Goal: Task Accomplishment & Management: Use online tool/utility

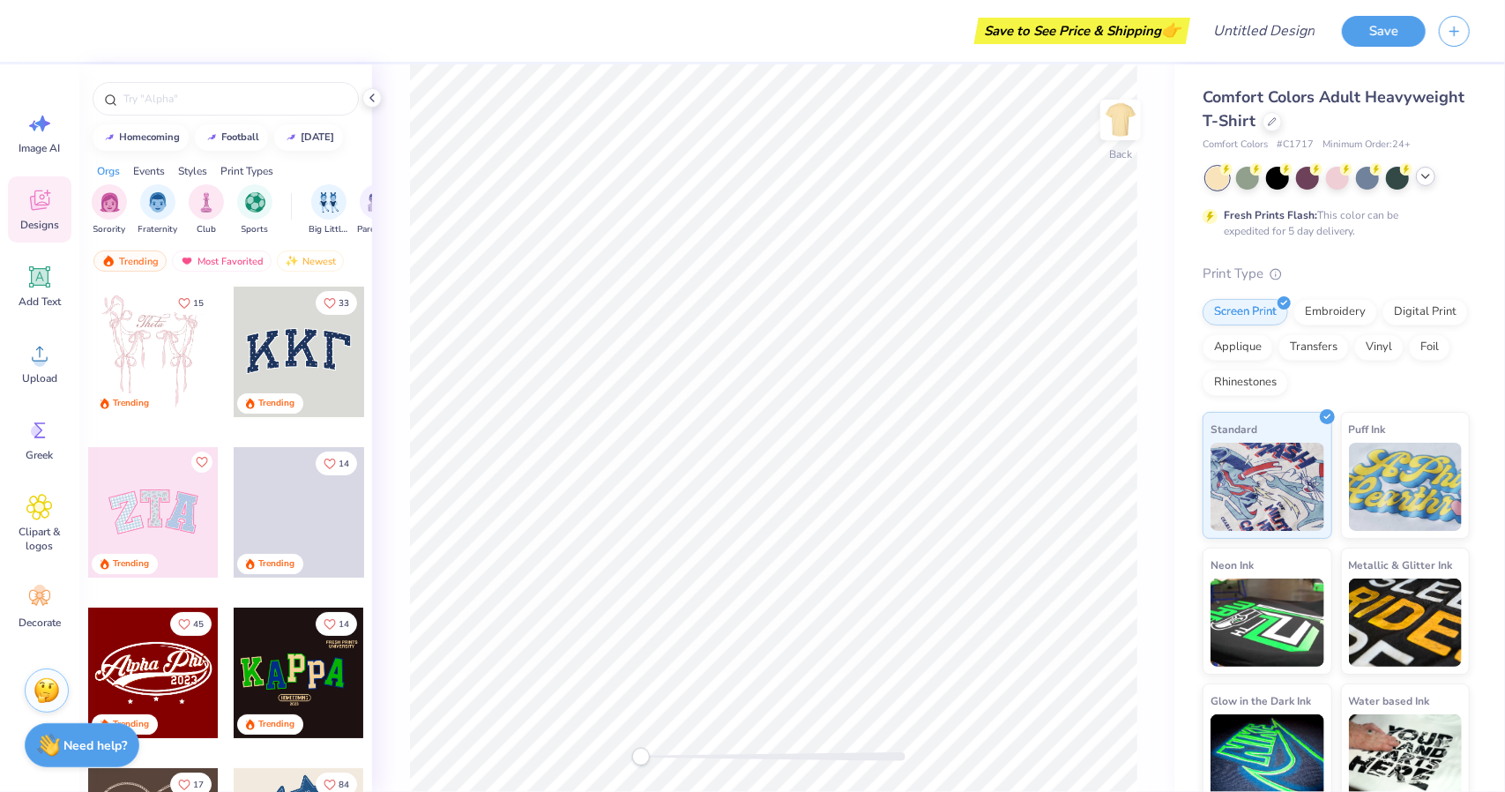
click at [1425, 182] on icon at bounding box center [1426, 176] width 14 height 14
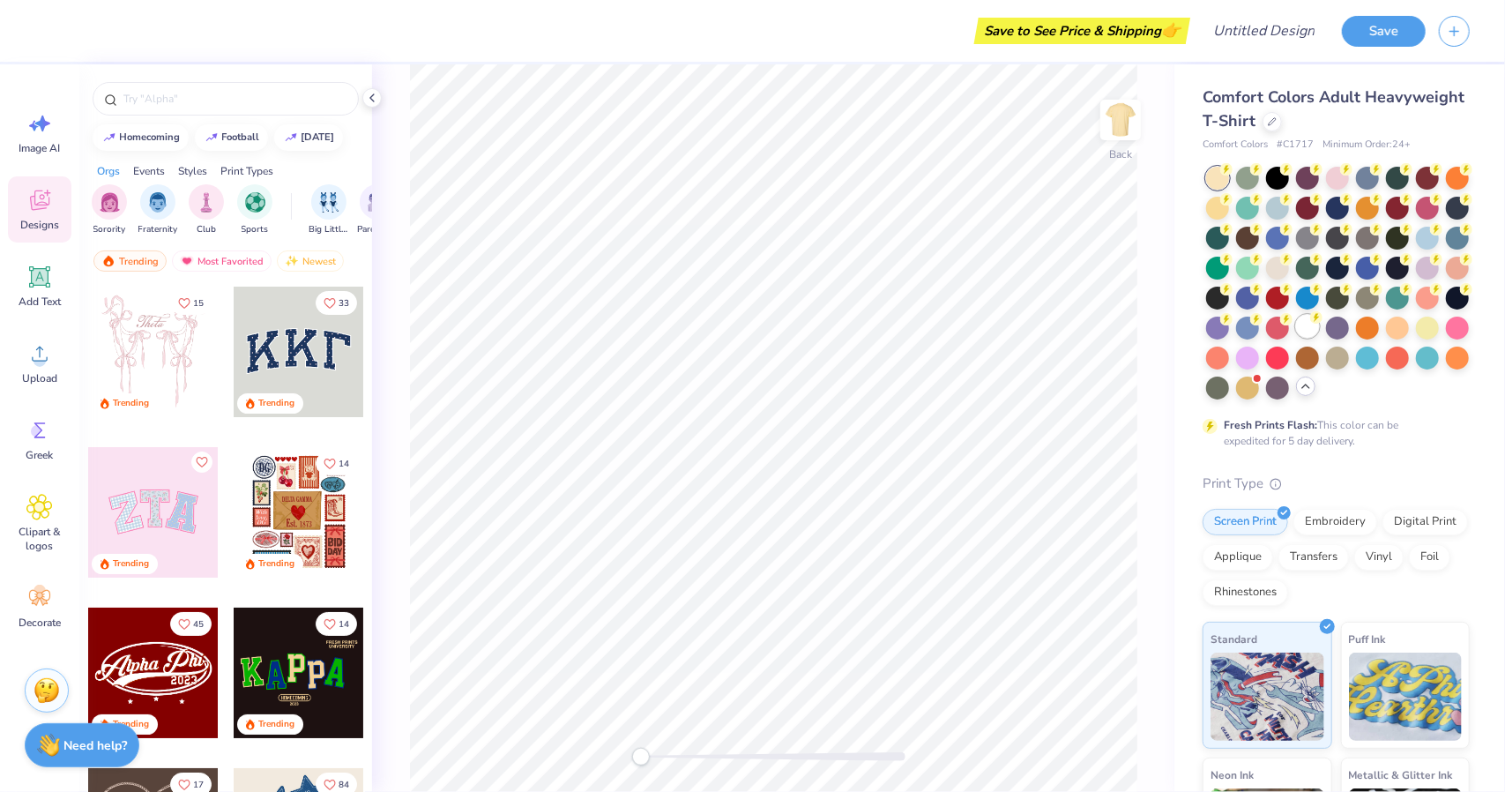
click at [1296, 338] on div at bounding box center [1307, 326] width 23 height 23
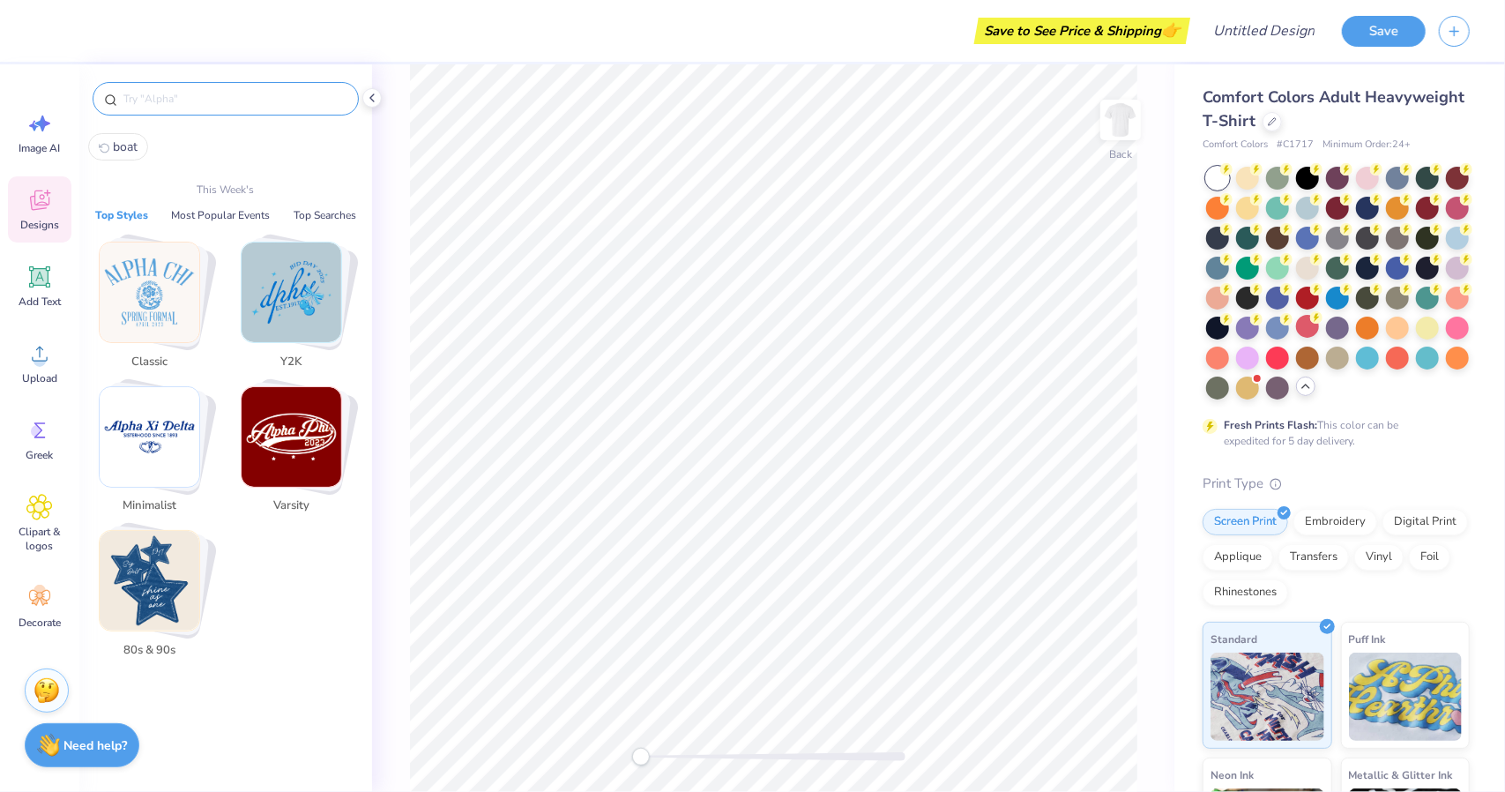
click at [249, 102] on input "text" at bounding box center [235, 99] width 226 height 18
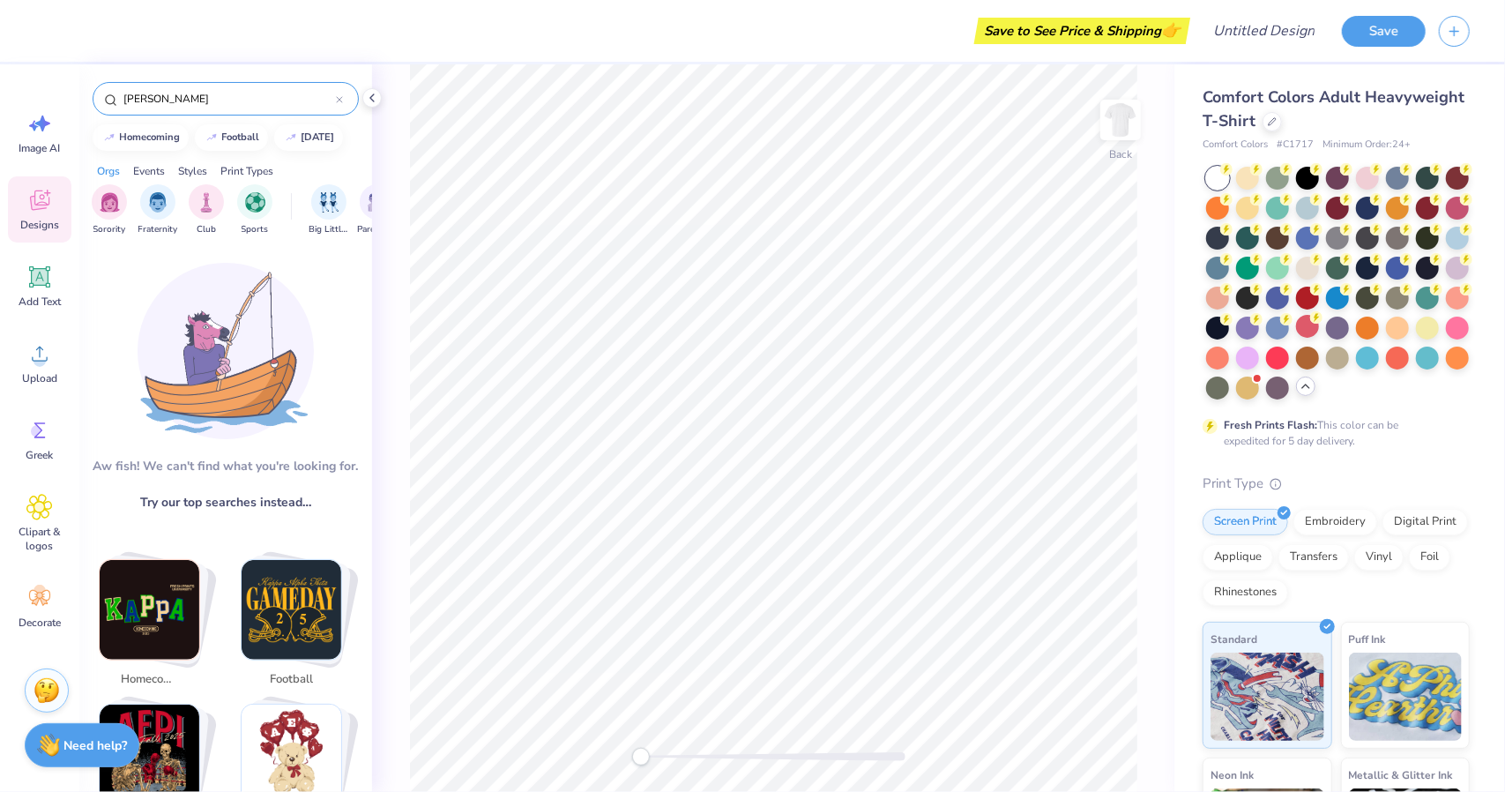
click at [173, 87] on div "[PERSON_NAME]" at bounding box center [226, 99] width 266 height 34
click at [182, 105] on input "[PERSON_NAME]" at bounding box center [229, 99] width 214 height 18
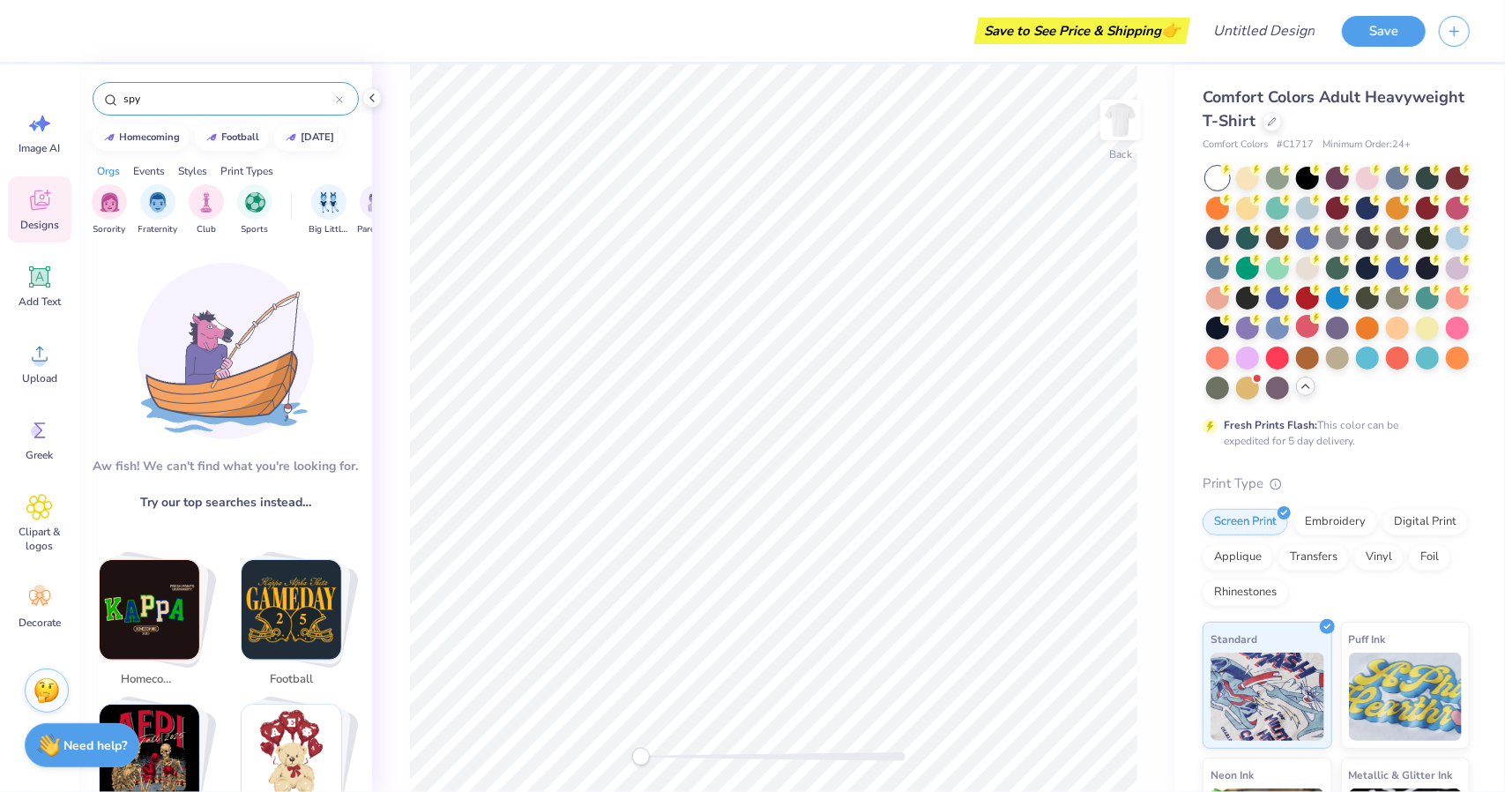
click at [139, 96] on input "spy" at bounding box center [229, 99] width 214 height 18
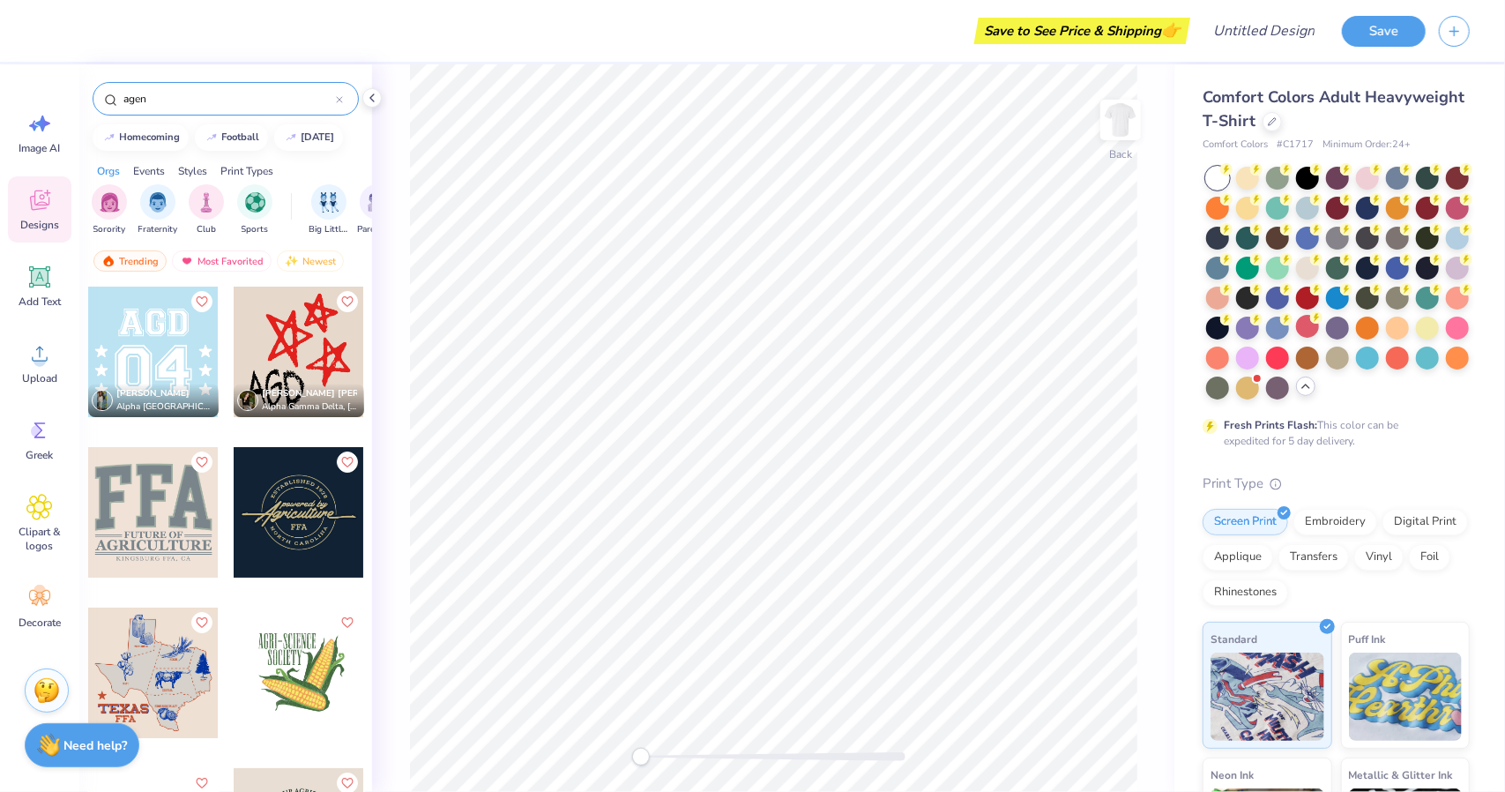
type input "agent"
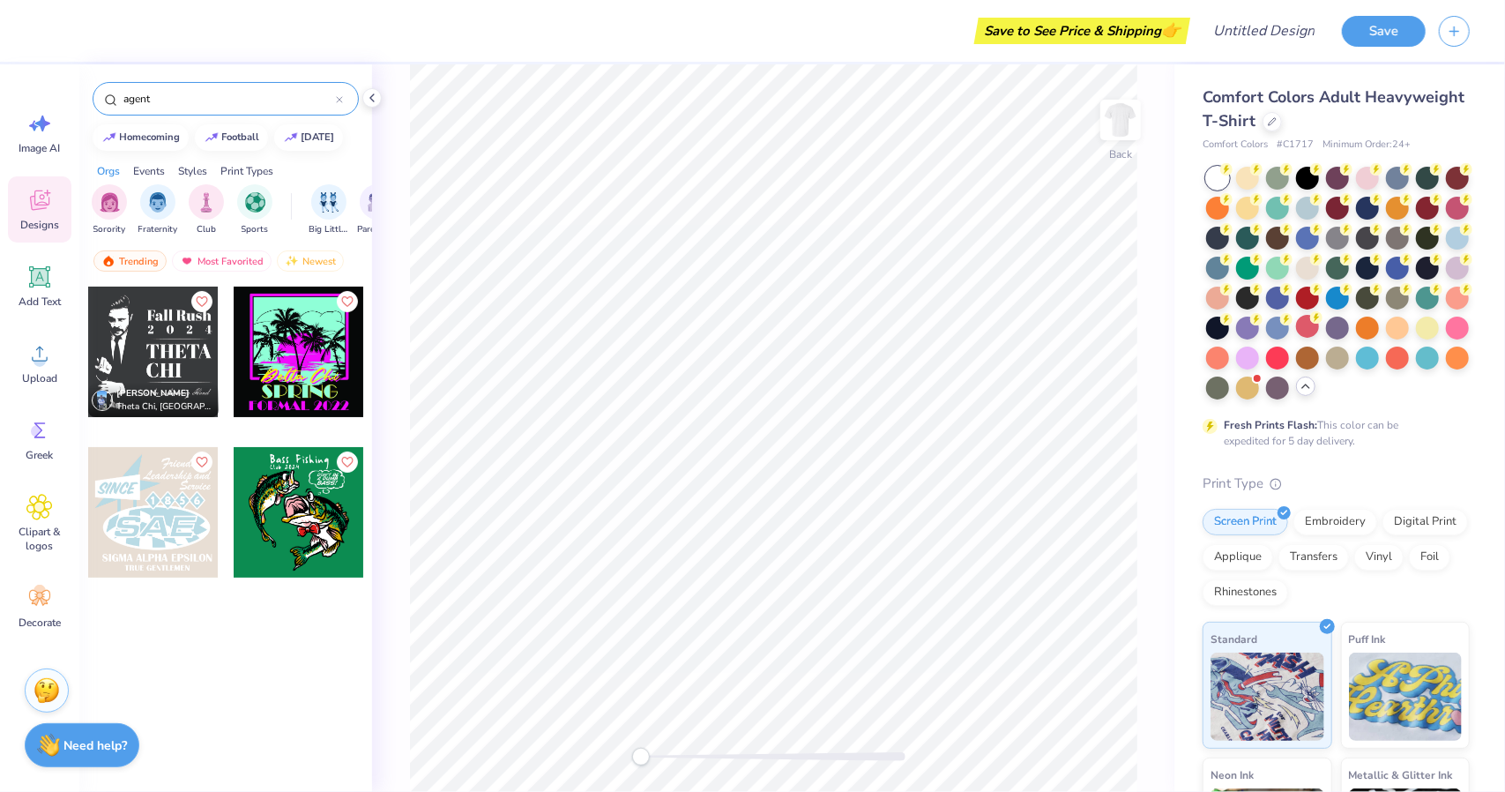
click at [176, 99] on input "agent" at bounding box center [229, 99] width 214 height 18
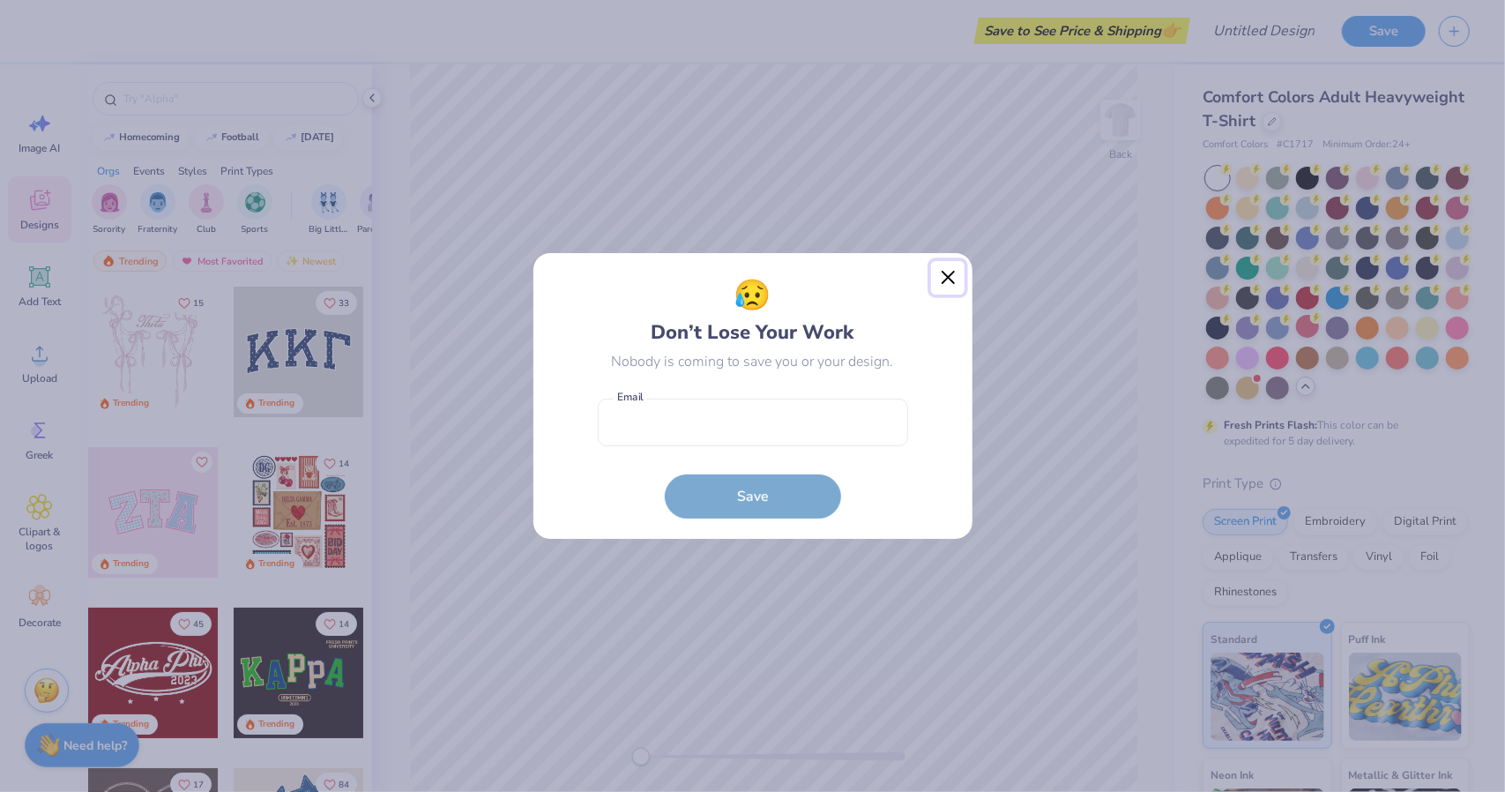
click at [950, 283] on button "Close" at bounding box center [948, 278] width 34 height 34
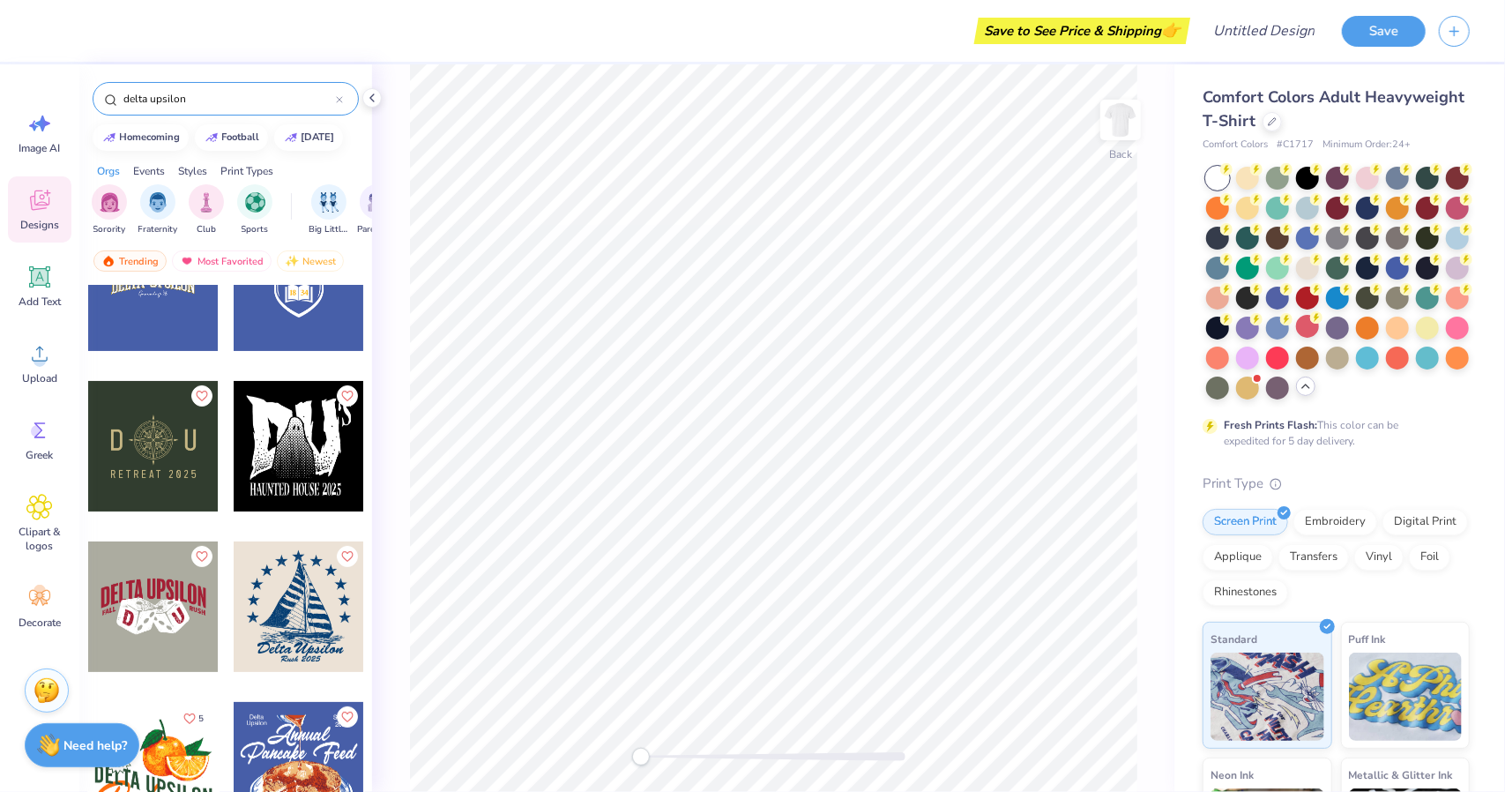
scroll to position [372, 0]
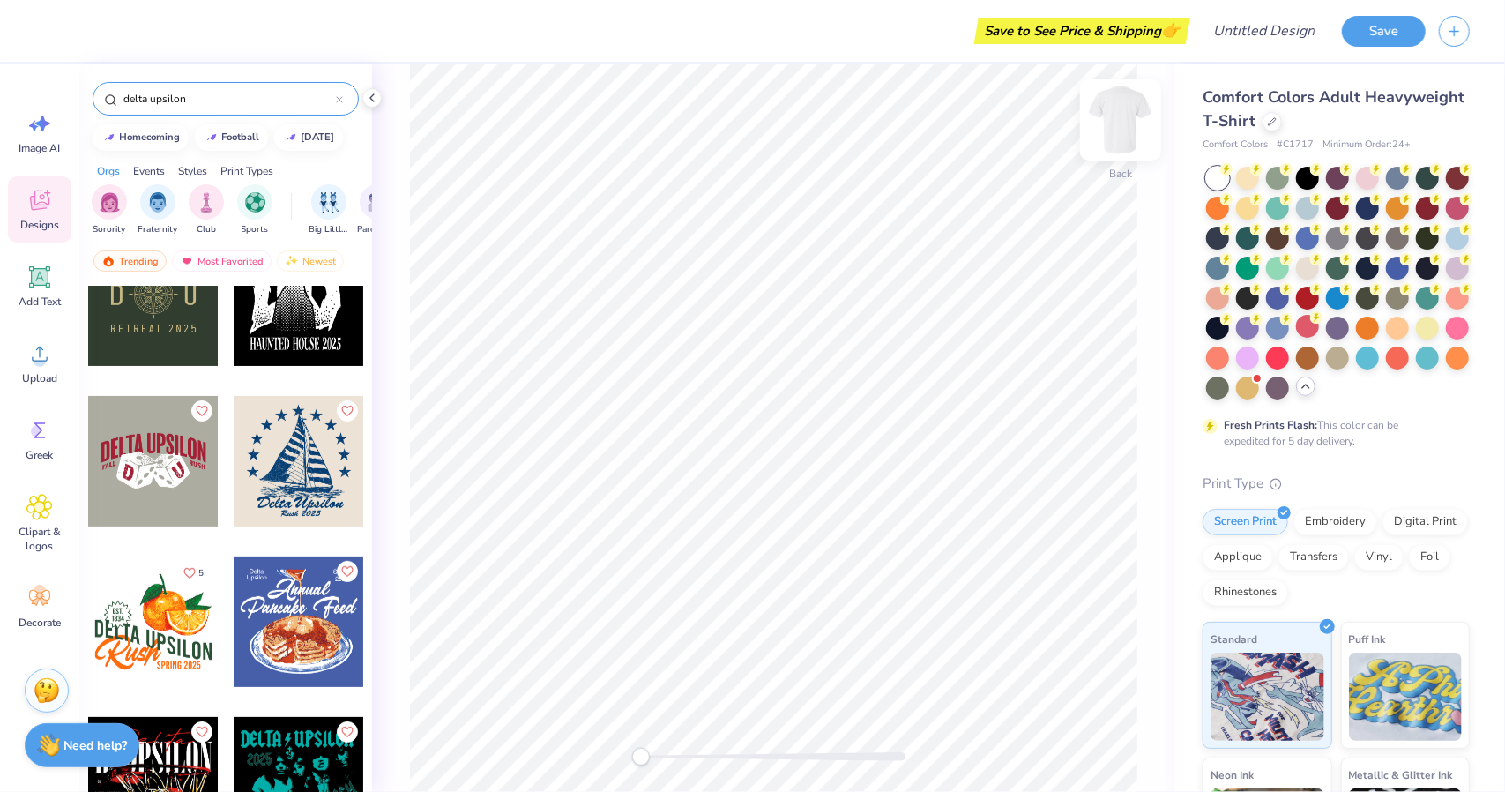
type input "delta upsilon"
click at [1114, 119] on img at bounding box center [1120, 120] width 71 height 71
click at [262, 489] on div at bounding box center [299, 461] width 130 height 130
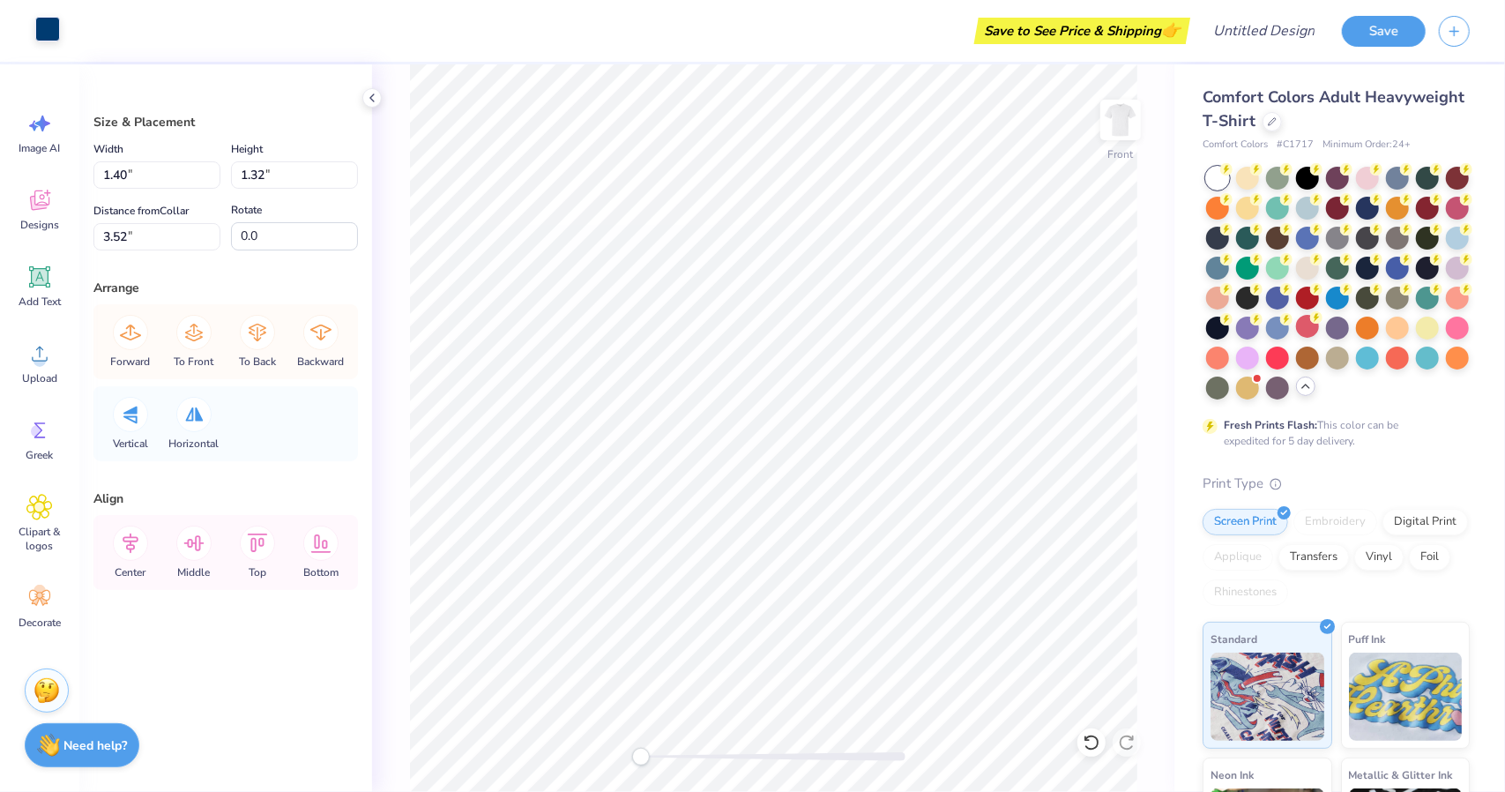
click at [41, 21] on div at bounding box center [47, 29] width 25 height 25
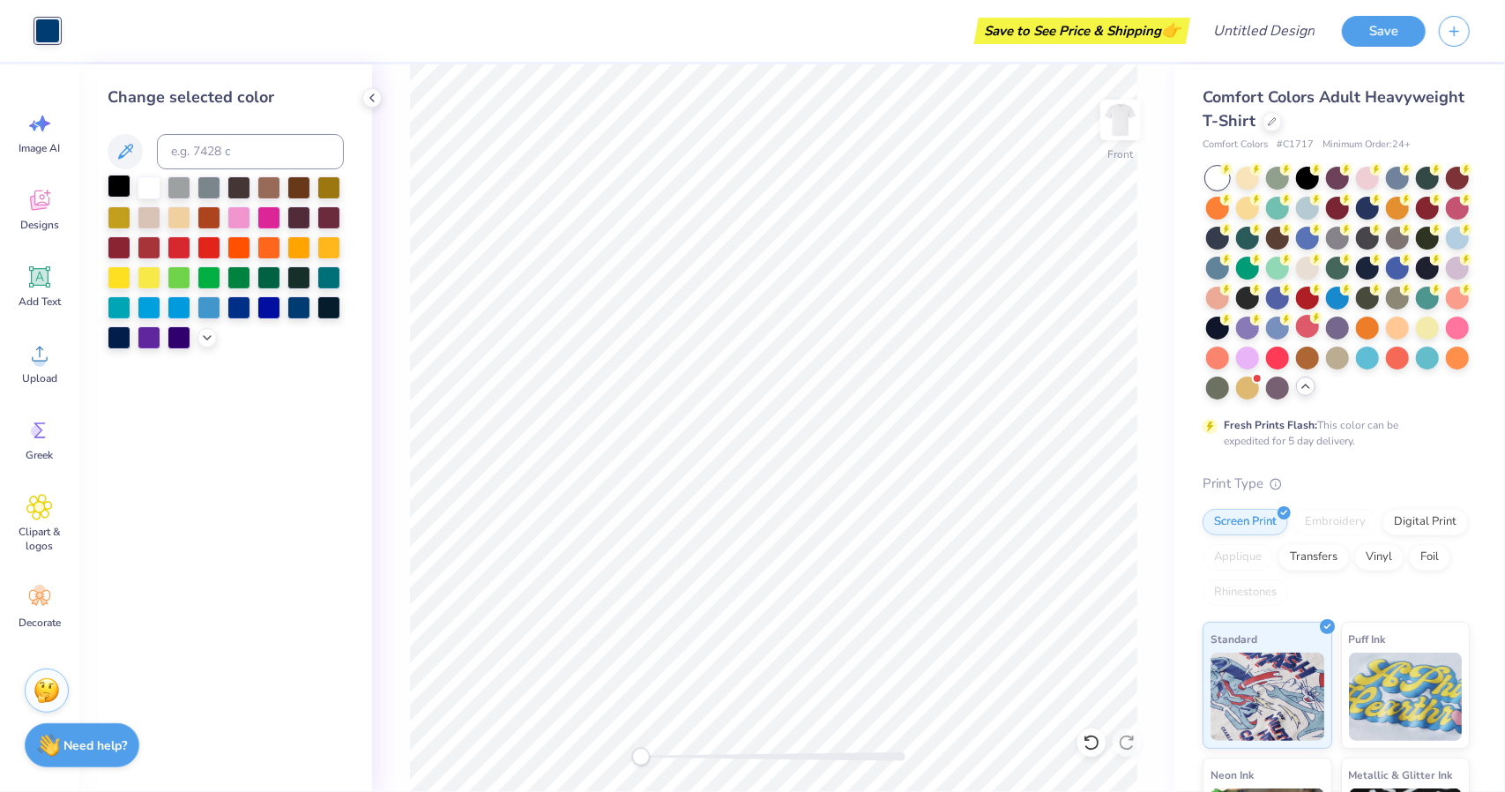
click at [116, 184] on div at bounding box center [119, 186] width 23 height 23
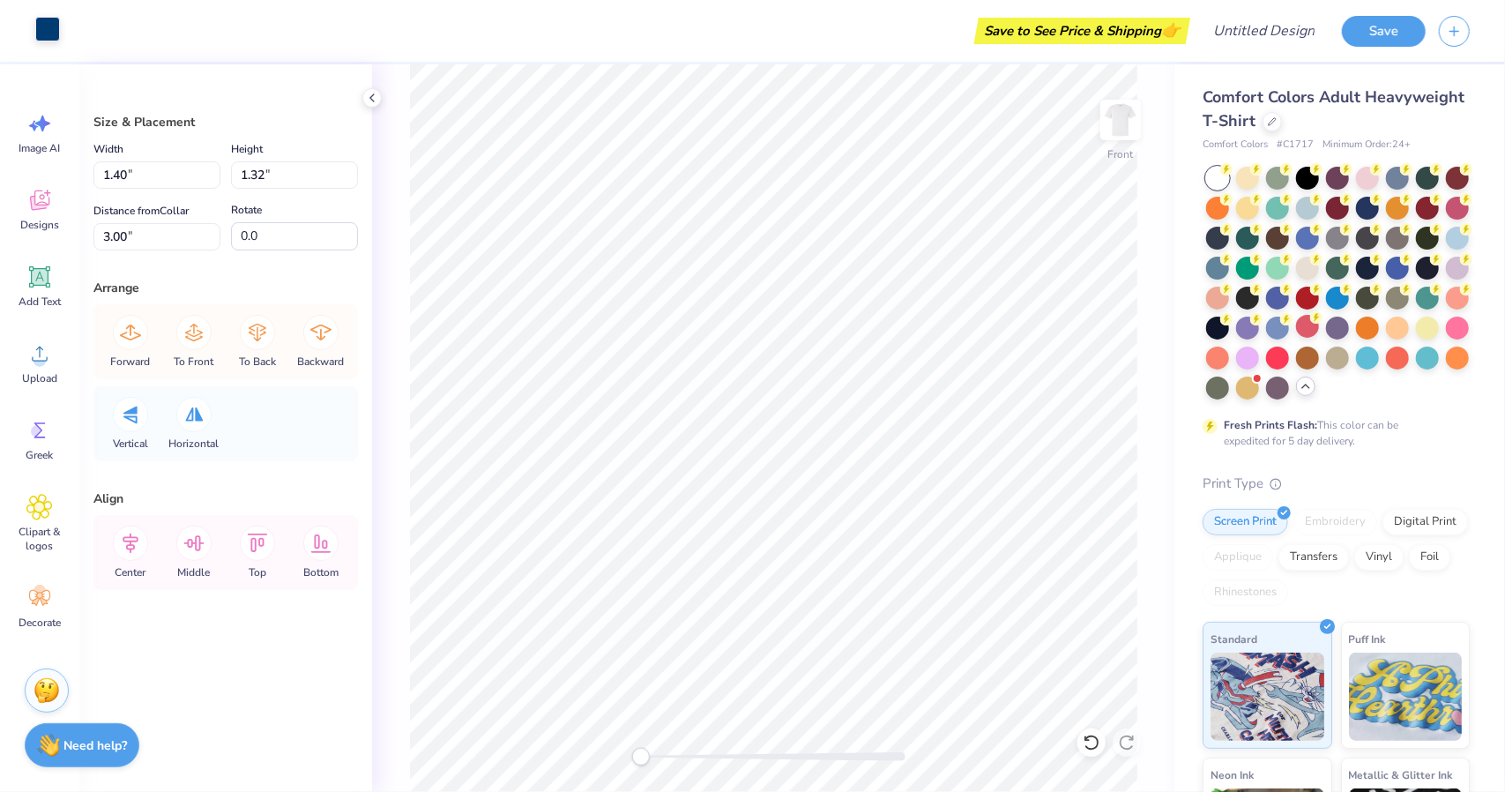
click at [55, 25] on div at bounding box center [47, 29] width 25 height 25
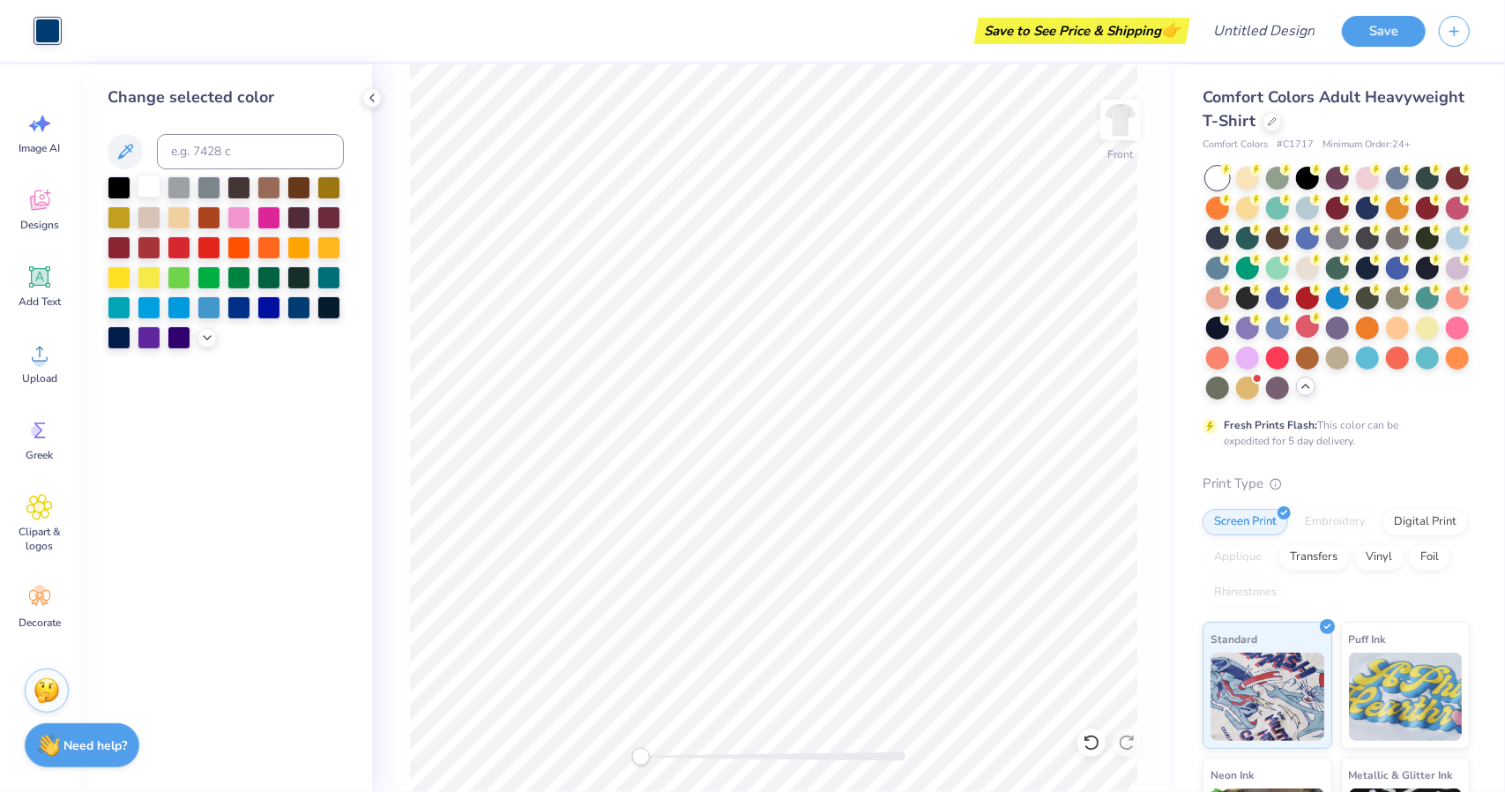
click at [153, 189] on div at bounding box center [149, 186] width 23 height 23
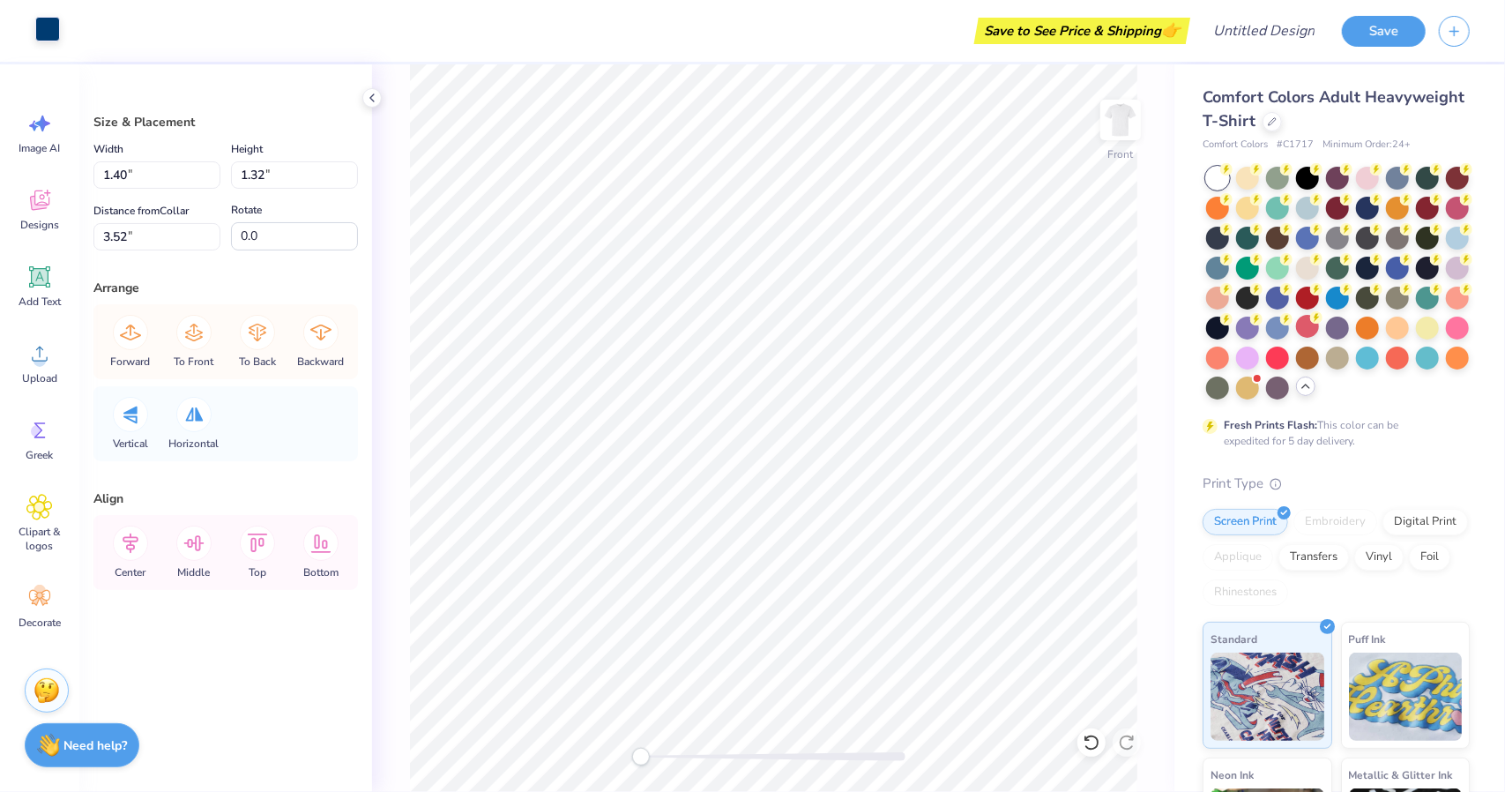
click at [58, 35] on div at bounding box center [47, 29] width 25 height 25
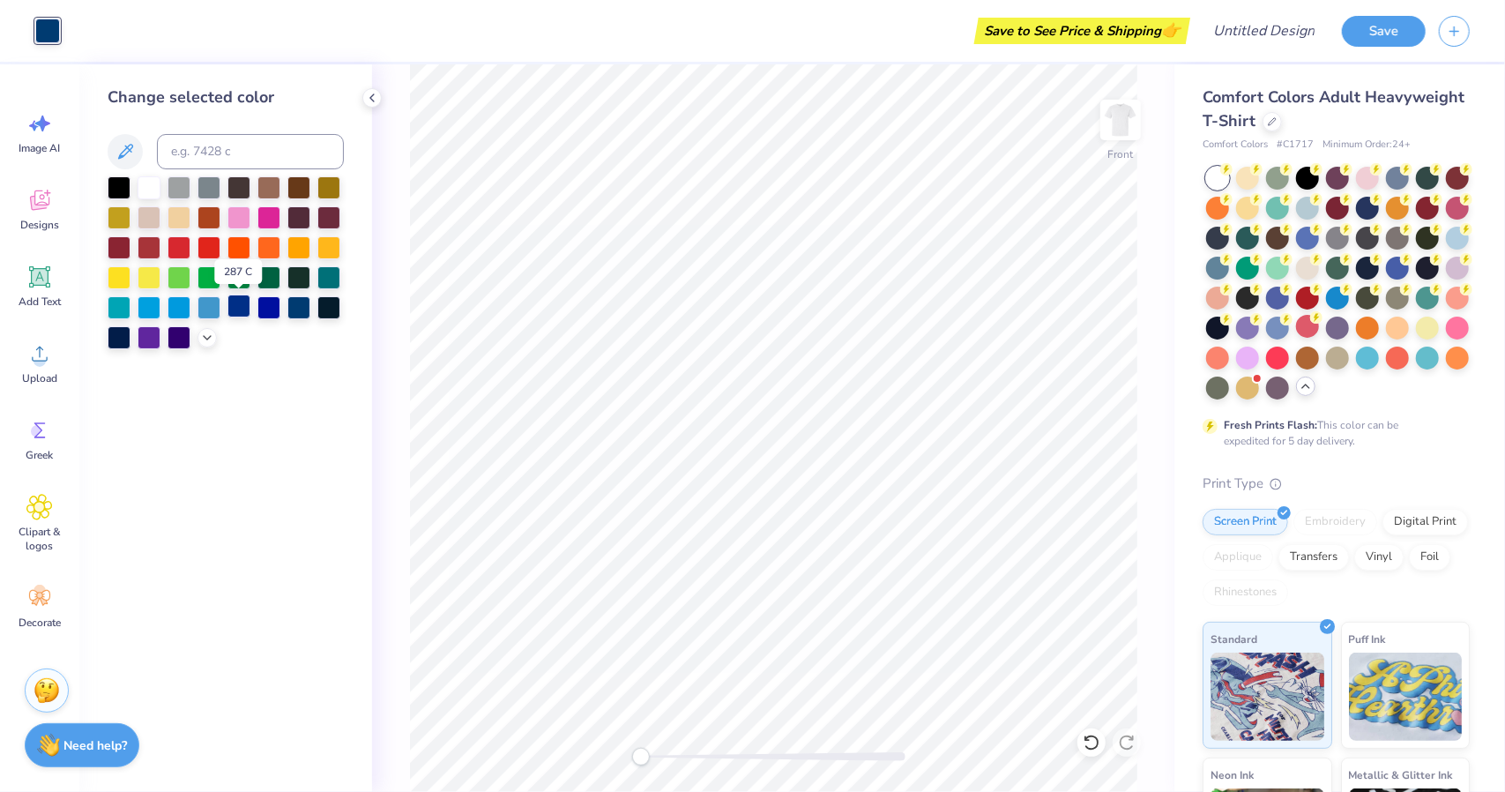
click at [243, 311] on div at bounding box center [238, 305] width 23 height 23
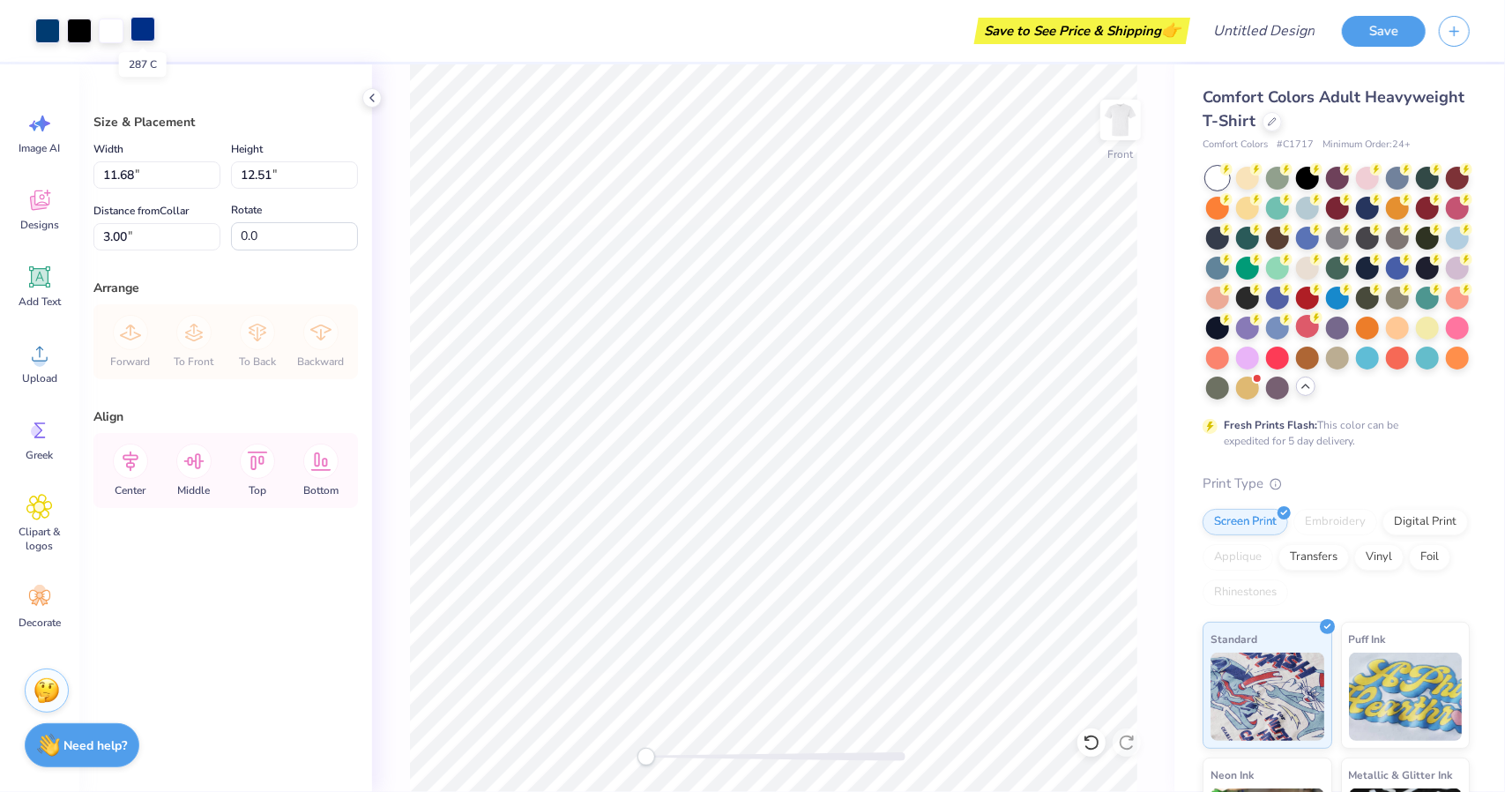
click at [152, 26] on div at bounding box center [142, 29] width 25 height 25
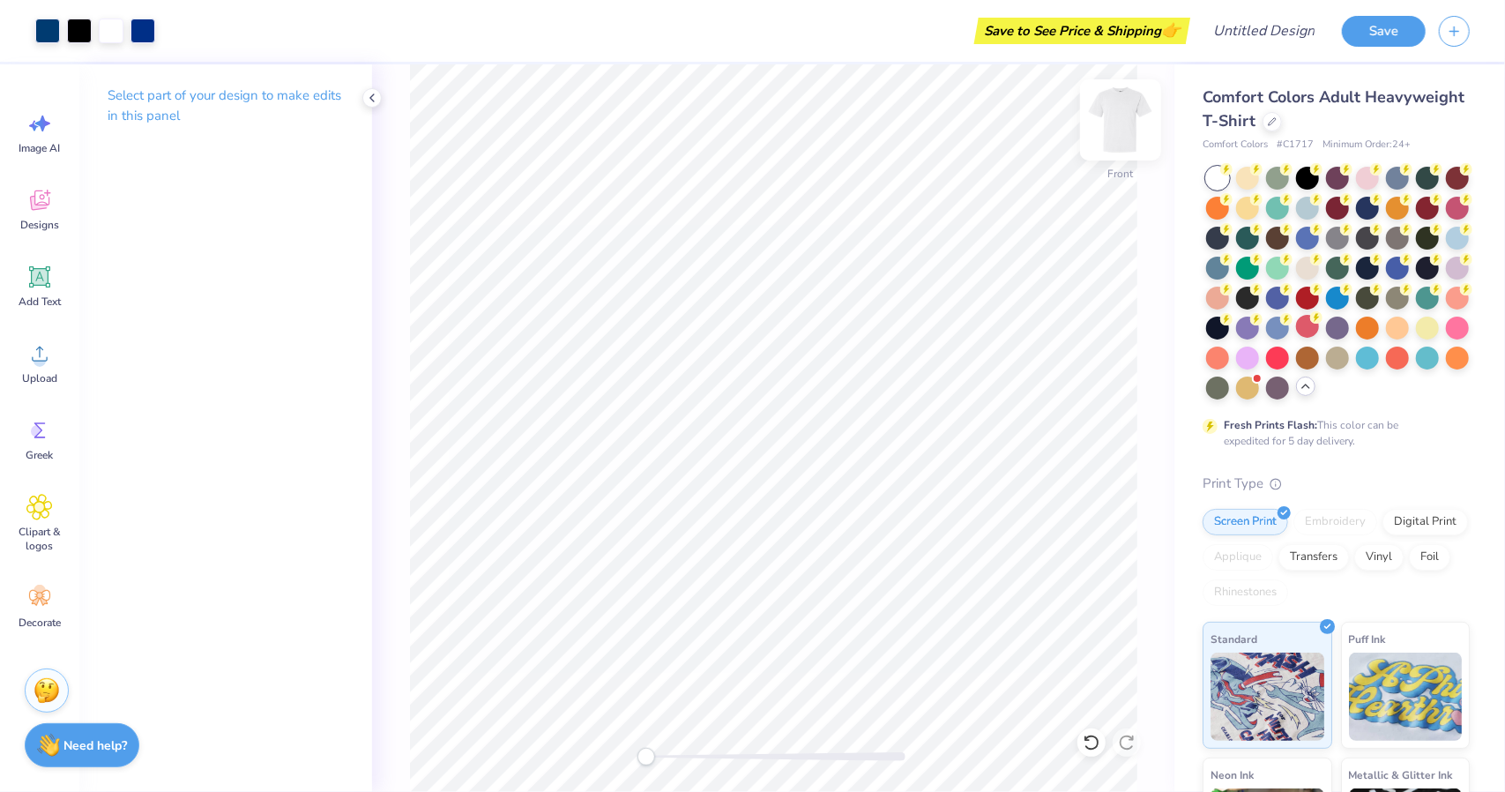
click at [1136, 126] on img at bounding box center [1120, 120] width 71 height 71
click at [1129, 131] on img at bounding box center [1120, 120] width 71 height 71
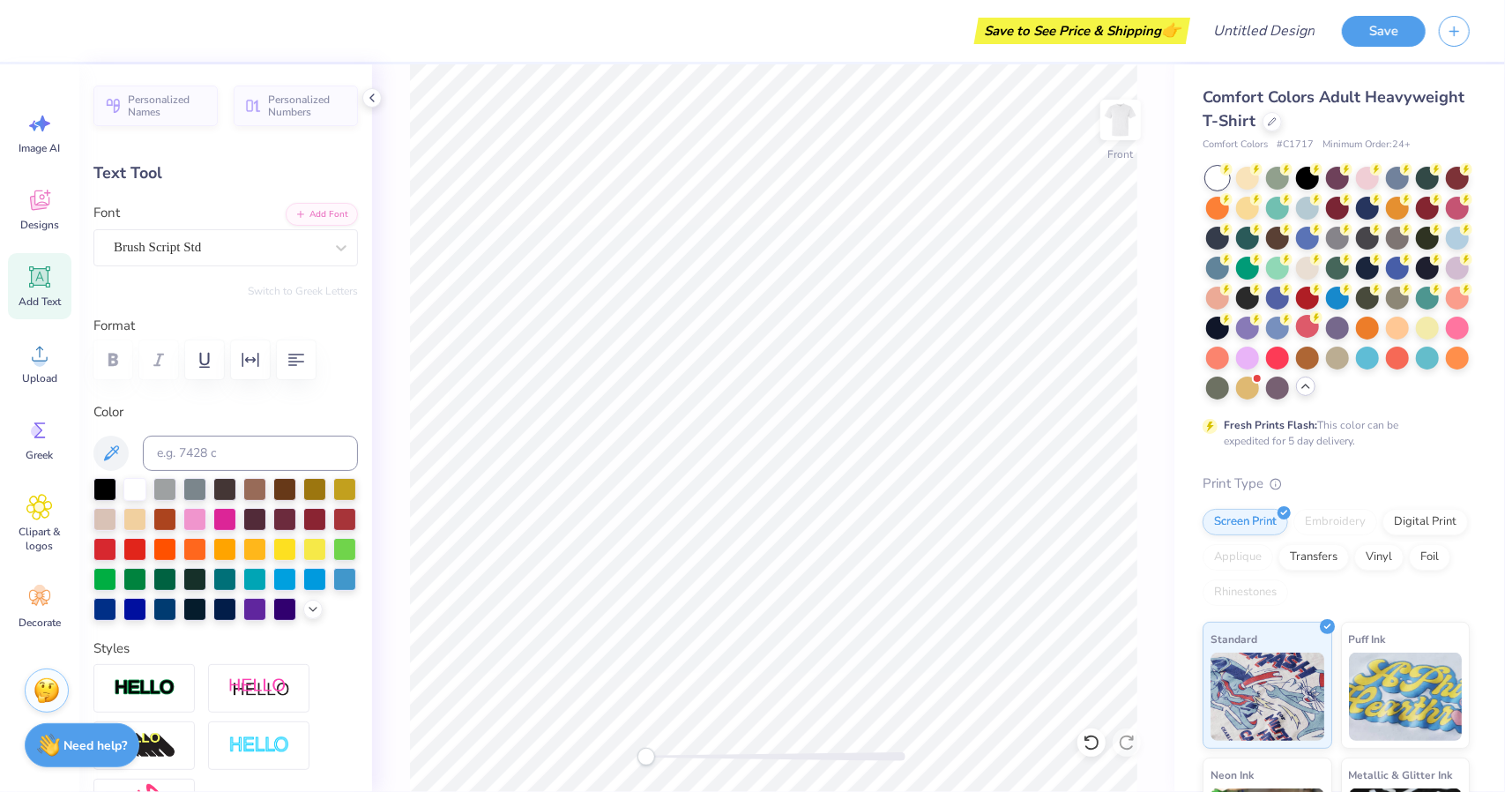
type input "3.88"
type input "1.34"
type input "13.26"
type input "5.51"
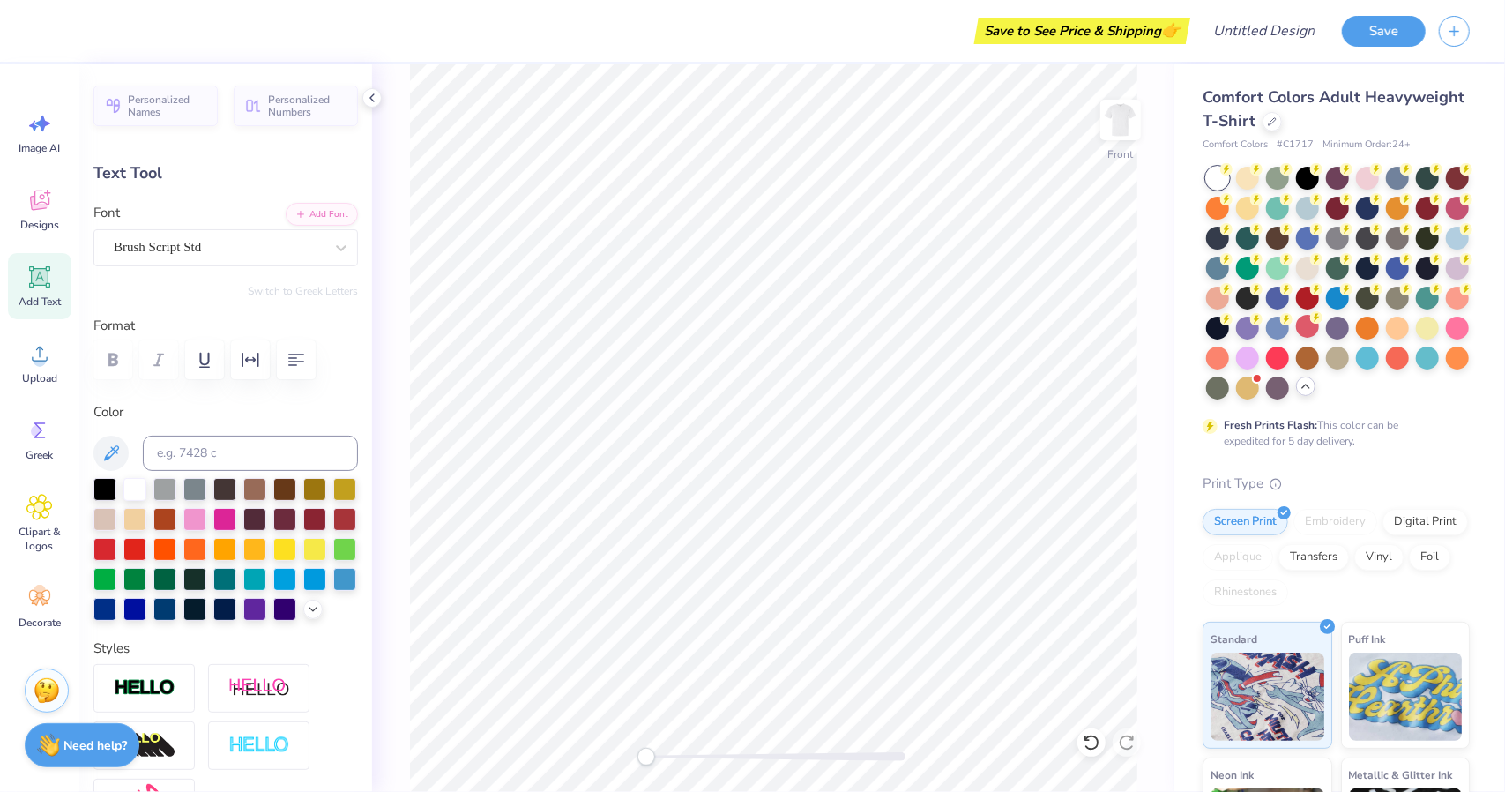
type input "1.64"
type textarea "\"
type input "3.88"
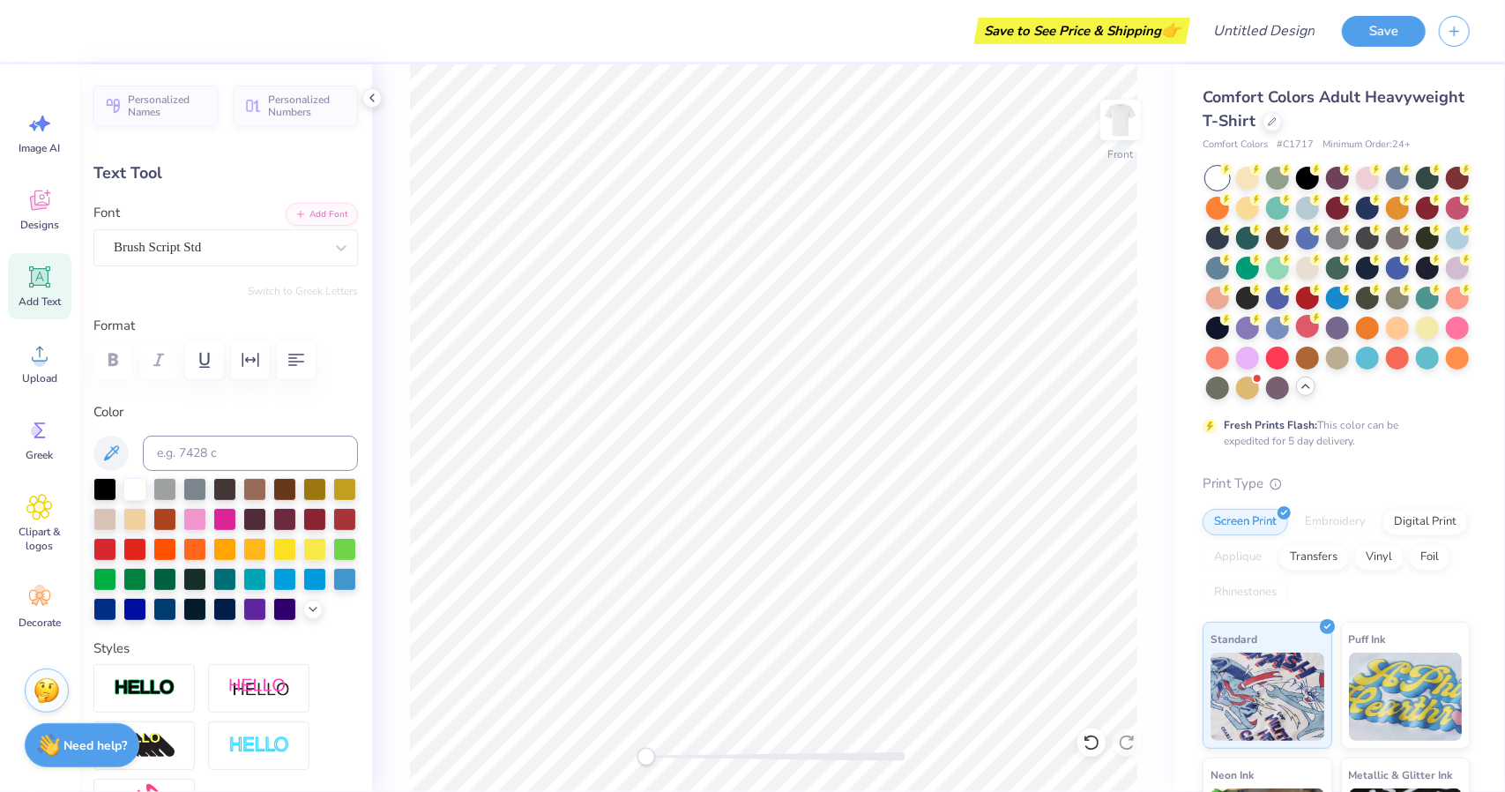
type input "1.34"
type textarea "Theta Delta Chi"
type input "11.67"
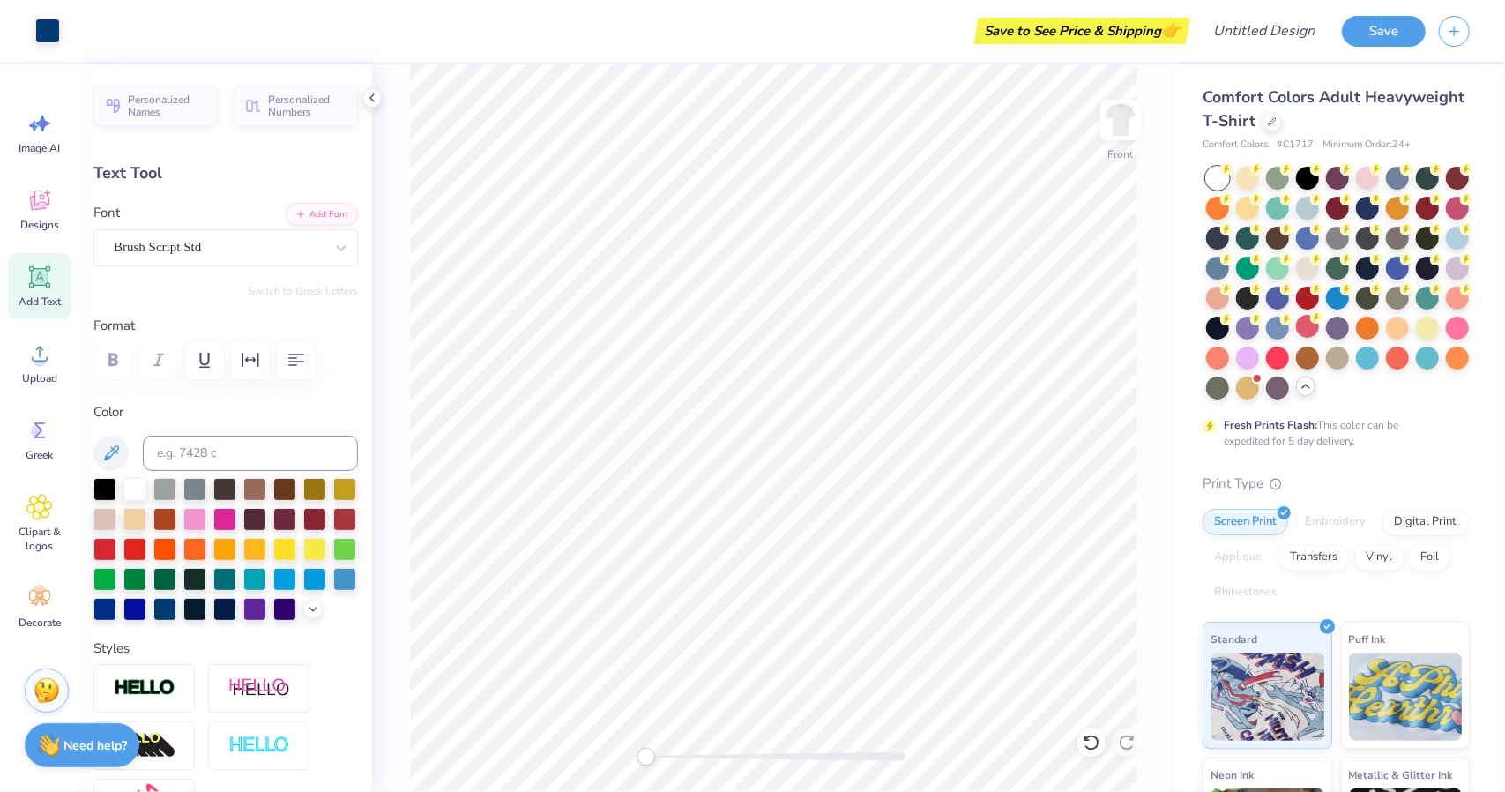
type input "1.47"
type input "13.28"
type textarea "R"
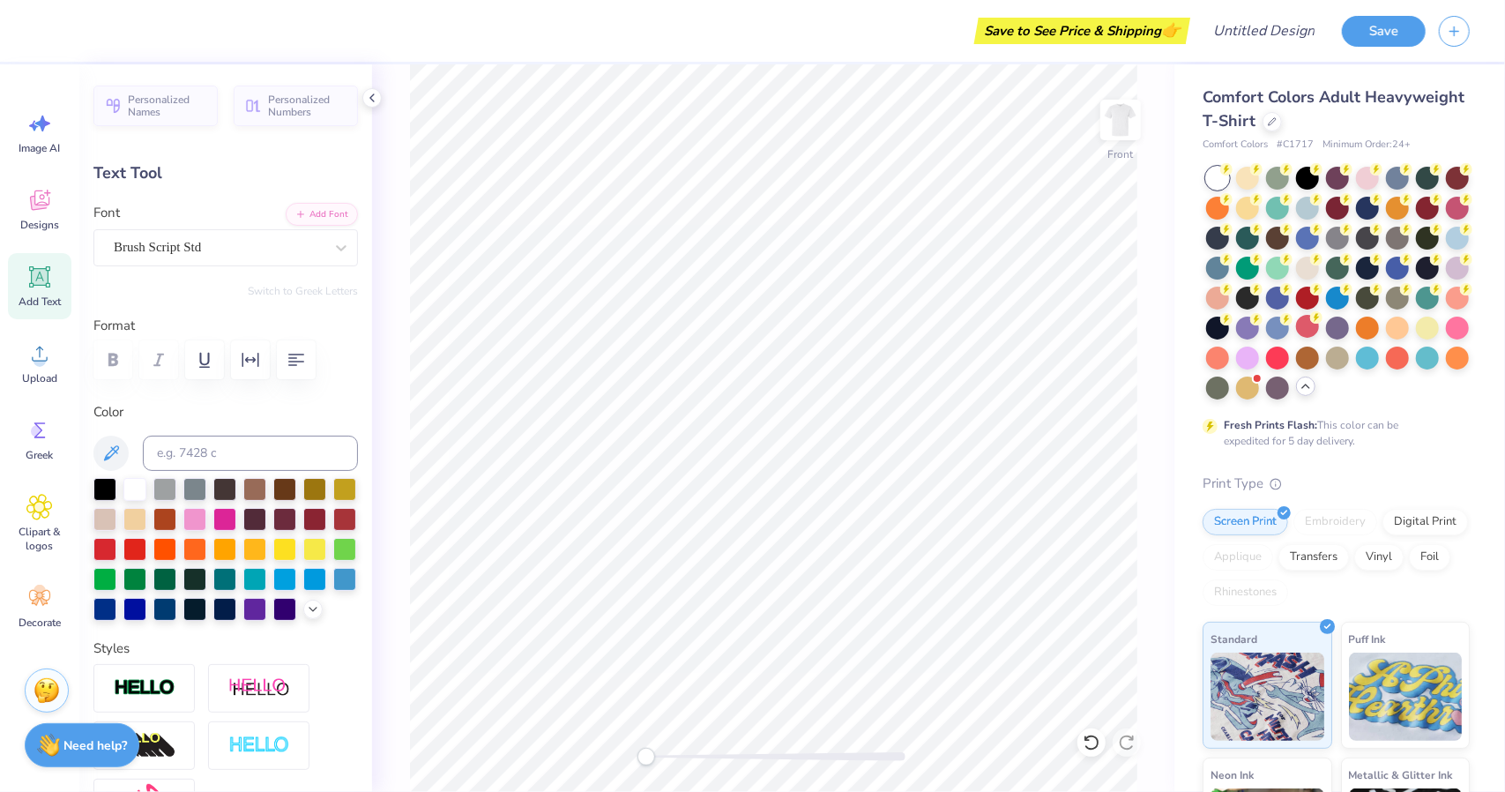
type textarea "[GEOGRAPHIC_DATA][US_STATE]"
type input "10.34"
type input "0.89"
type input "14.73"
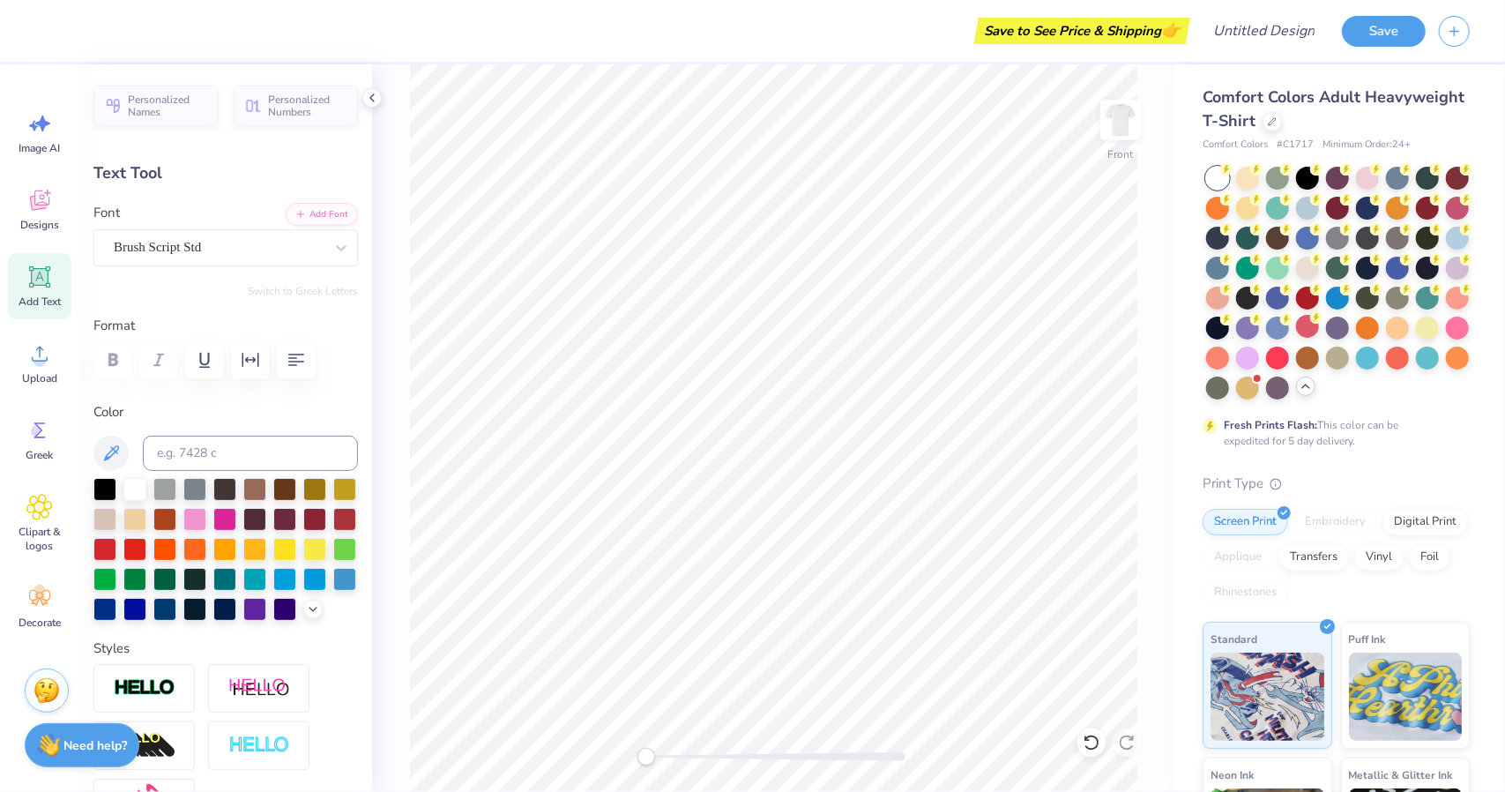
type input "7.69"
type input "0.67"
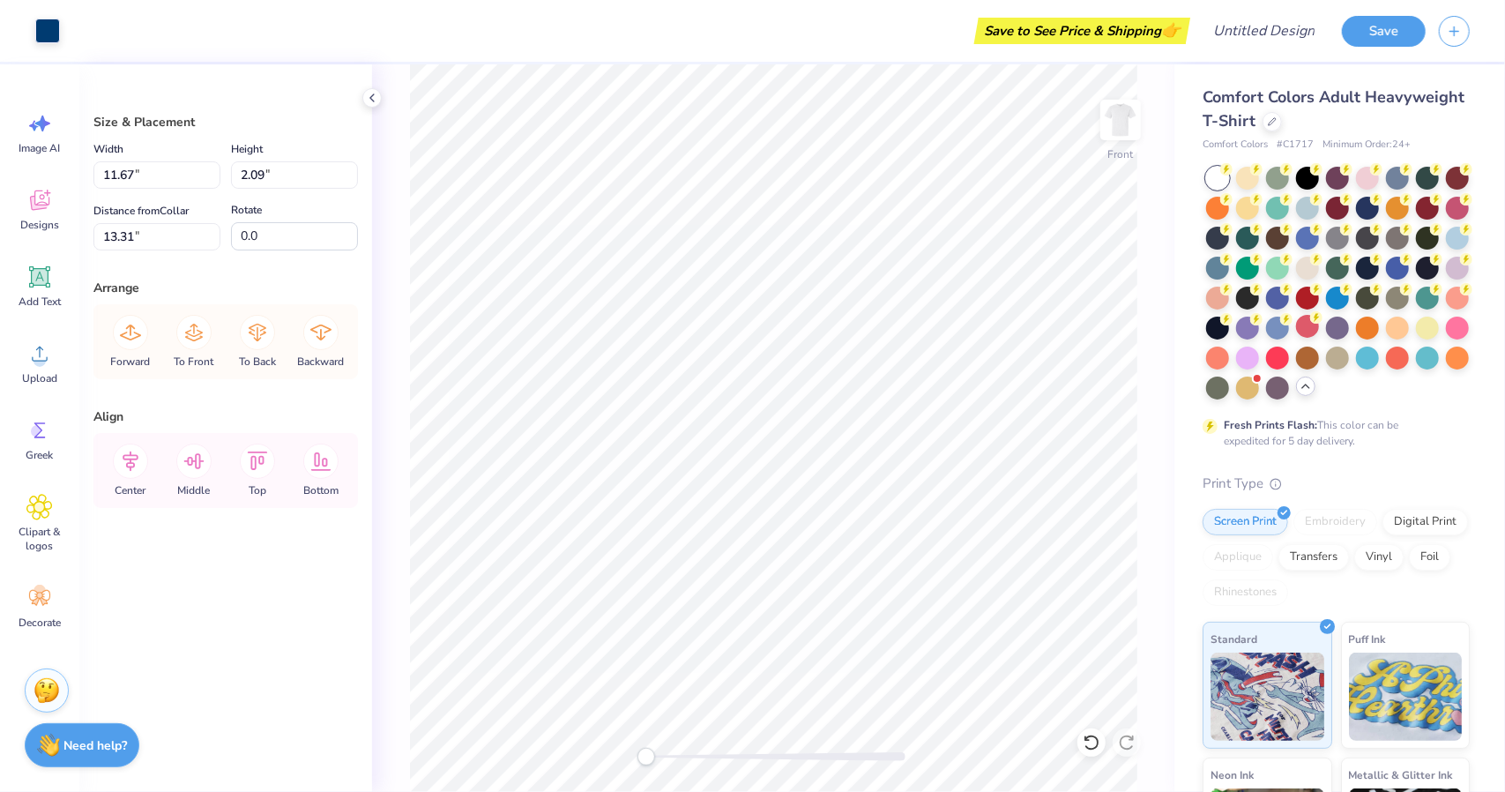
click at [30, 14] on div "Art colors" at bounding box center [30, 31] width 60 height 62
click at [35, 30] on div at bounding box center [47, 29] width 25 height 25
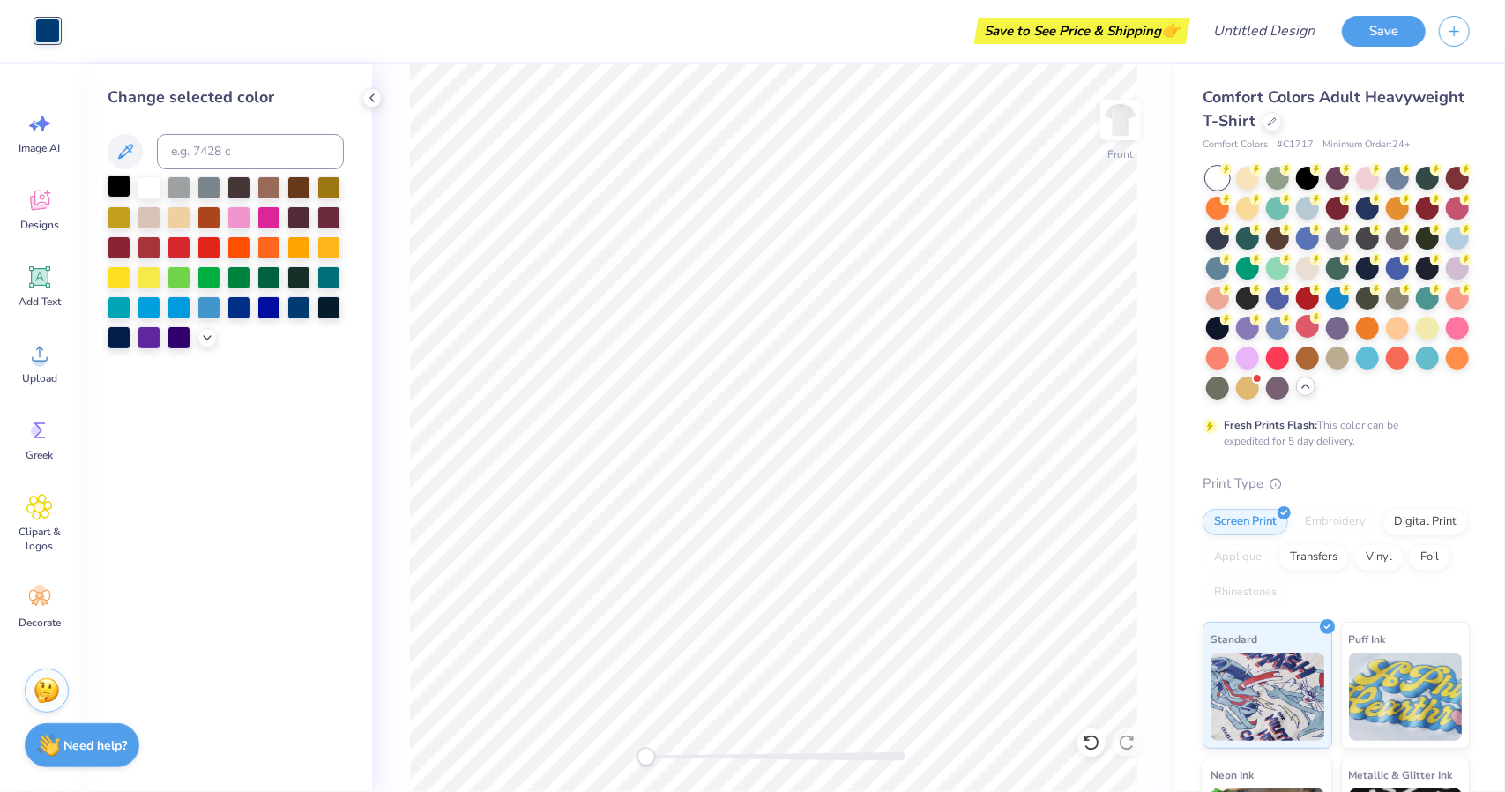
click at [113, 184] on div at bounding box center [119, 186] width 23 height 23
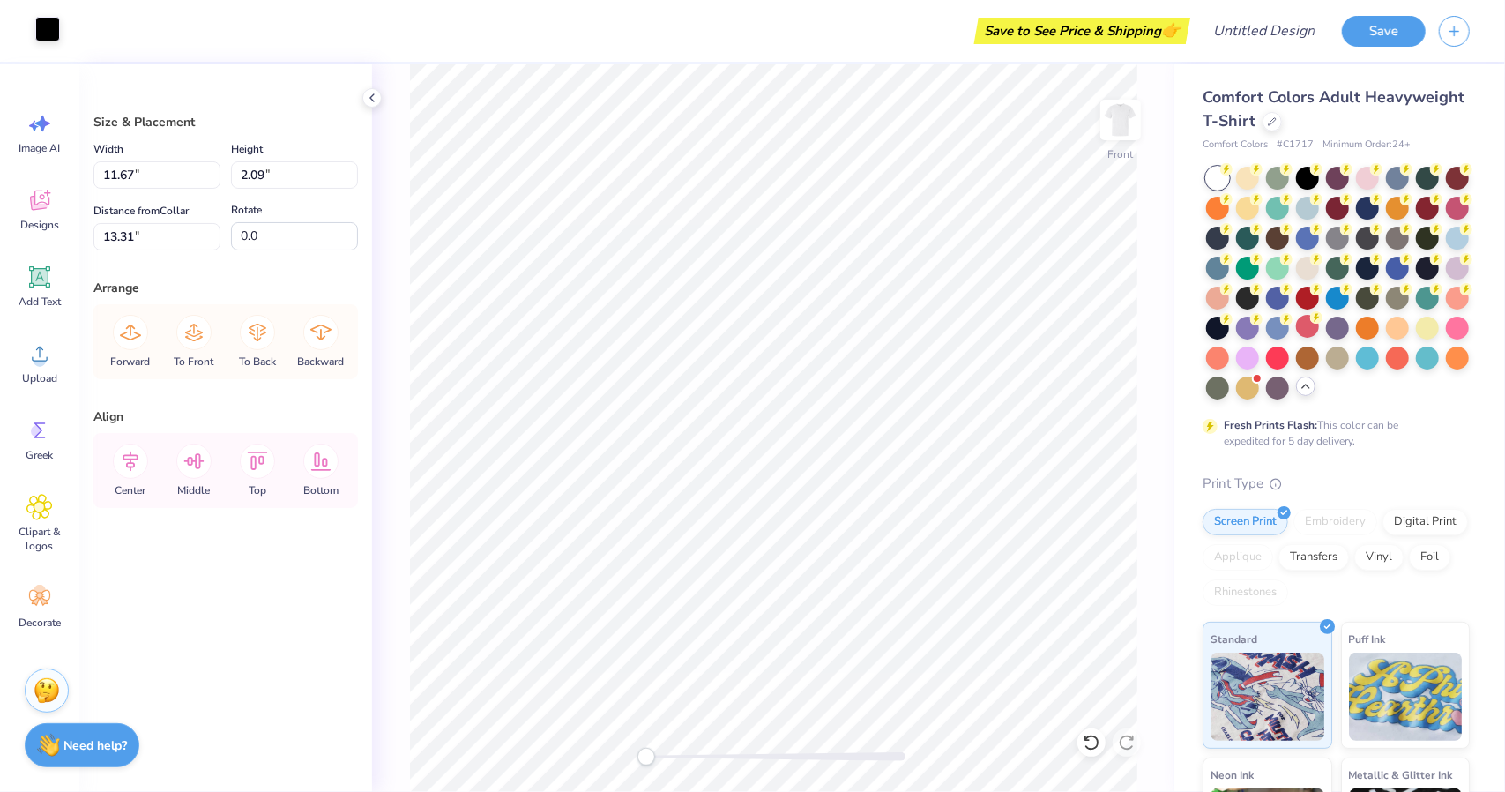
click at [50, 24] on div at bounding box center [47, 29] width 25 height 25
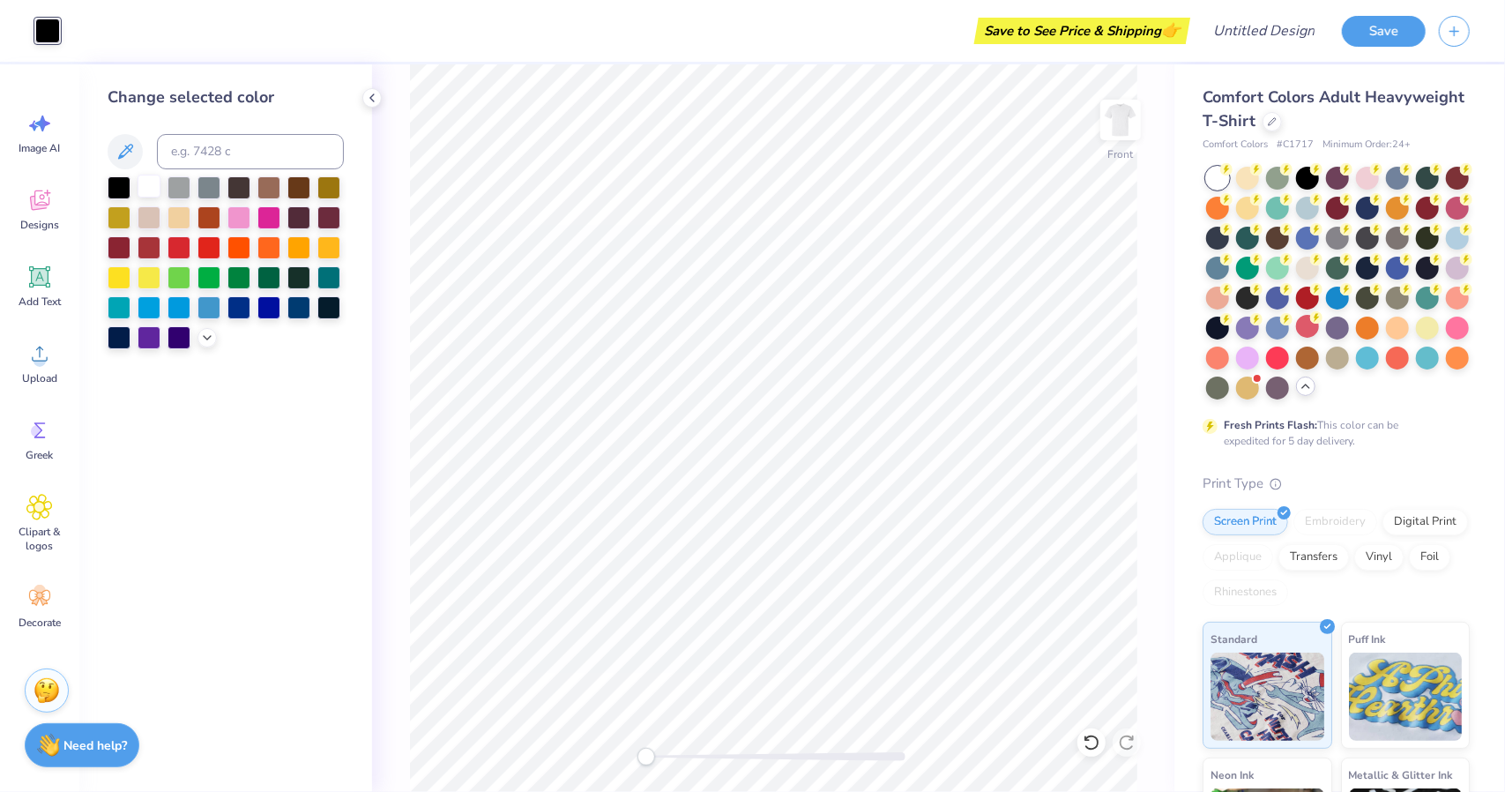
click at [144, 186] on div at bounding box center [149, 186] width 23 height 23
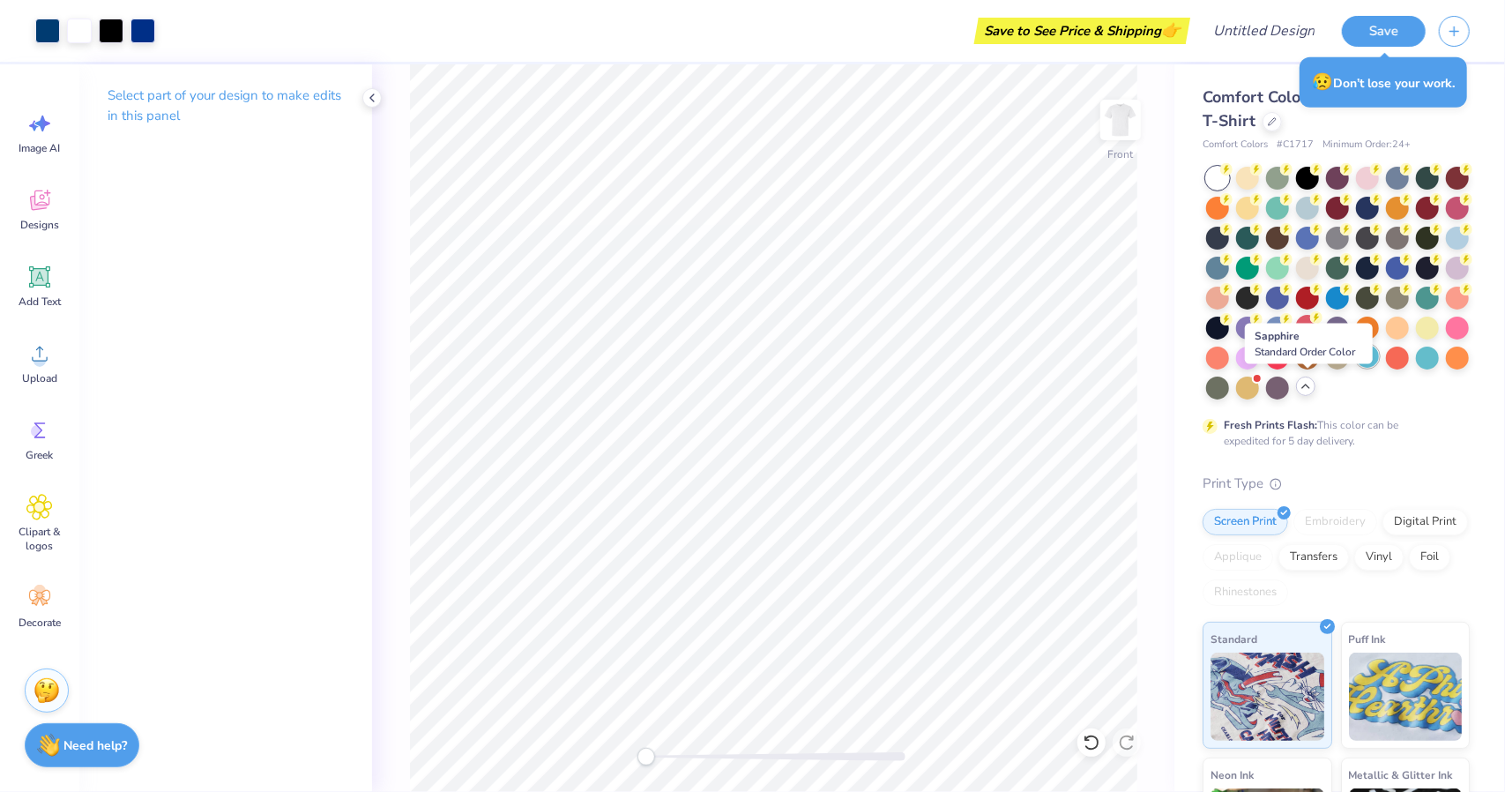
click at [1356, 368] on div at bounding box center [1367, 356] width 23 height 23
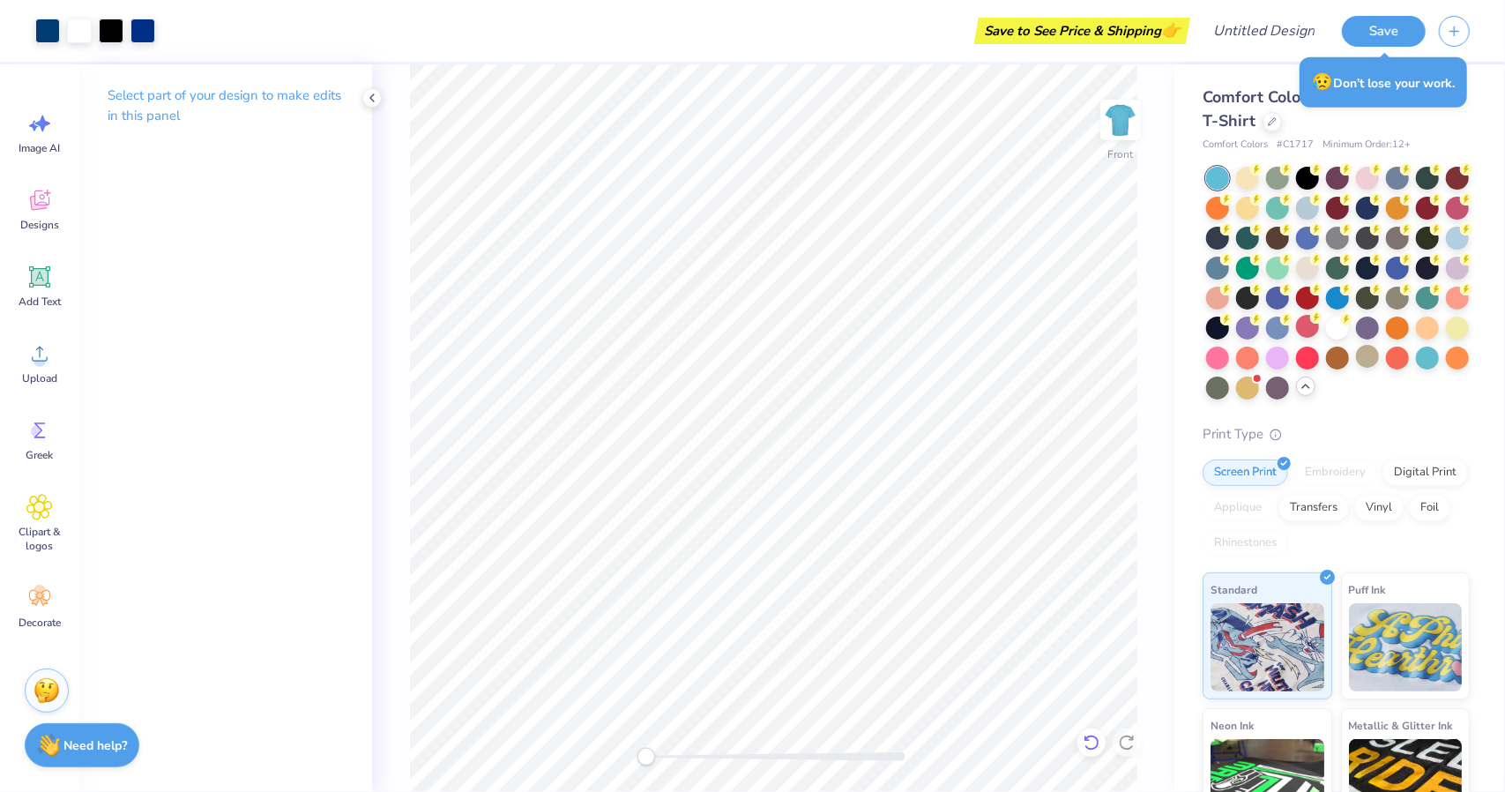
click at [1083, 747] on icon at bounding box center [1092, 743] width 18 height 18
click at [1079, 739] on div at bounding box center [1091, 742] width 28 height 28
click at [1315, 175] on div at bounding box center [1307, 176] width 23 height 23
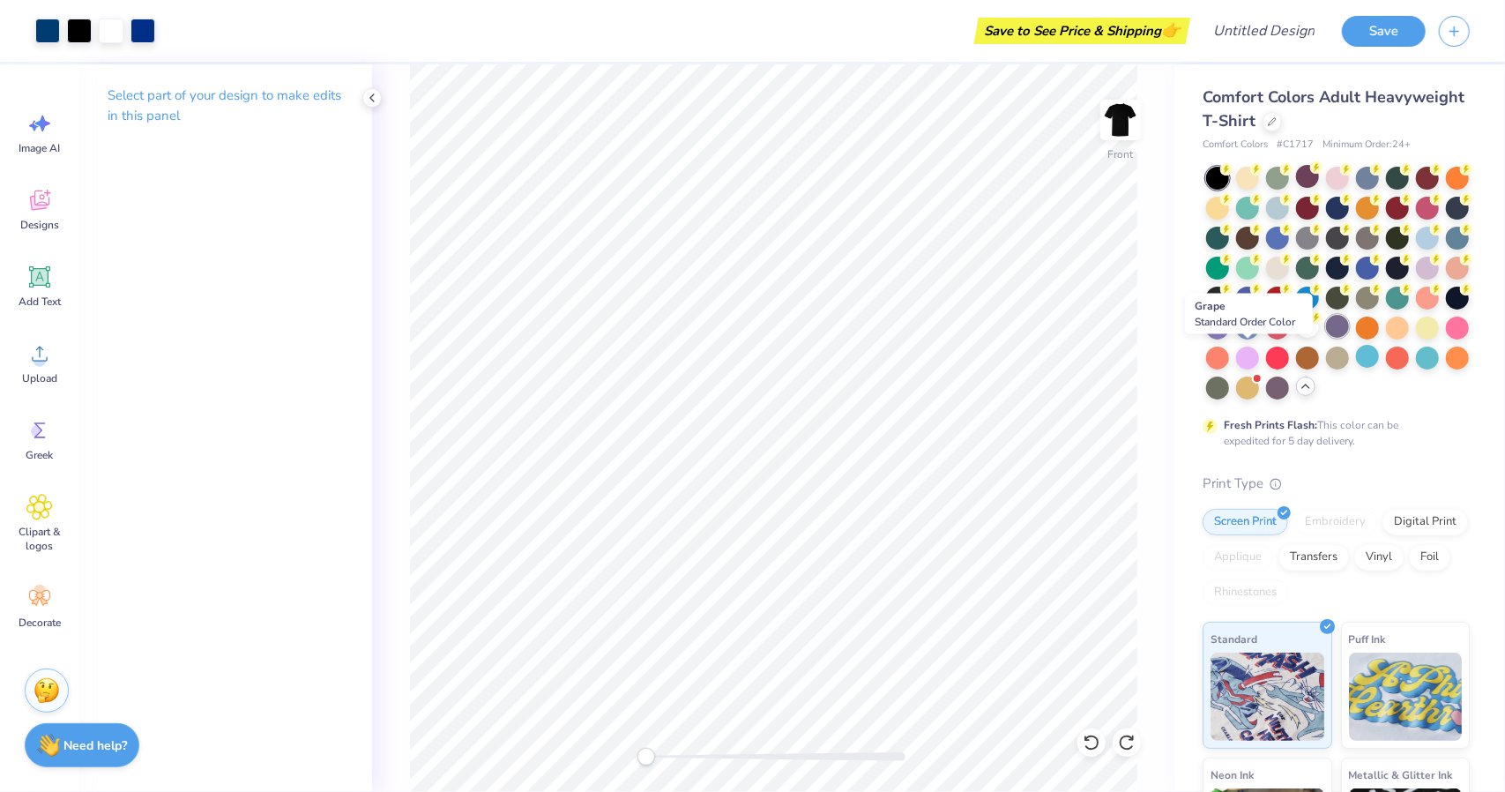
click at [1326, 338] on div at bounding box center [1337, 326] width 23 height 23
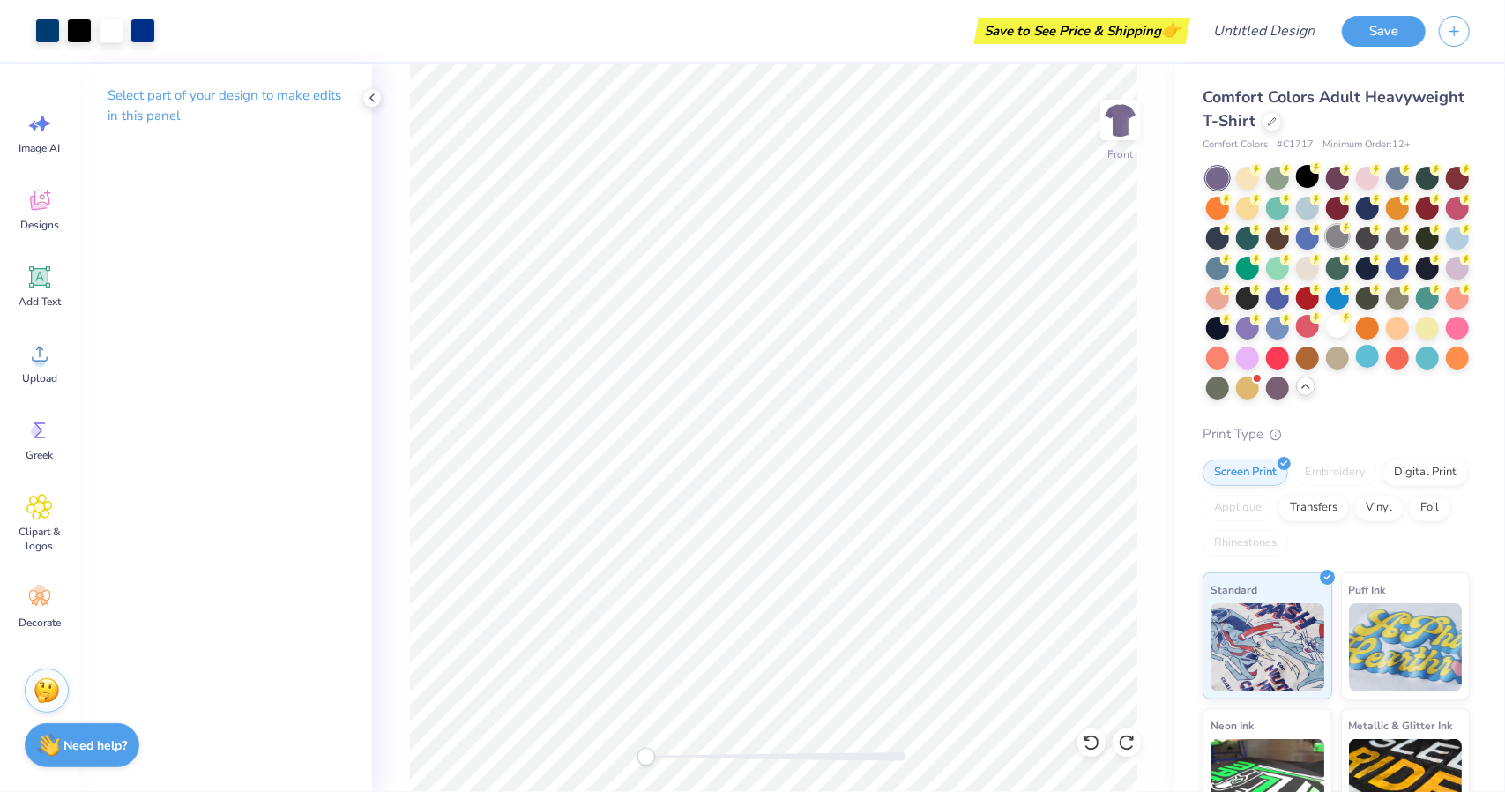
click at [1349, 239] on div at bounding box center [1337, 236] width 23 height 23
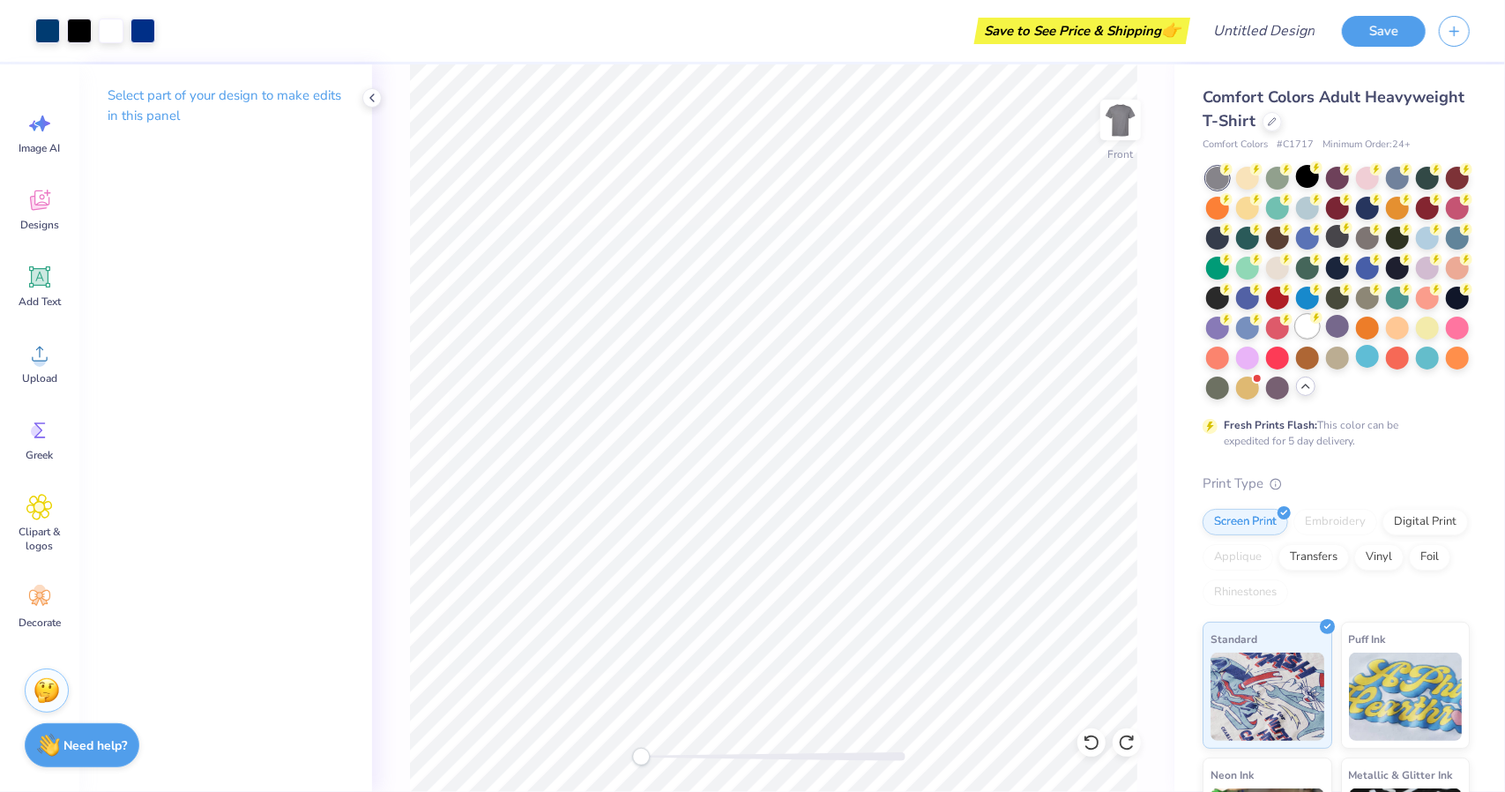
click at [1296, 338] on div at bounding box center [1307, 326] width 23 height 23
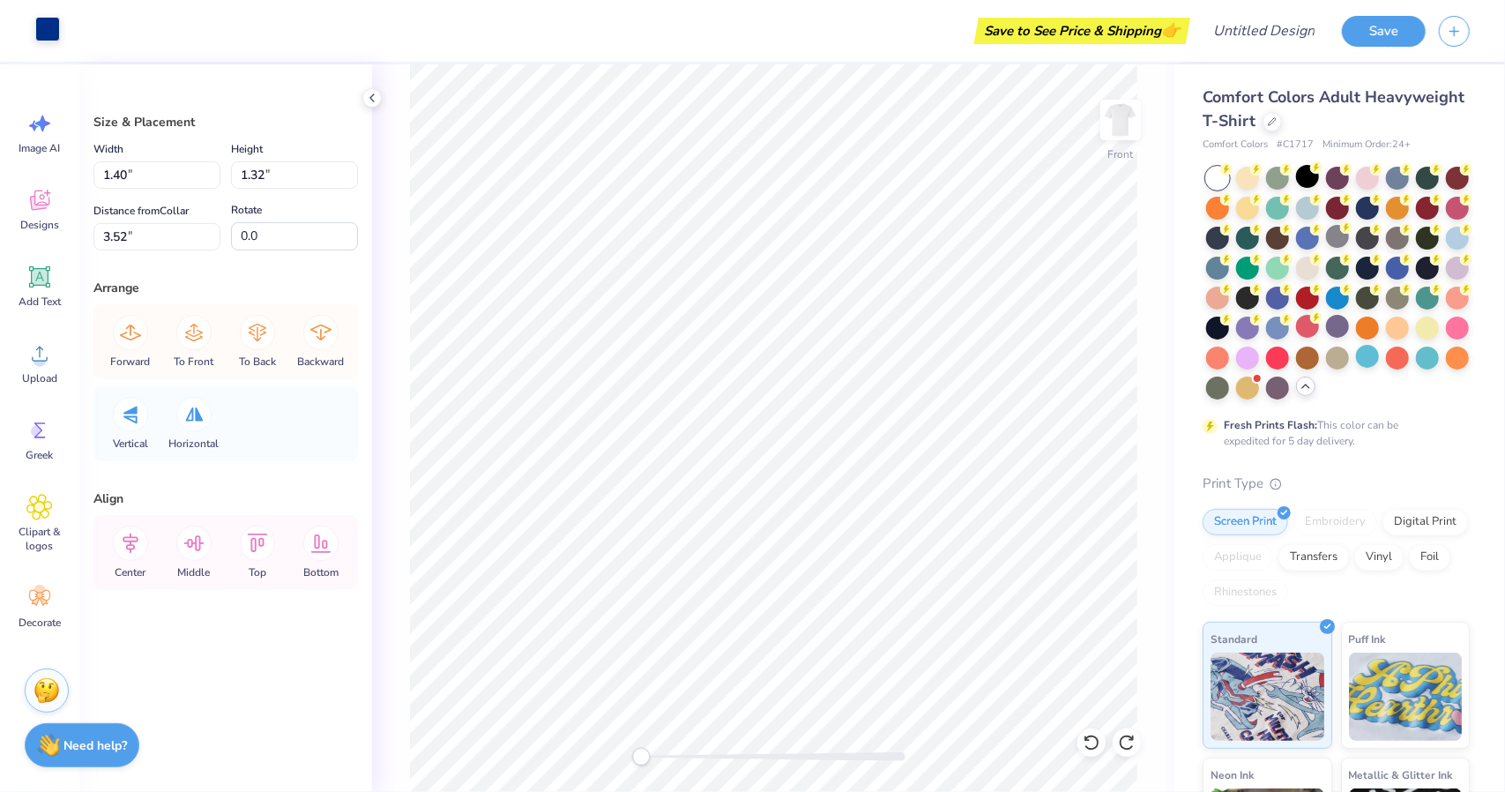
click at [53, 24] on div at bounding box center [47, 29] width 25 height 25
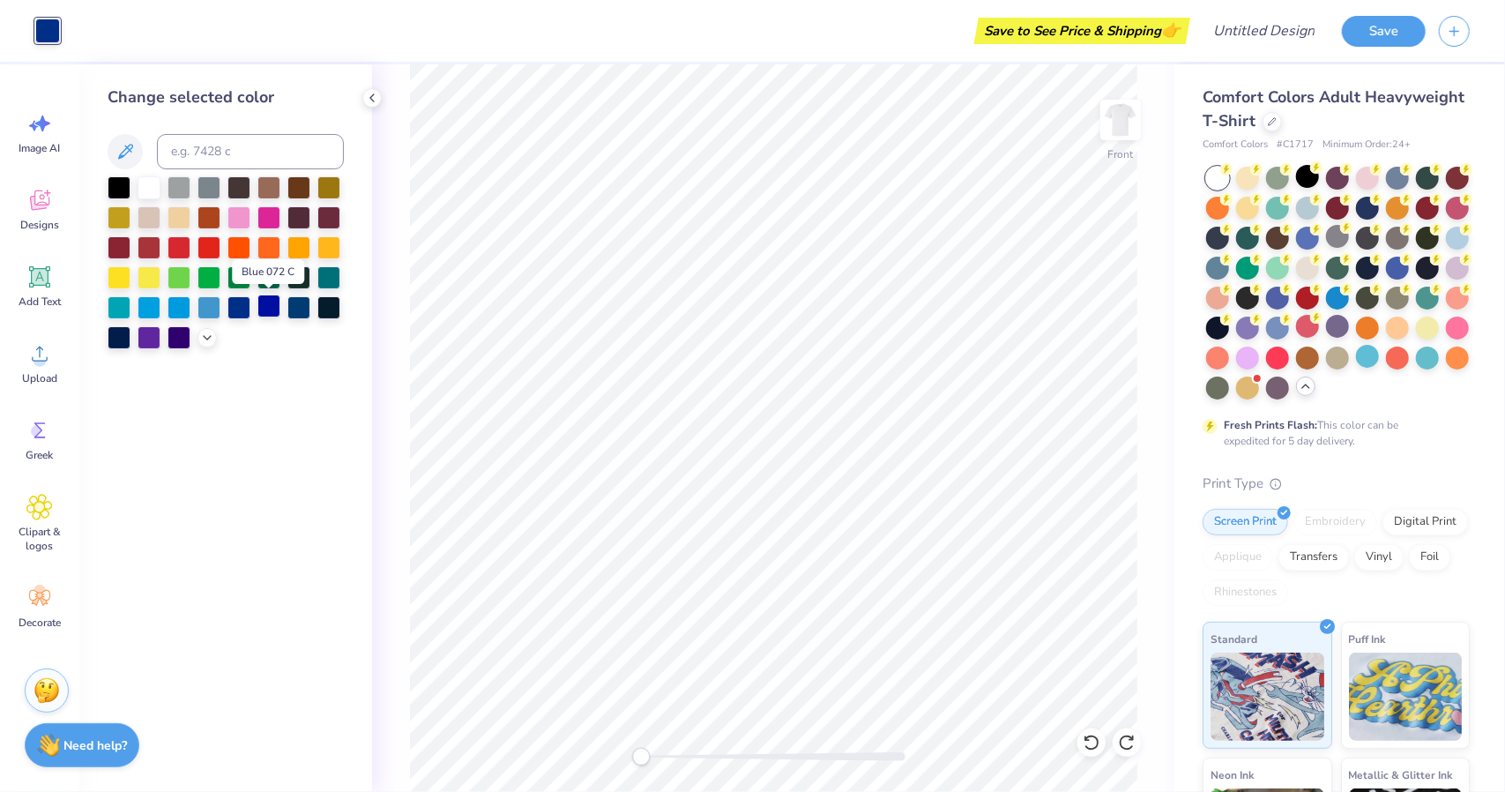
click at [270, 307] on div at bounding box center [268, 305] width 23 height 23
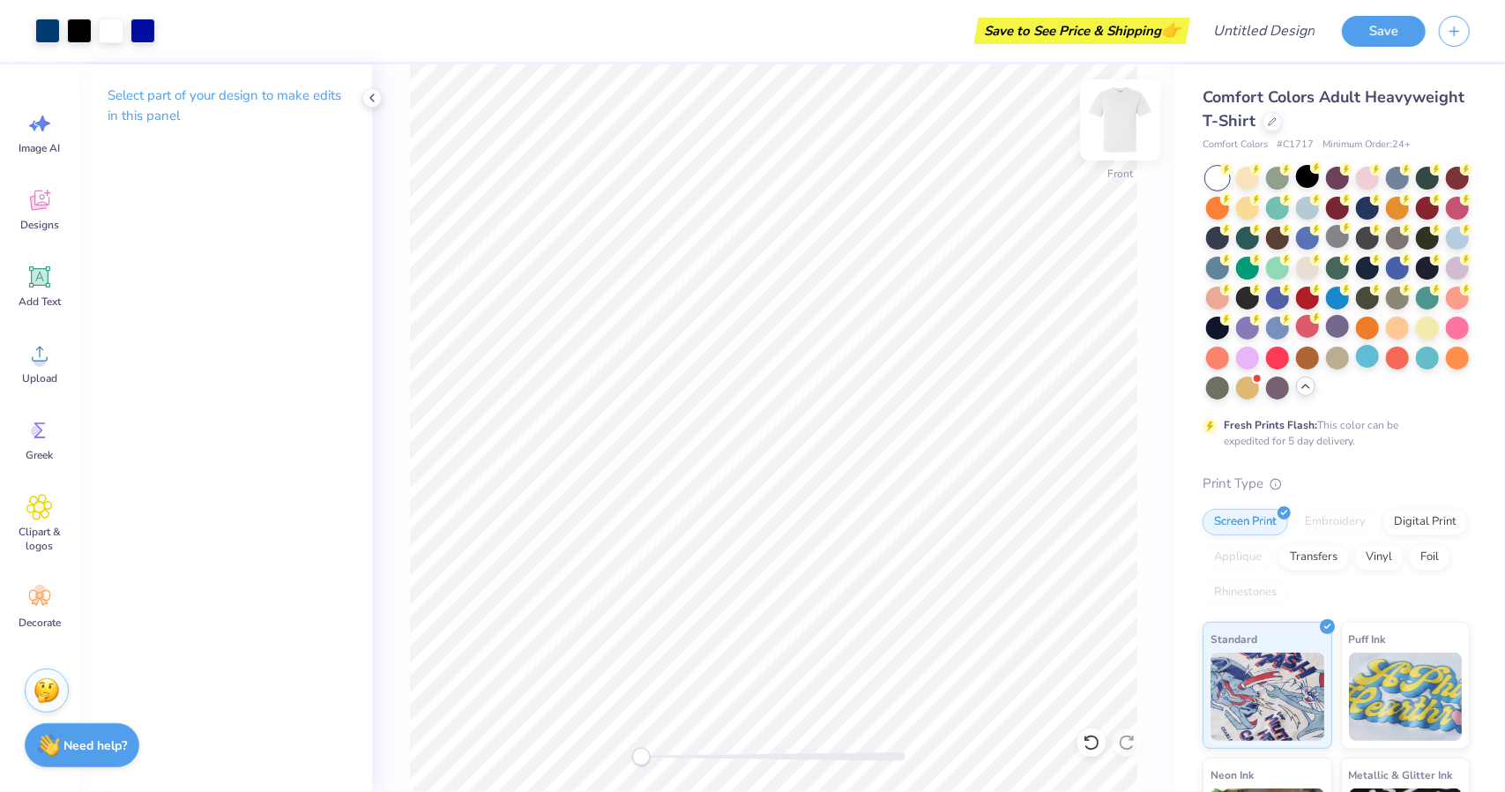
click at [1127, 114] on img at bounding box center [1120, 120] width 71 height 71
click at [19, 220] on div "Designs" at bounding box center [39, 209] width 63 height 66
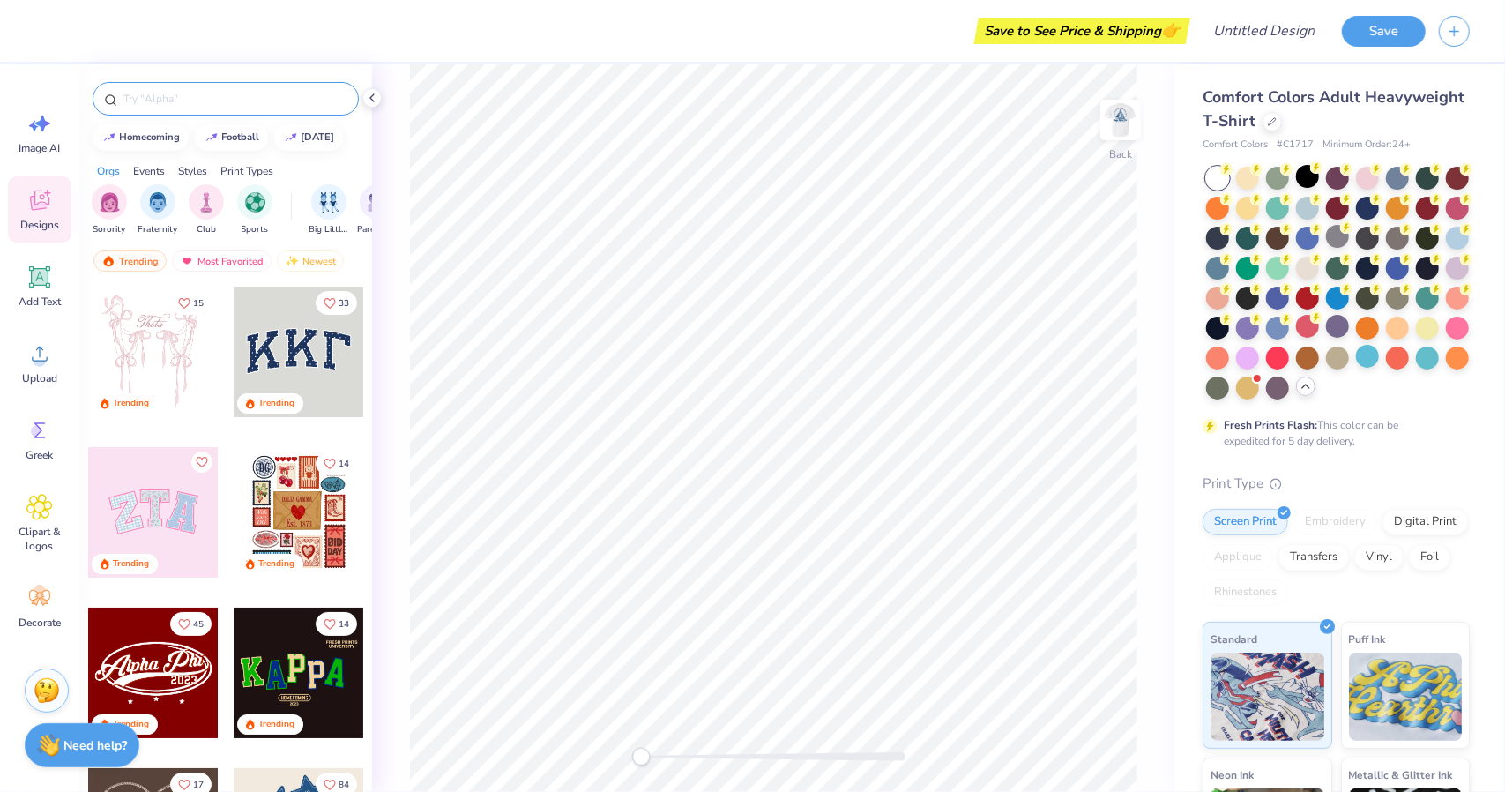
click at [216, 106] on input "text" at bounding box center [235, 99] width 226 height 18
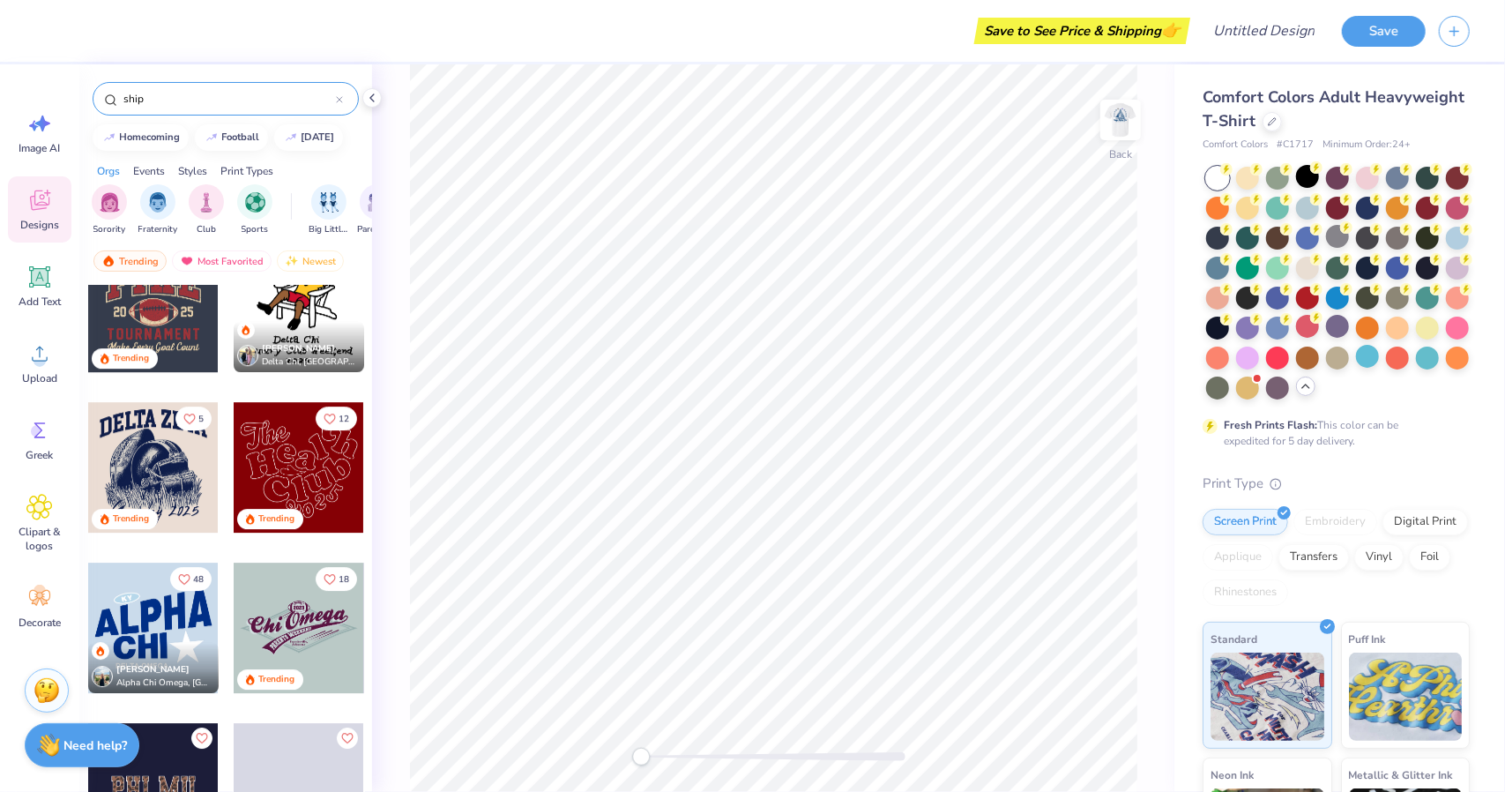
scroll to position [3741, 0]
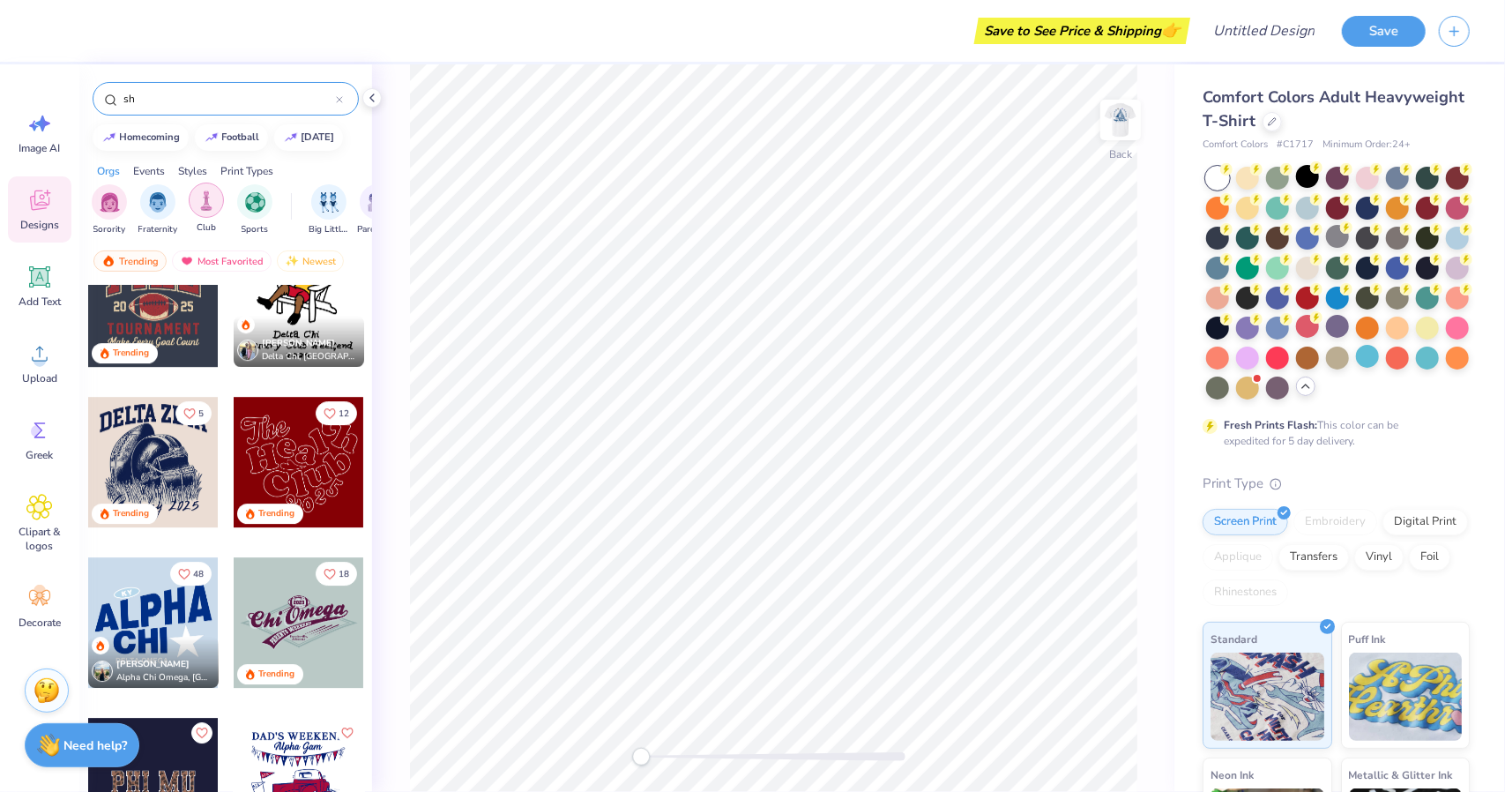
type input "s"
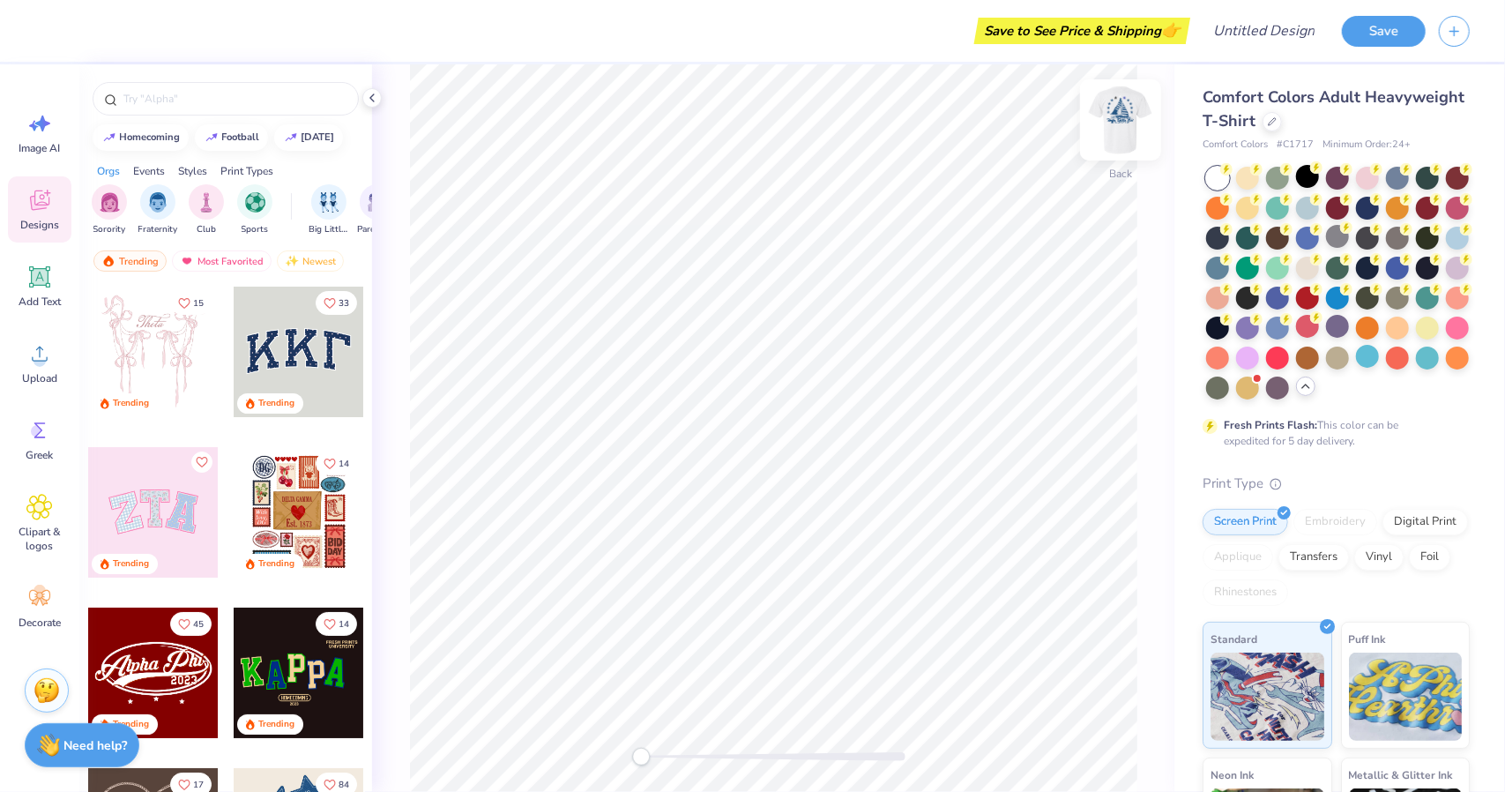
click at [1116, 122] on img at bounding box center [1120, 120] width 71 height 71
click at [1116, 122] on img at bounding box center [1120, 119] width 35 height 35
click at [39, 461] on span "Greek" at bounding box center [39, 455] width 27 height 14
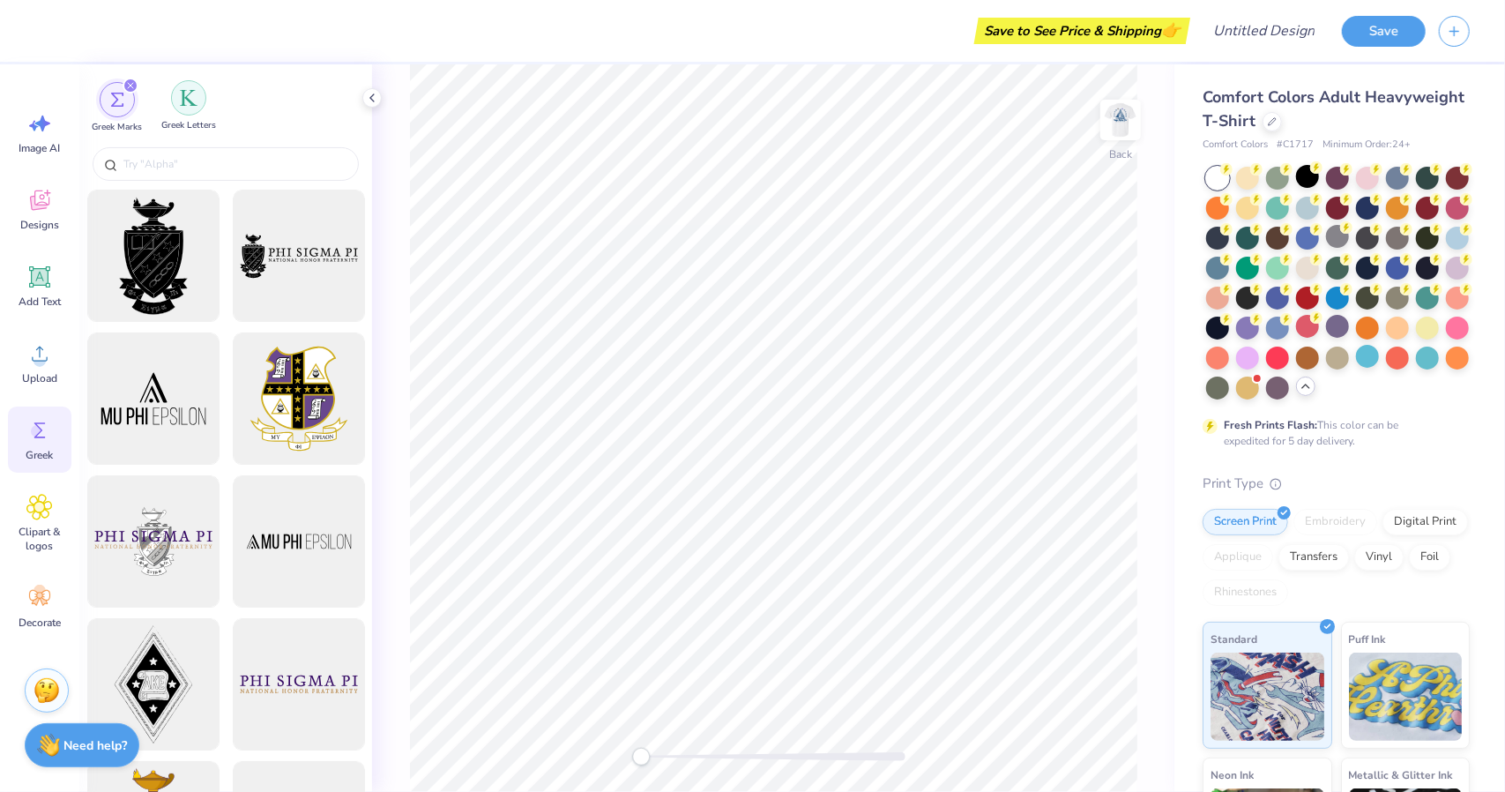
click at [175, 108] on div "filter for Greek Letters" at bounding box center [188, 97] width 35 height 35
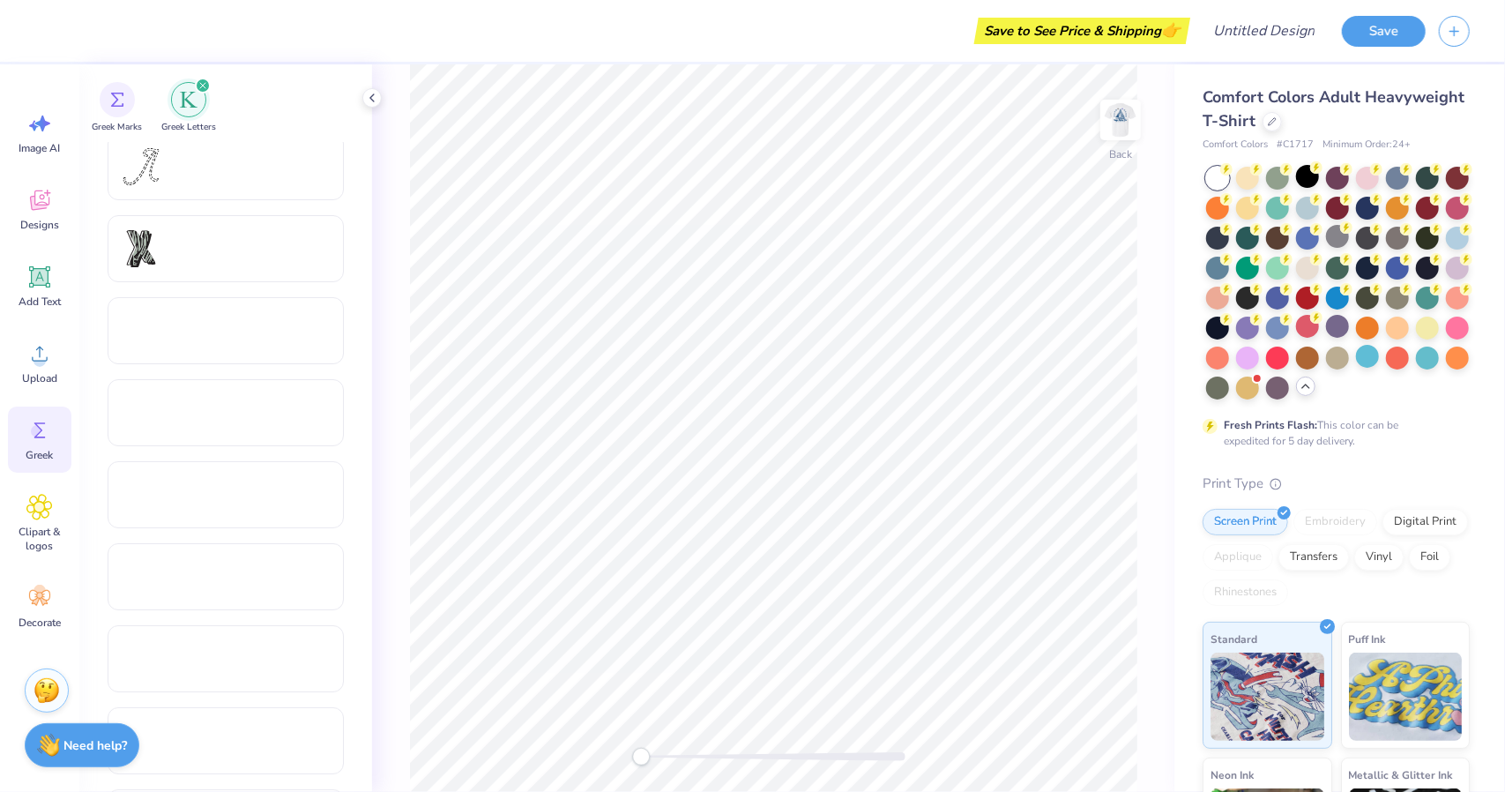
scroll to position [0, 0]
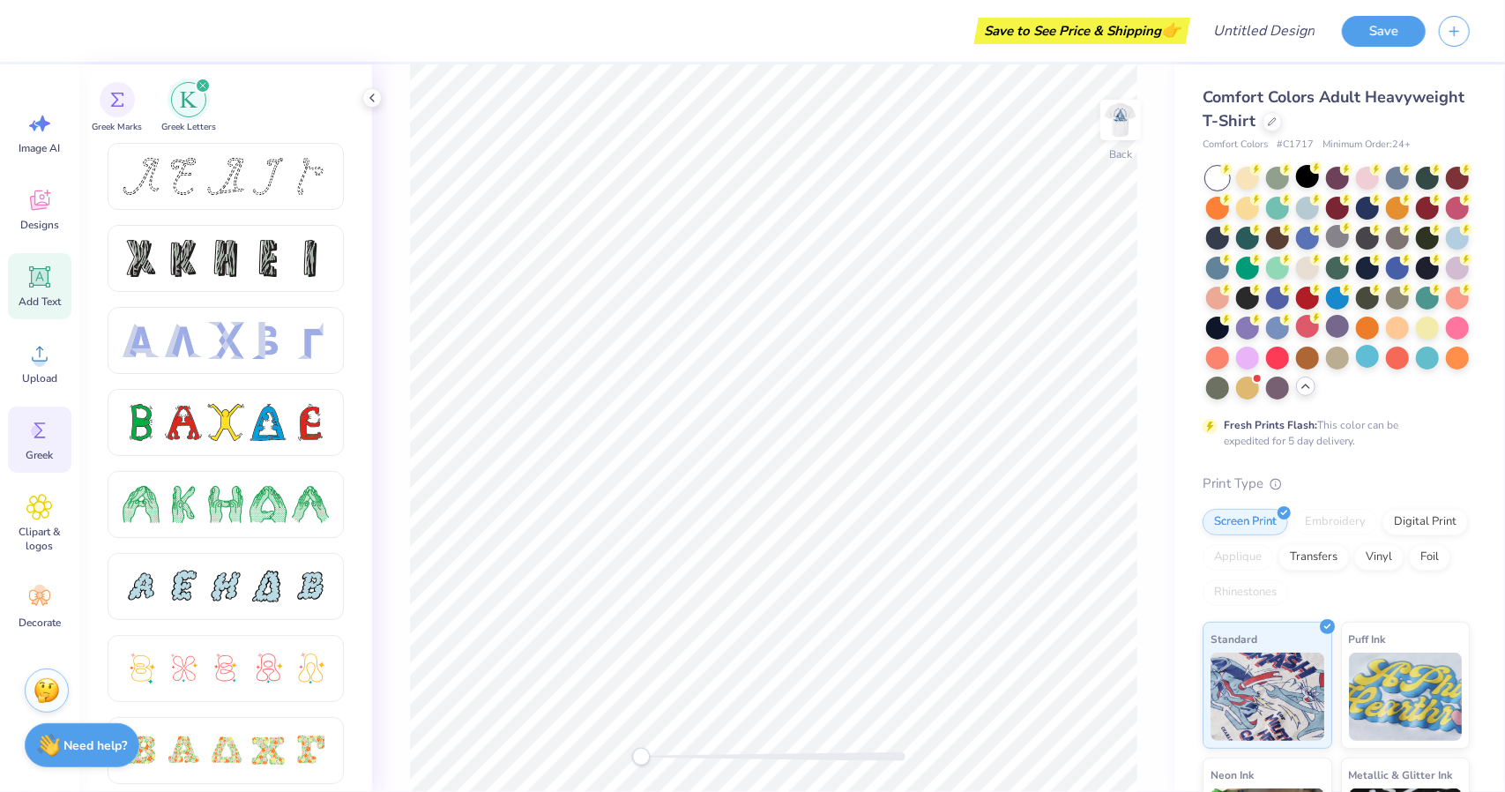
click at [41, 269] on icon at bounding box center [39, 276] width 21 height 21
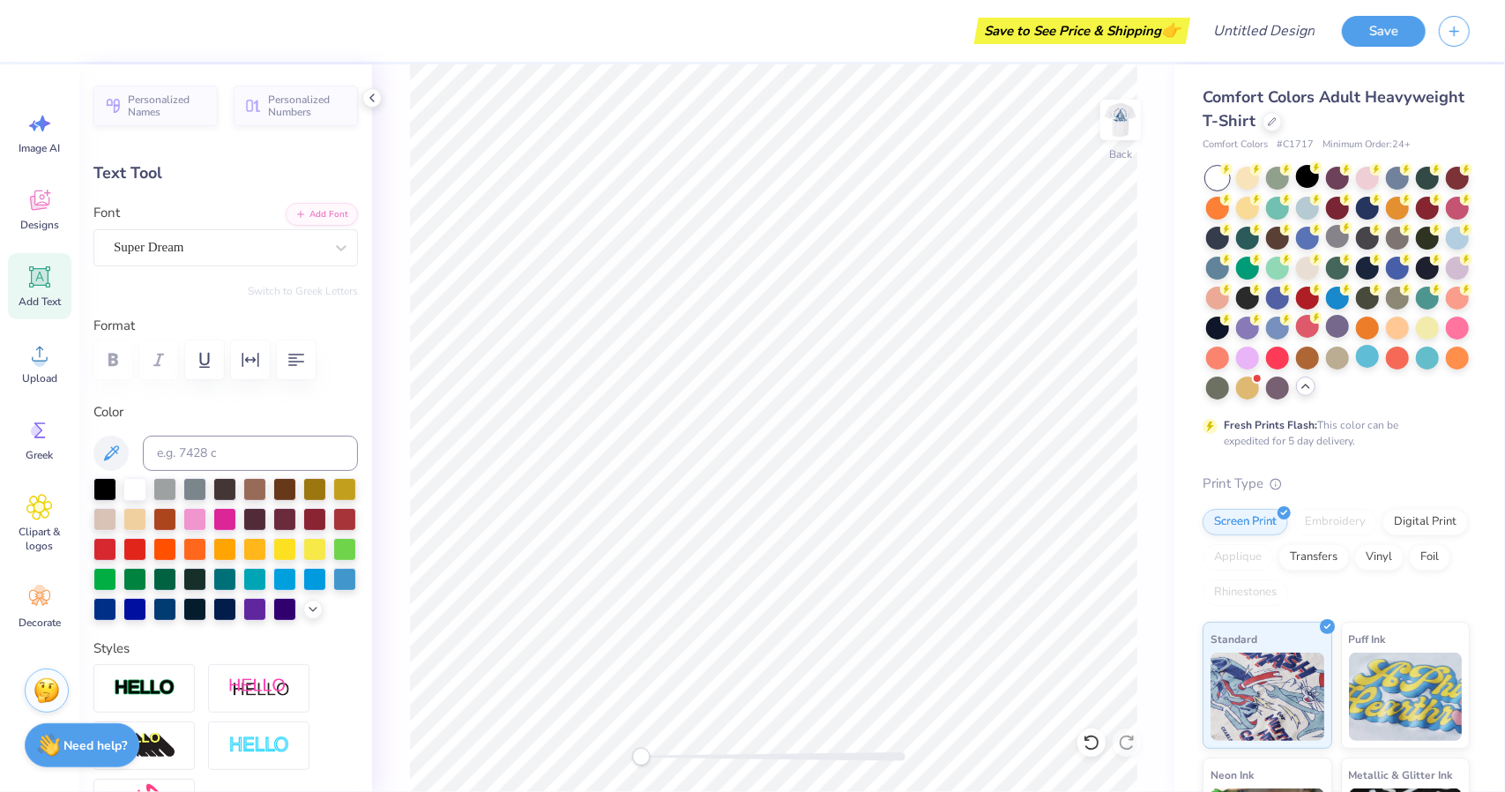
scroll to position [14, 2]
paste textarea
click at [46, 303] on span "Add Text" at bounding box center [40, 301] width 42 height 14
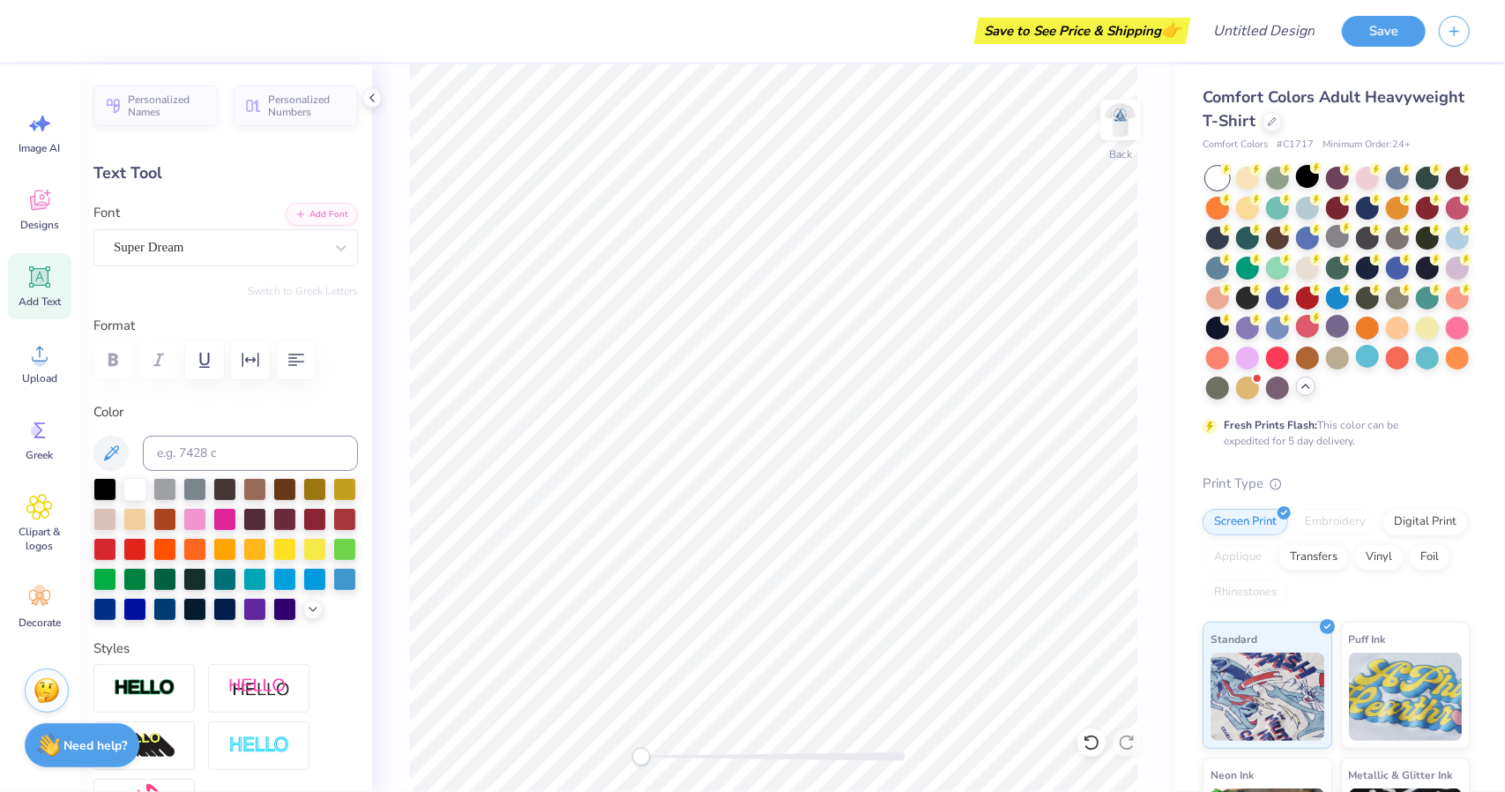
paste textarea
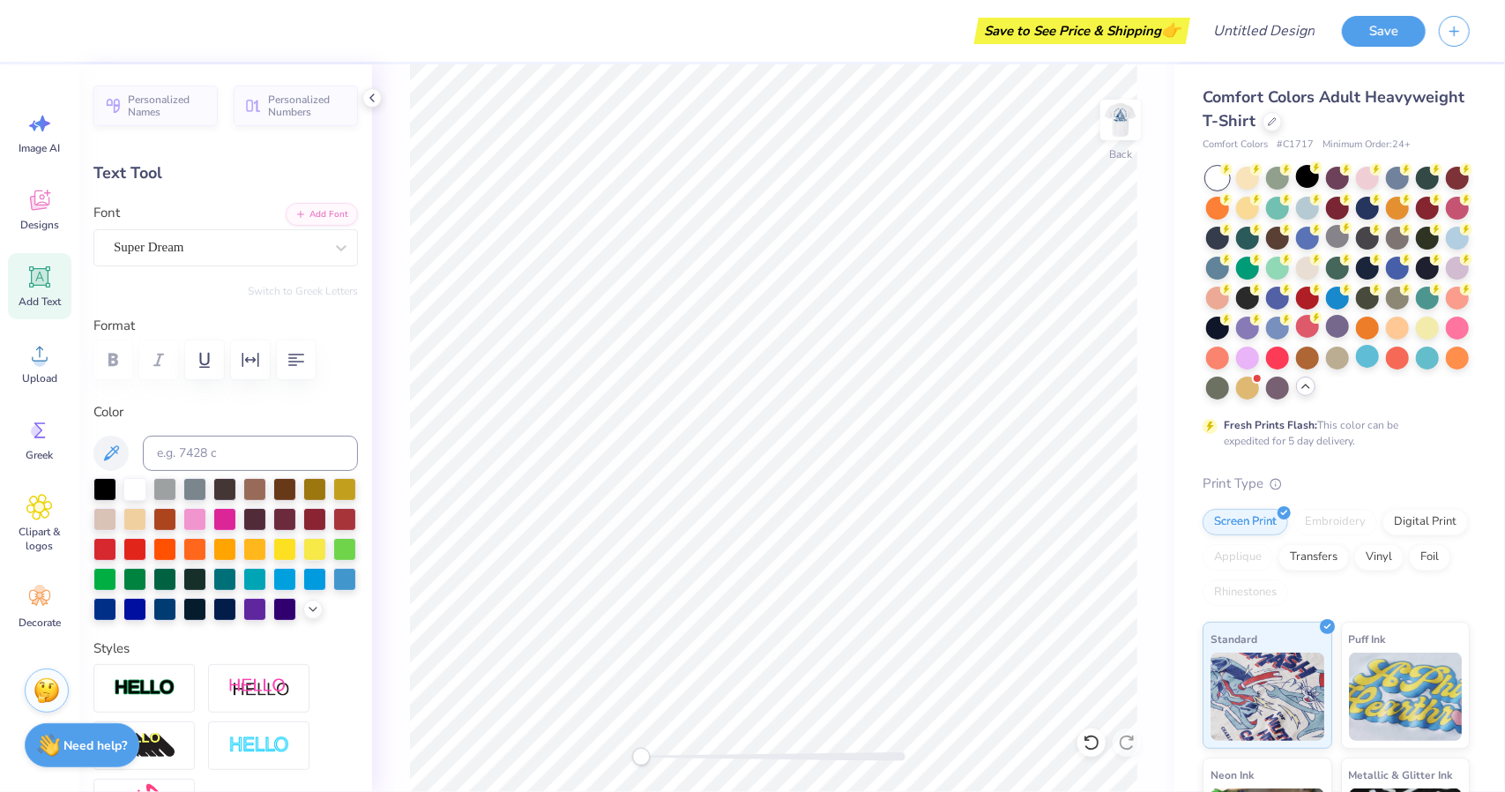
paste textarea
type textarea "eee"
paste textarea
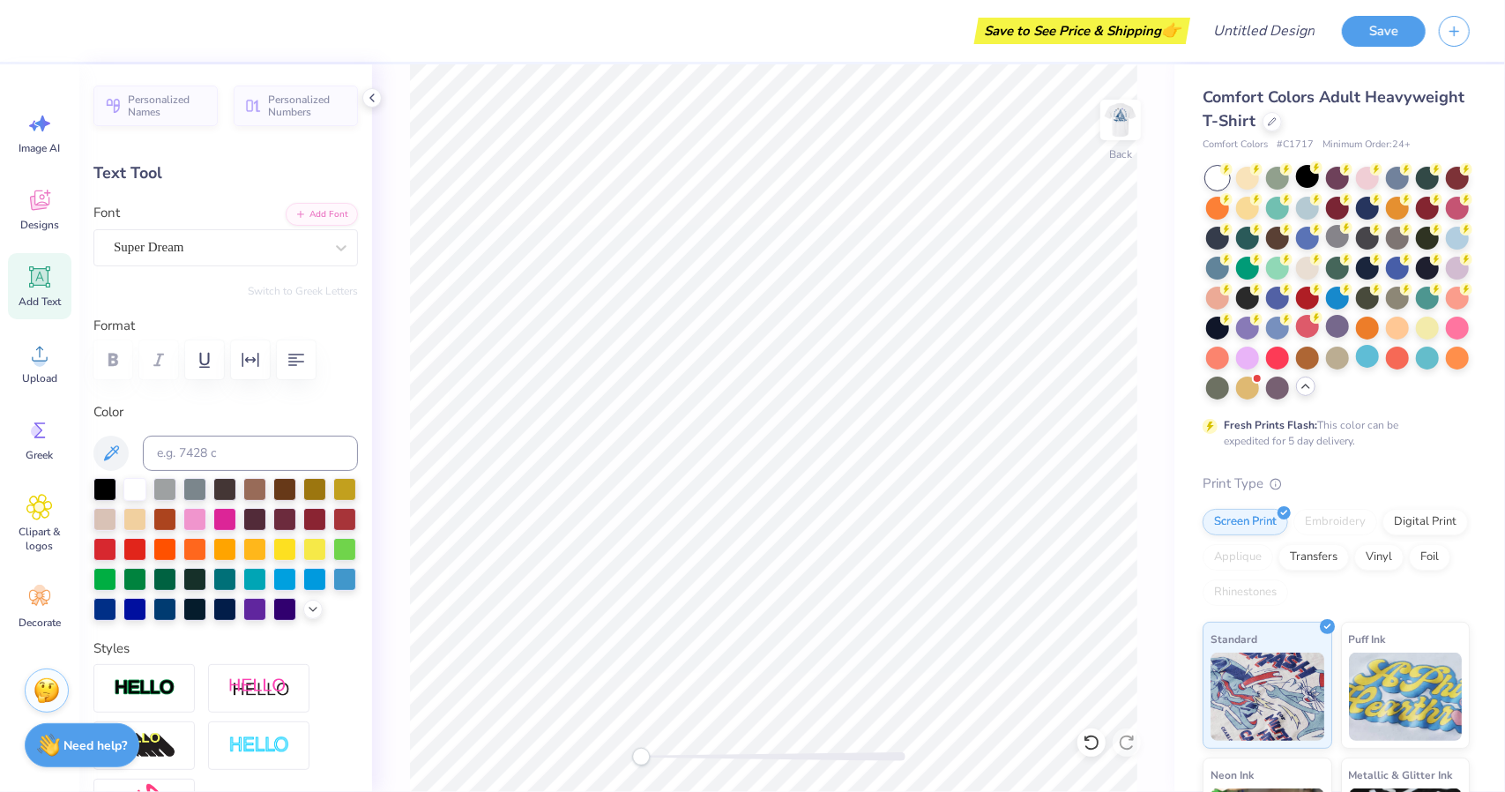
paste textarea
click at [220, 251] on div "Super Dream" at bounding box center [218, 247] width 213 height 27
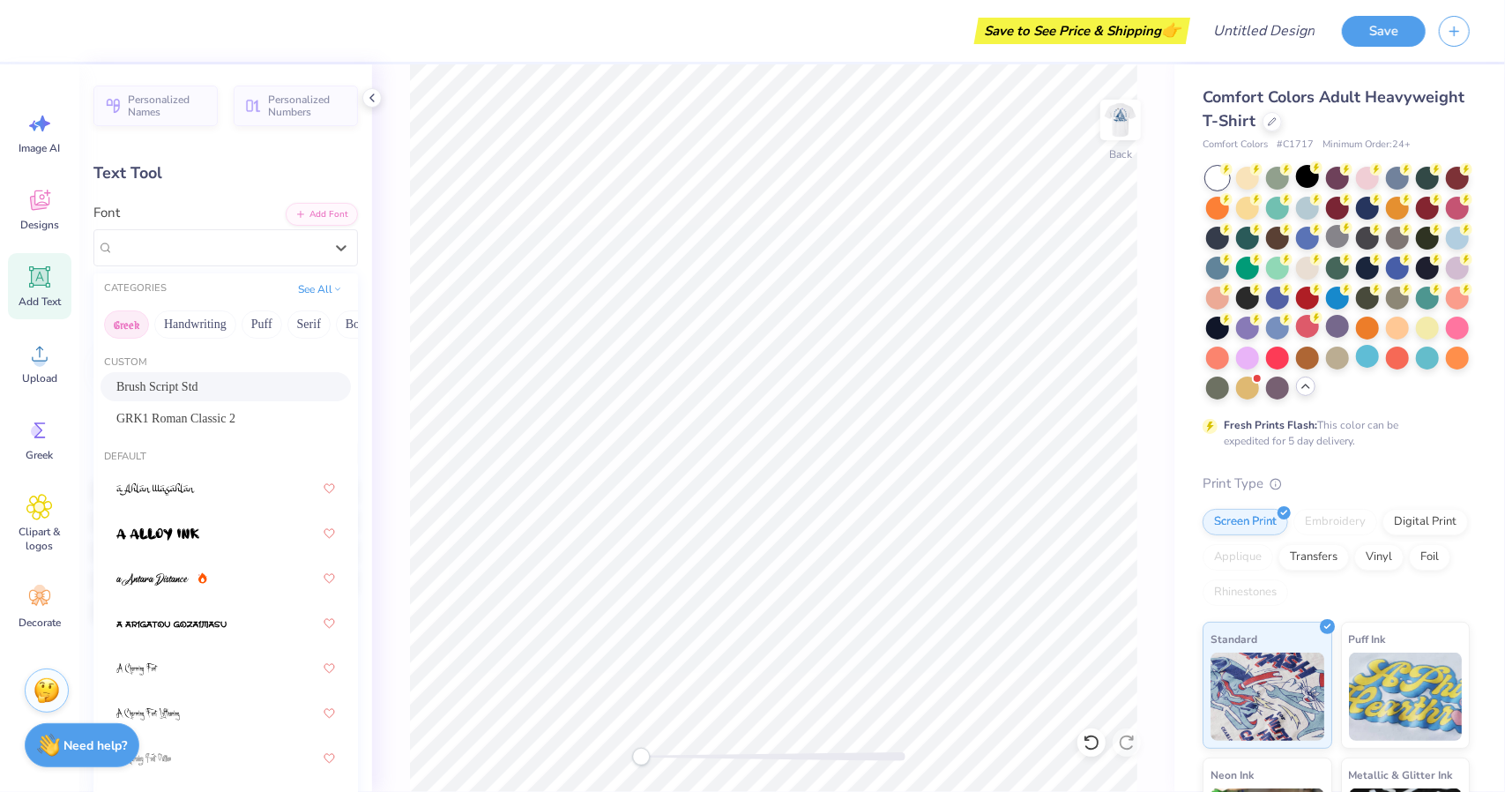
click at [130, 323] on button "Greek" at bounding box center [126, 324] width 45 height 28
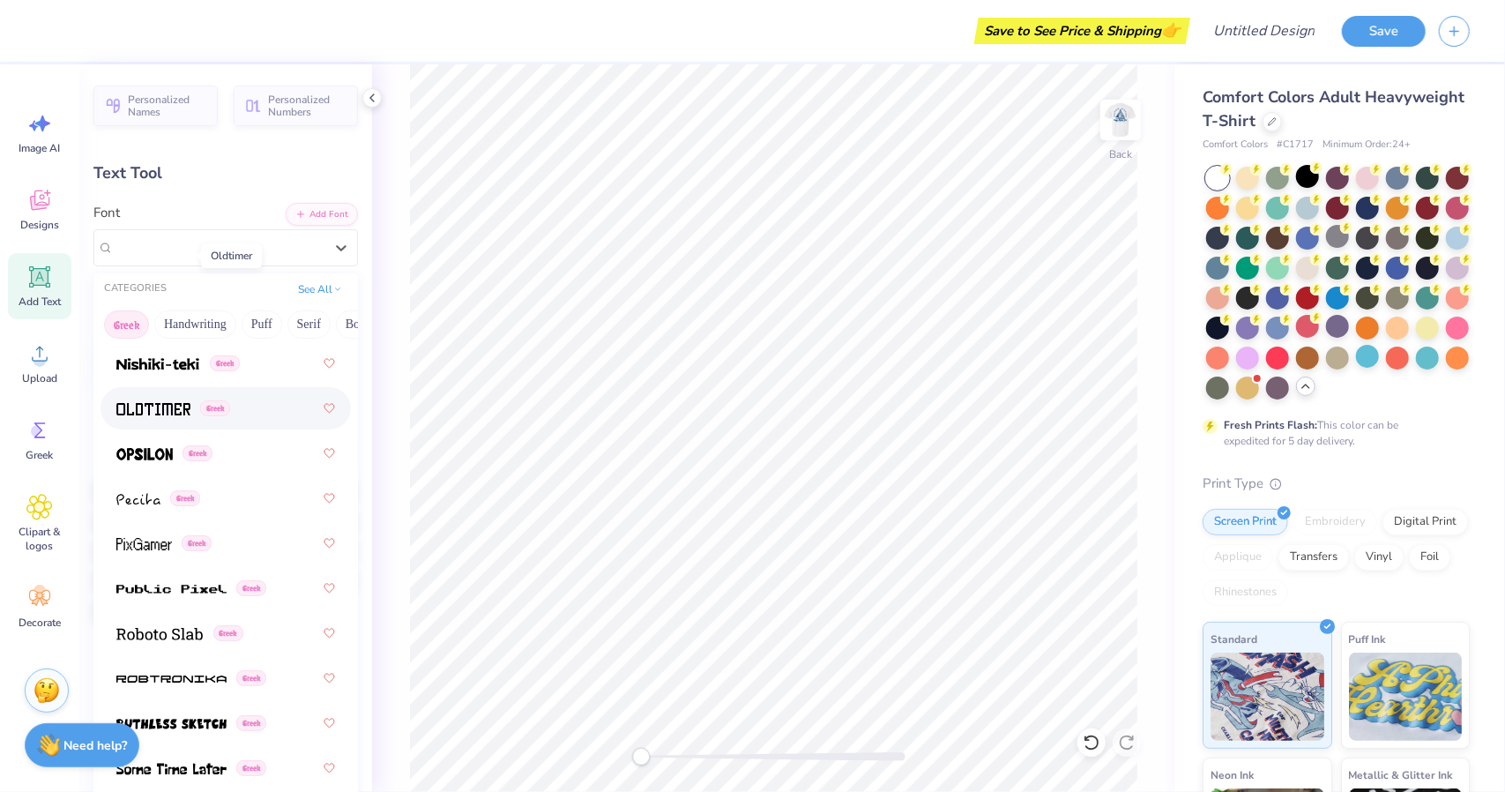
scroll to position [1292, 0]
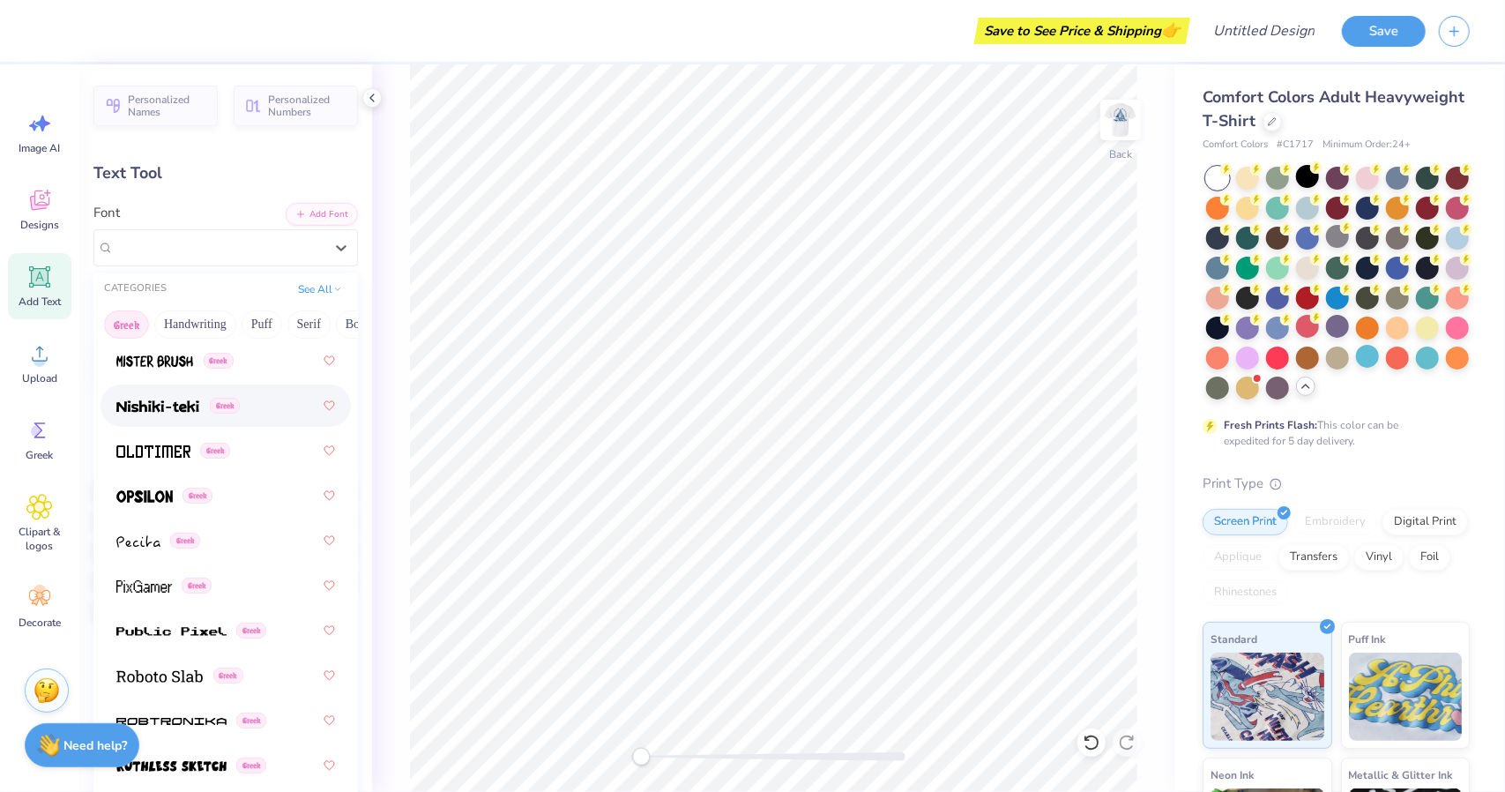
click at [138, 412] on span at bounding box center [157, 406] width 83 height 19
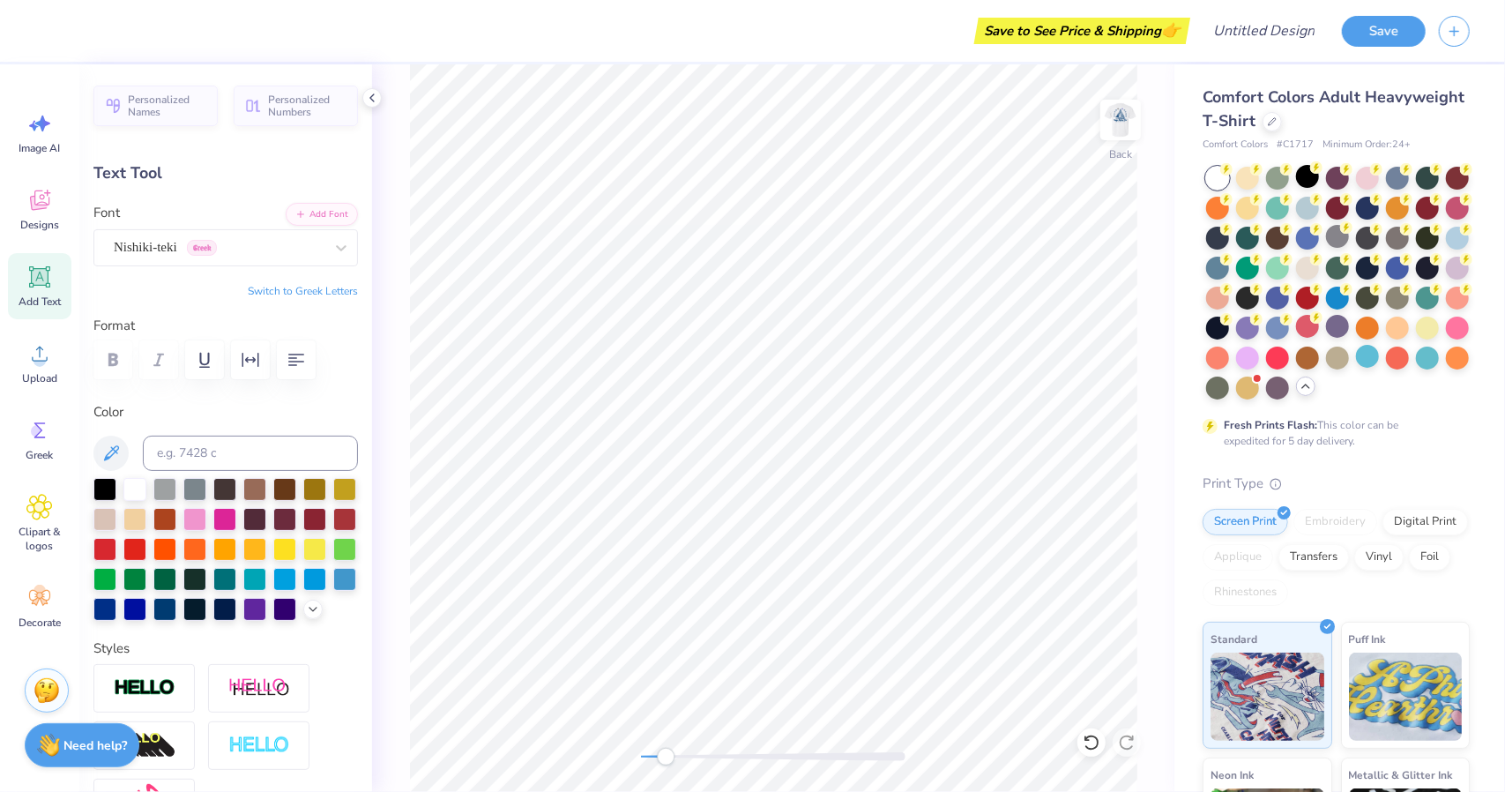
paste textarea "D"
type textarea "v"
click at [42, 354] on icon at bounding box center [39, 353] width 26 height 26
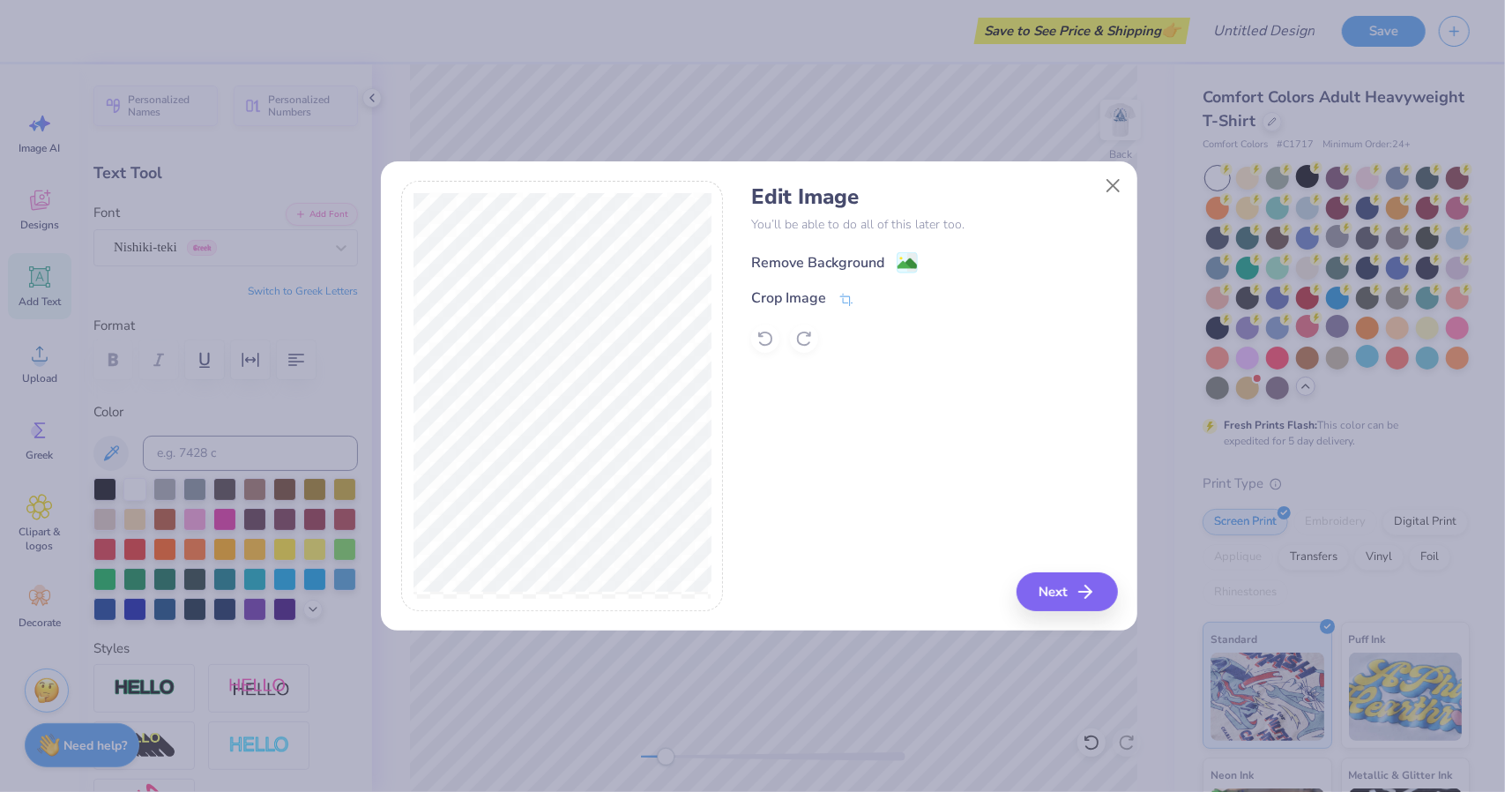
click at [826, 255] on div "Remove Background" at bounding box center [817, 262] width 133 height 21
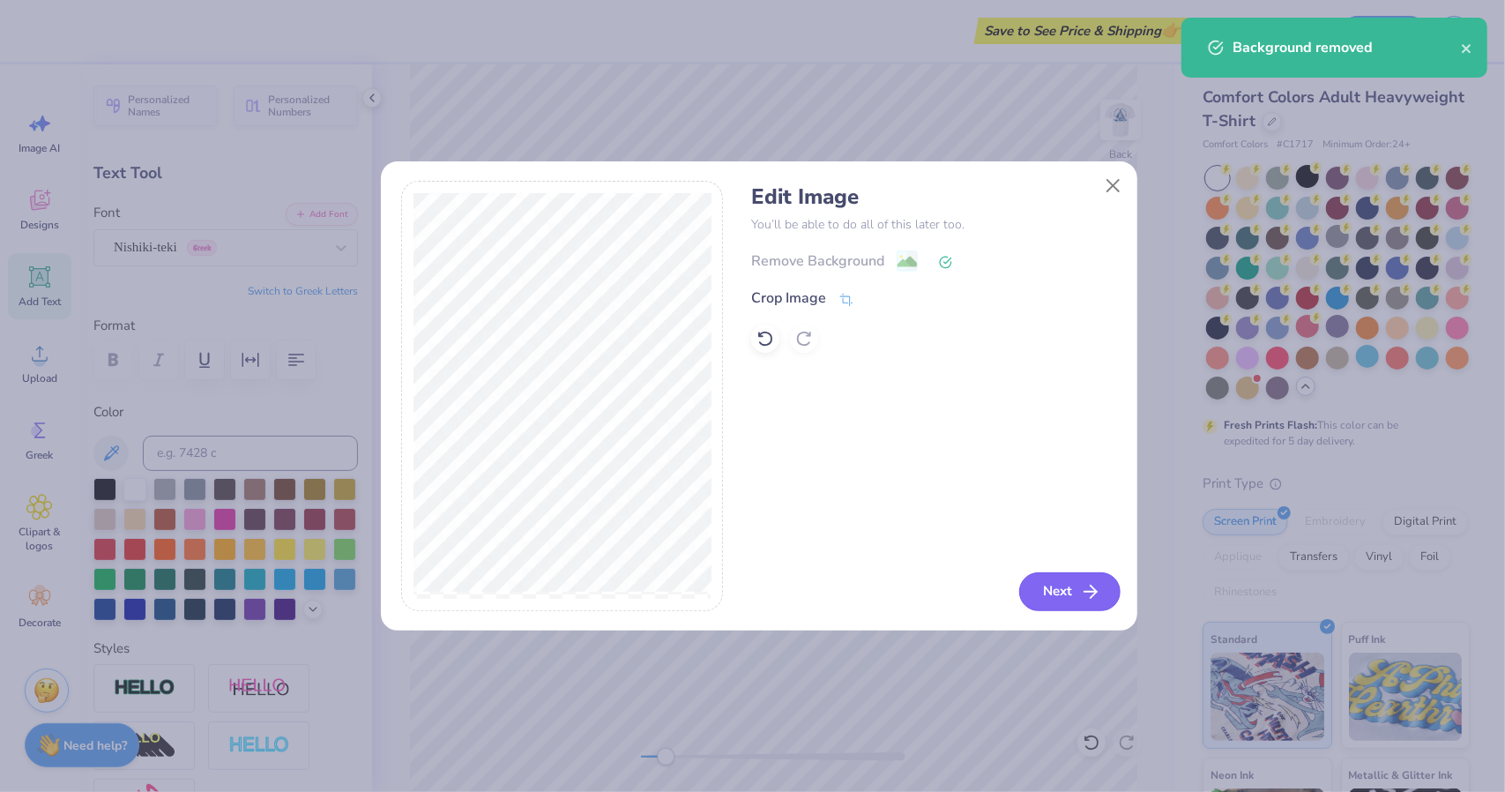
click at [1065, 594] on button "Next" at bounding box center [1069, 591] width 101 height 39
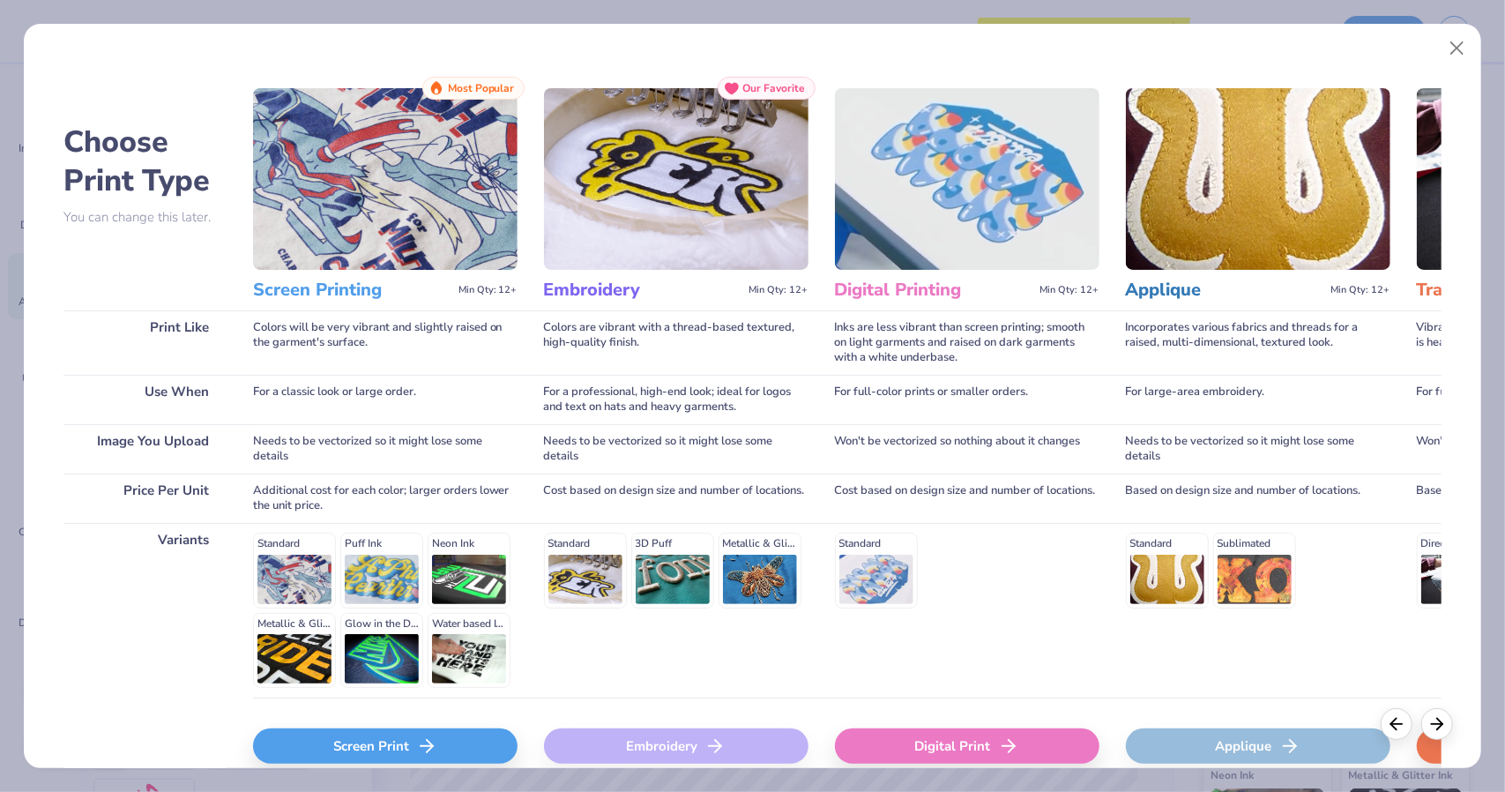
click at [461, 737] on div "Screen Print" at bounding box center [385, 745] width 264 height 35
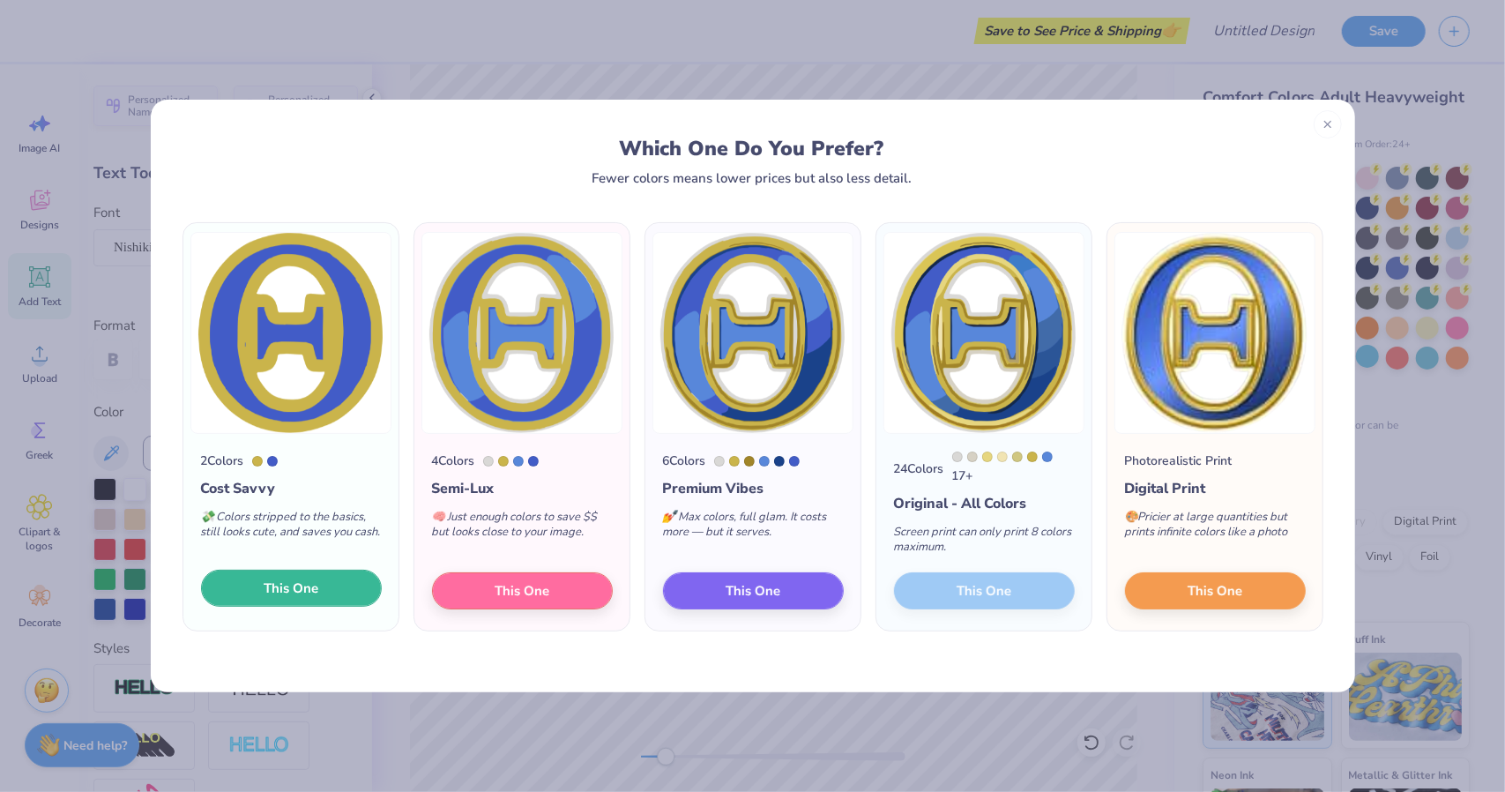
click at [301, 594] on span "This One" at bounding box center [291, 588] width 55 height 20
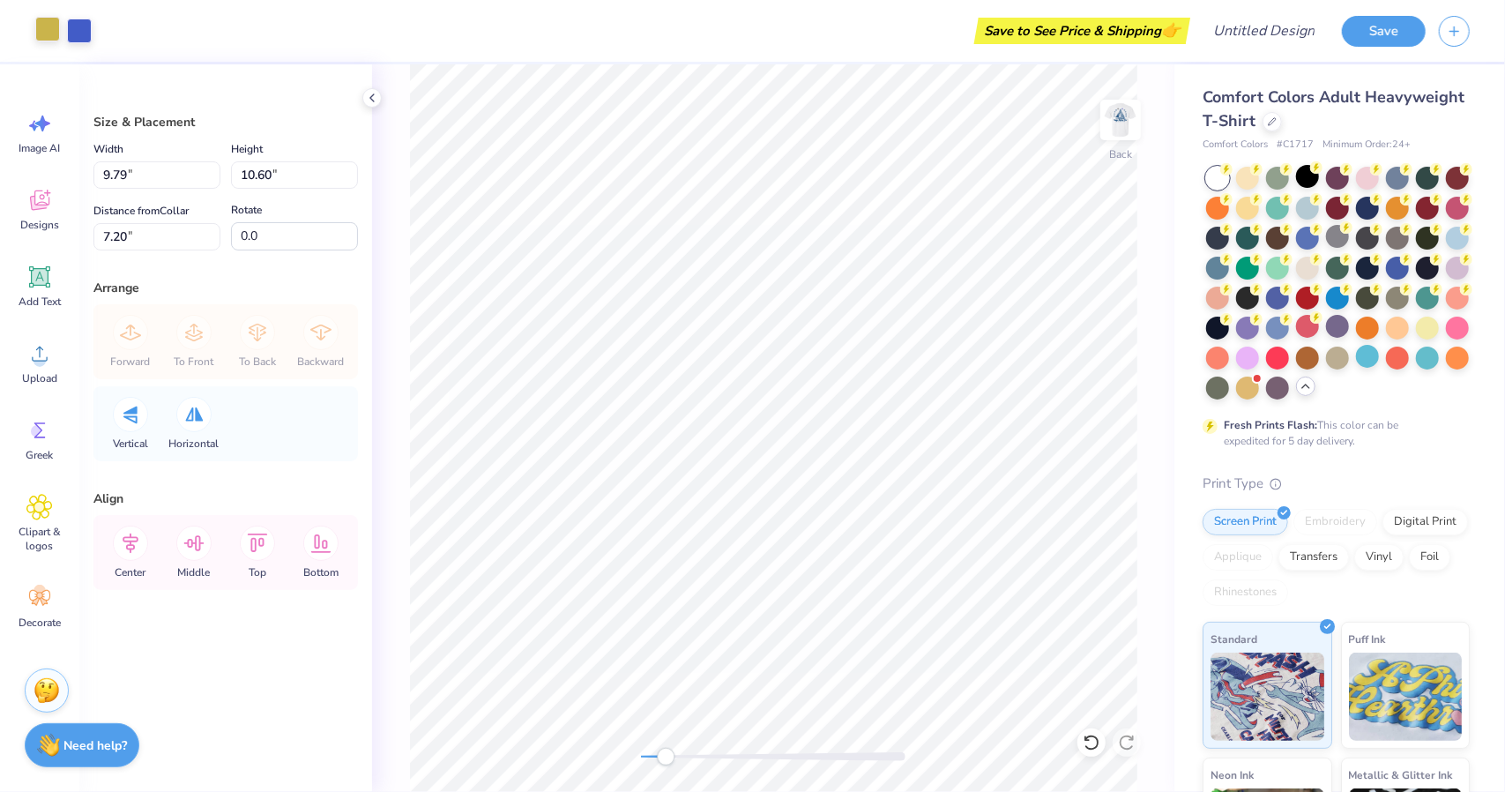
click at [47, 33] on div at bounding box center [47, 29] width 25 height 25
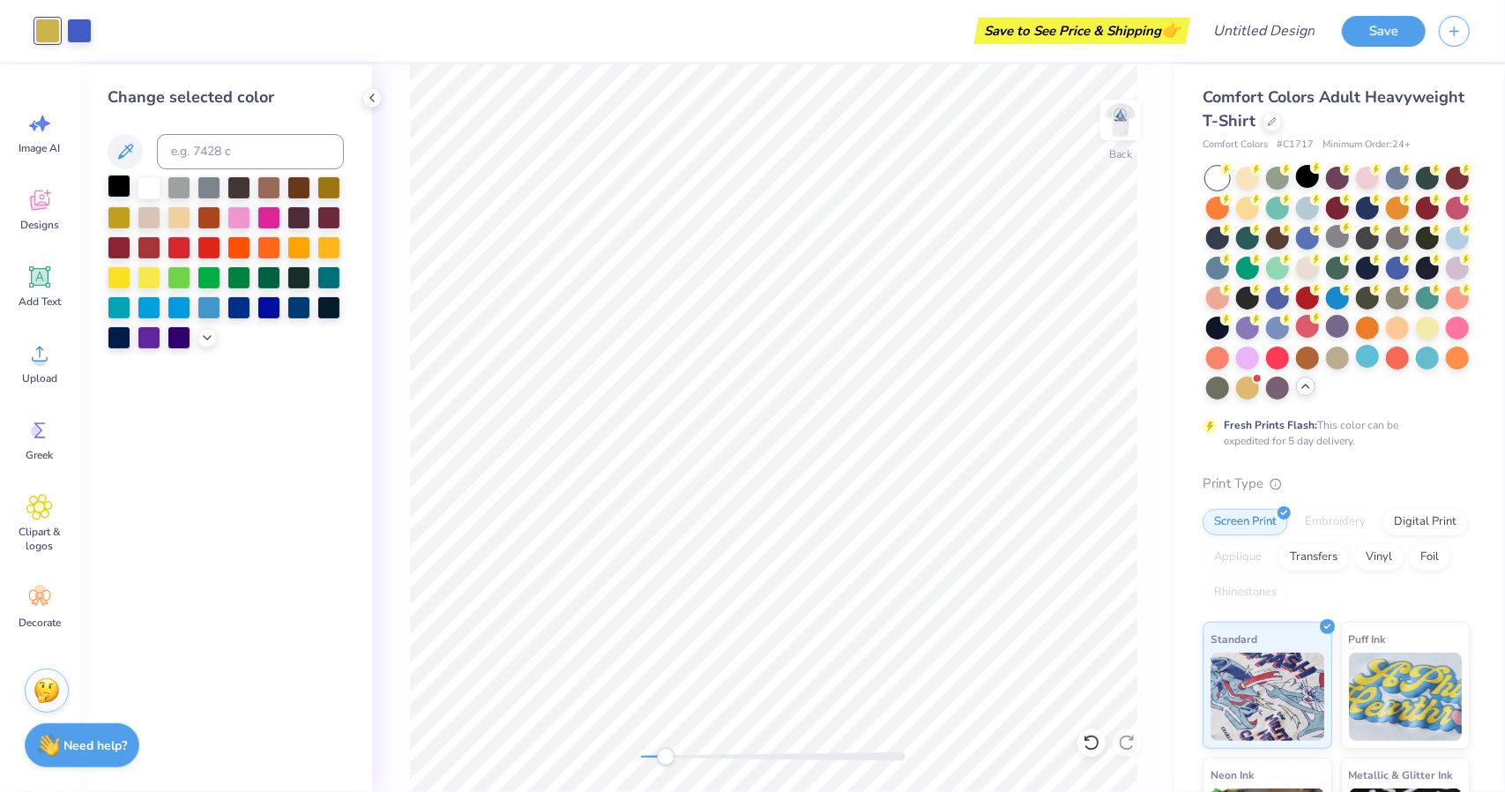
click at [121, 190] on div at bounding box center [119, 186] width 23 height 23
click at [298, 311] on div at bounding box center [298, 305] width 23 height 23
click at [146, 180] on div at bounding box center [149, 186] width 23 height 23
drag, startPoint x: 146, startPoint y: 180, endPoint x: 123, endPoint y: 188, distance: 25.1
click at [123, 188] on div at bounding box center [226, 262] width 236 height 173
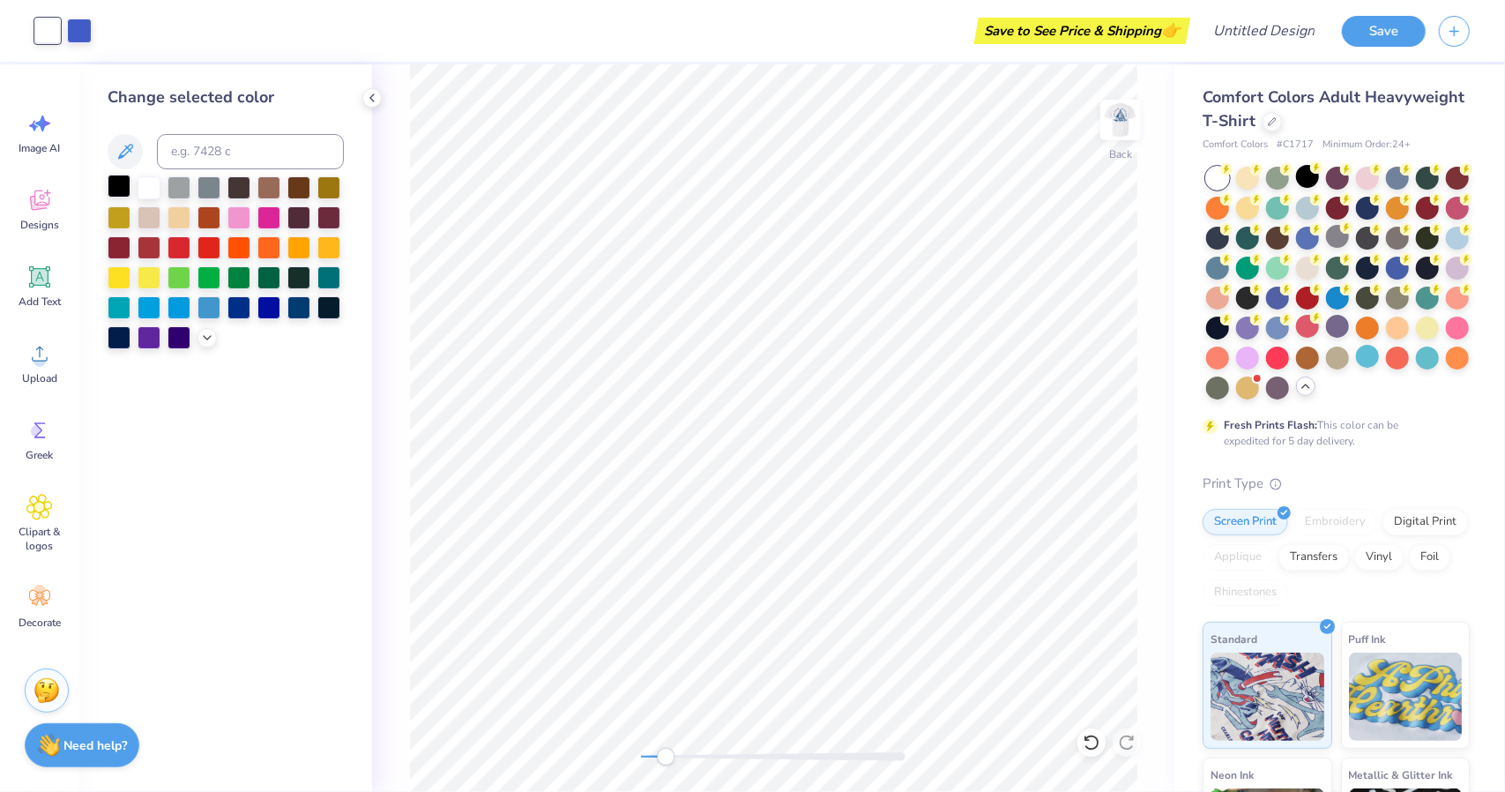
click at [121, 190] on div at bounding box center [119, 186] width 23 height 23
click at [86, 41] on div at bounding box center [79, 29] width 25 height 25
click at [87, 41] on div at bounding box center [79, 31] width 25 height 25
click at [148, 183] on div at bounding box center [149, 186] width 23 height 23
click at [268, 304] on div at bounding box center [268, 305] width 23 height 23
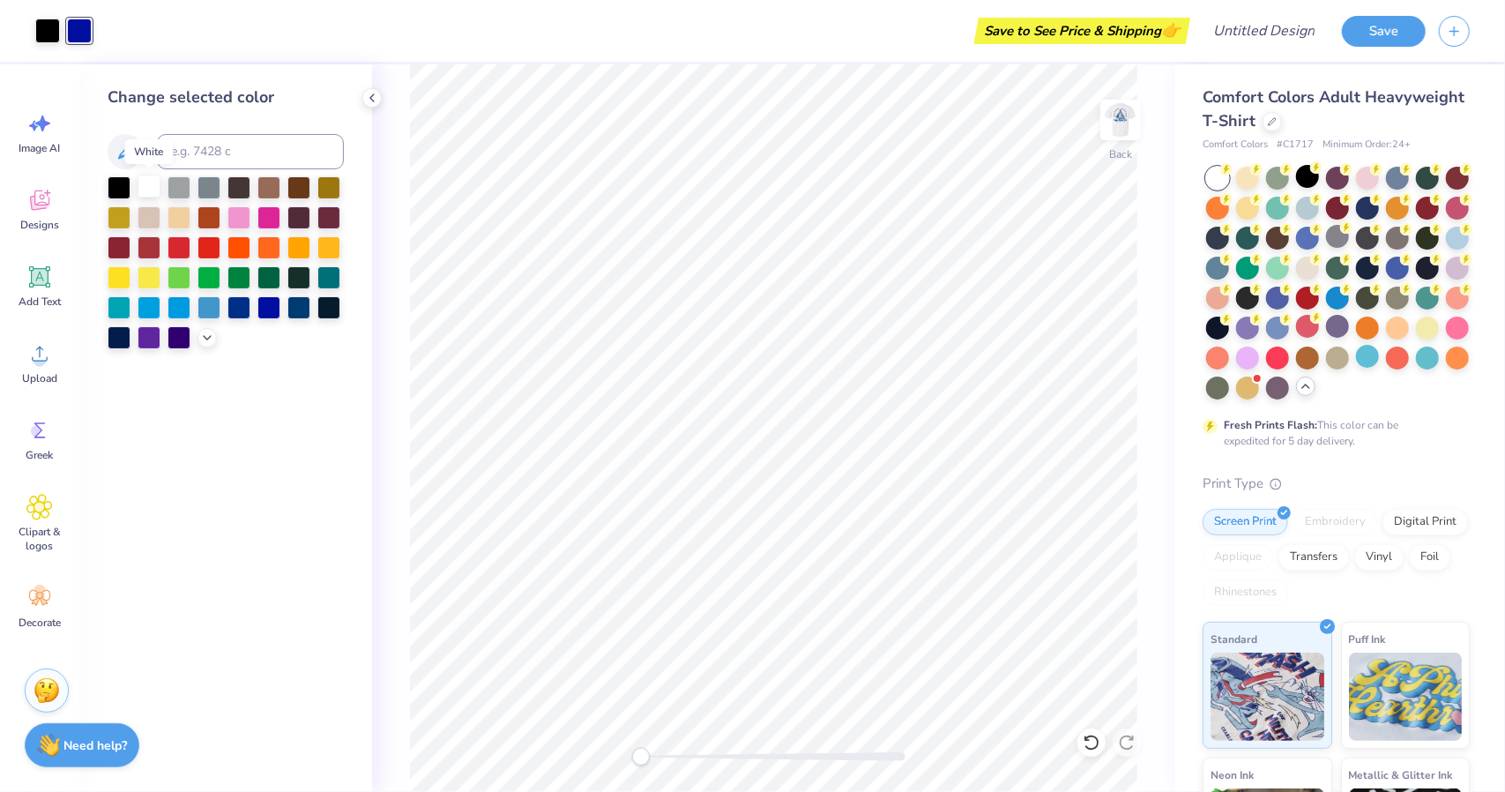
click at [153, 193] on div at bounding box center [149, 186] width 23 height 23
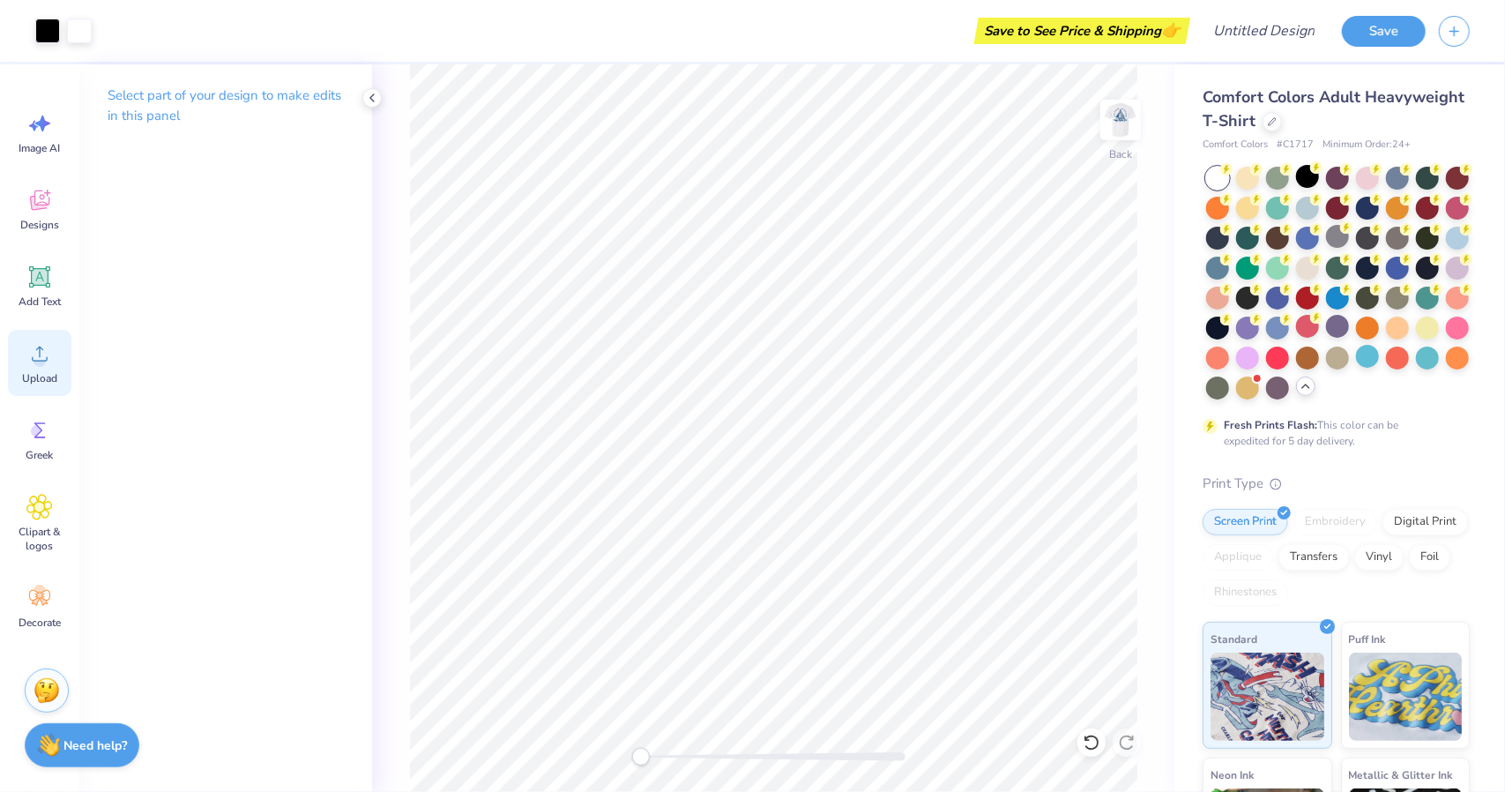
click at [53, 354] on div "Upload" at bounding box center [39, 363] width 63 height 66
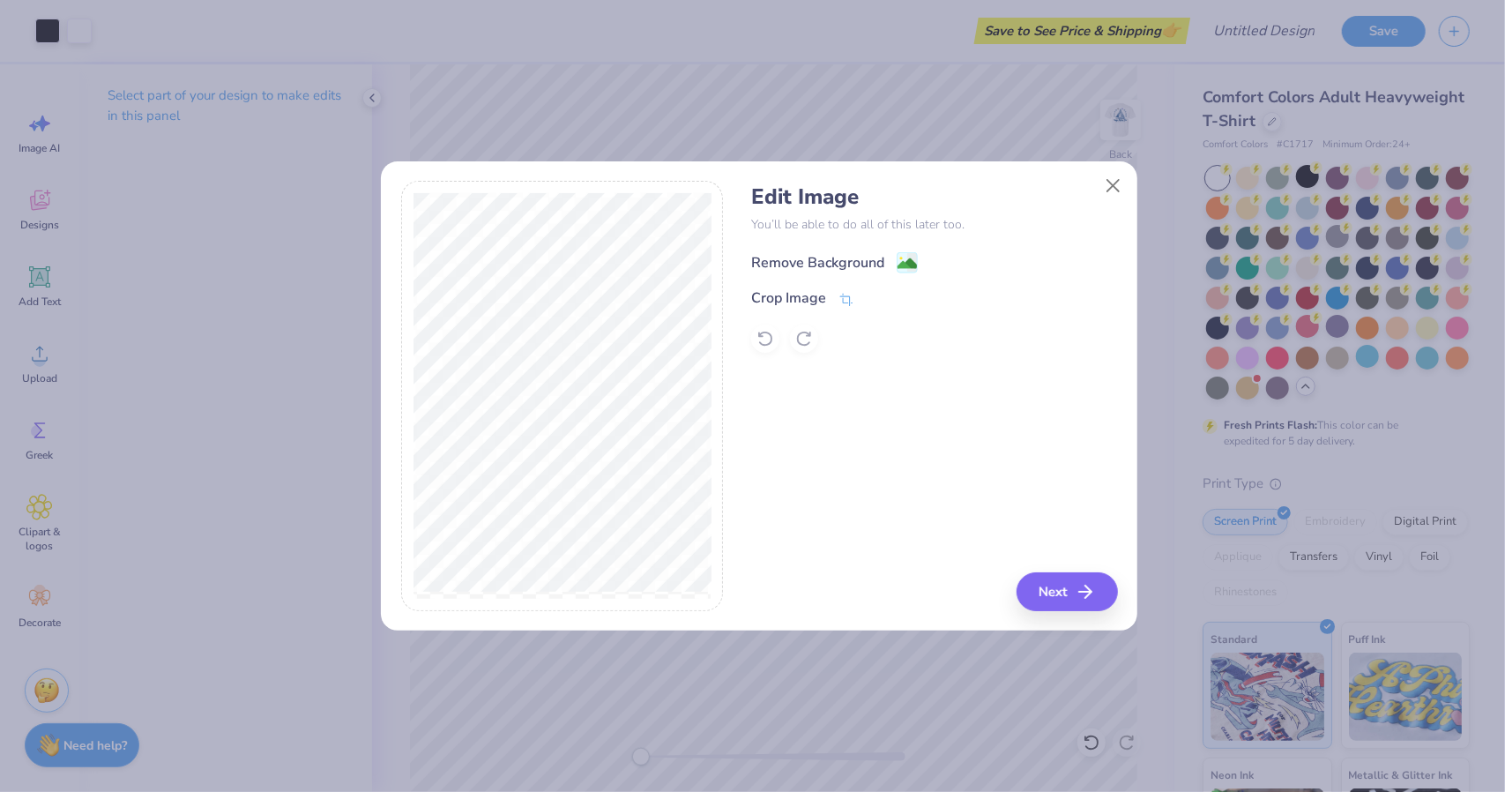
click at [858, 264] on div "Remove Background" at bounding box center [817, 262] width 133 height 21
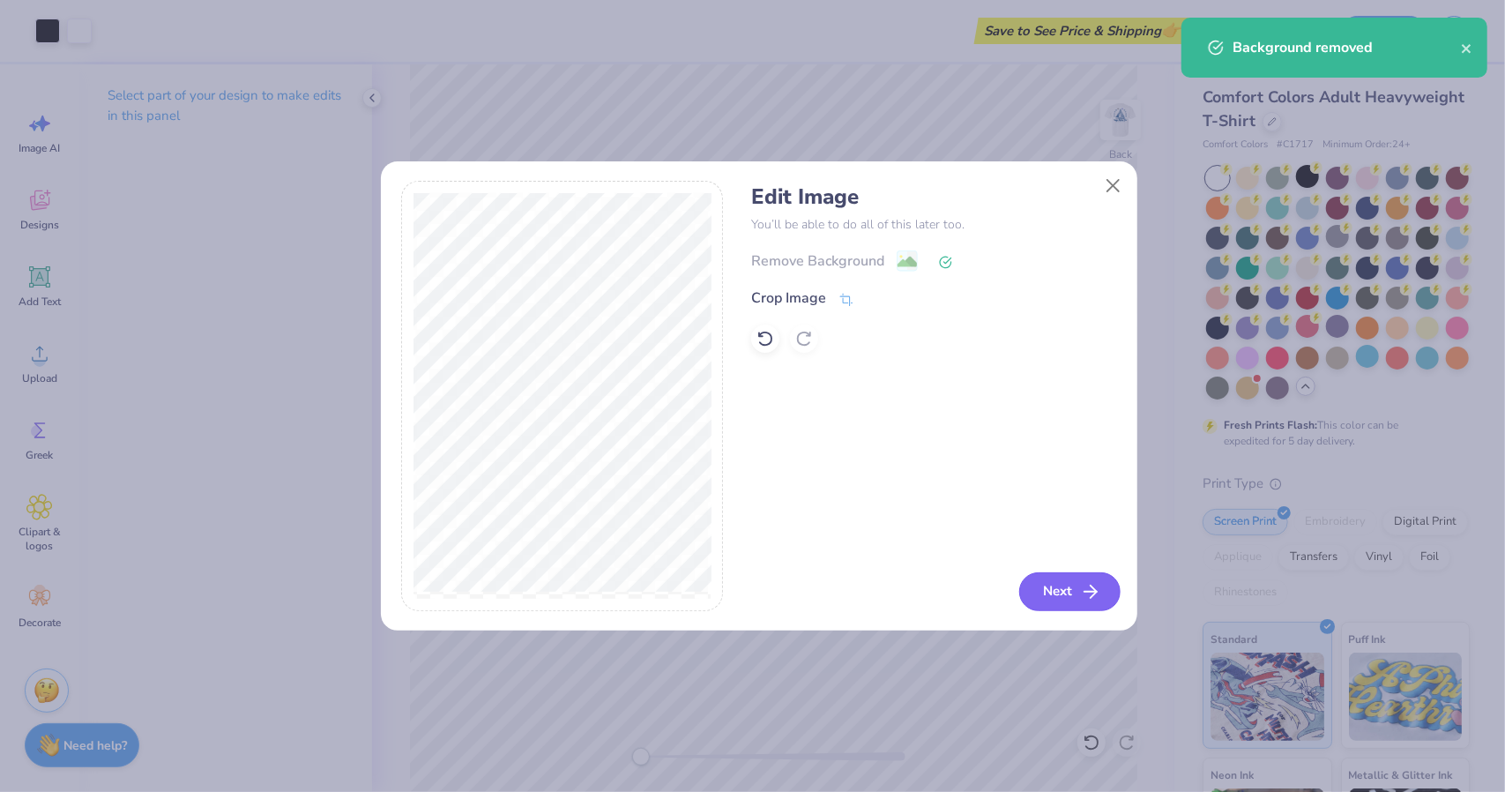
click at [1054, 574] on button "Next" at bounding box center [1069, 591] width 101 height 39
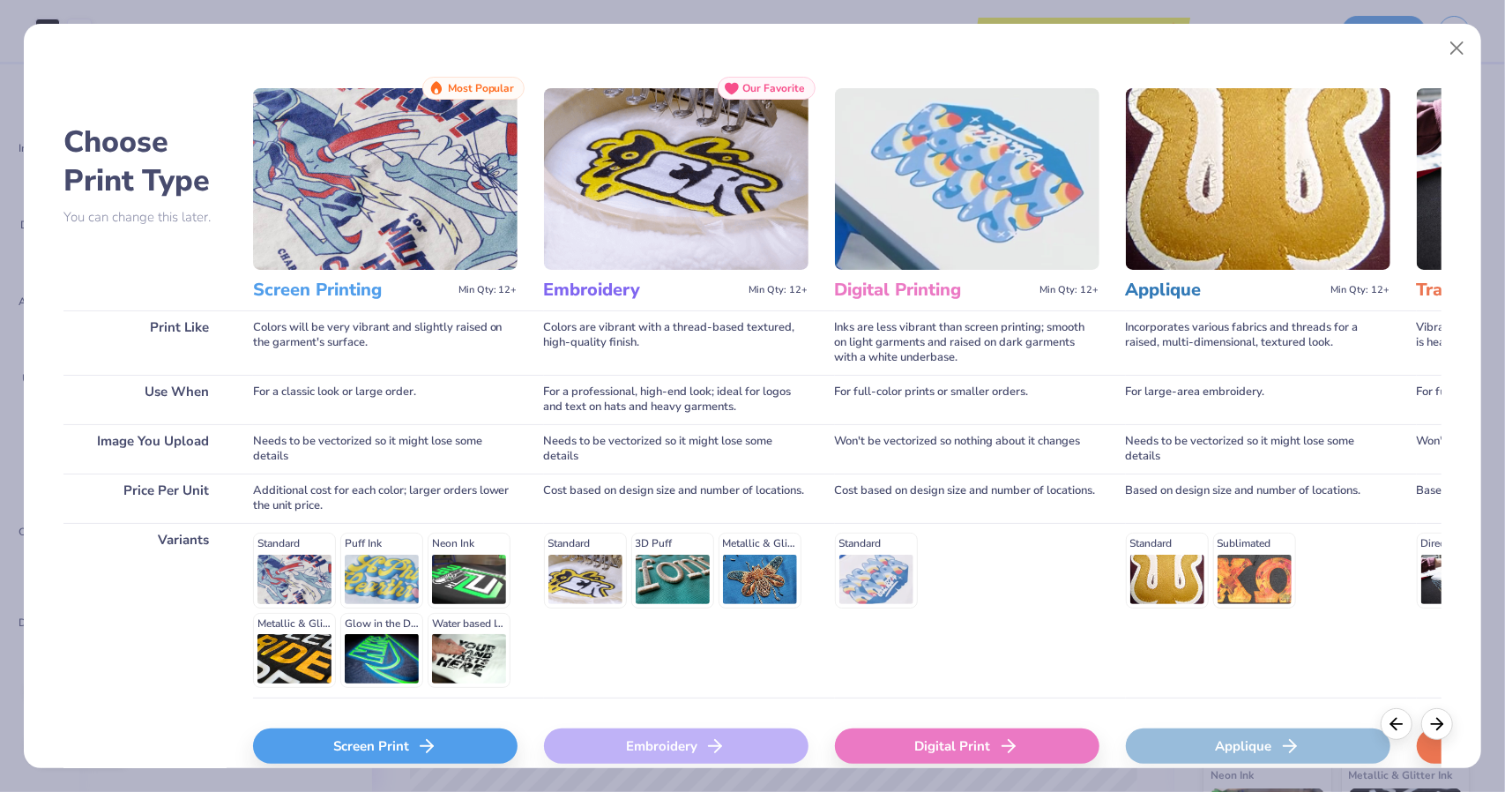
click at [441, 744] on div "Screen Print" at bounding box center [385, 745] width 264 height 35
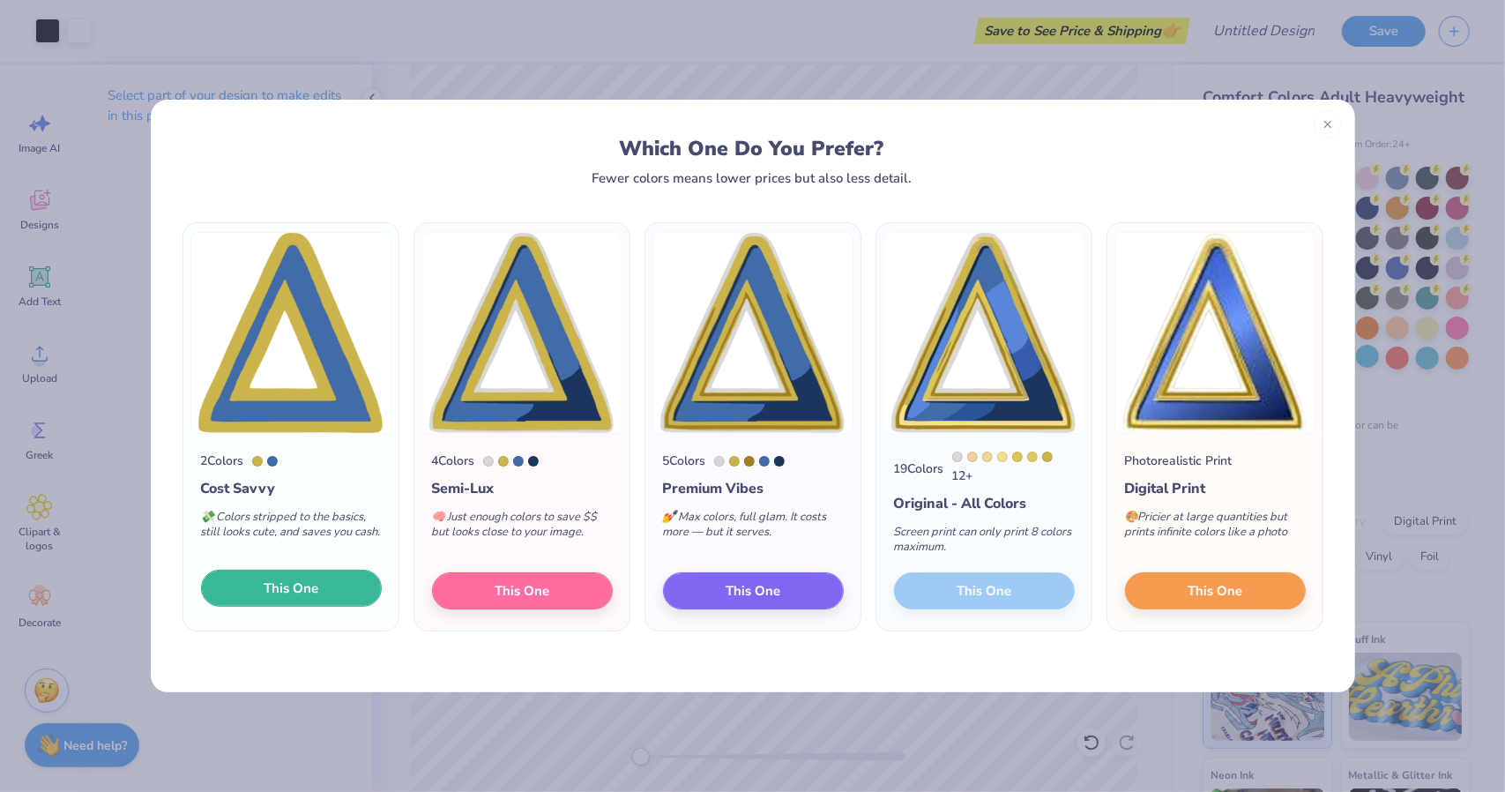
click at [315, 578] on button "This One" at bounding box center [291, 588] width 181 height 37
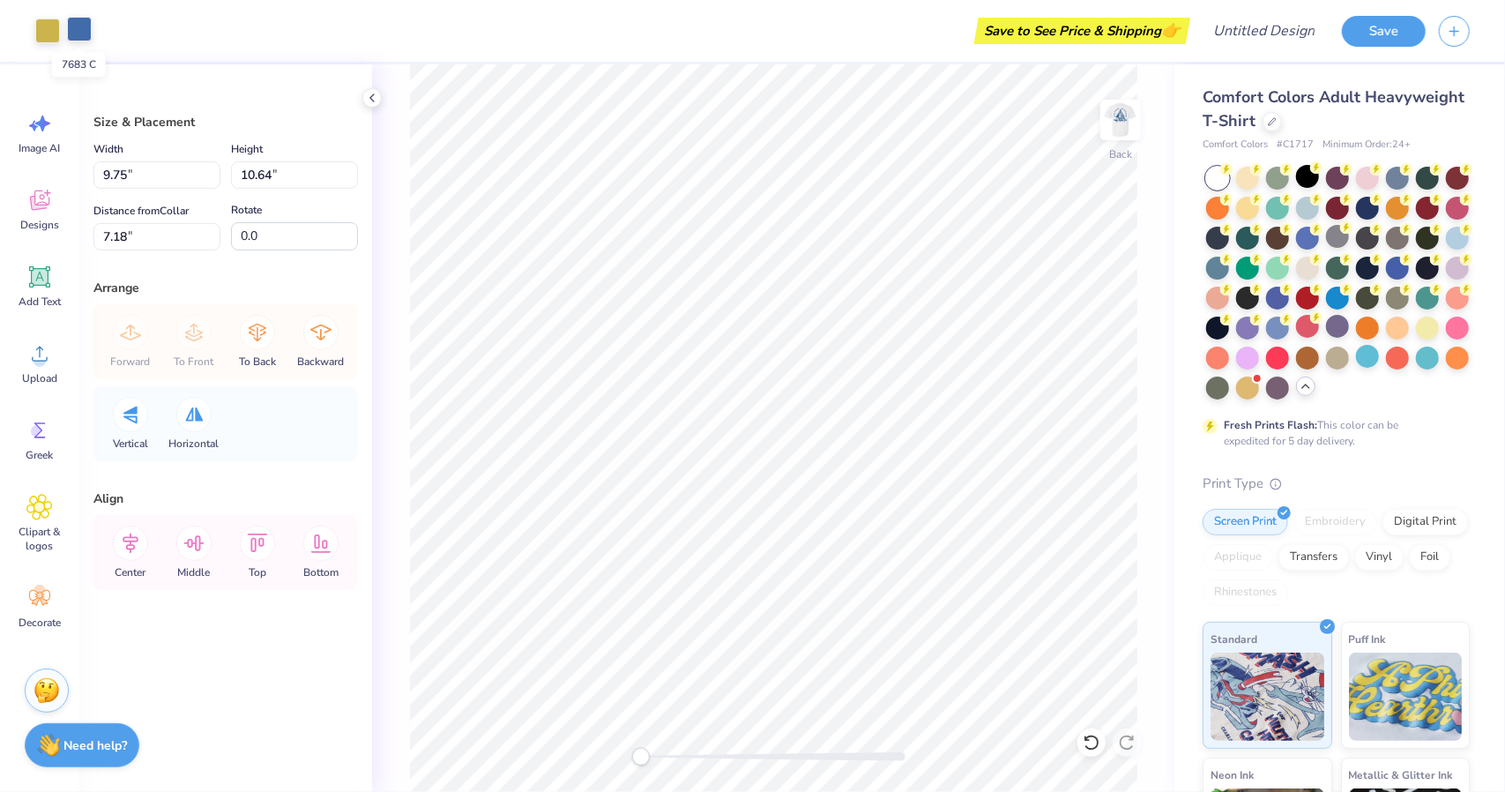
click at [67, 33] on div at bounding box center [79, 29] width 25 height 25
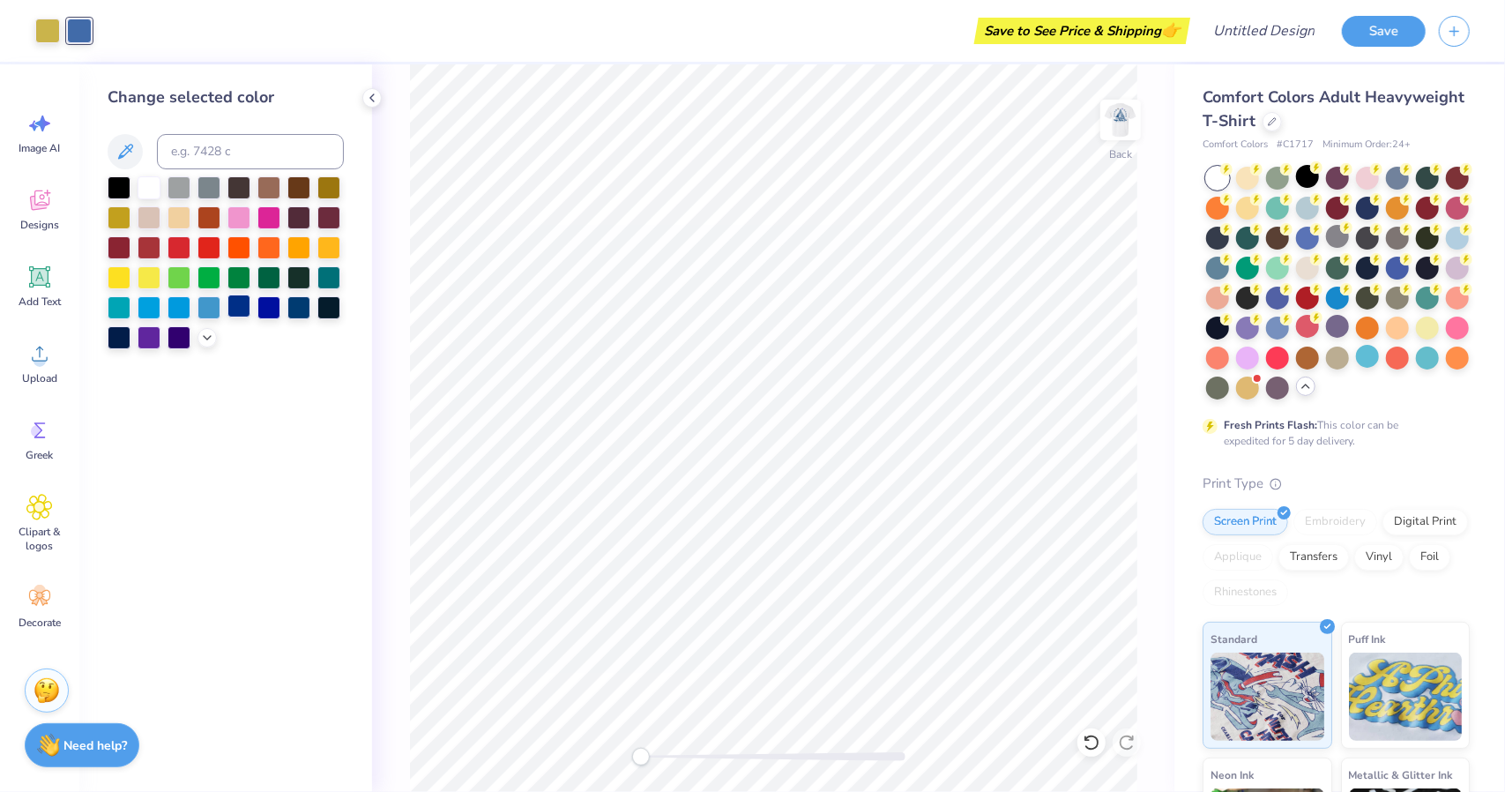
click at [246, 313] on div at bounding box center [238, 305] width 23 height 23
click at [264, 317] on div at bounding box center [268, 305] width 23 height 23
click at [55, 24] on div at bounding box center [47, 29] width 25 height 25
click at [122, 189] on div at bounding box center [119, 186] width 23 height 23
click at [376, 309] on div "Back" at bounding box center [773, 427] width 802 height 727
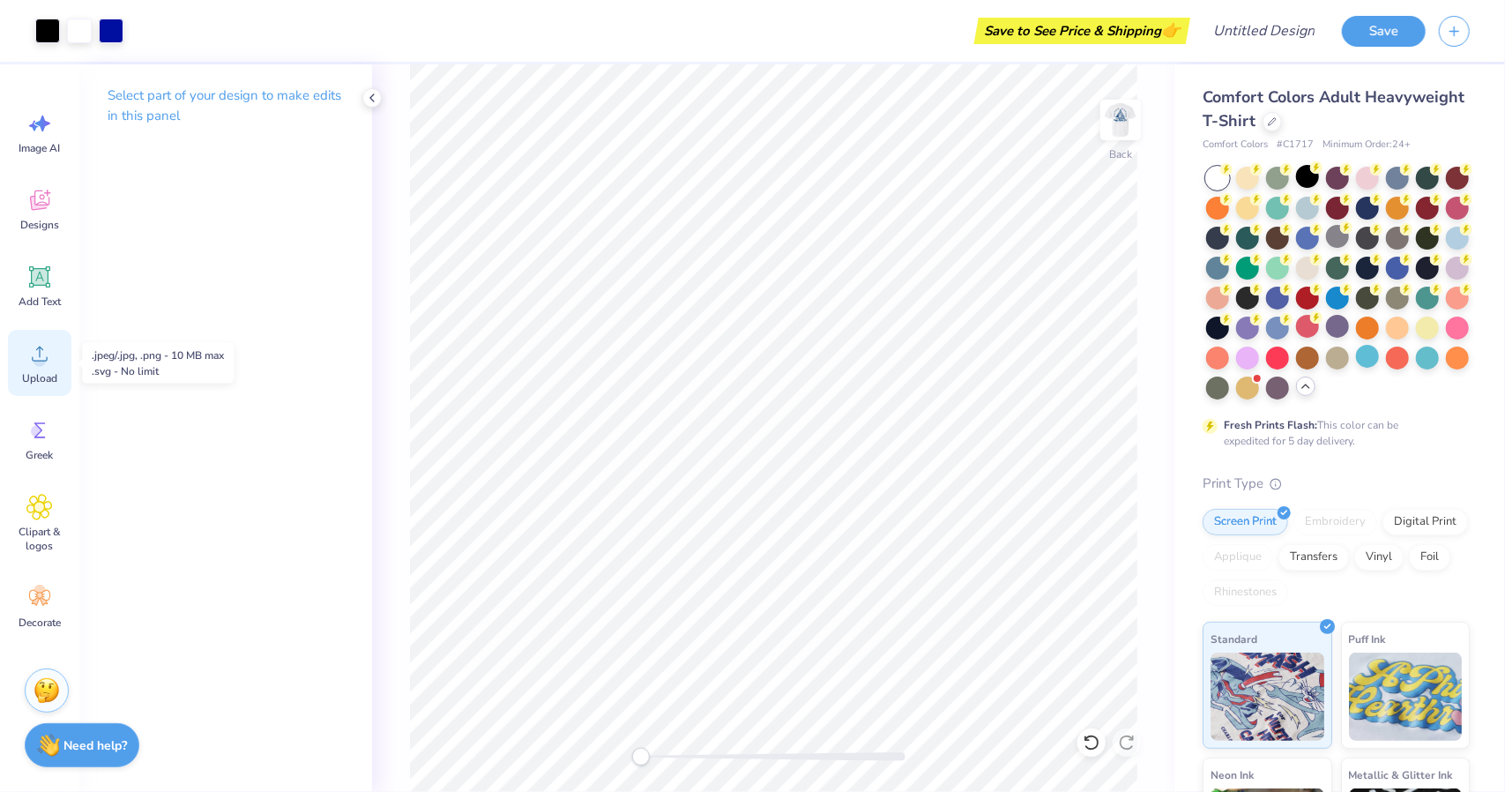
click at [60, 358] on div "Upload" at bounding box center [39, 363] width 63 height 66
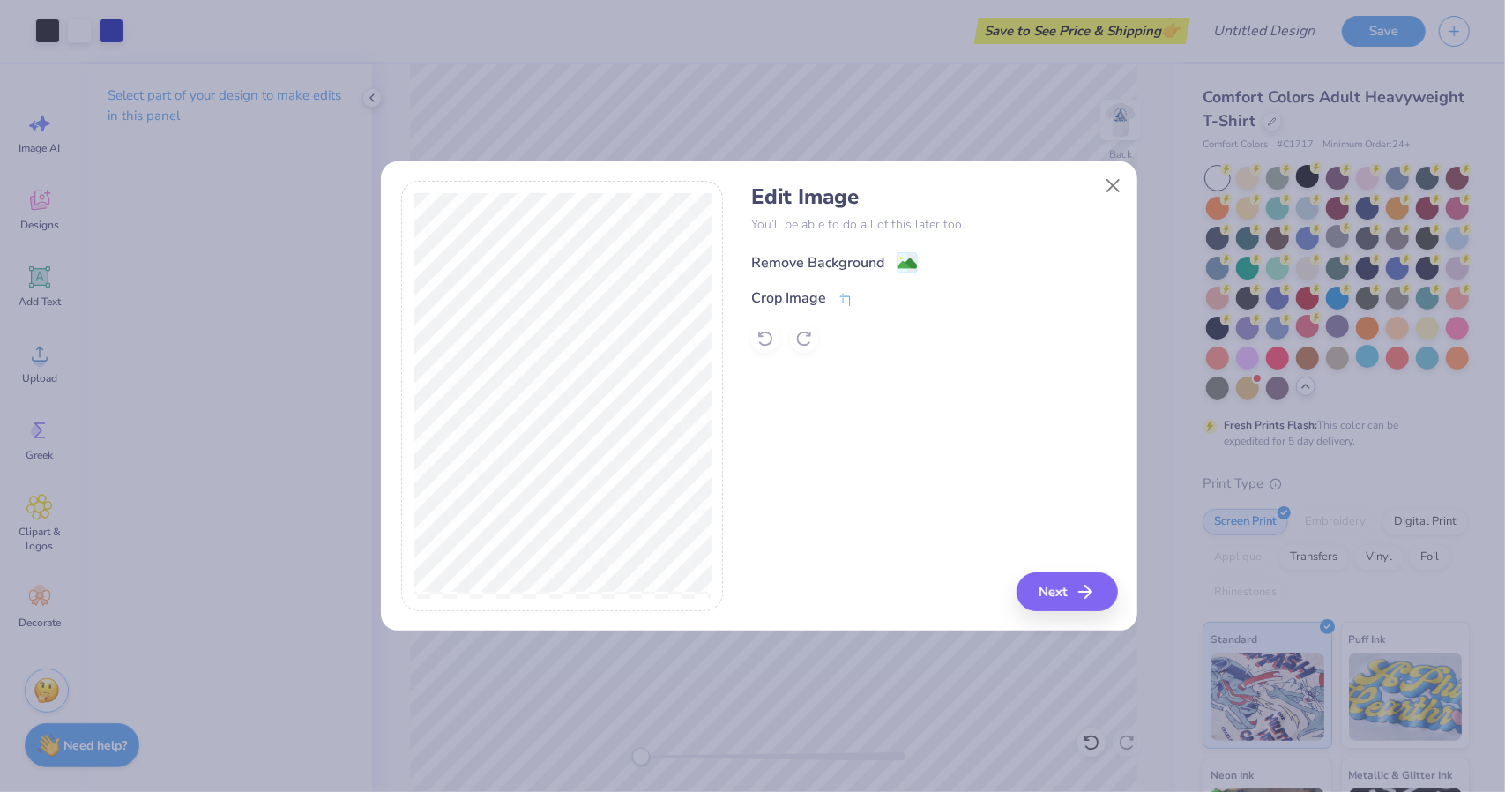
click at [775, 264] on div "Remove Background" at bounding box center [817, 262] width 133 height 21
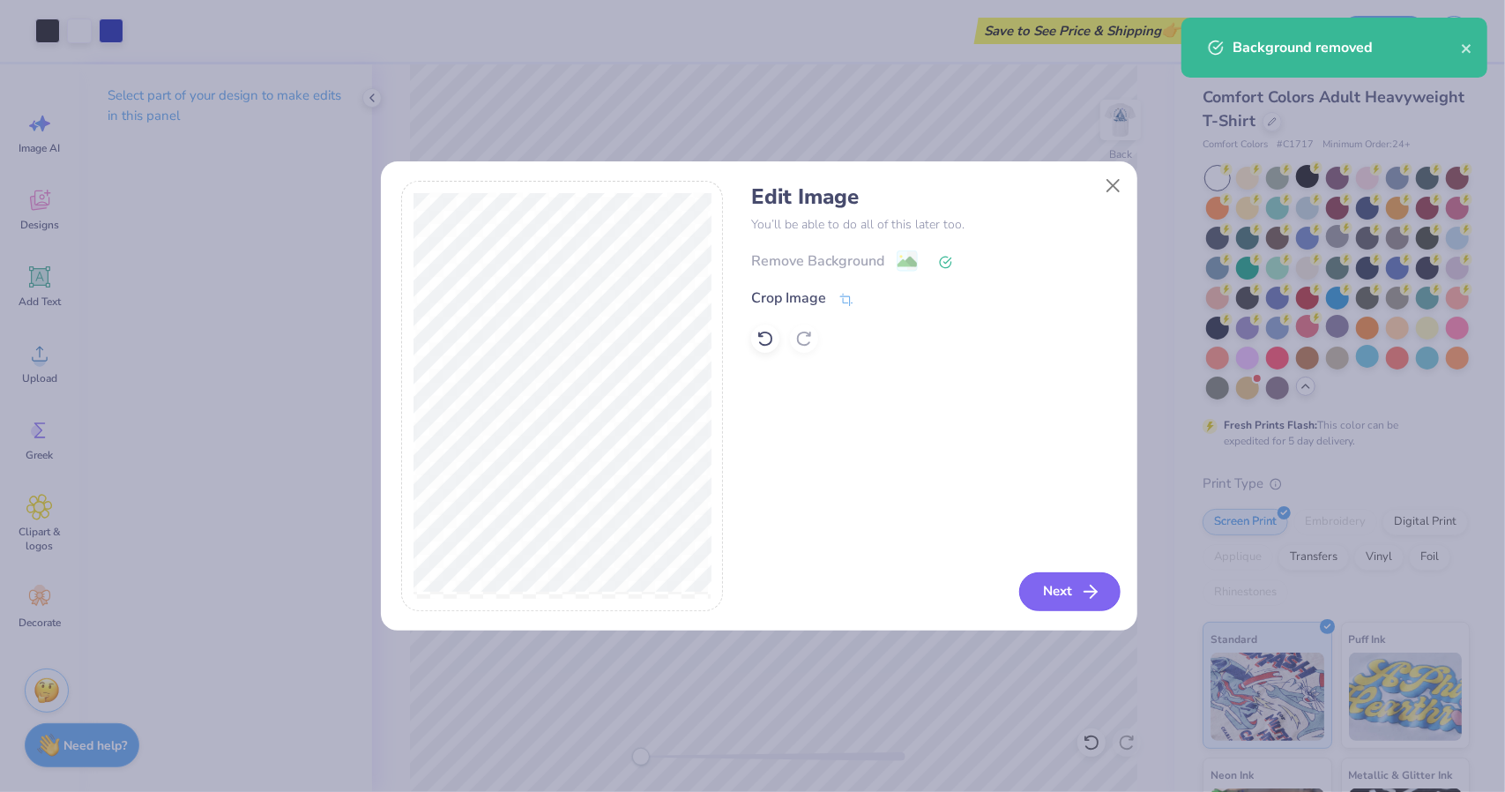
click at [1044, 590] on button "Next" at bounding box center [1069, 591] width 101 height 39
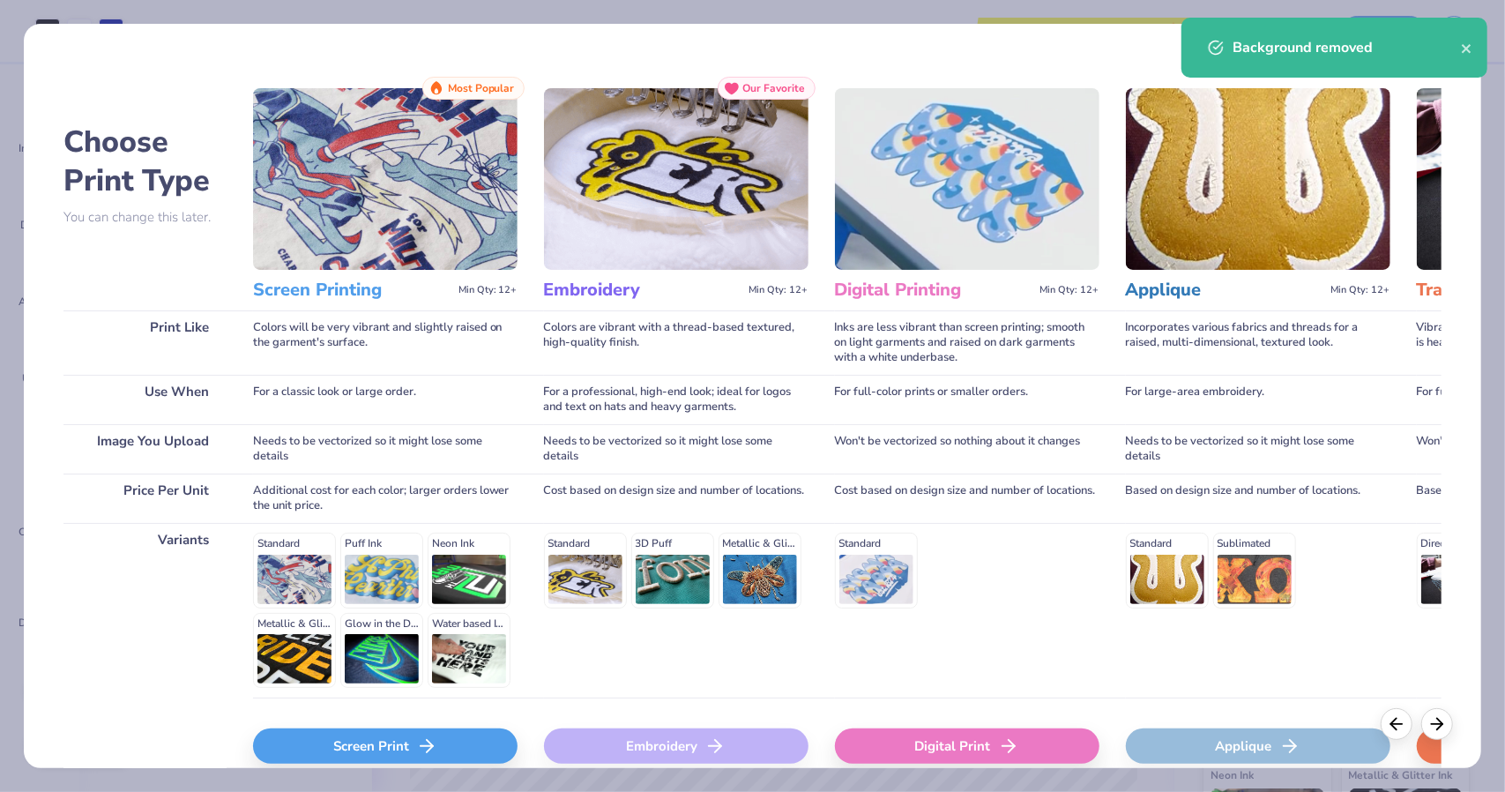
click at [439, 741] on div "Screen Print" at bounding box center [385, 745] width 264 height 35
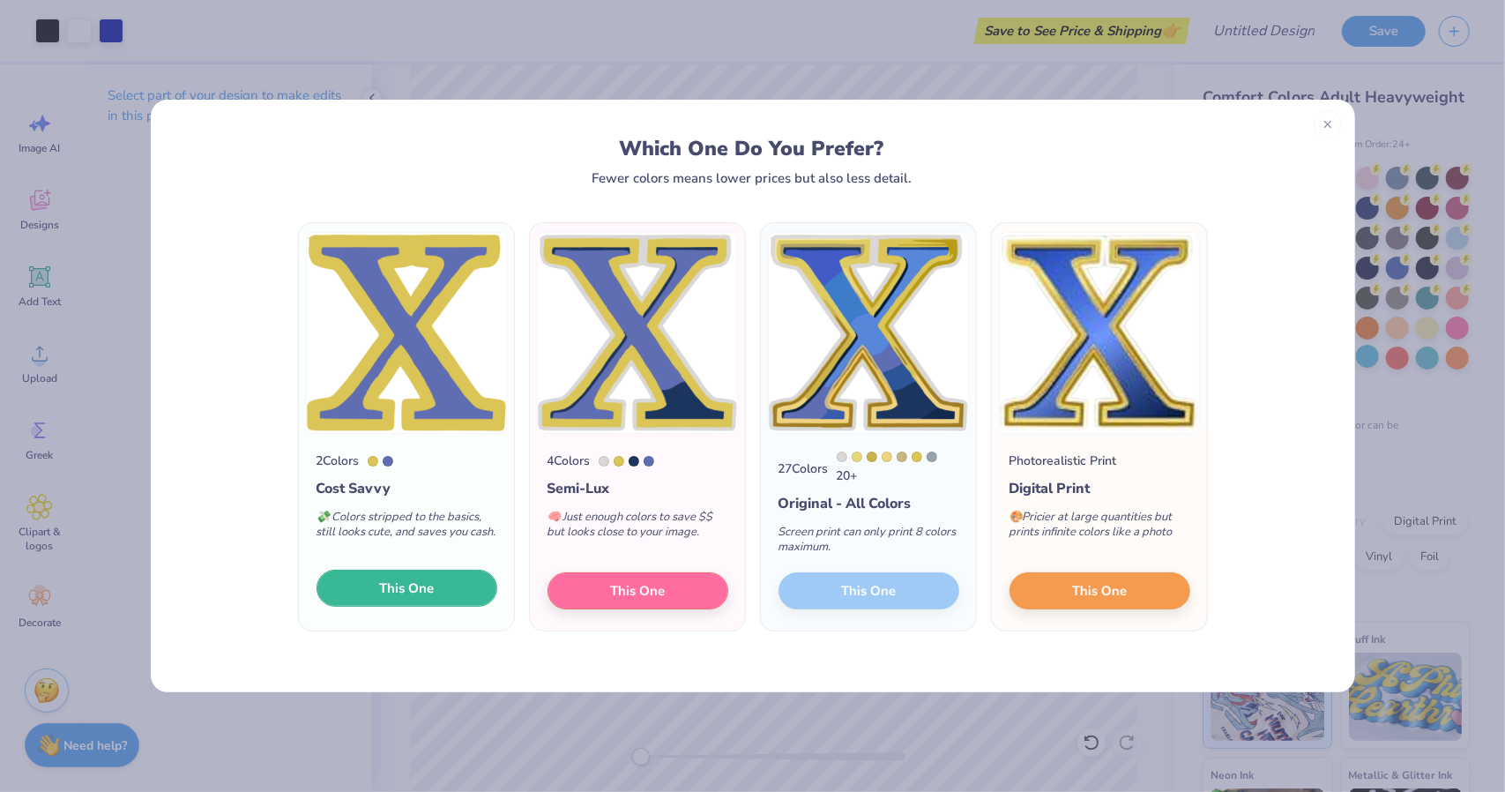
click at [416, 597] on span "This One" at bounding box center [406, 588] width 55 height 20
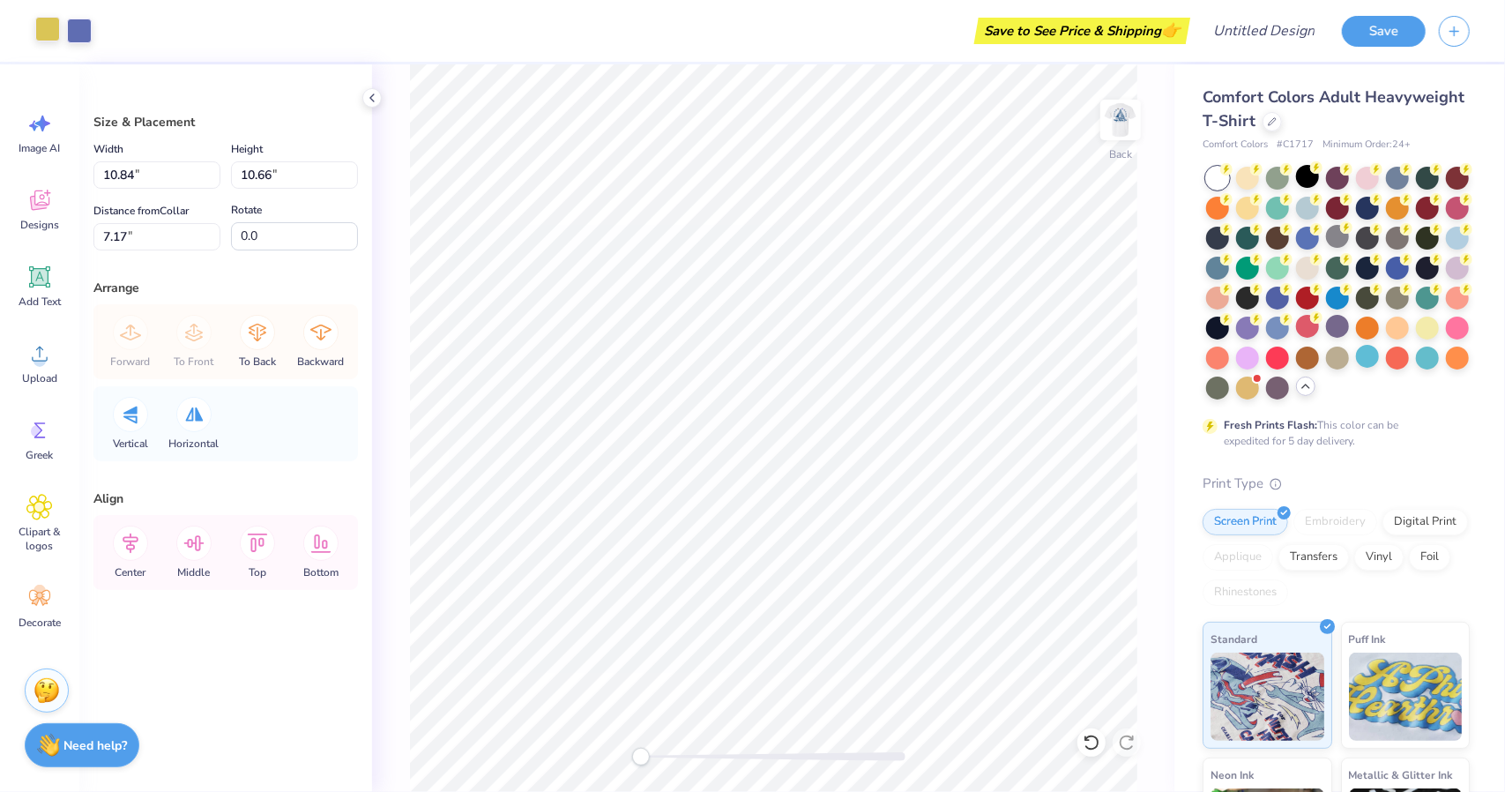
click at [44, 36] on div at bounding box center [47, 29] width 25 height 25
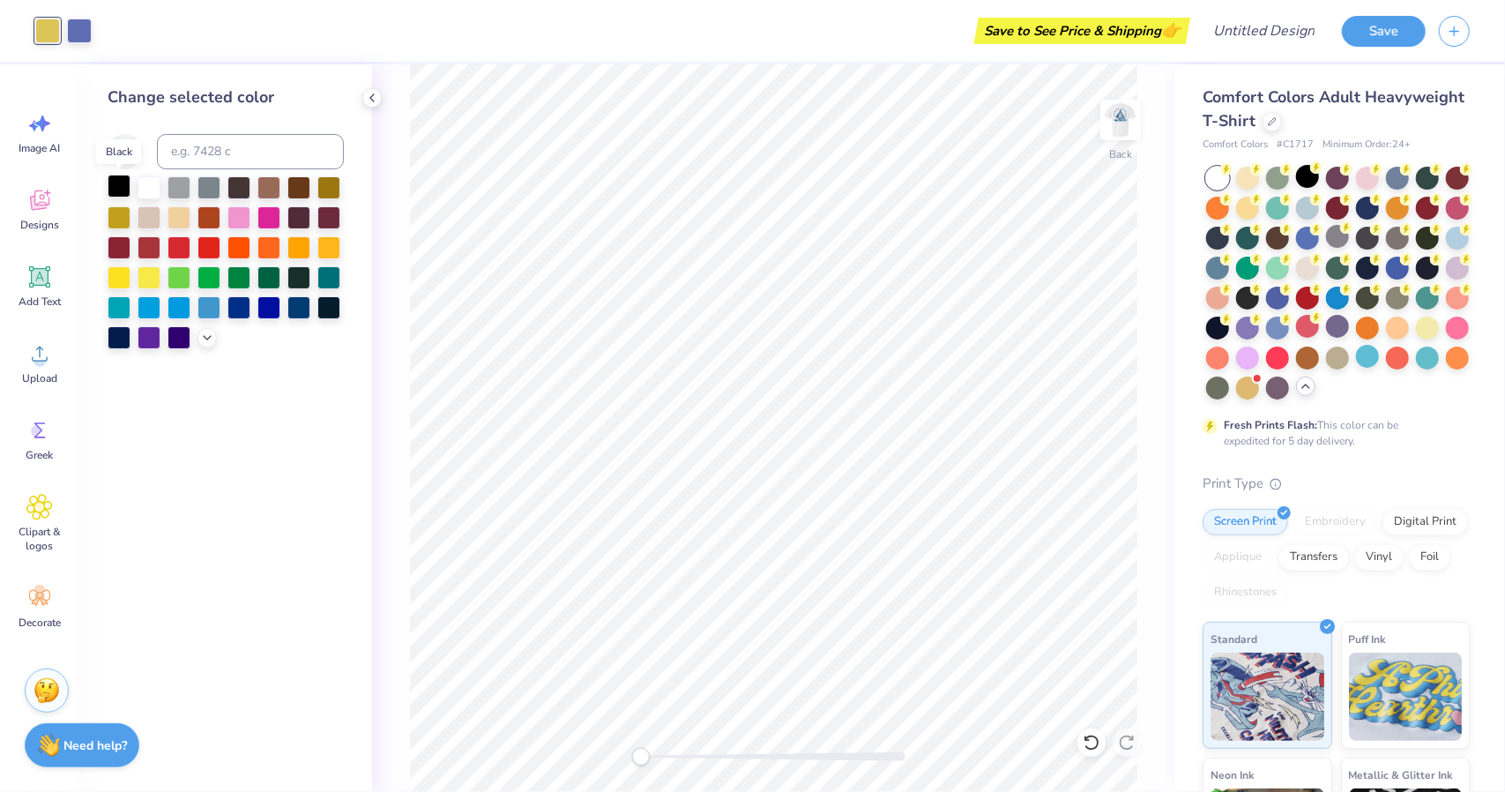
click at [125, 180] on div at bounding box center [119, 186] width 23 height 23
click at [74, 38] on div at bounding box center [79, 29] width 25 height 25
click at [143, 177] on div at bounding box center [149, 186] width 23 height 23
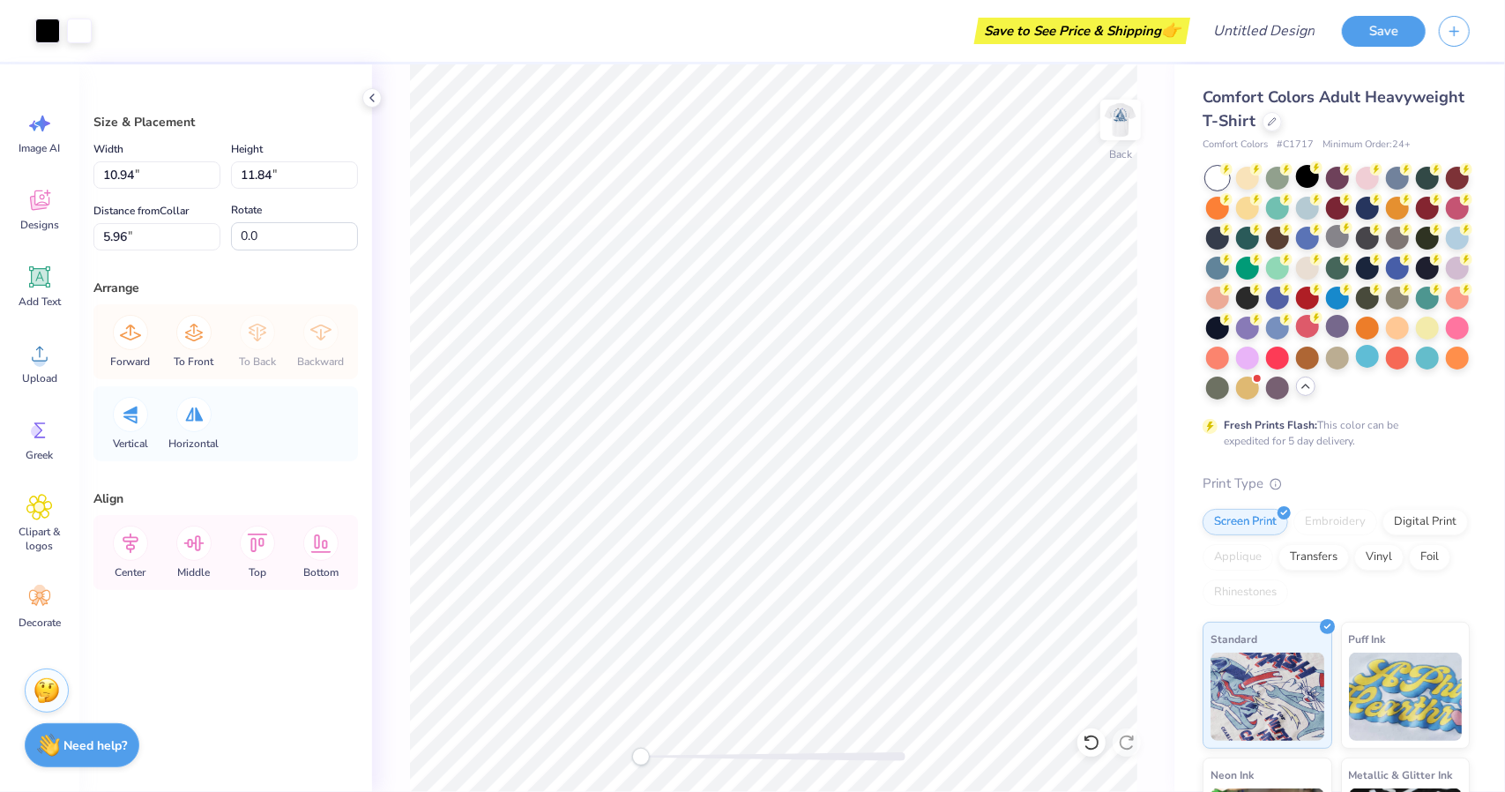
type input "10.94"
type input "11.84"
type input "5.96"
type input "1.80"
type input "1.95"
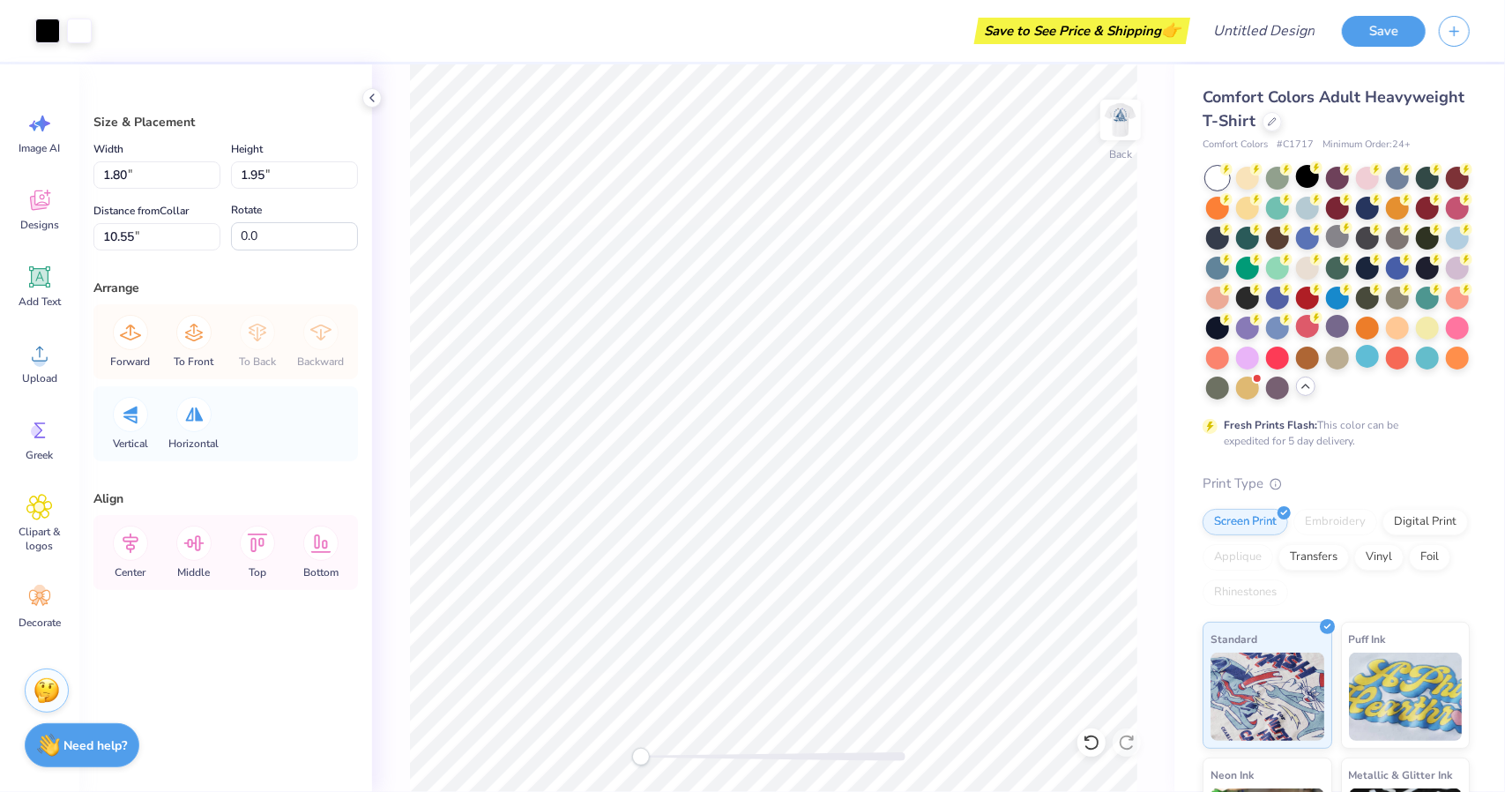
type input "10.55"
type input "10.84"
type input "10.66"
type input "7.17"
type input "2.07"
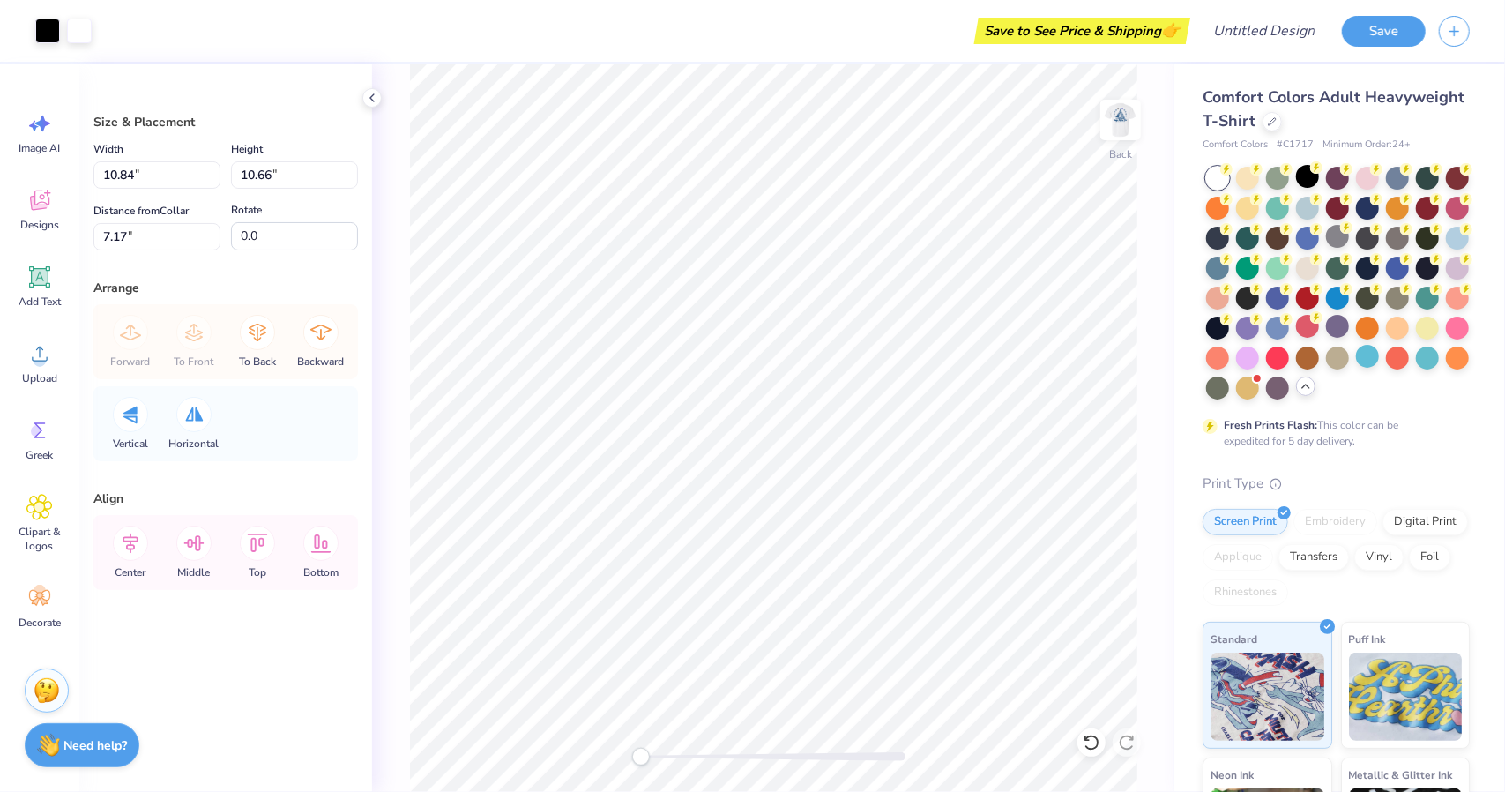
type input "2.04"
type input "15.79"
type input "9.75"
type input "10.64"
type input "7.18"
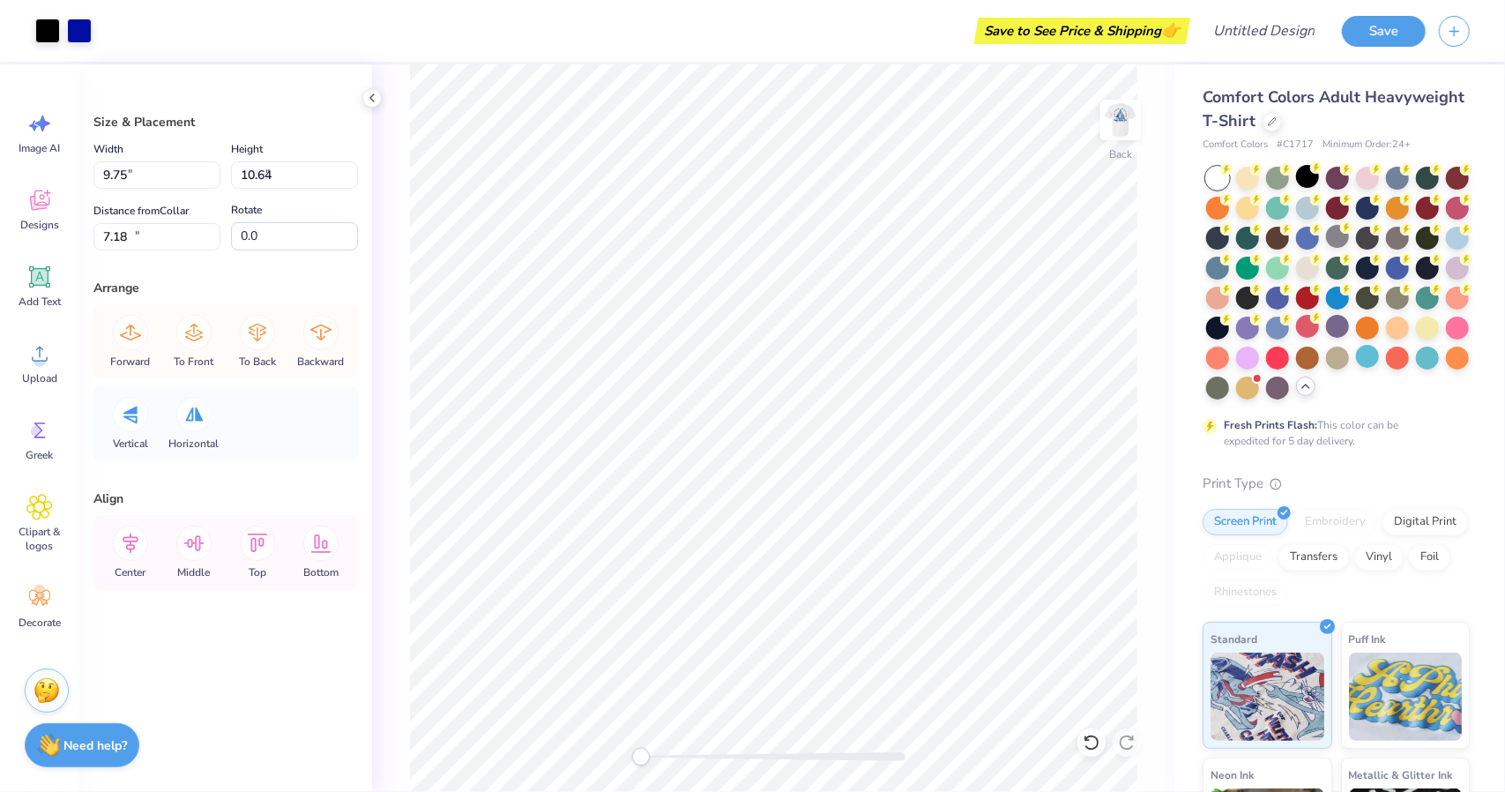
type input "2.03"
type input "2.22"
type input "15.60"
type input "2.07"
type input "2.04"
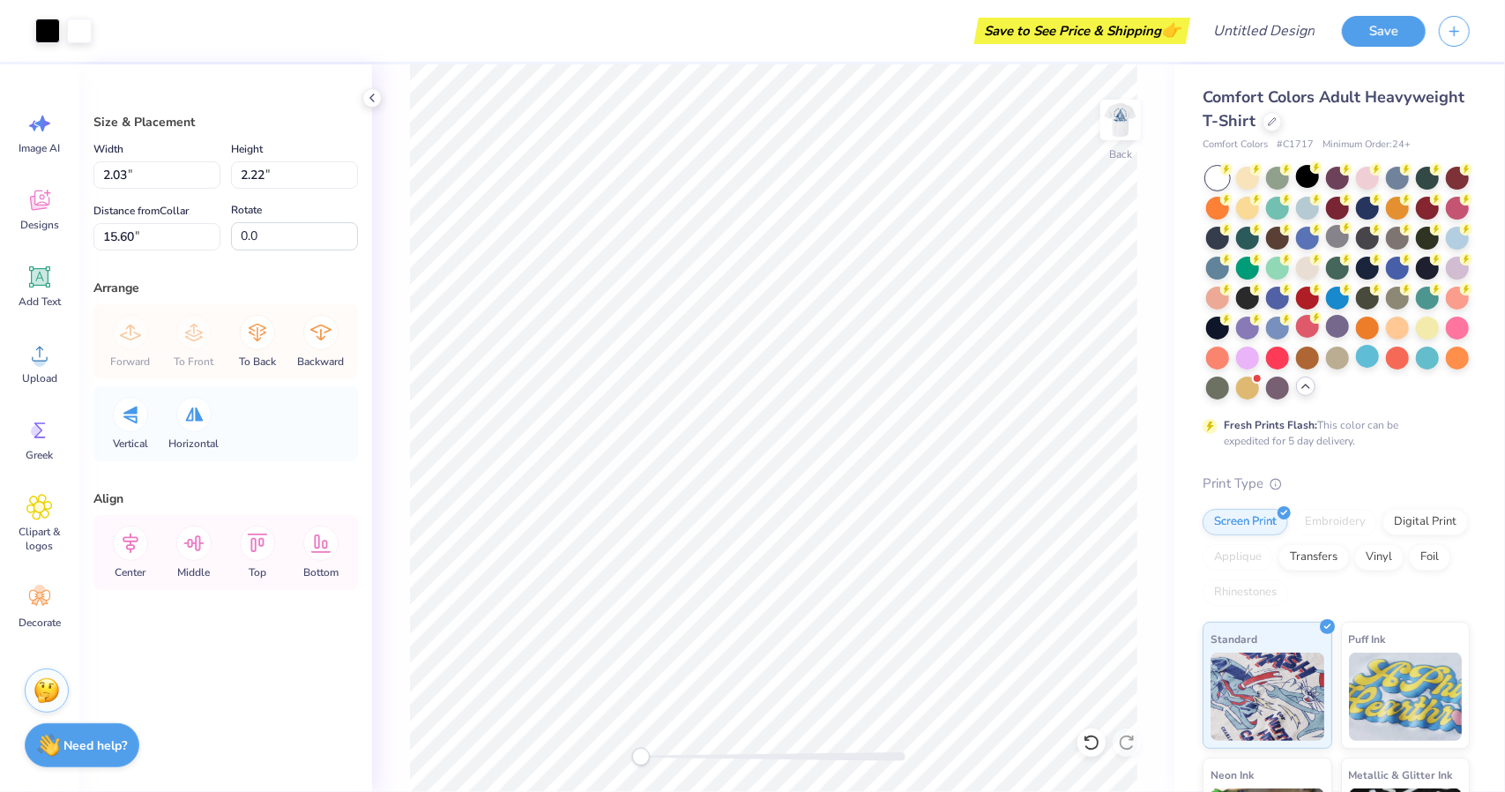
type input "15.79"
type input "1.81"
type input "1.79"
type input "4.37"
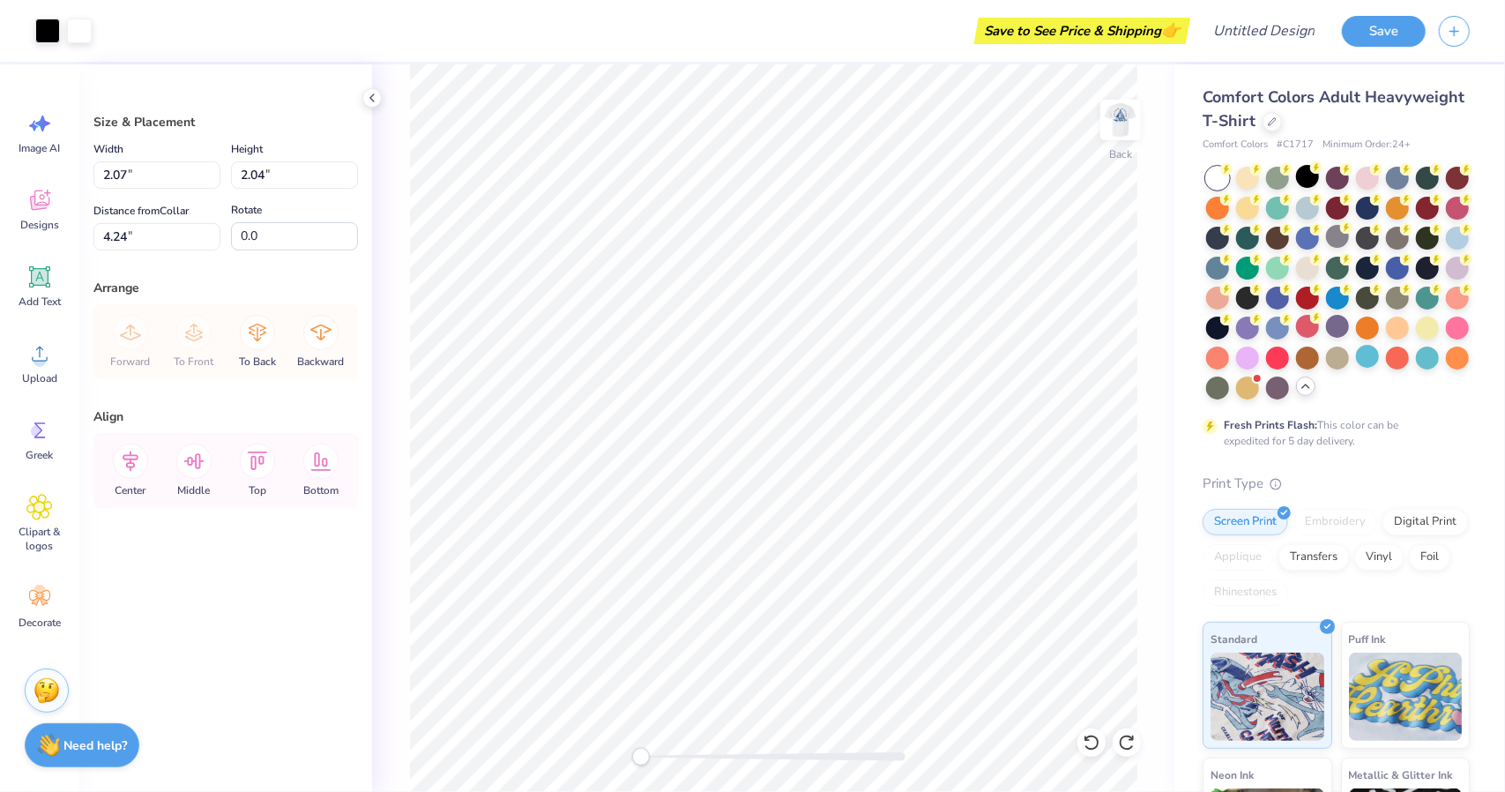
type input "4.21"
type input "2.03"
type input "2.22"
type input "15.60"
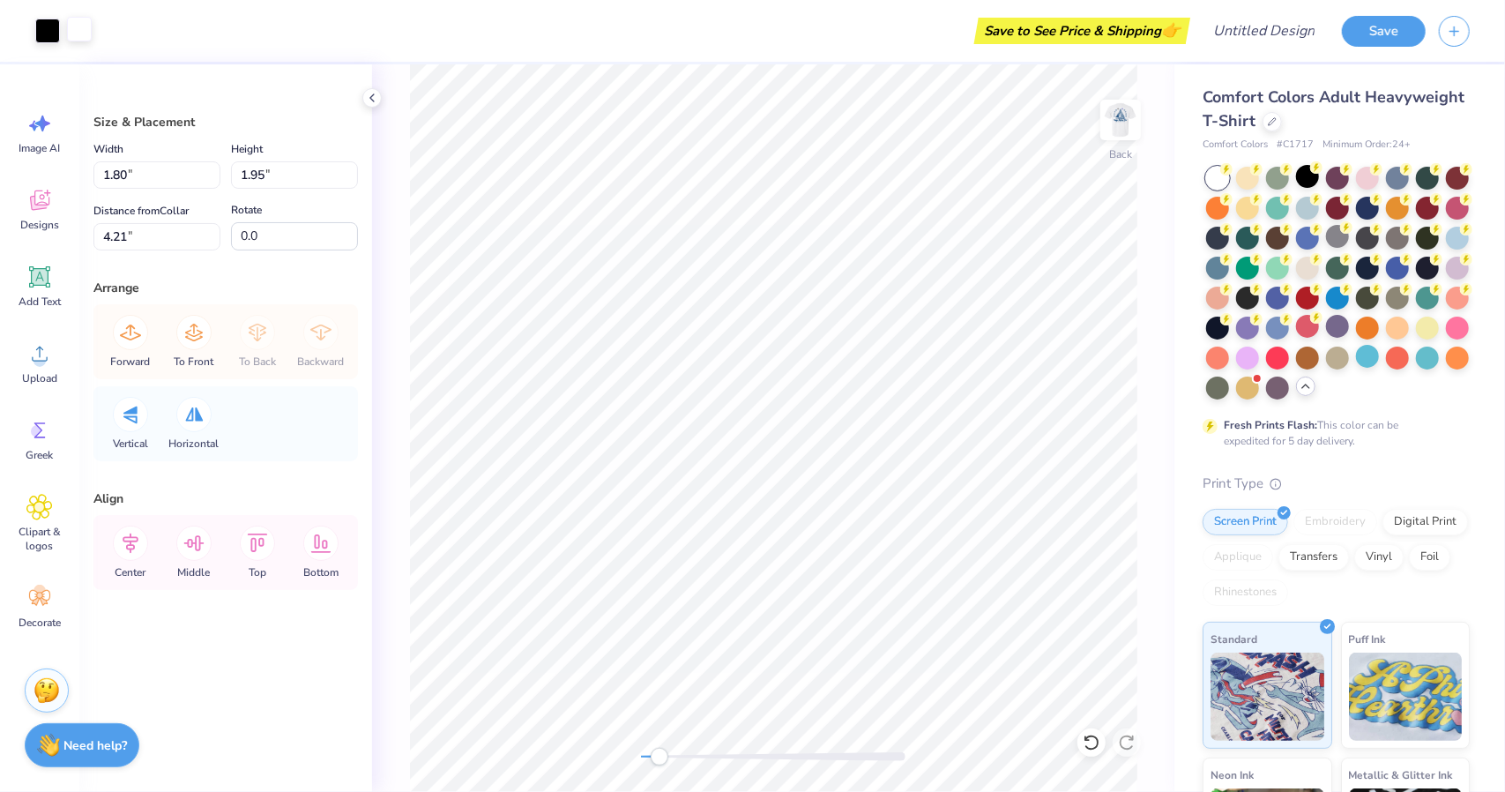
click at [72, 34] on div at bounding box center [79, 29] width 25 height 25
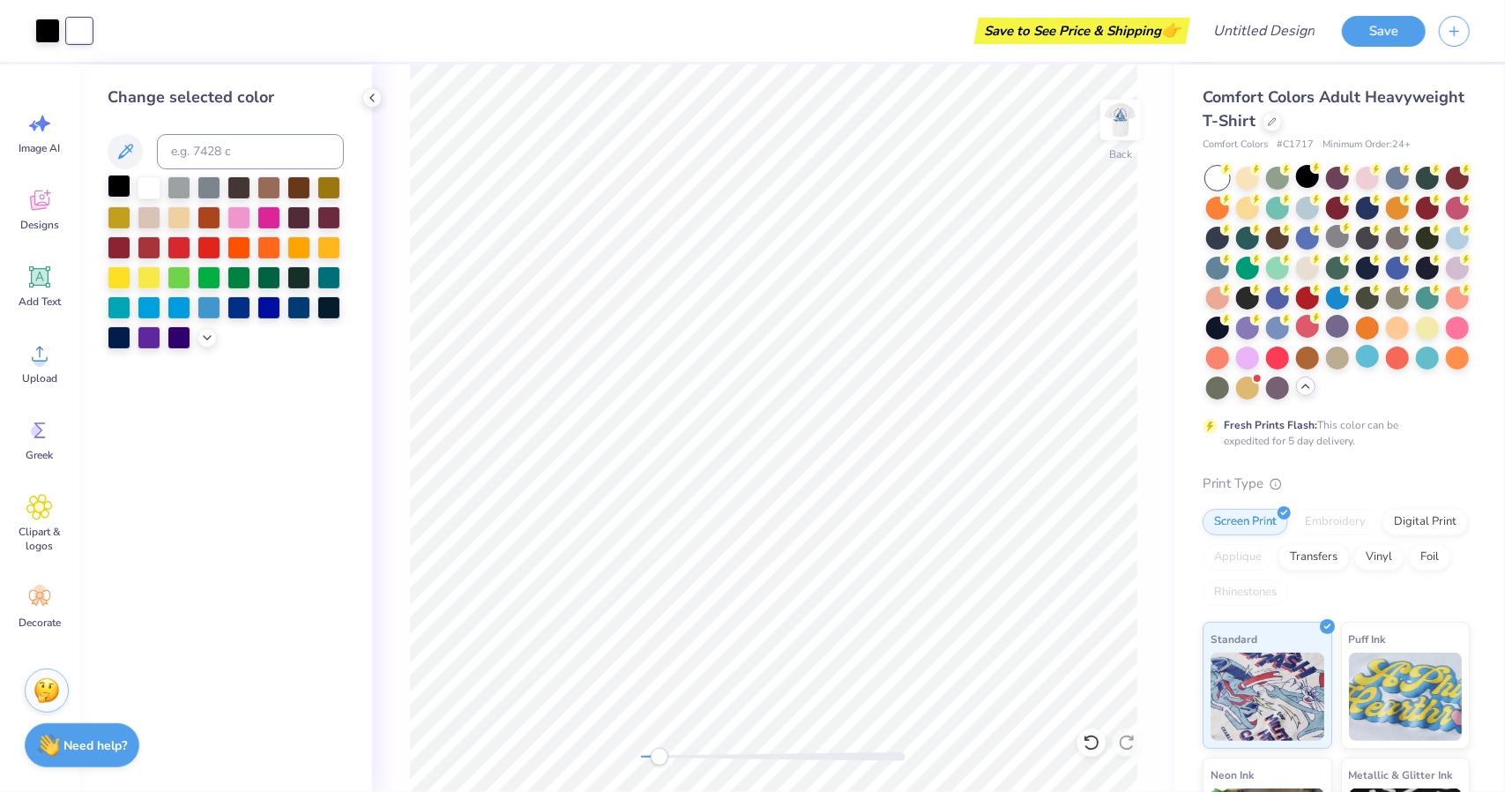
click at [118, 190] on div at bounding box center [119, 186] width 23 height 23
click at [152, 184] on div at bounding box center [149, 186] width 23 height 23
click at [118, 186] on div at bounding box center [119, 186] width 23 height 23
click at [1091, 734] on icon at bounding box center [1092, 743] width 18 height 18
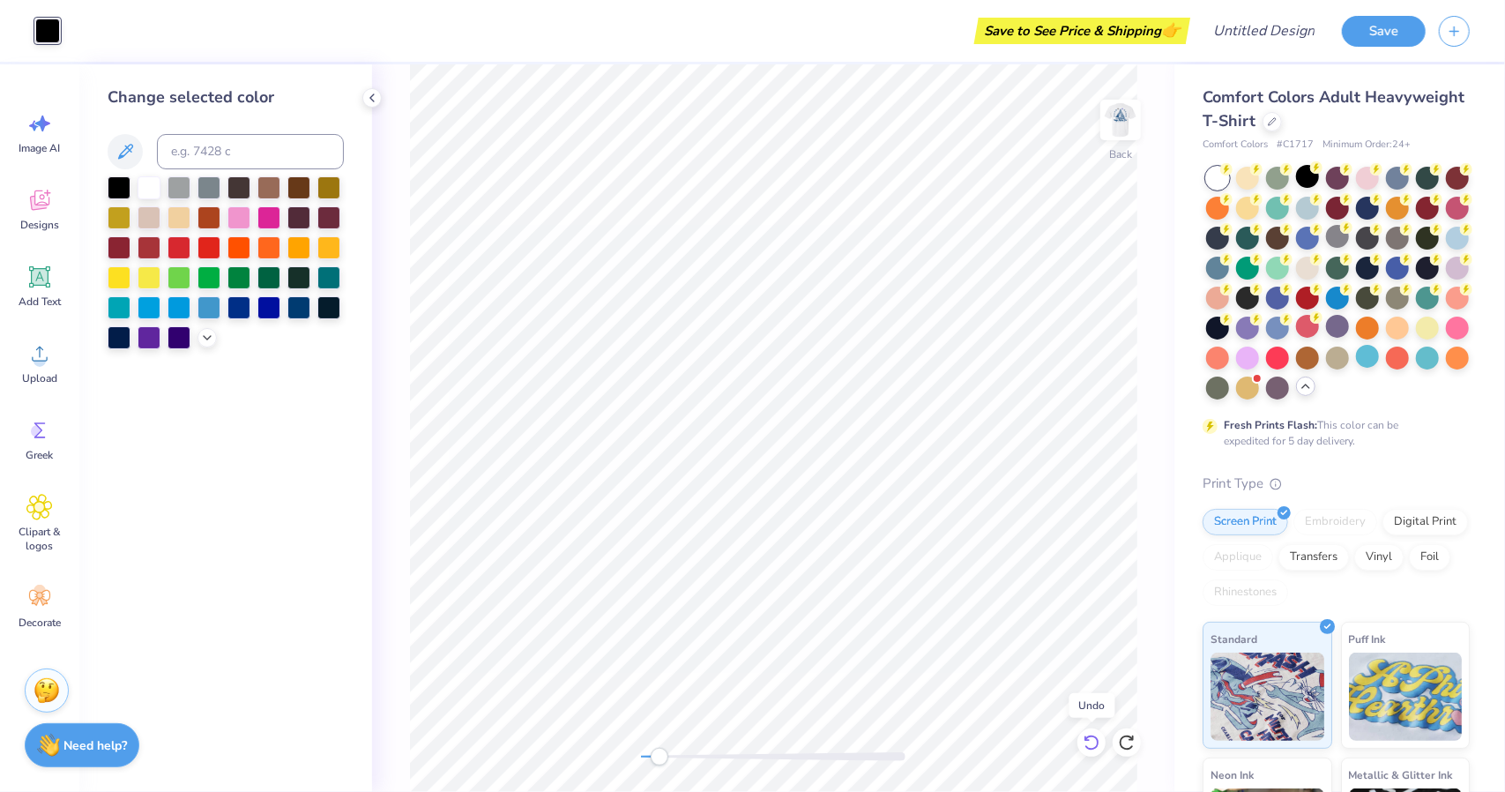
click at [1091, 734] on icon at bounding box center [1092, 743] width 18 height 18
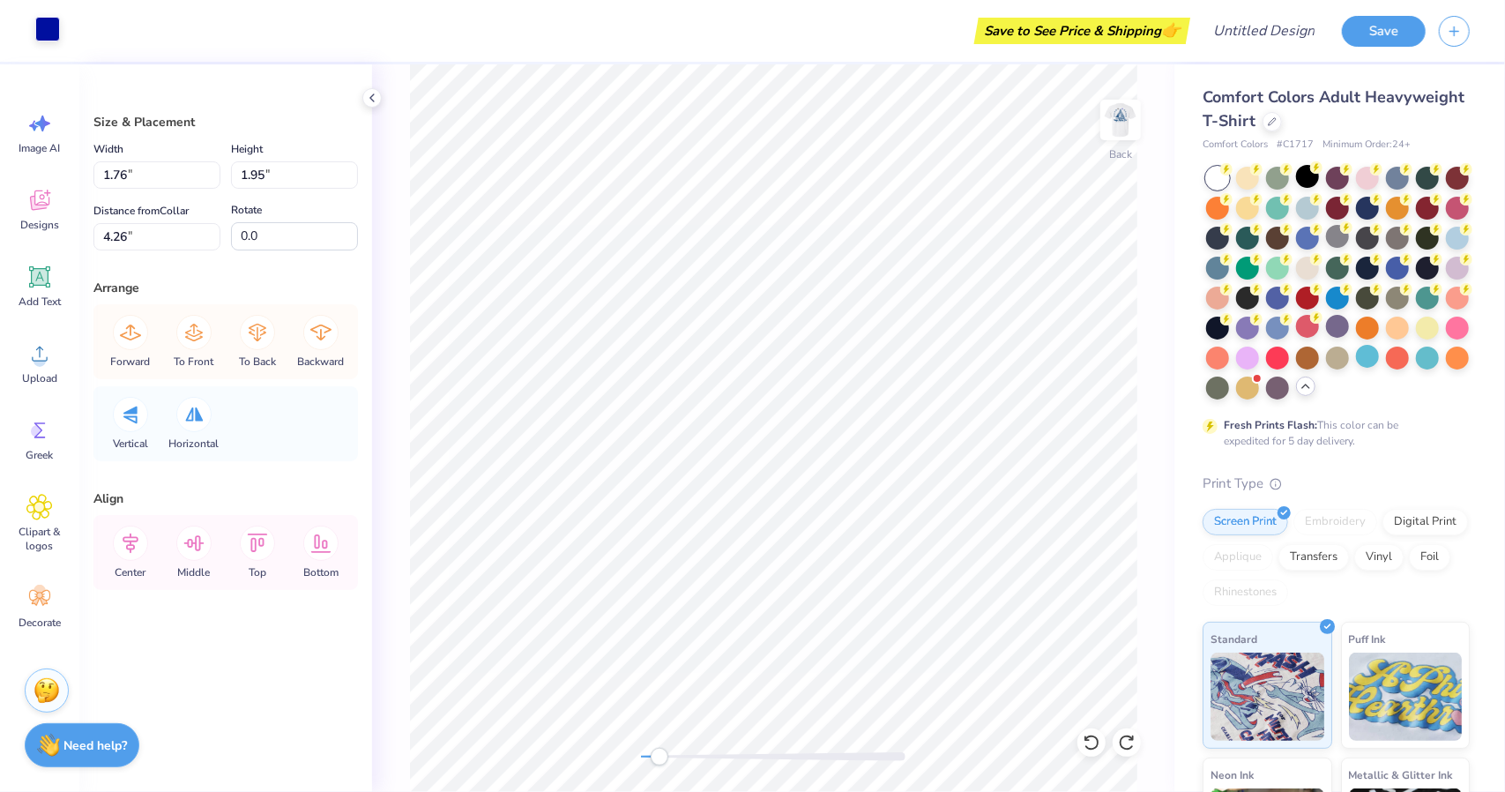
click at [46, 31] on div at bounding box center [47, 29] width 25 height 25
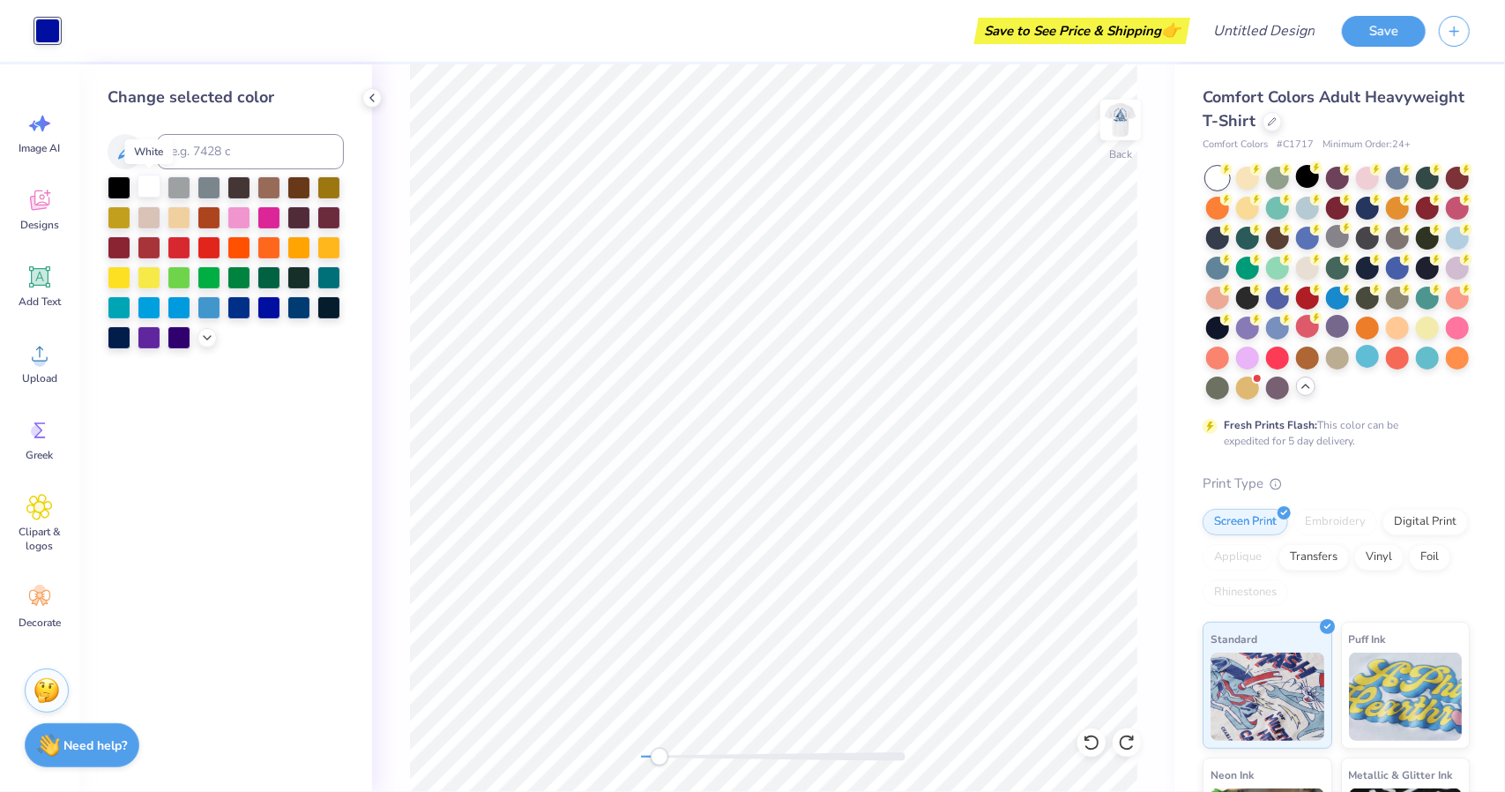
click at [140, 188] on div at bounding box center [149, 186] width 23 height 23
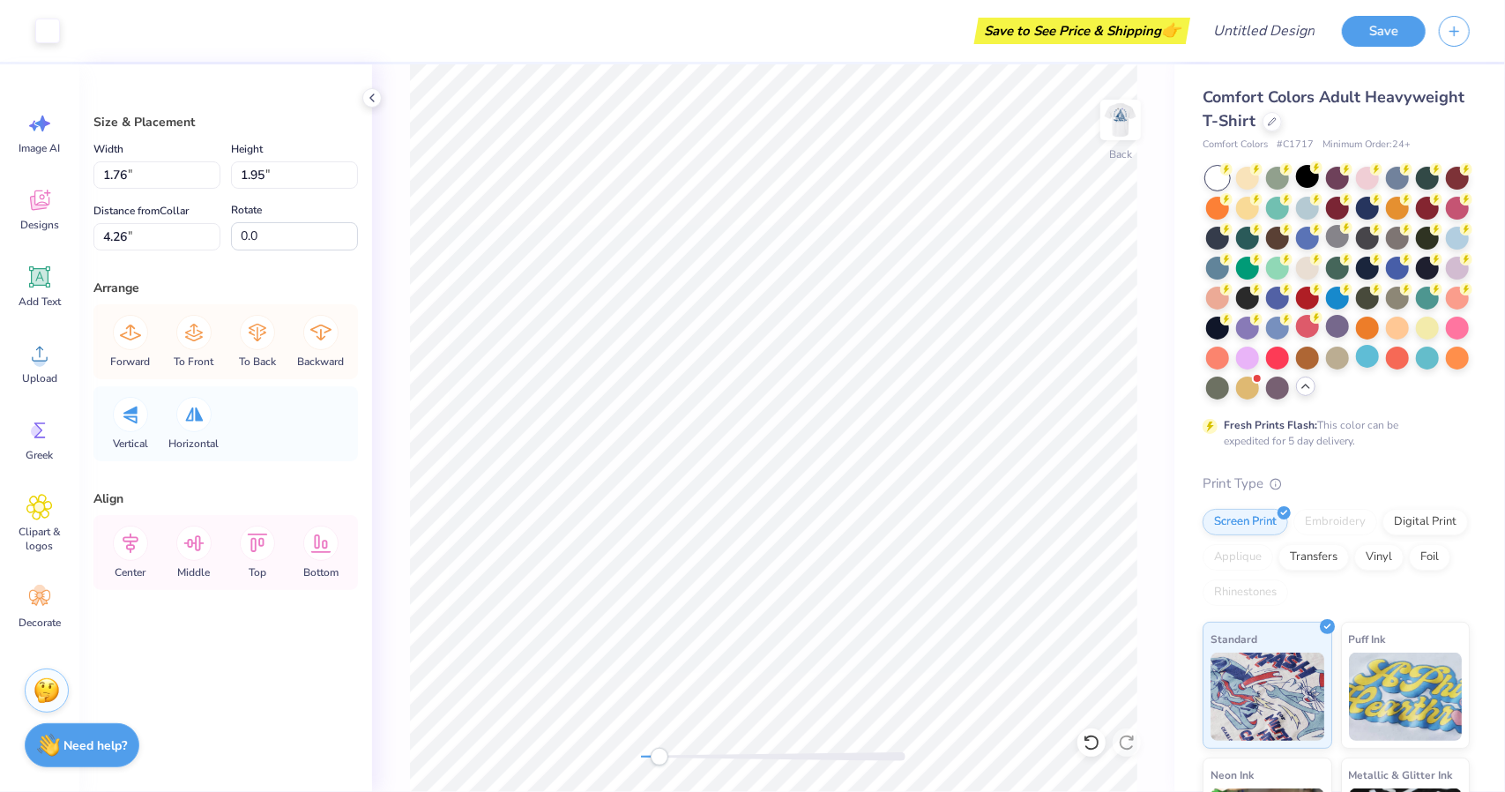
type input "1.80"
type input "4.21"
click at [176, 173] on input "1.80" at bounding box center [156, 174] width 127 height 27
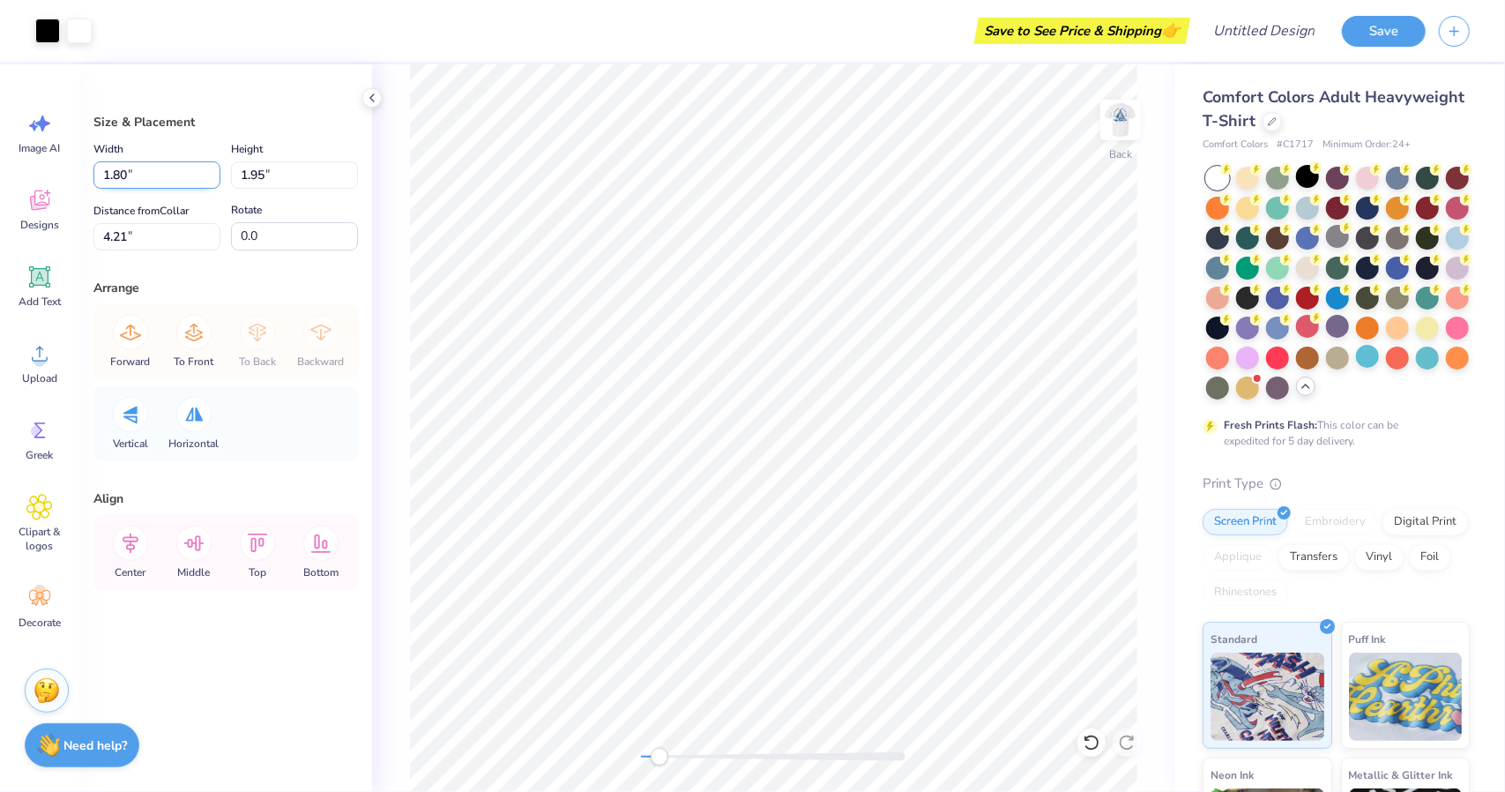
click at [176, 173] on input "1.80" at bounding box center [156, 174] width 127 height 27
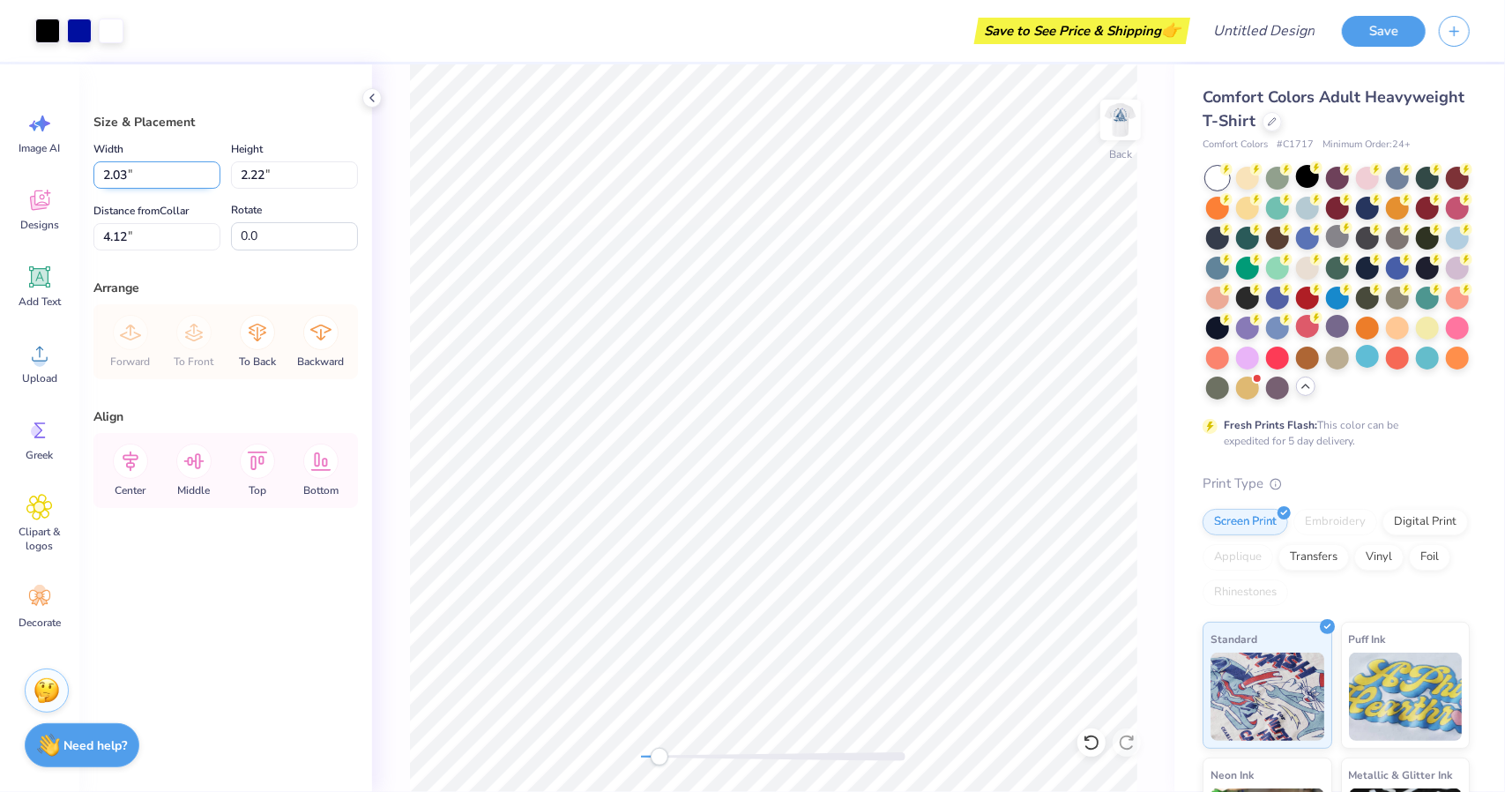
click at [160, 177] on input "2.03" at bounding box center [156, 174] width 127 height 27
paste input "1.80"
type input "1.80"
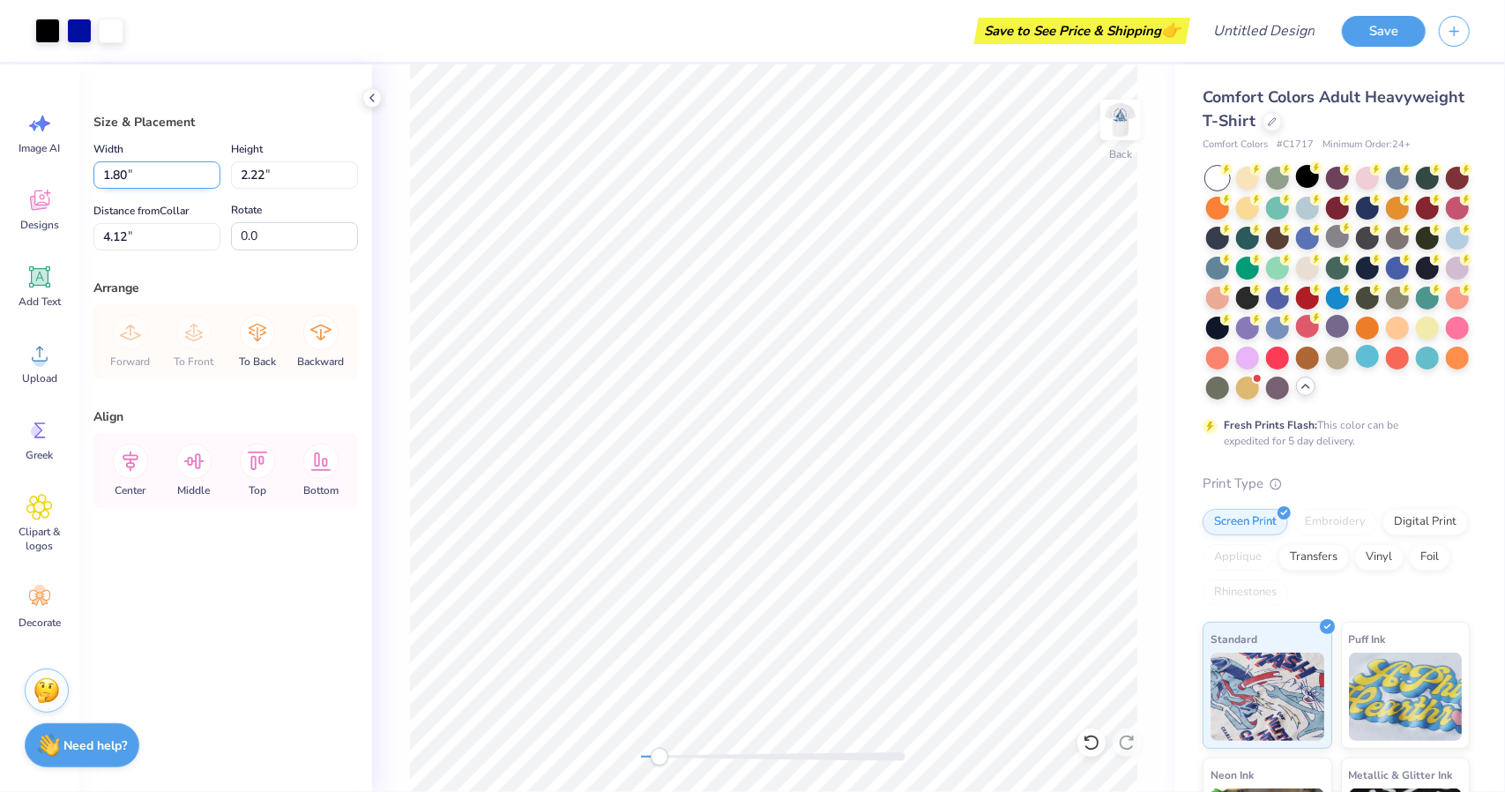
type input "1.97"
type input "4.25"
click at [160, 182] on input "2.07" at bounding box center [156, 174] width 127 height 27
paste input "180"
type input "2.07180"
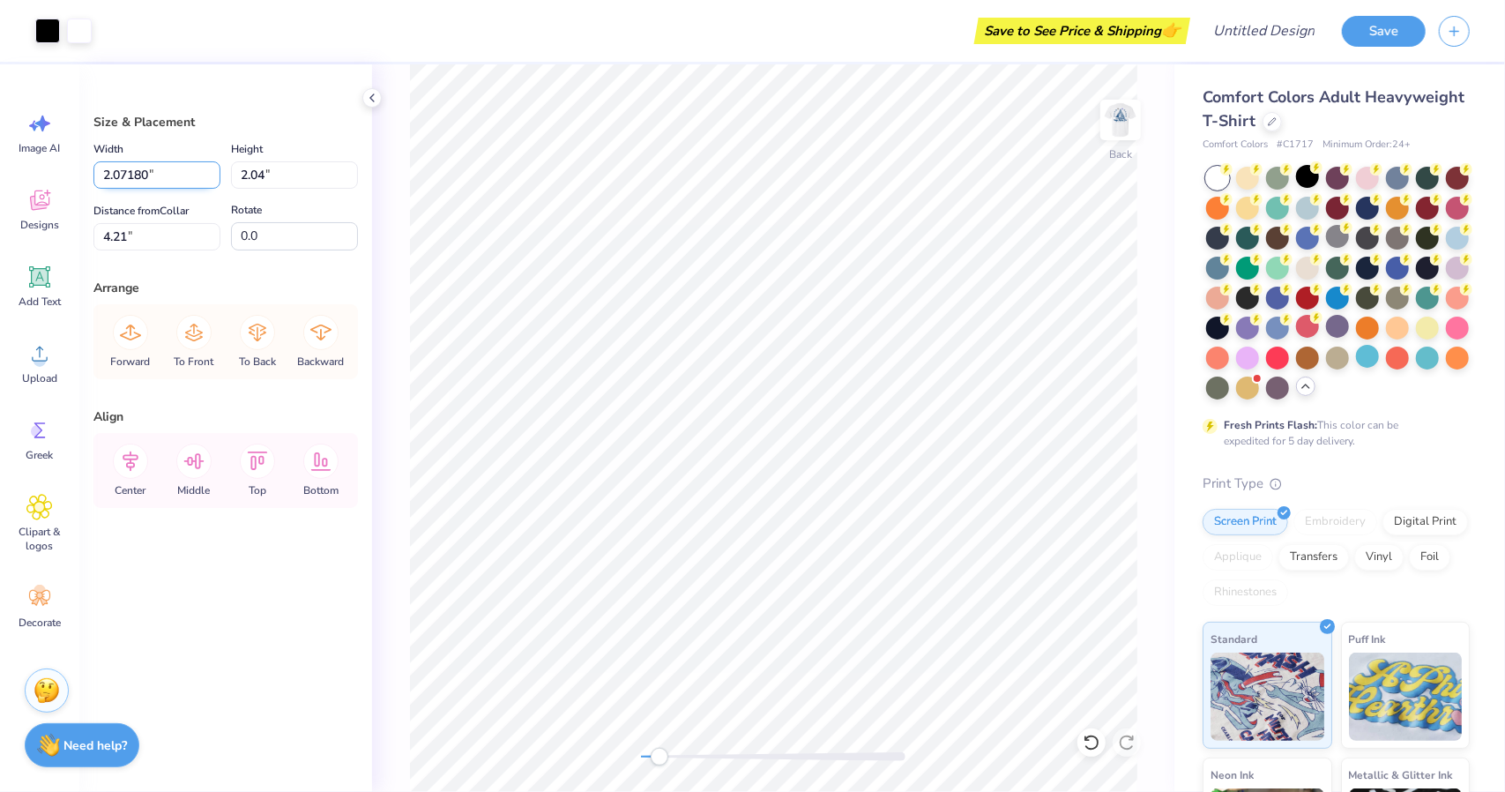
click at [160, 182] on input "2.07180" at bounding box center [156, 174] width 127 height 27
click at [166, 168] on input "2.07180" at bounding box center [156, 174] width 127 height 27
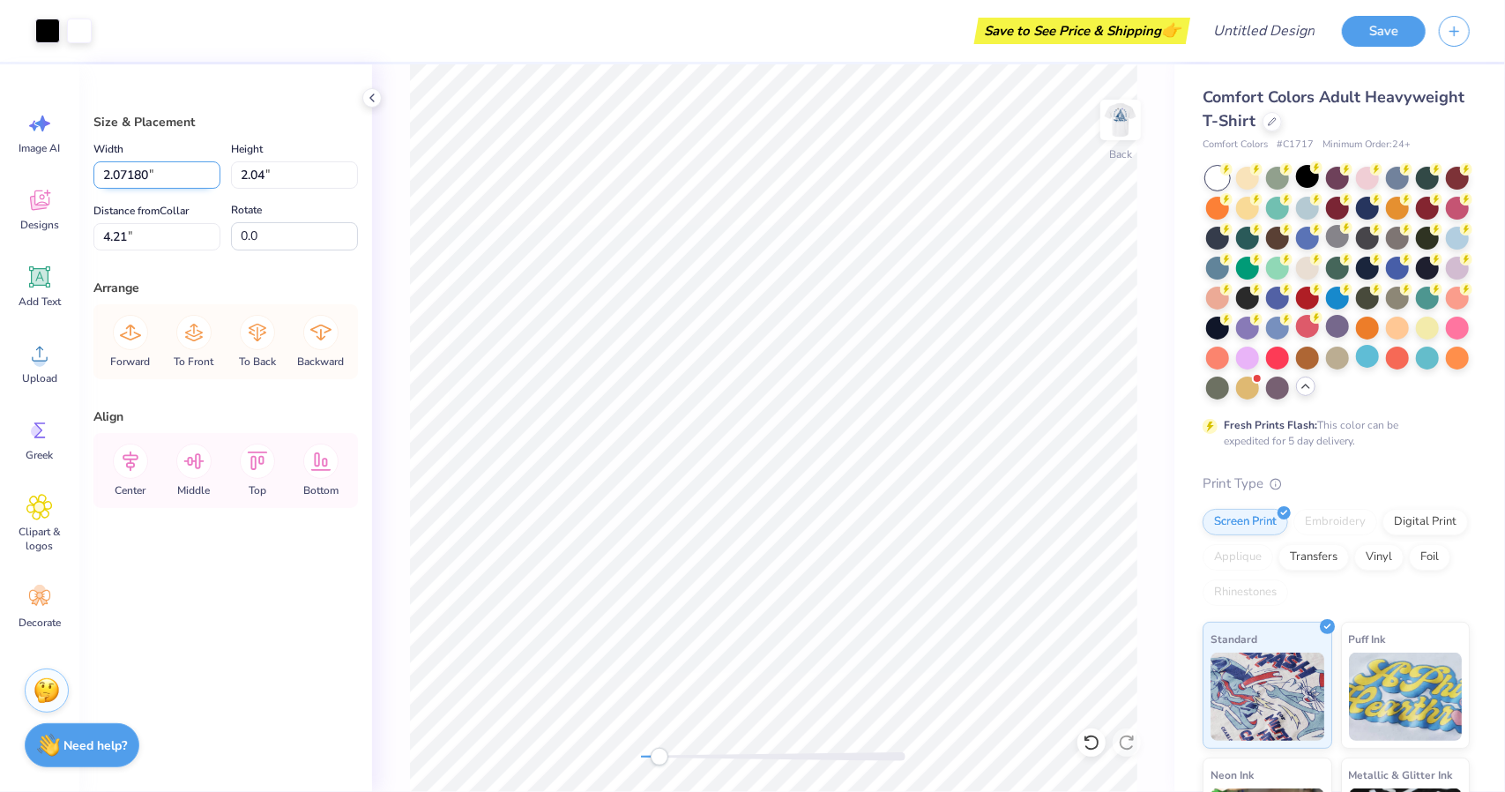
click at [166, 168] on input "2.07180" at bounding box center [156, 174] width 127 height 27
paste input "1.80"
type input "1.80"
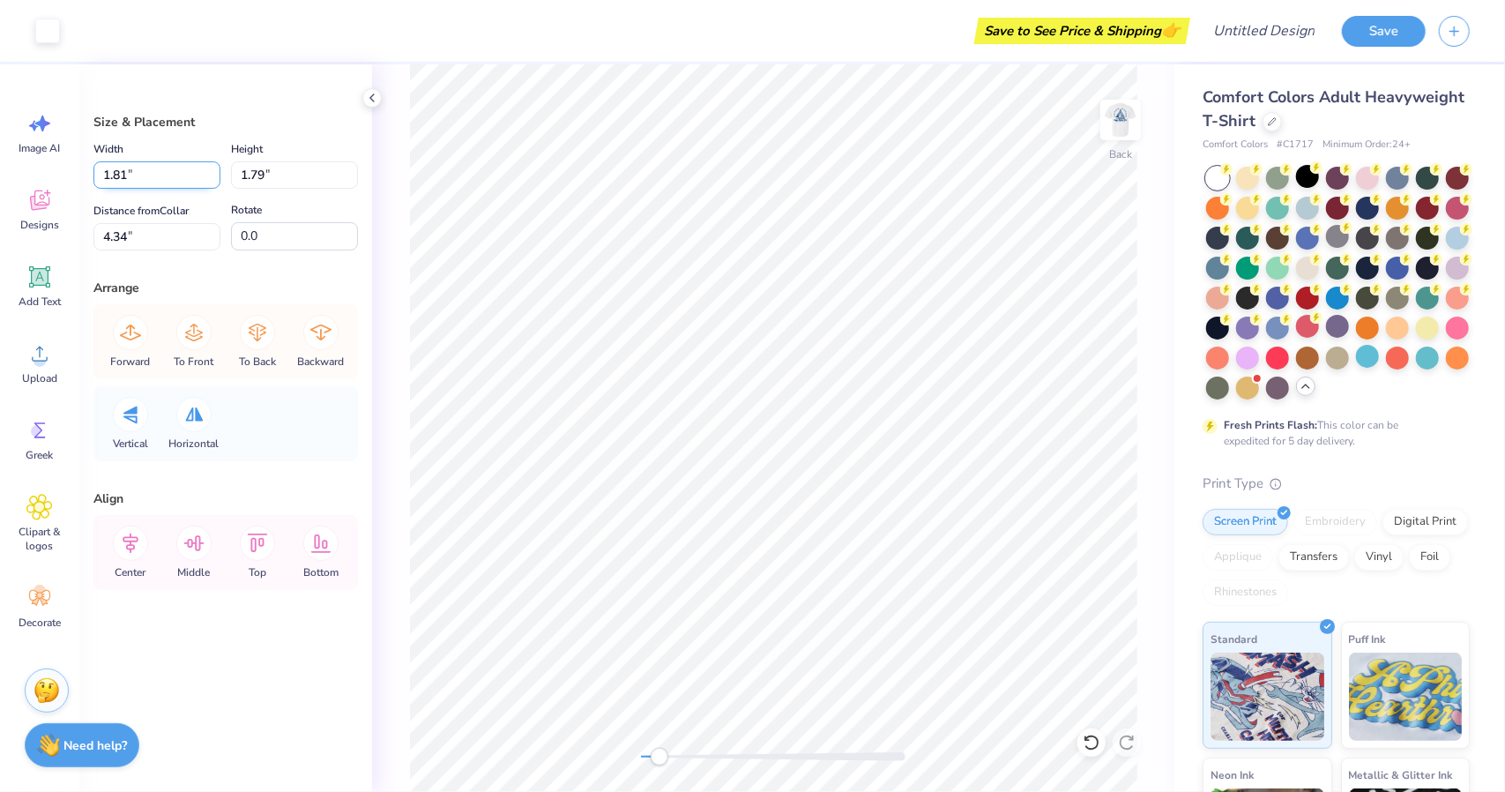
click at [128, 173] on input "1.81" at bounding box center [156, 174] width 127 height 27
paste input "0"
type input "1.80"
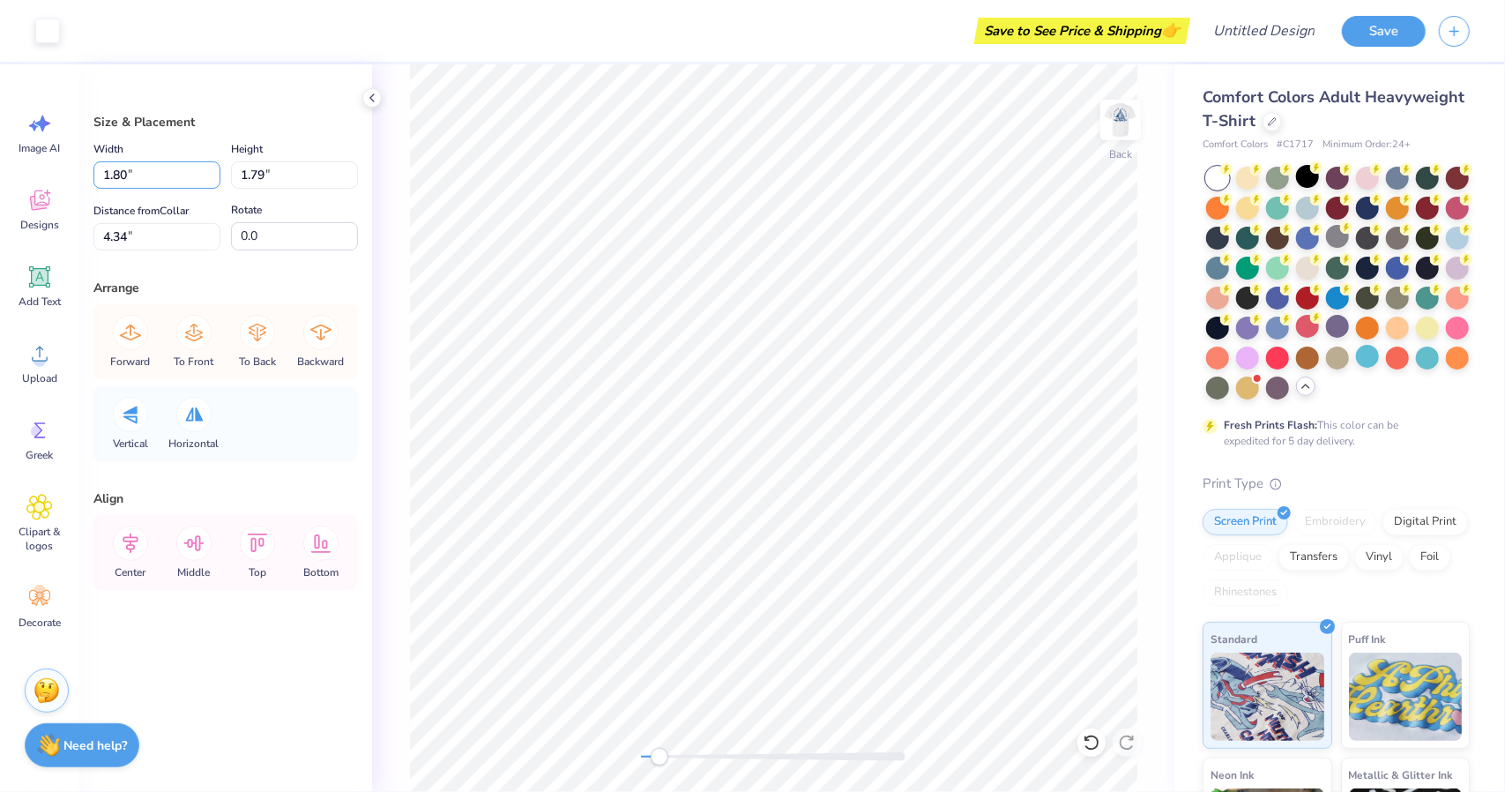
type input "1.78"
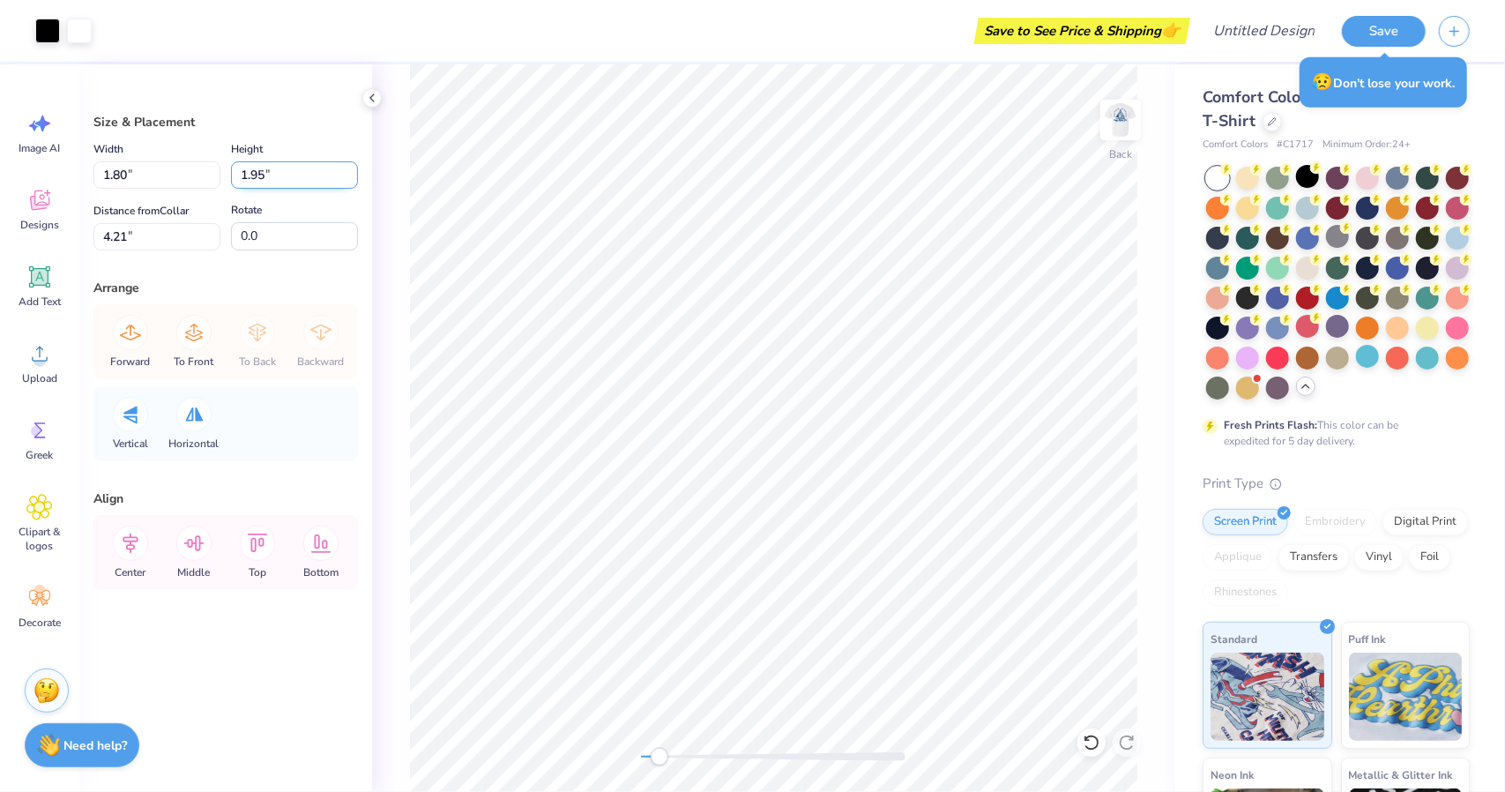
click at [272, 177] on input "1.95" at bounding box center [294, 174] width 127 height 27
type input "1.56"
type input "1.72"
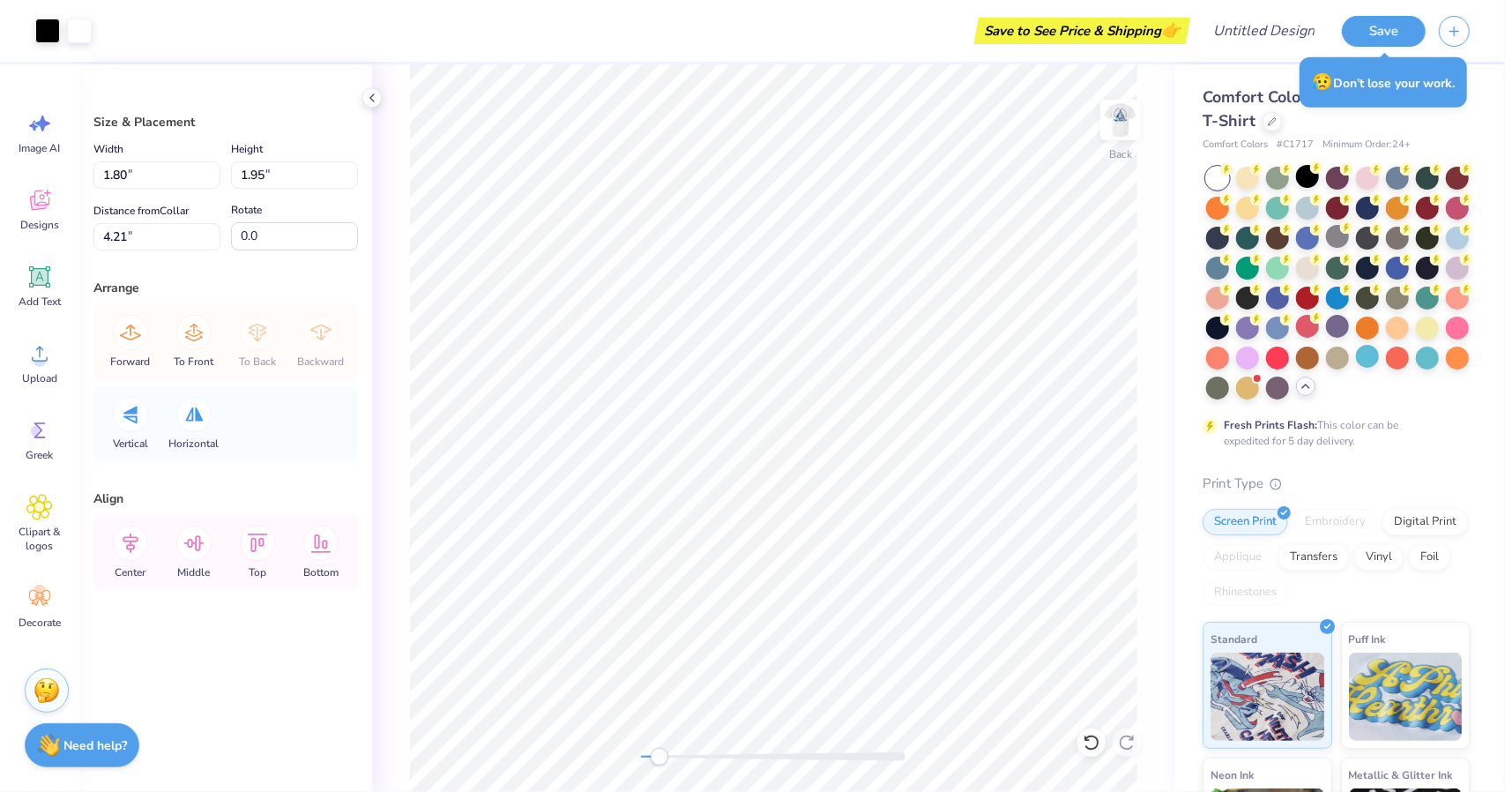
type input "4.37"
click at [266, 174] on input "1.72" at bounding box center [294, 174] width 127 height 27
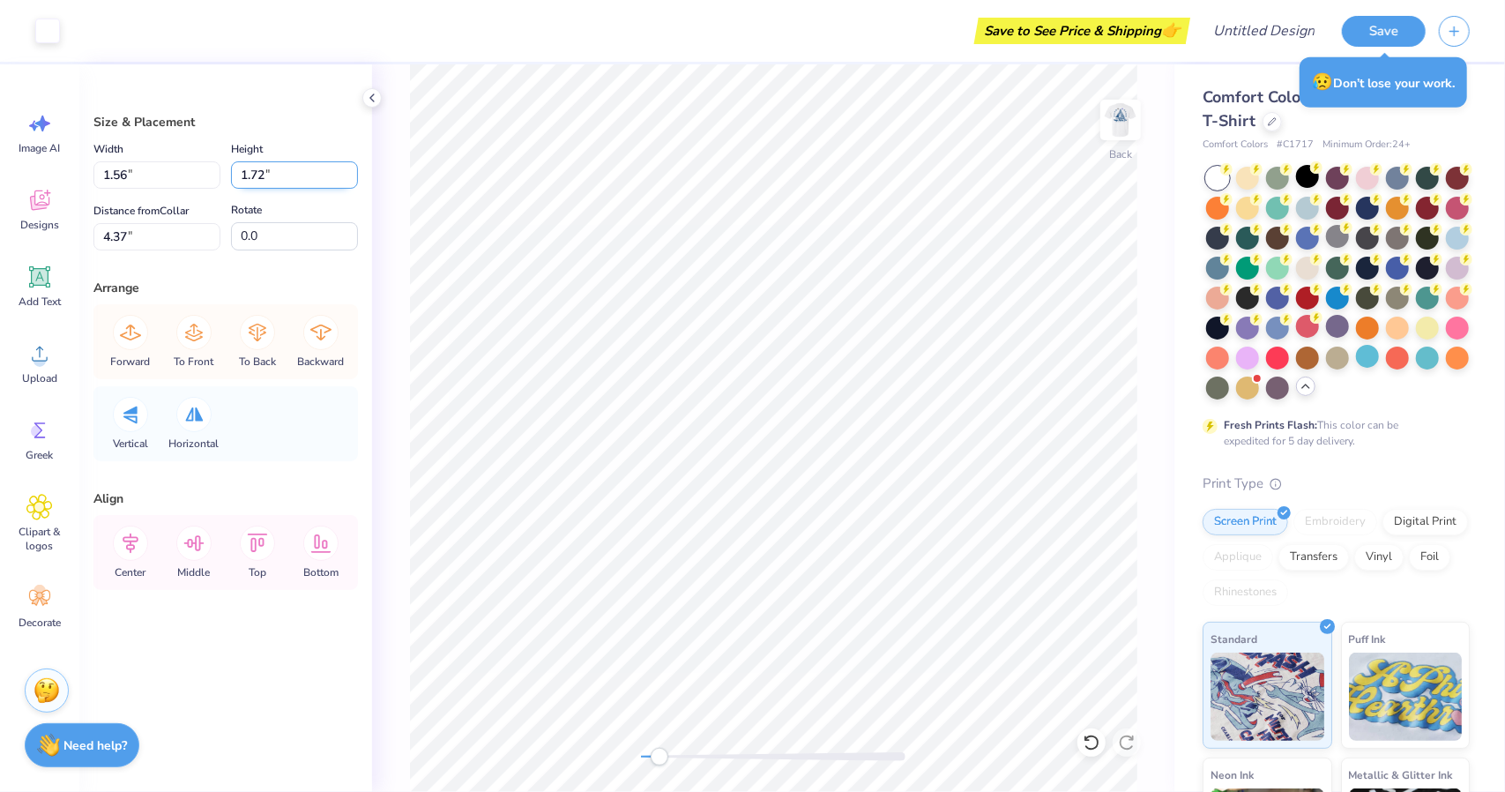
paste input "95"
type input "1.95"
type input "1.76"
type input "4.26"
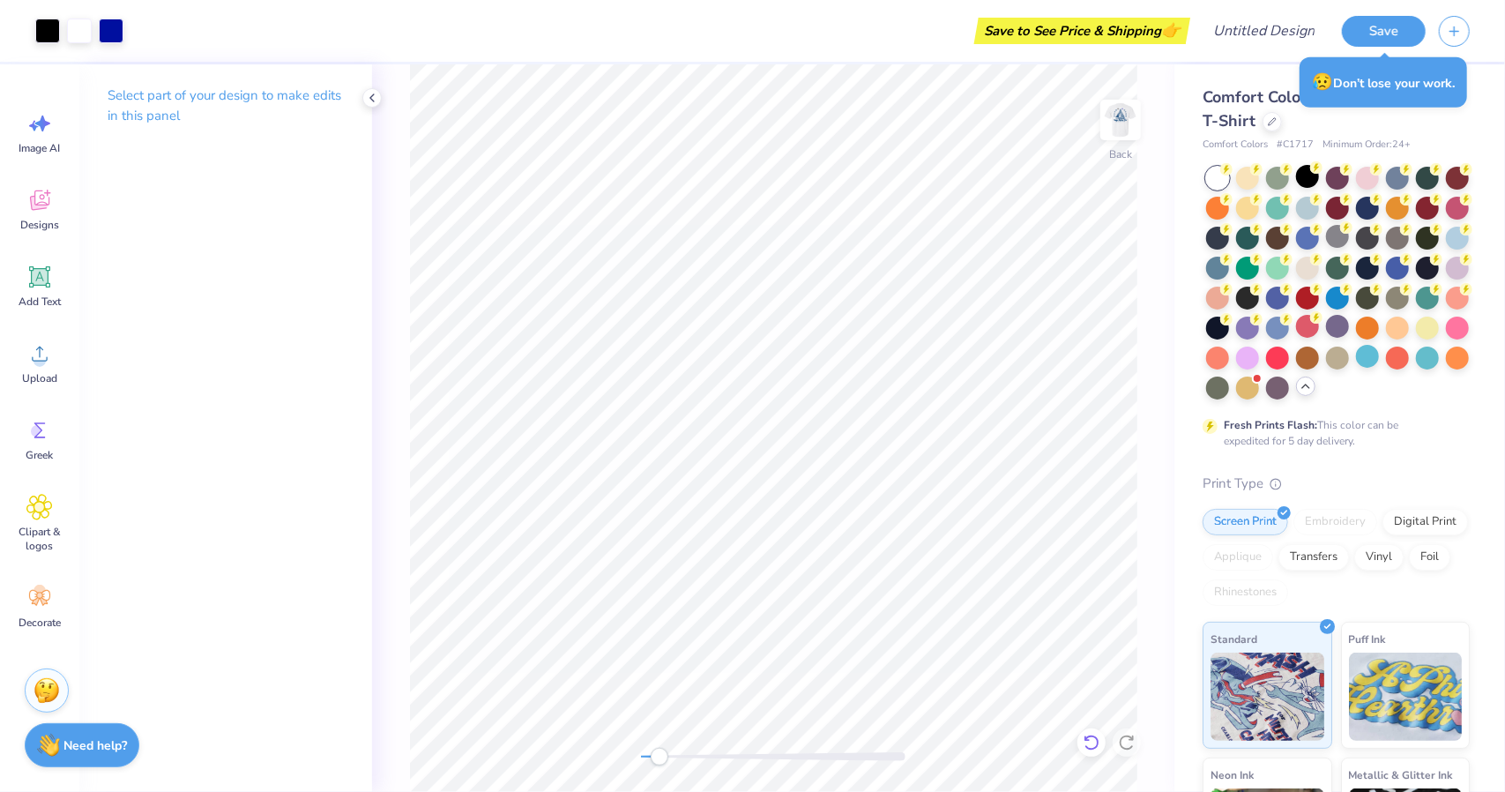
click at [1100, 747] on icon at bounding box center [1092, 743] width 18 height 18
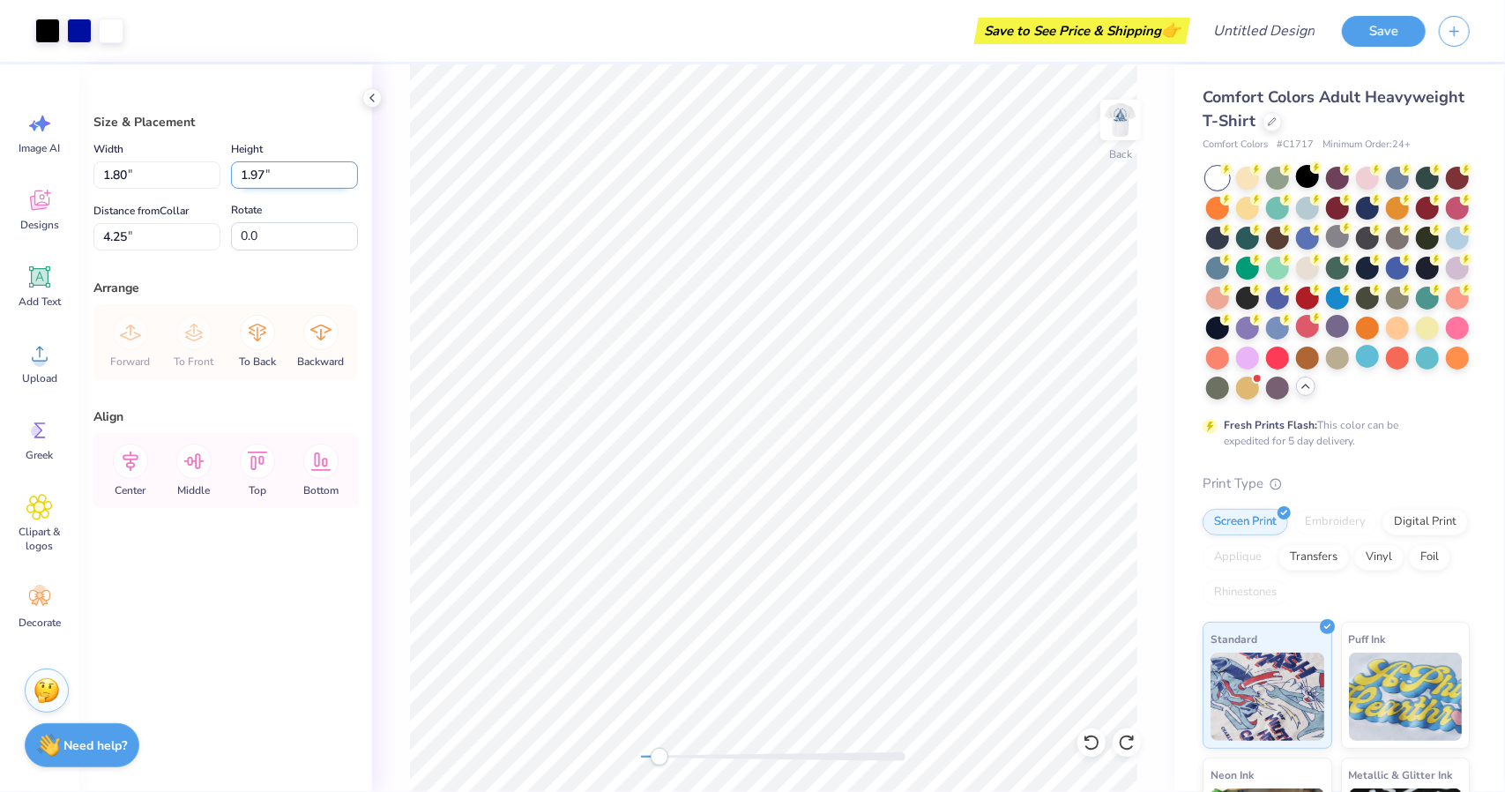
click at [294, 178] on input "1.97" at bounding box center [294, 174] width 127 height 27
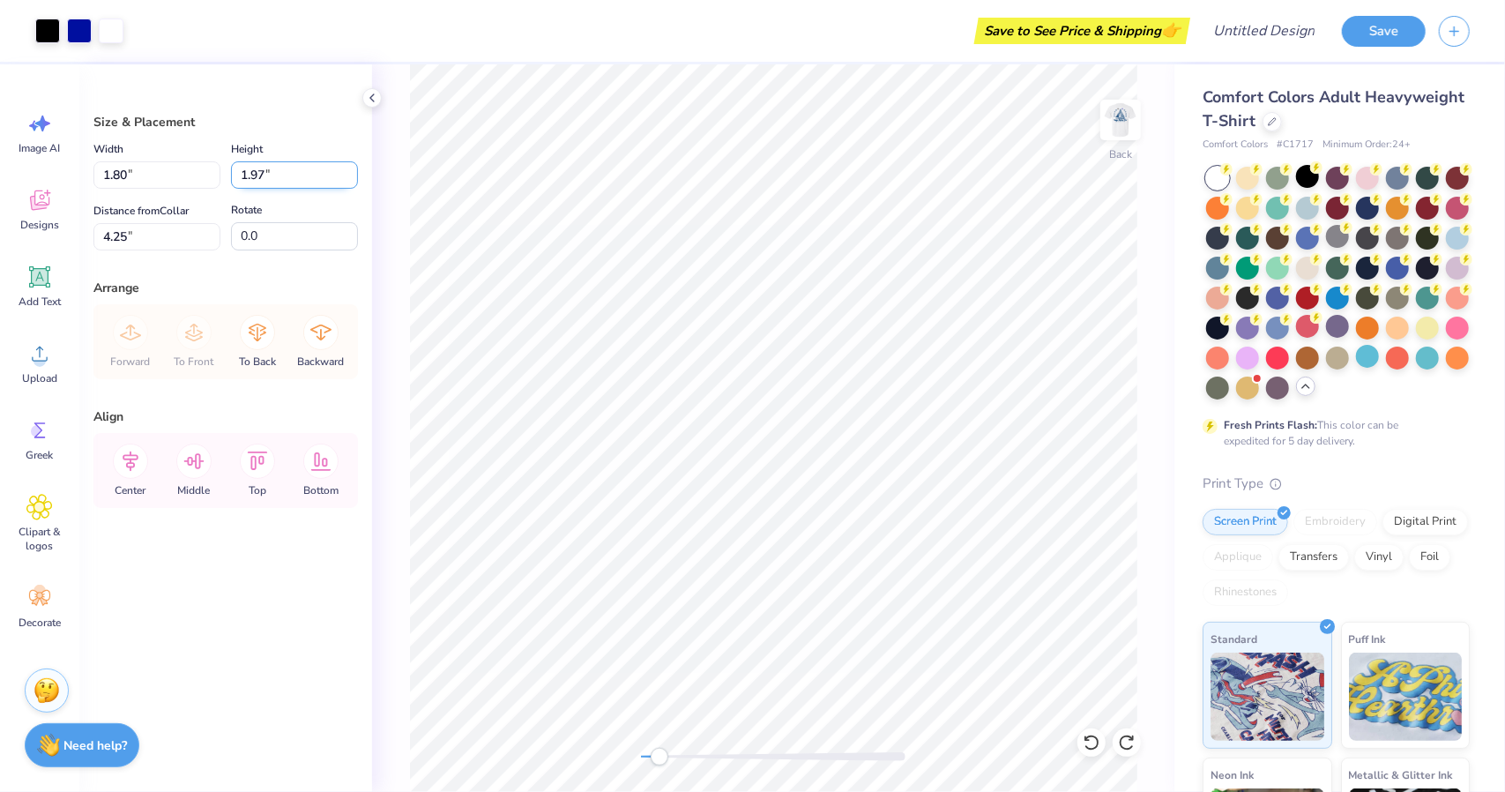
paste input "5"
type input "1.95"
click at [289, 181] on input "2.04" at bounding box center [294, 174] width 127 height 27
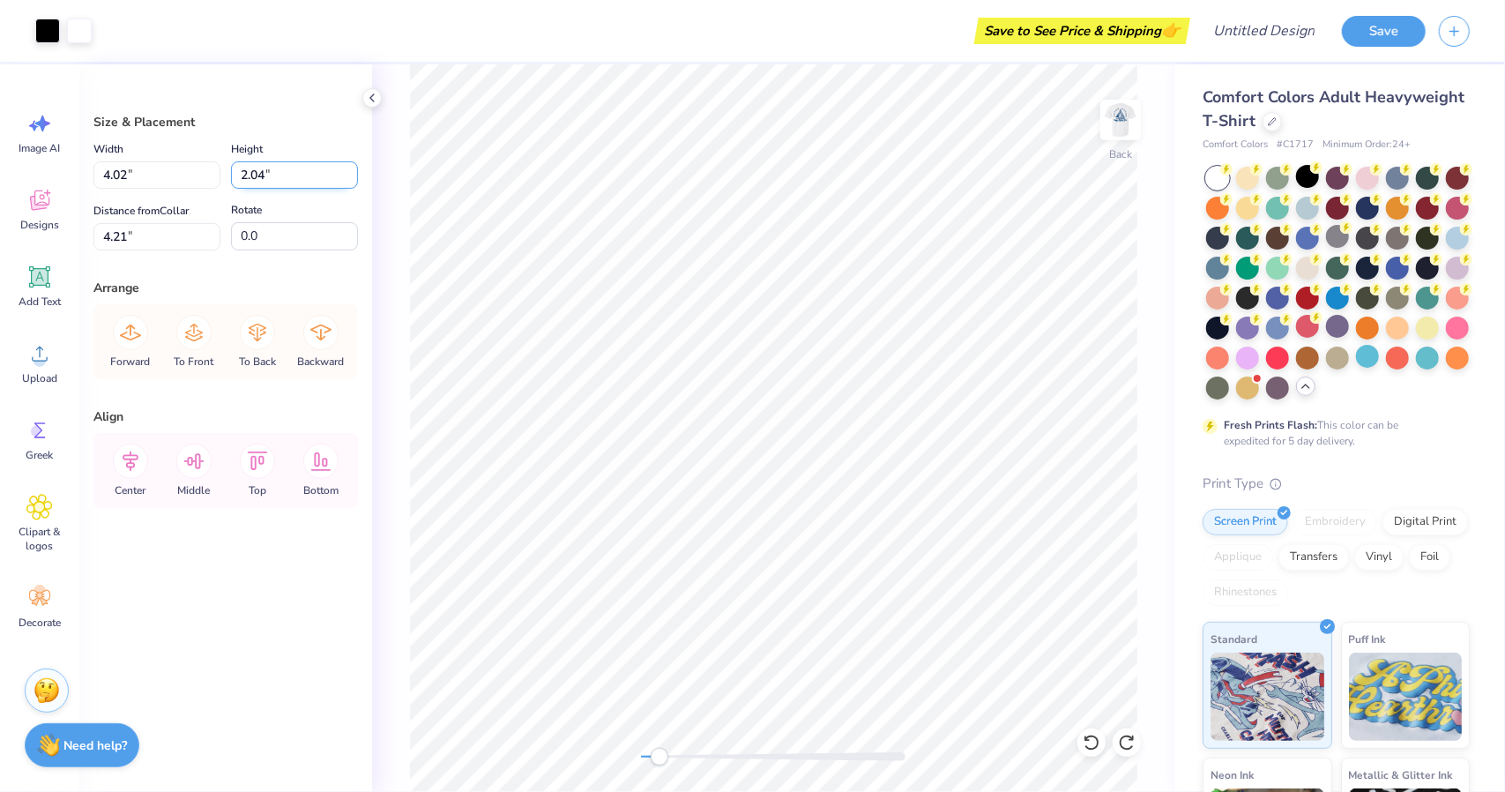
click at [289, 181] on input "2.04" at bounding box center [294, 174] width 127 height 27
paste input "1.95"
type input "1.95"
click at [263, 174] on input "2.04" at bounding box center [294, 174] width 127 height 27
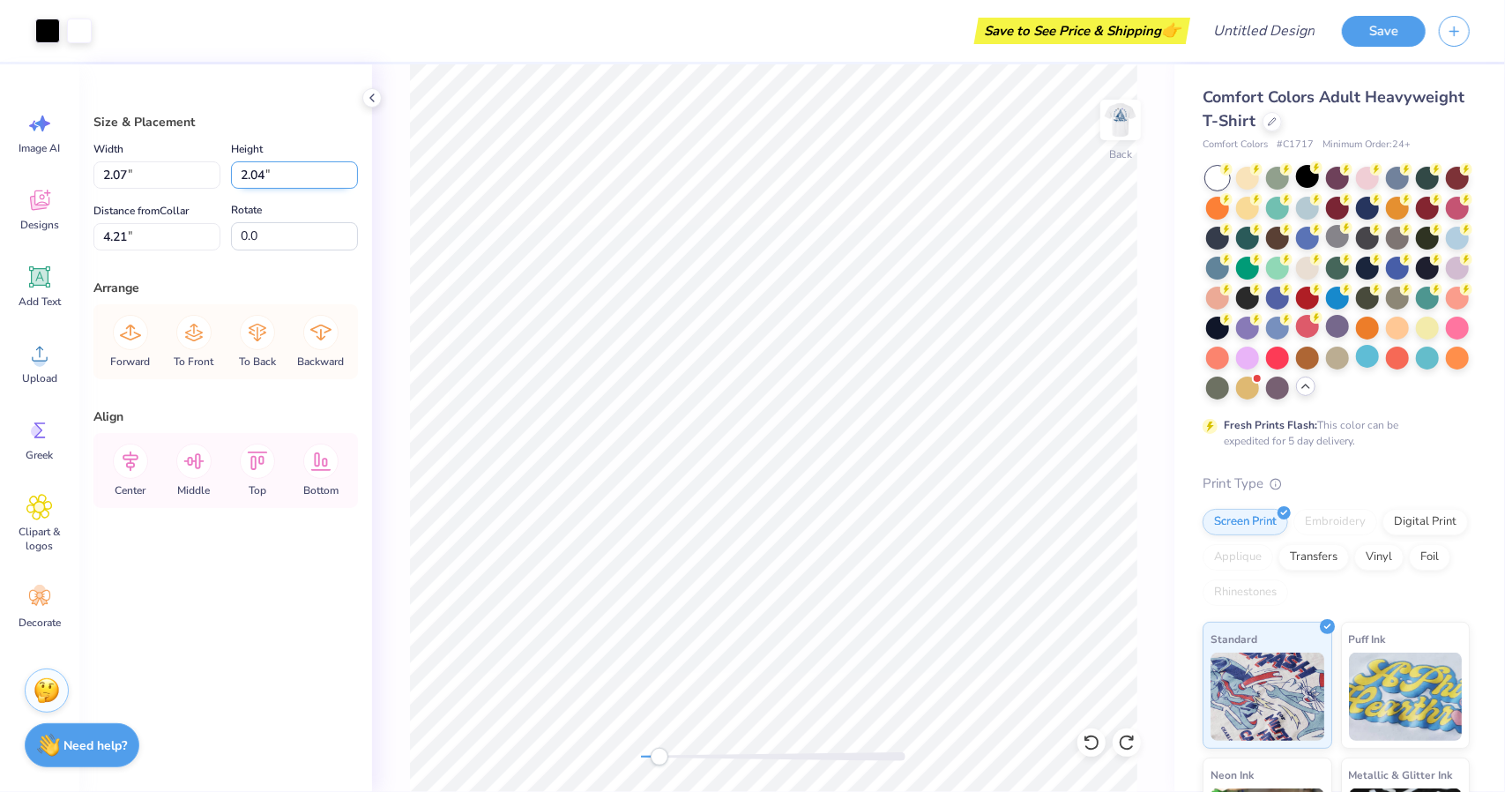
click at [263, 174] on input "2.04" at bounding box center [294, 174] width 127 height 27
paste input "1.95"
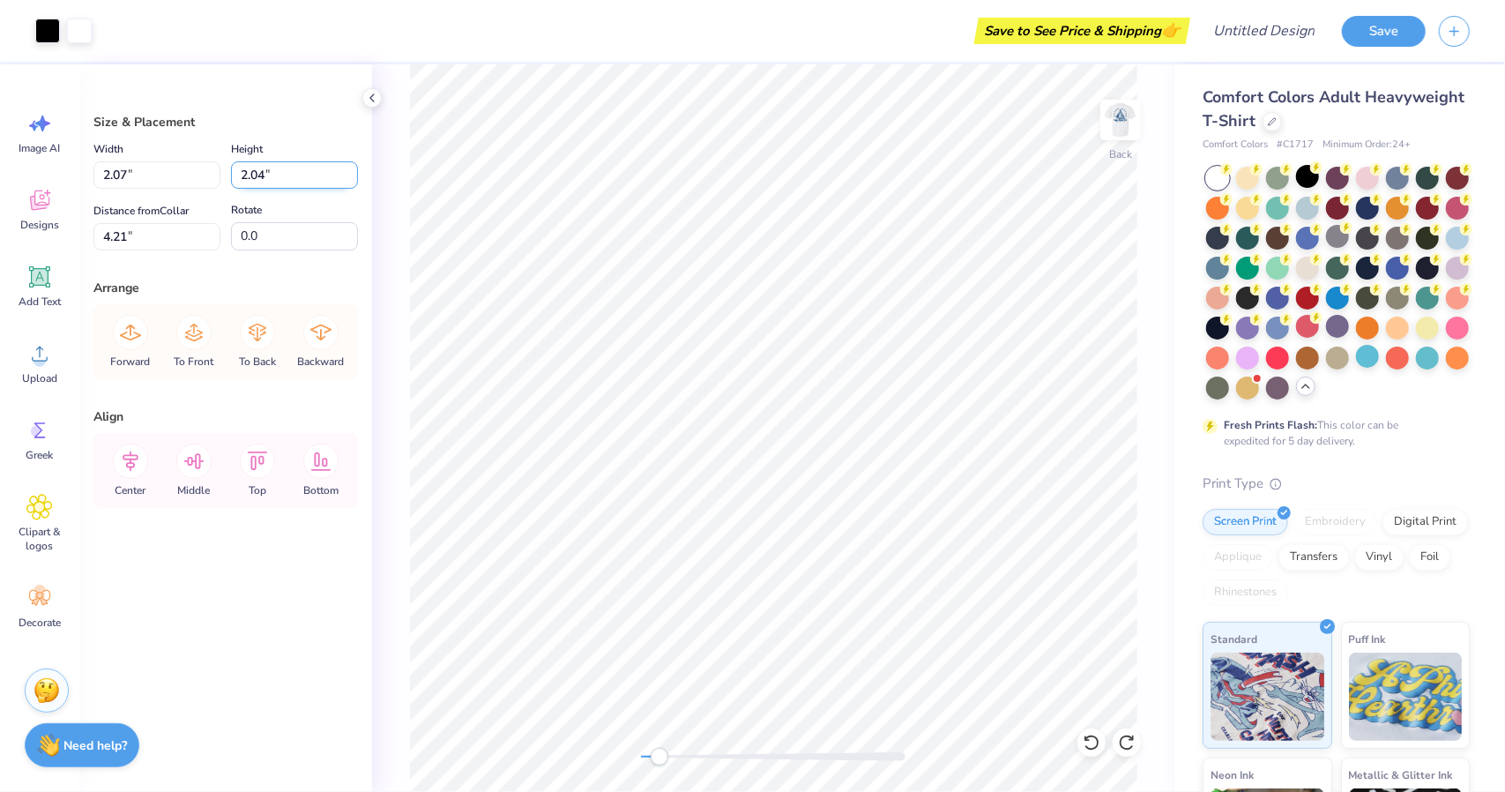
type input "1.95"
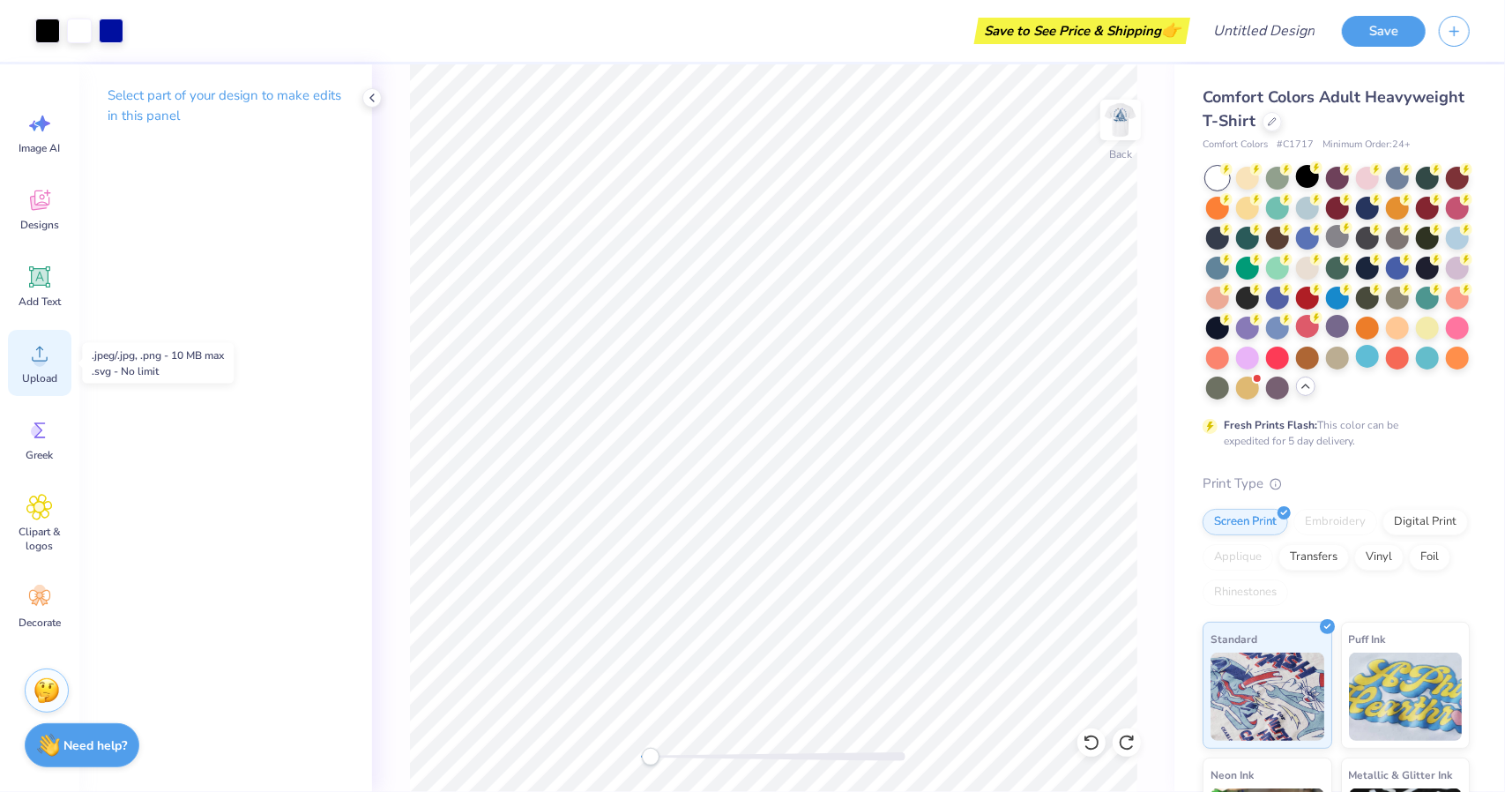
click at [25, 375] on span "Upload" at bounding box center [39, 378] width 35 height 14
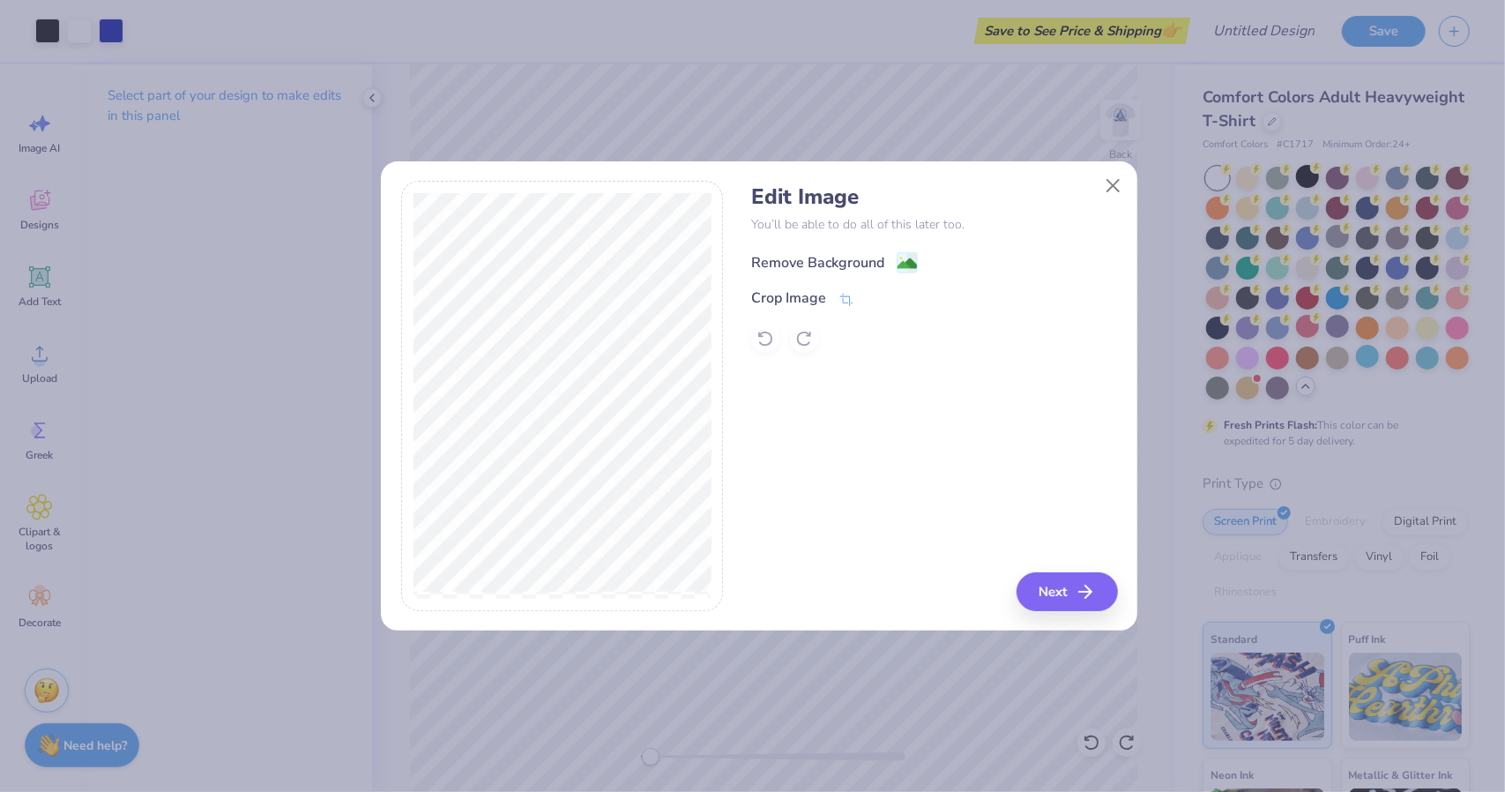
click at [793, 259] on div "Remove Background" at bounding box center [817, 262] width 133 height 21
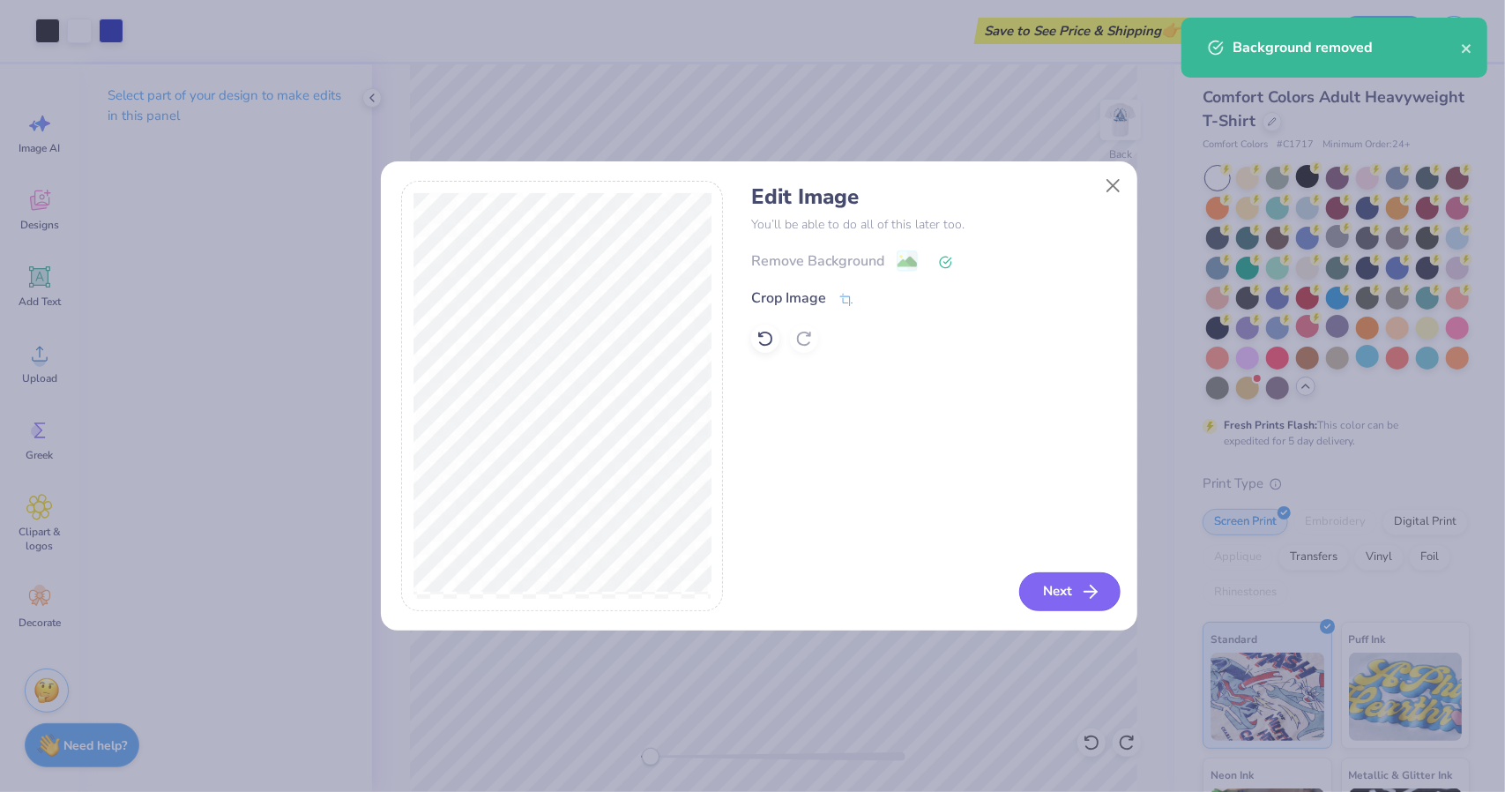
click at [1088, 599] on icon "button" at bounding box center [1090, 591] width 21 height 21
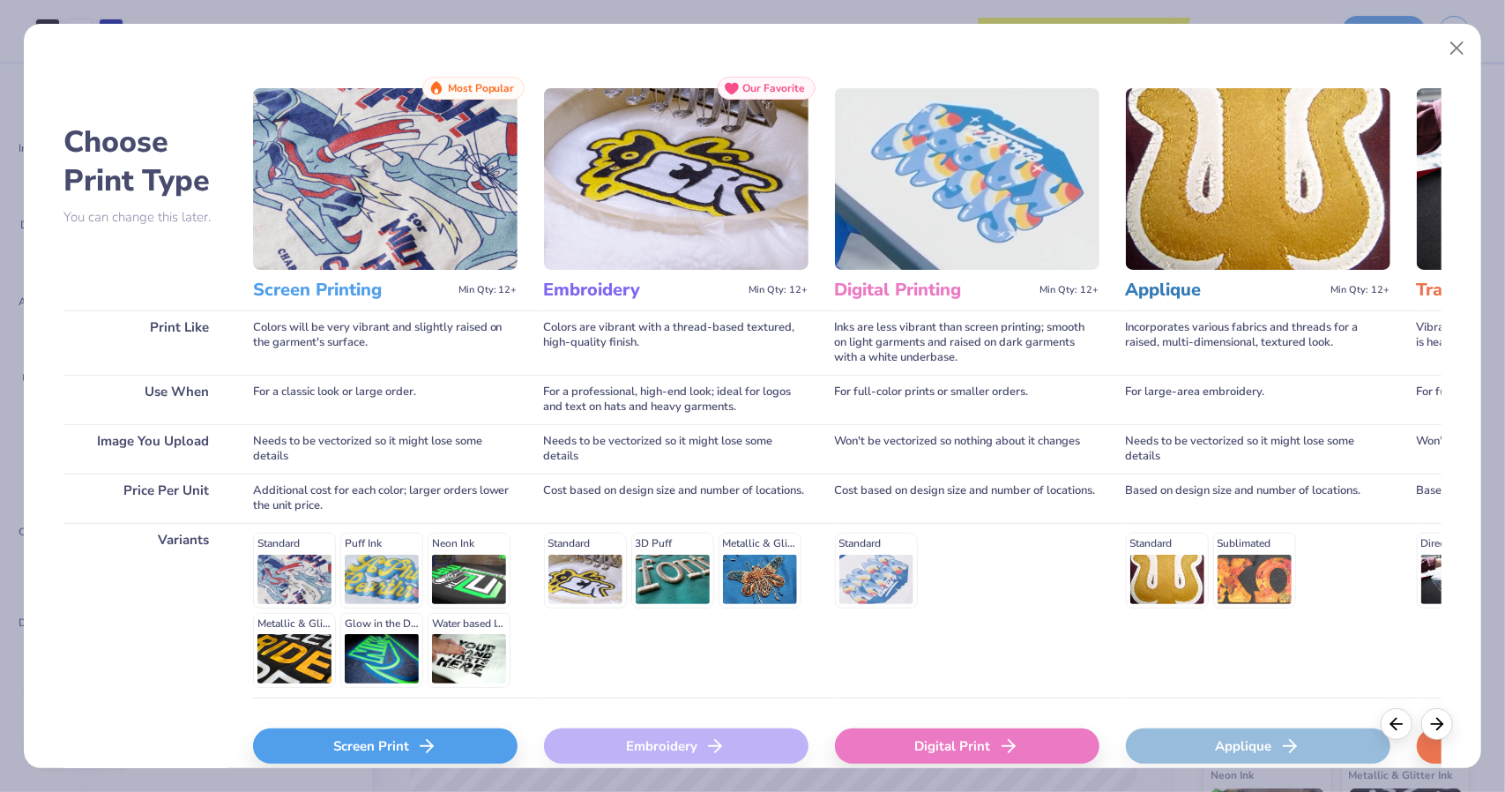
click at [407, 734] on div "Screen Print" at bounding box center [385, 745] width 264 height 35
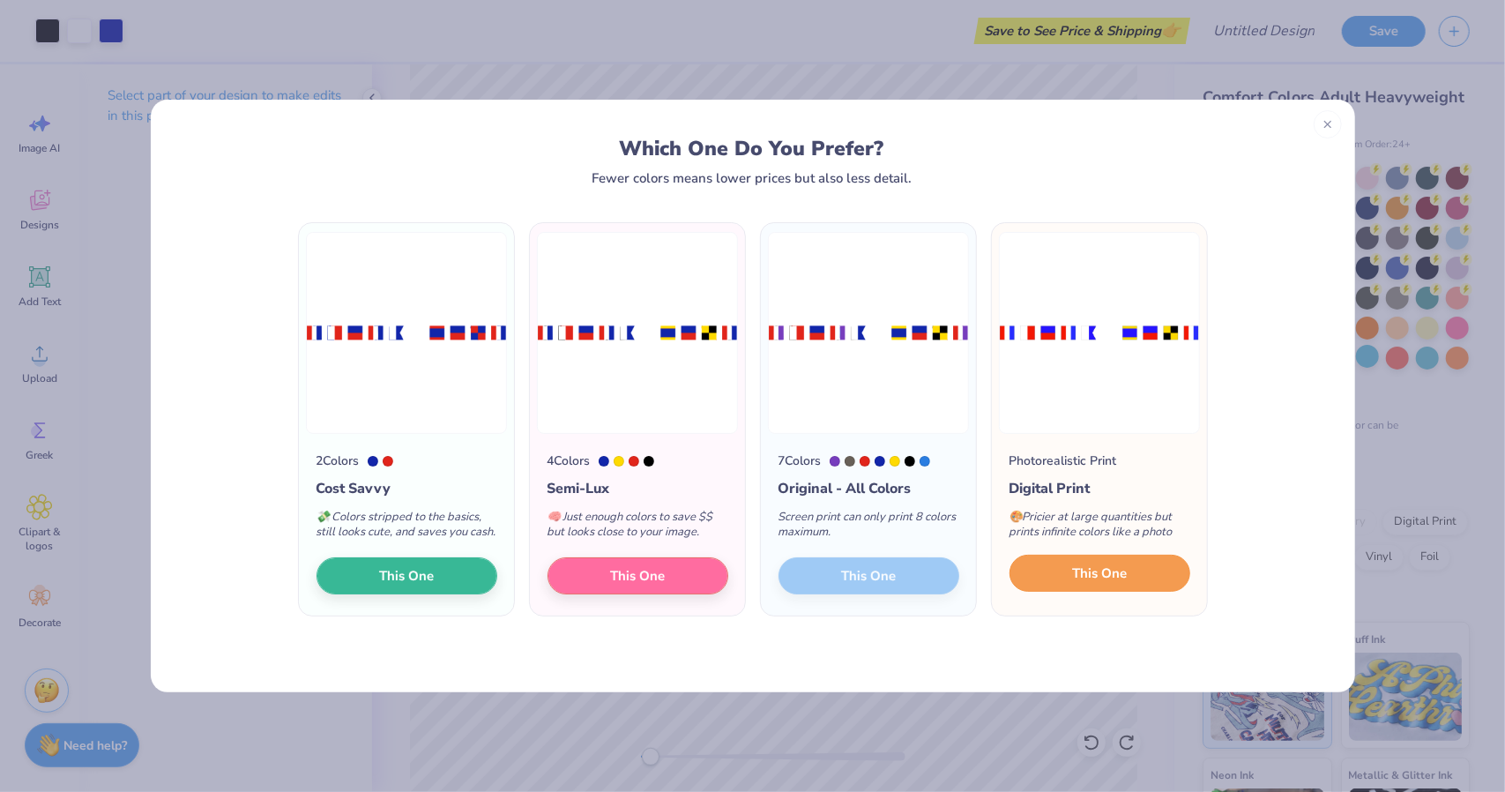
click at [1107, 570] on span "This One" at bounding box center [1099, 573] width 55 height 20
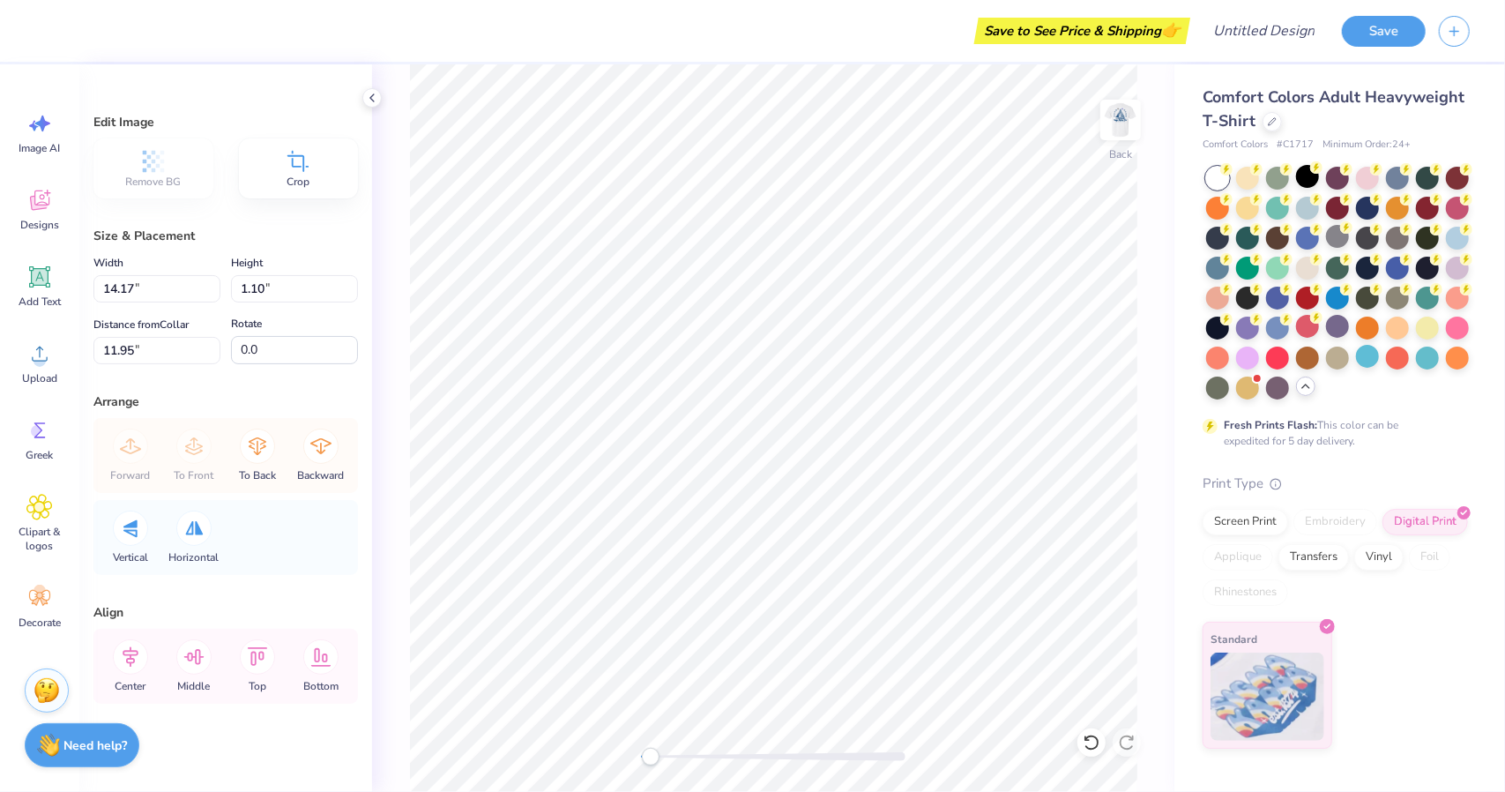
type input "9.11"
type input "0.71"
type input "6.53"
type input "6.83"
type input "0.53"
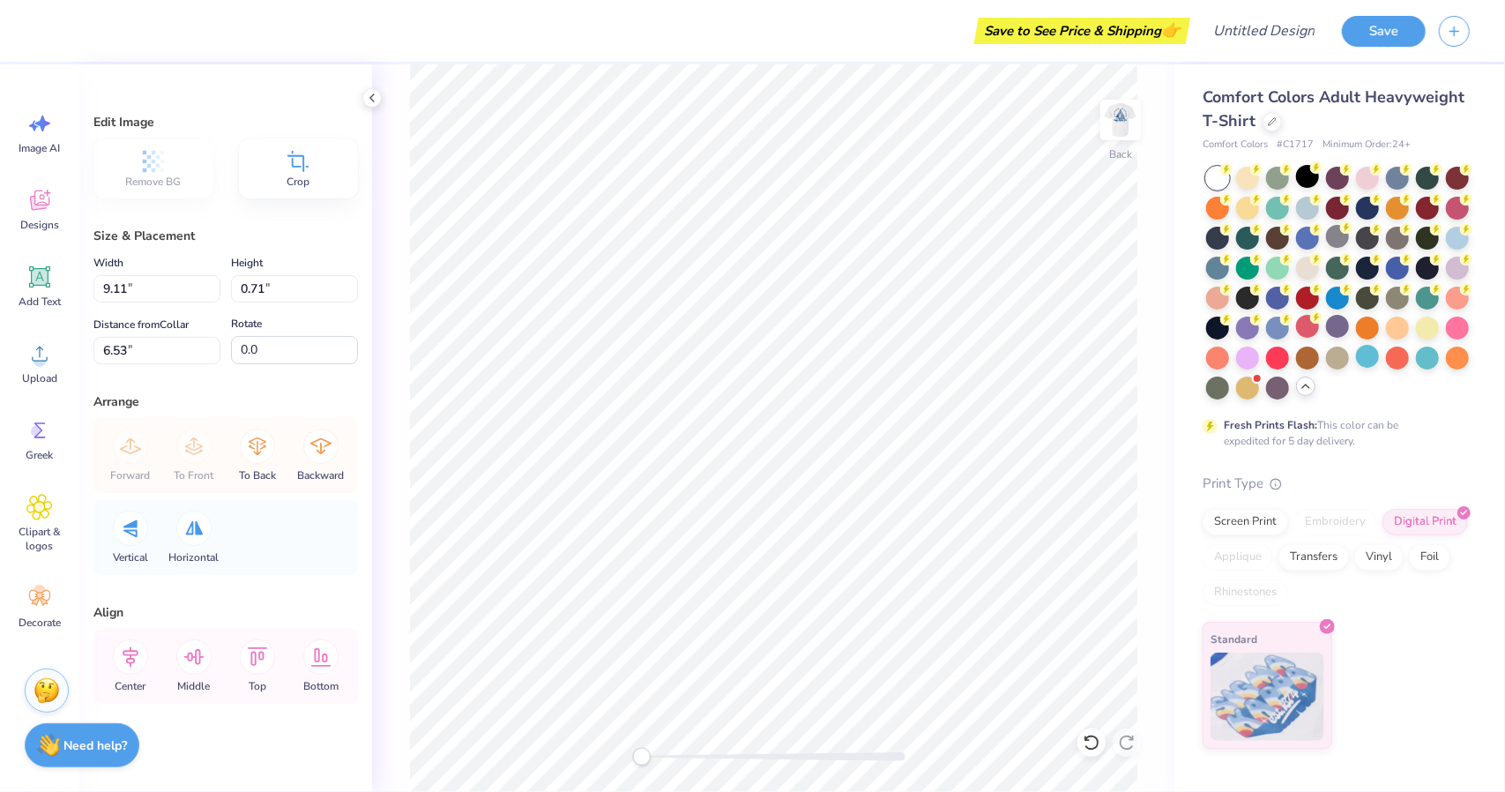
type input "6.70"
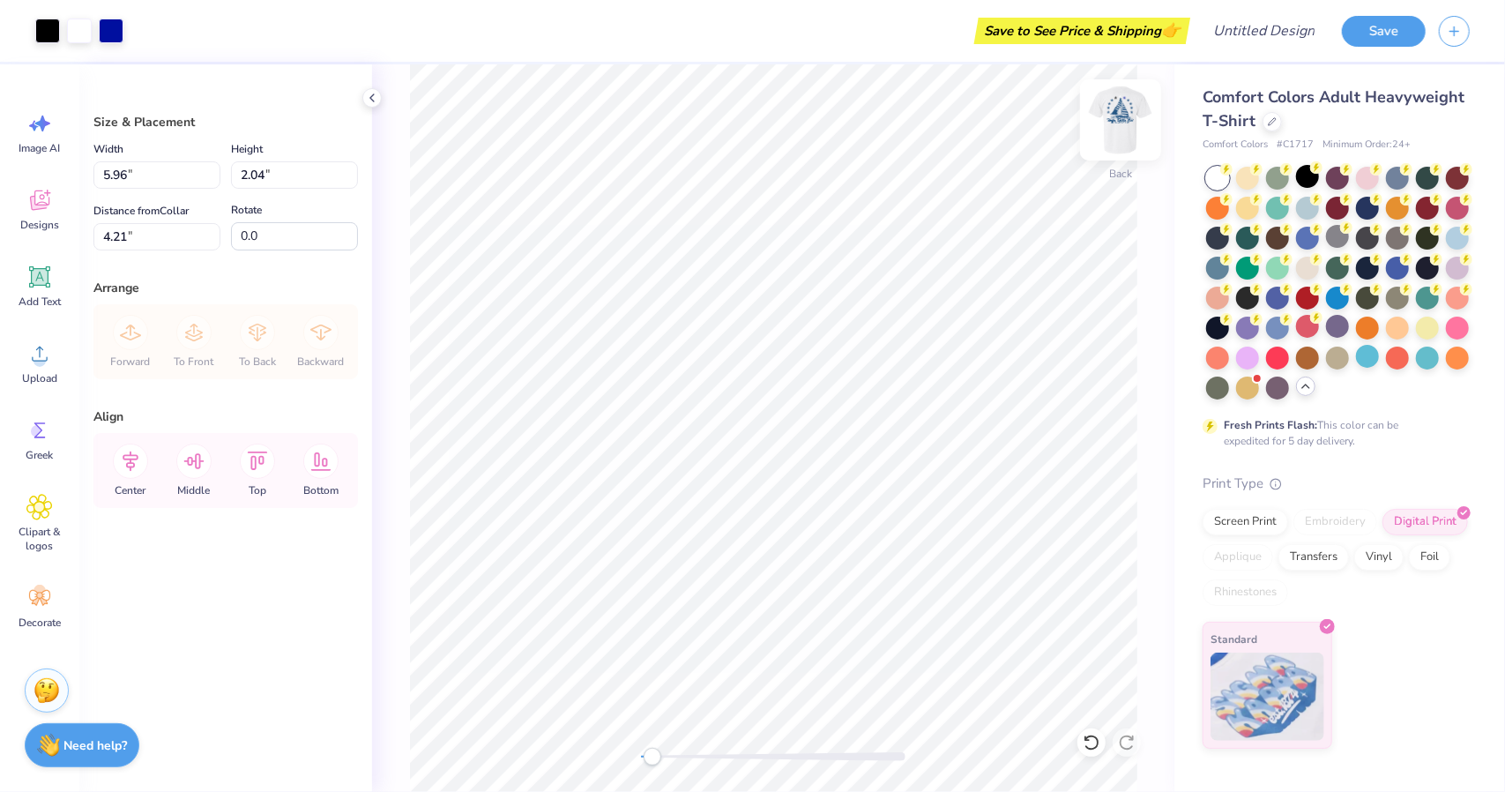
click at [1130, 106] on img at bounding box center [1120, 120] width 71 height 71
click at [41, 45] on div "Art colors" at bounding box center [30, 31] width 60 height 62
click at [43, 39] on div at bounding box center [47, 29] width 25 height 25
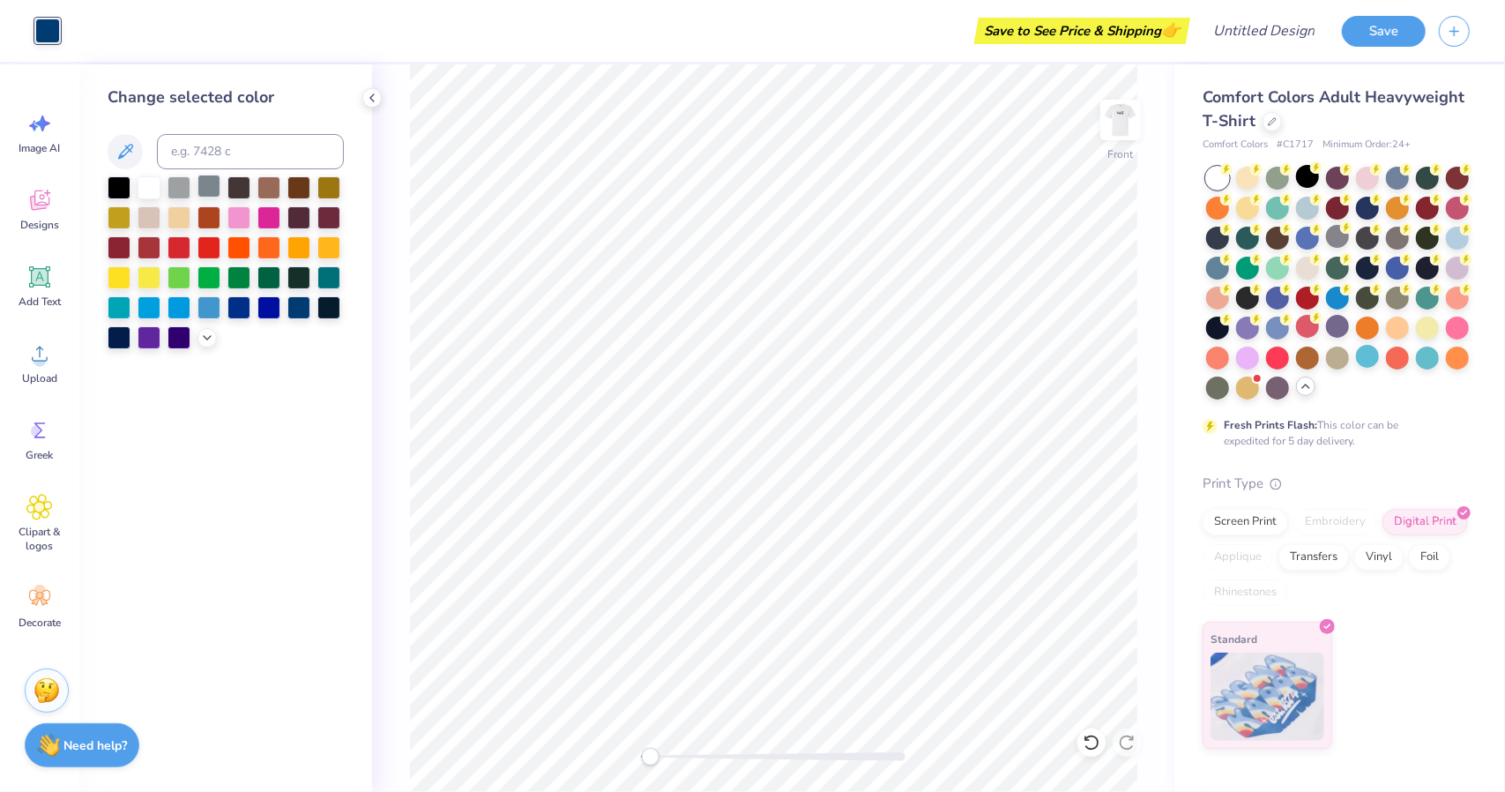
click at [217, 186] on div at bounding box center [208, 186] width 23 height 23
click at [405, 147] on div "Front" at bounding box center [773, 427] width 802 height 727
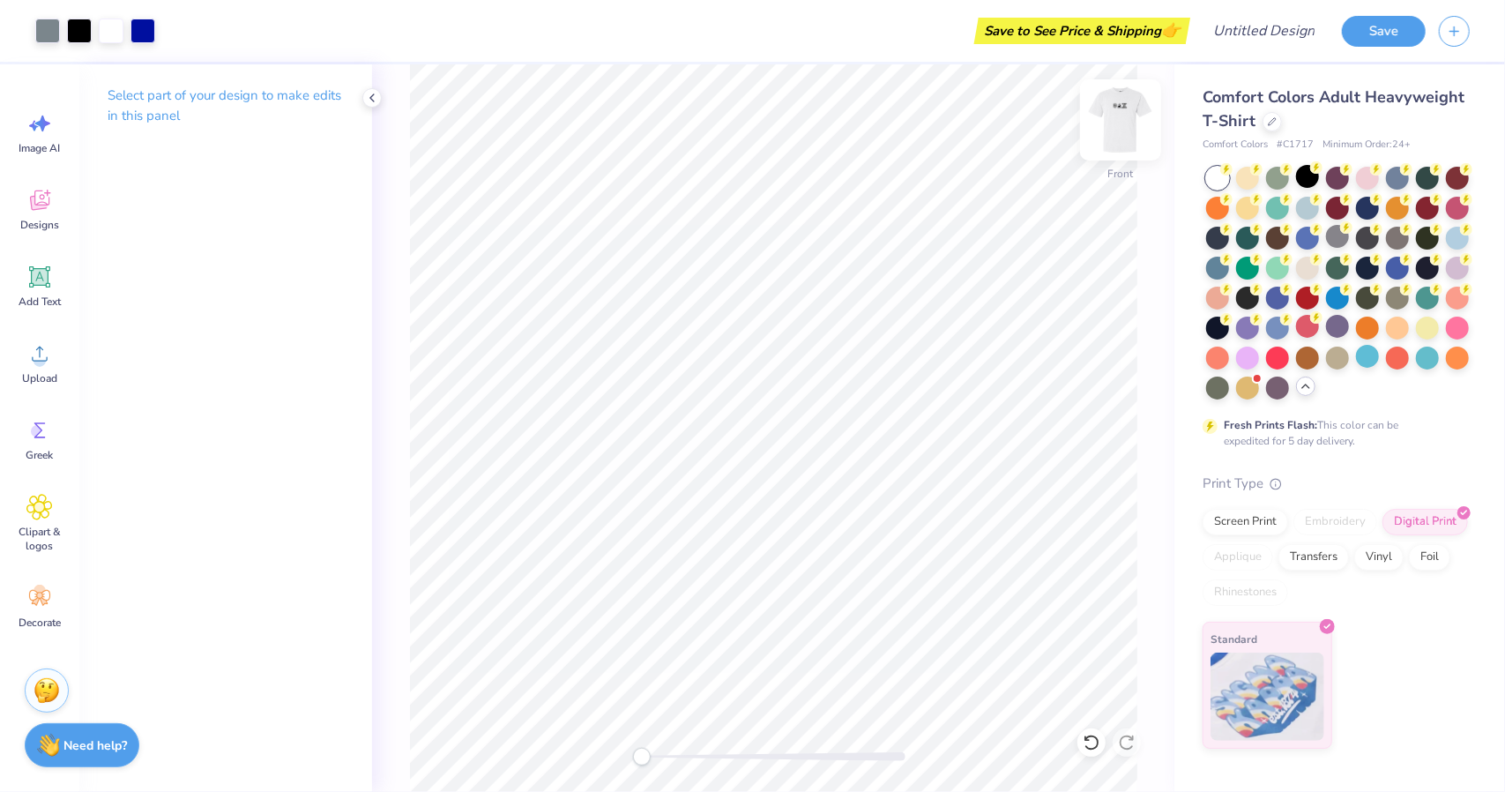
click at [1117, 124] on img at bounding box center [1120, 120] width 71 height 71
click at [1124, 119] on img at bounding box center [1120, 120] width 71 height 71
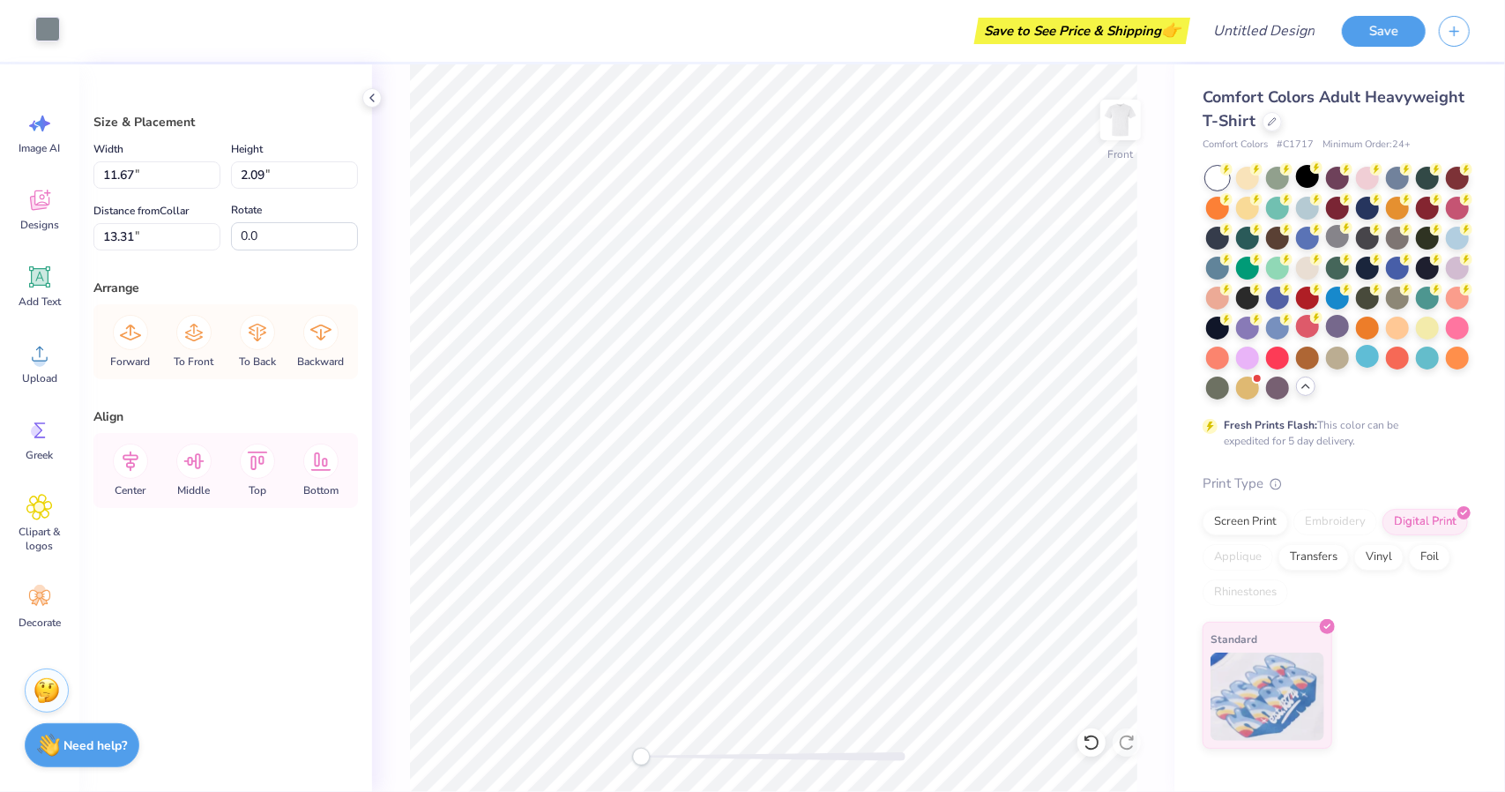
click at [37, 38] on div at bounding box center [47, 29] width 25 height 25
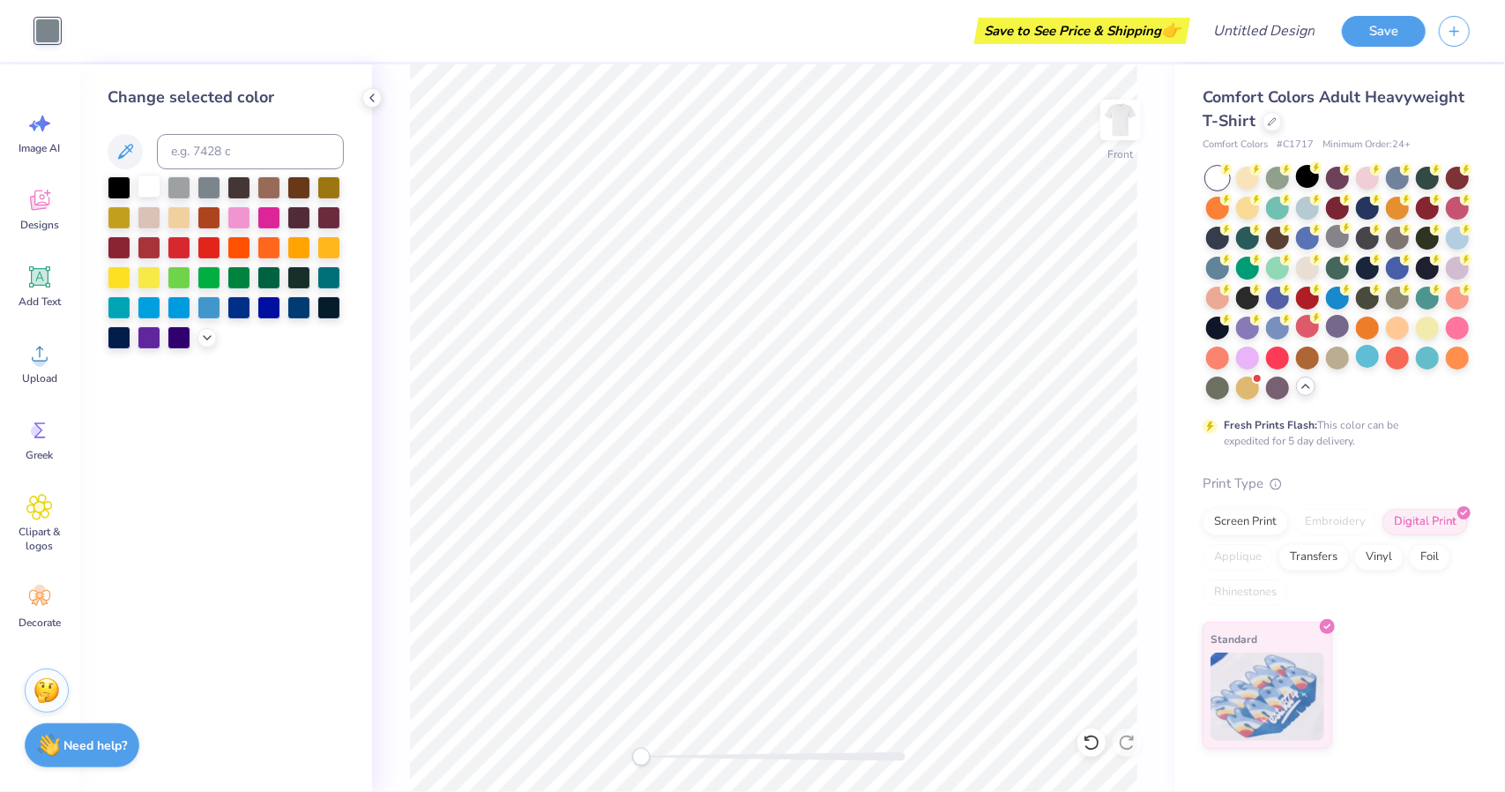
click at [150, 181] on div at bounding box center [149, 186] width 23 height 23
click at [128, 192] on div at bounding box center [119, 186] width 23 height 23
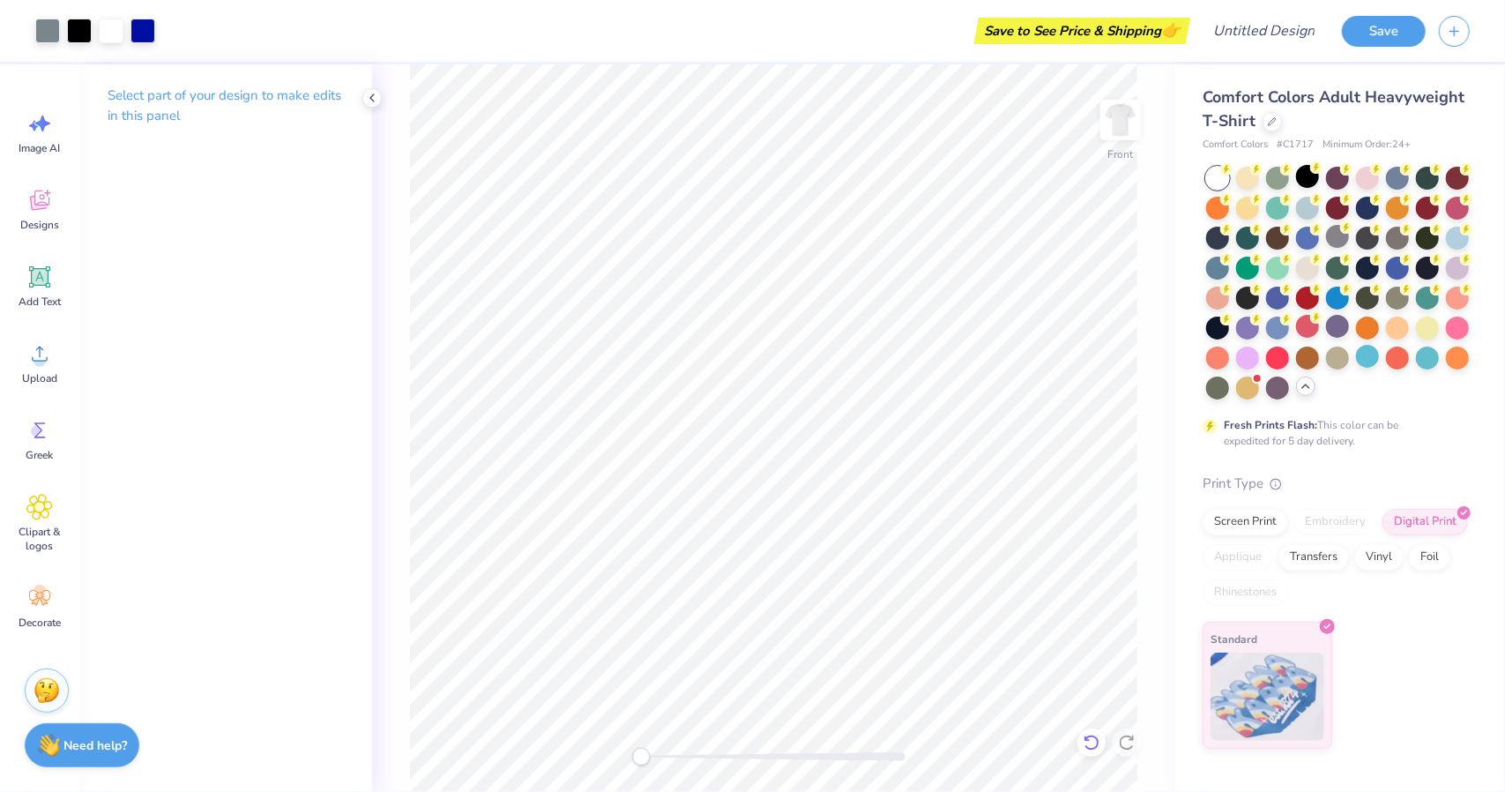
click at [1091, 738] on icon at bounding box center [1092, 743] width 18 height 18
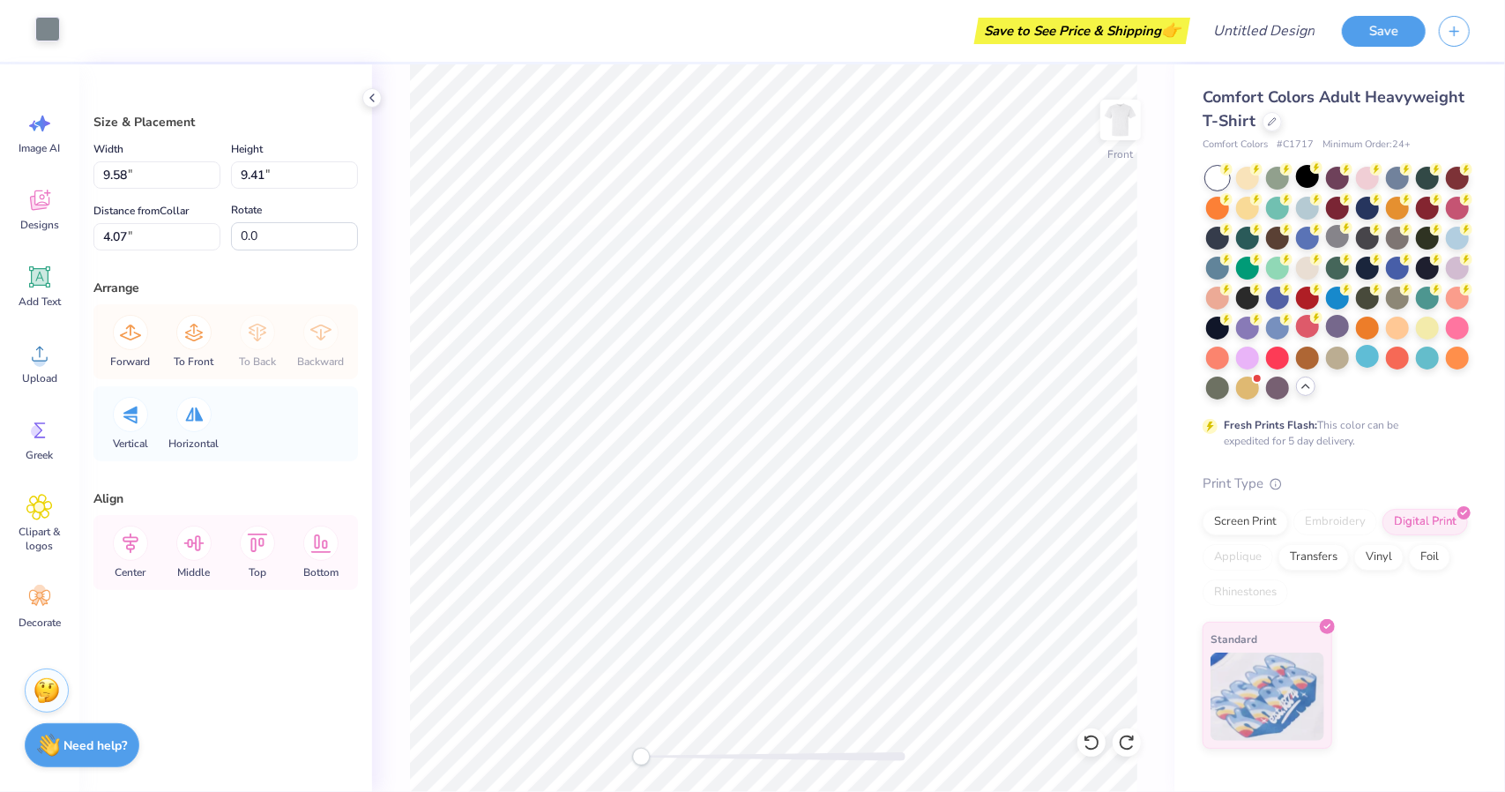
click at [36, 37] on div at bounding box center [47, 29] width 25 height 25
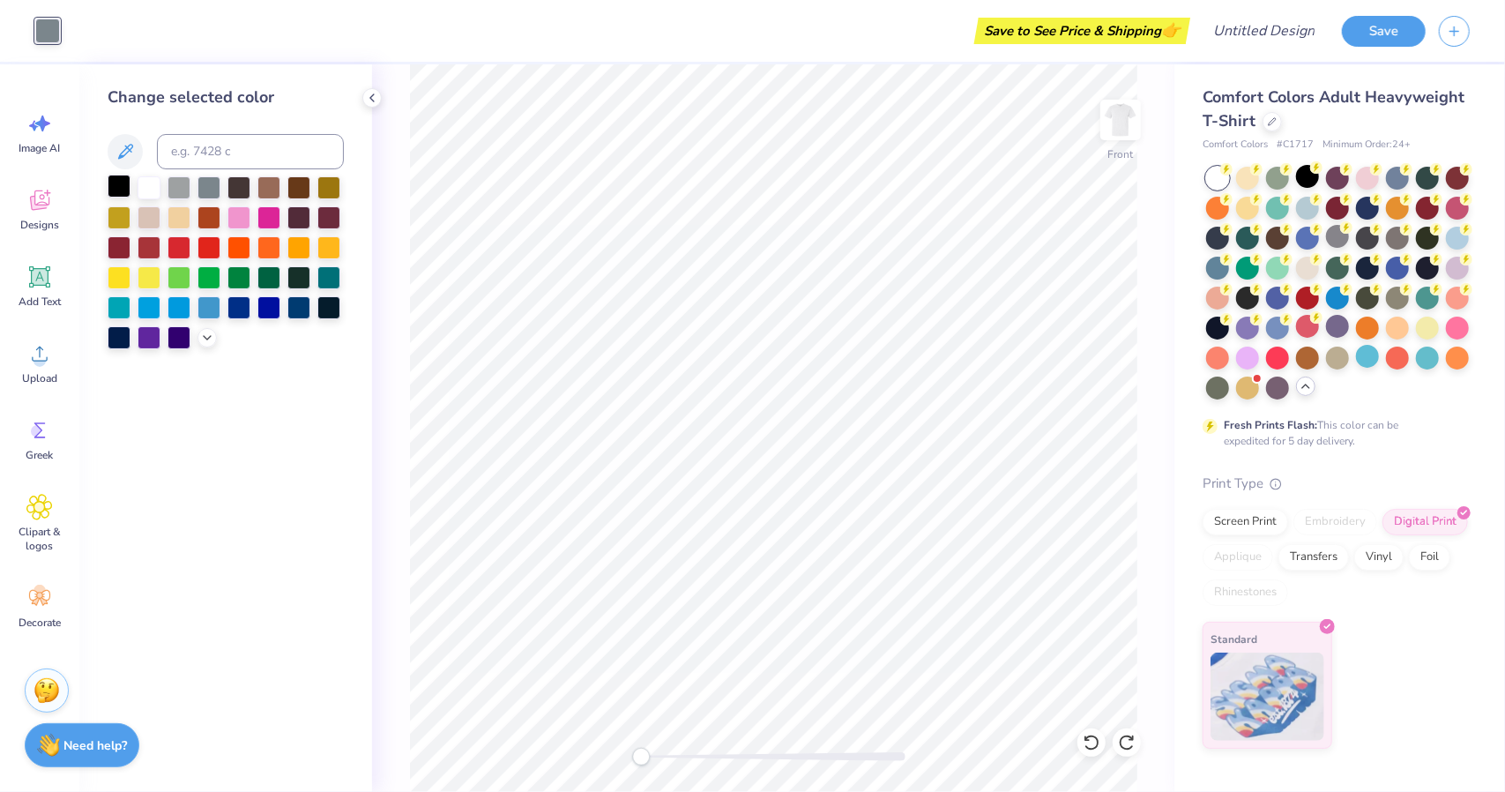
click at [115, 186] on div at bounding box center [119, 186] width 23 height 23
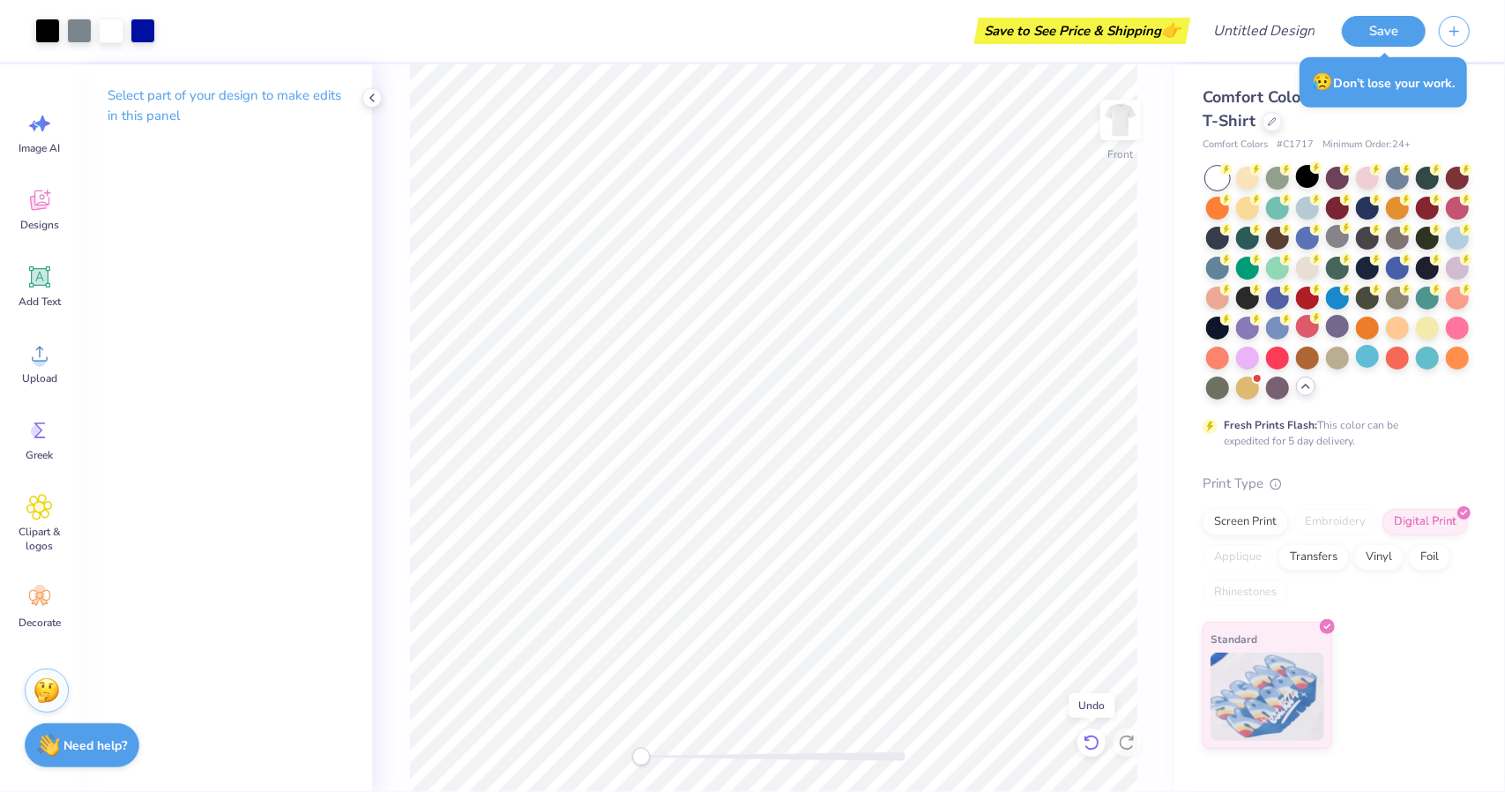
click at [1079, 741] on div at bounding box center [1091, 742] width 28 height 28
click at [1120, 113] on img at bounding box center [1120, 120] width 71 height 71
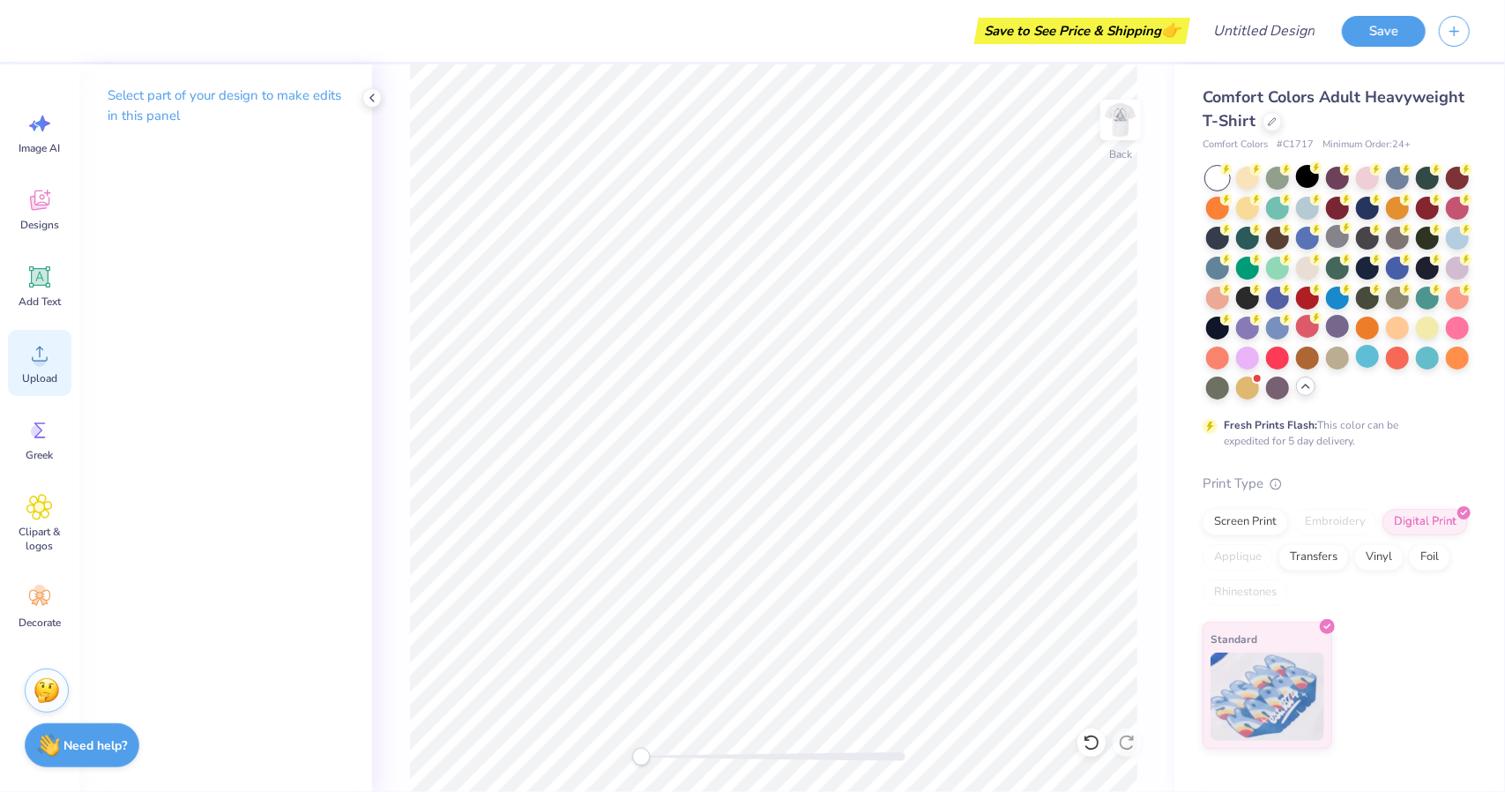
click at [56, 340] on div "Upload" at bounding box center [39, 363] width 63 height 66
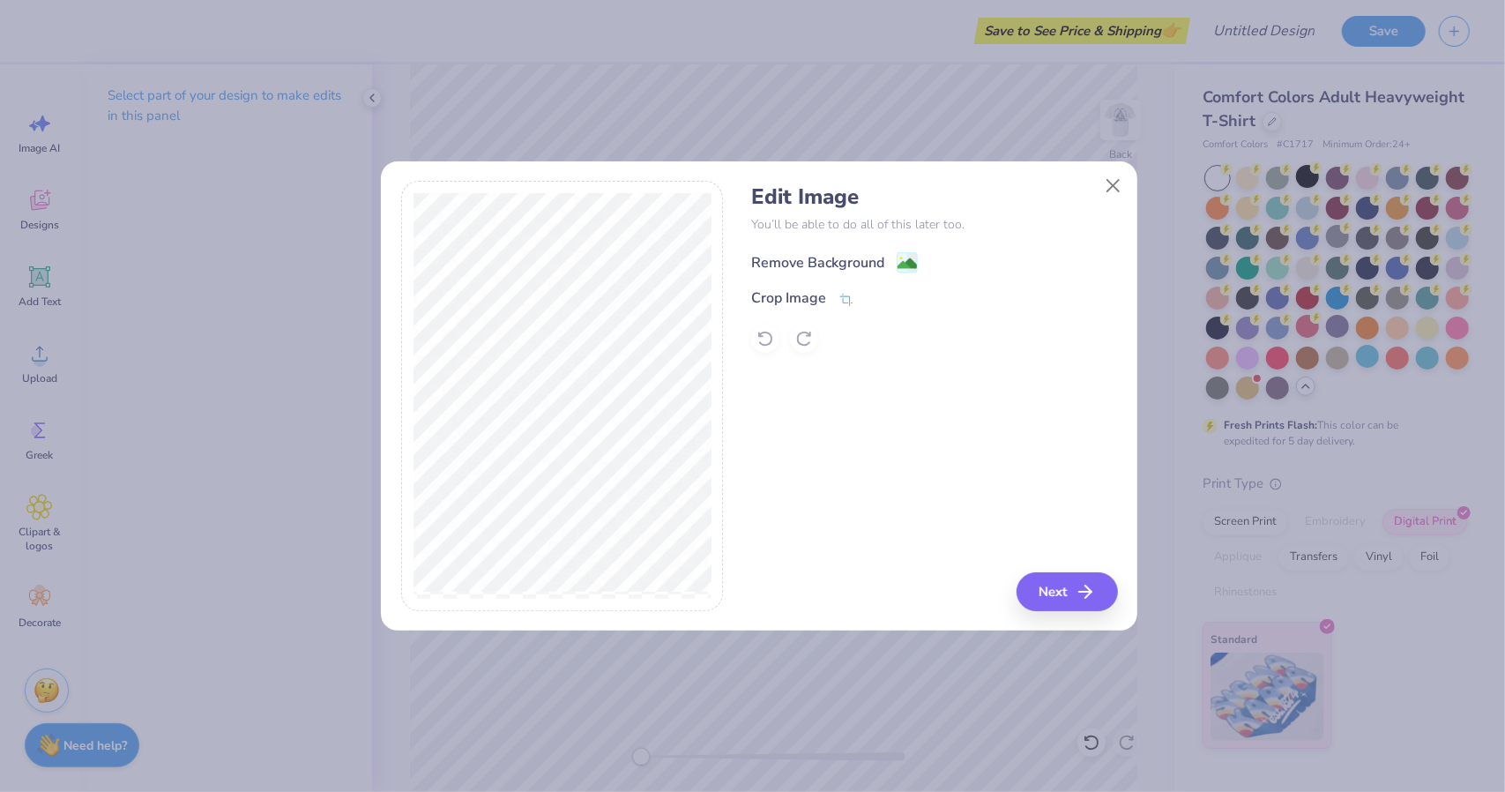
click at [816, 257] on div "Remove Background" at bounding box center [817, 262] width 133 height 21
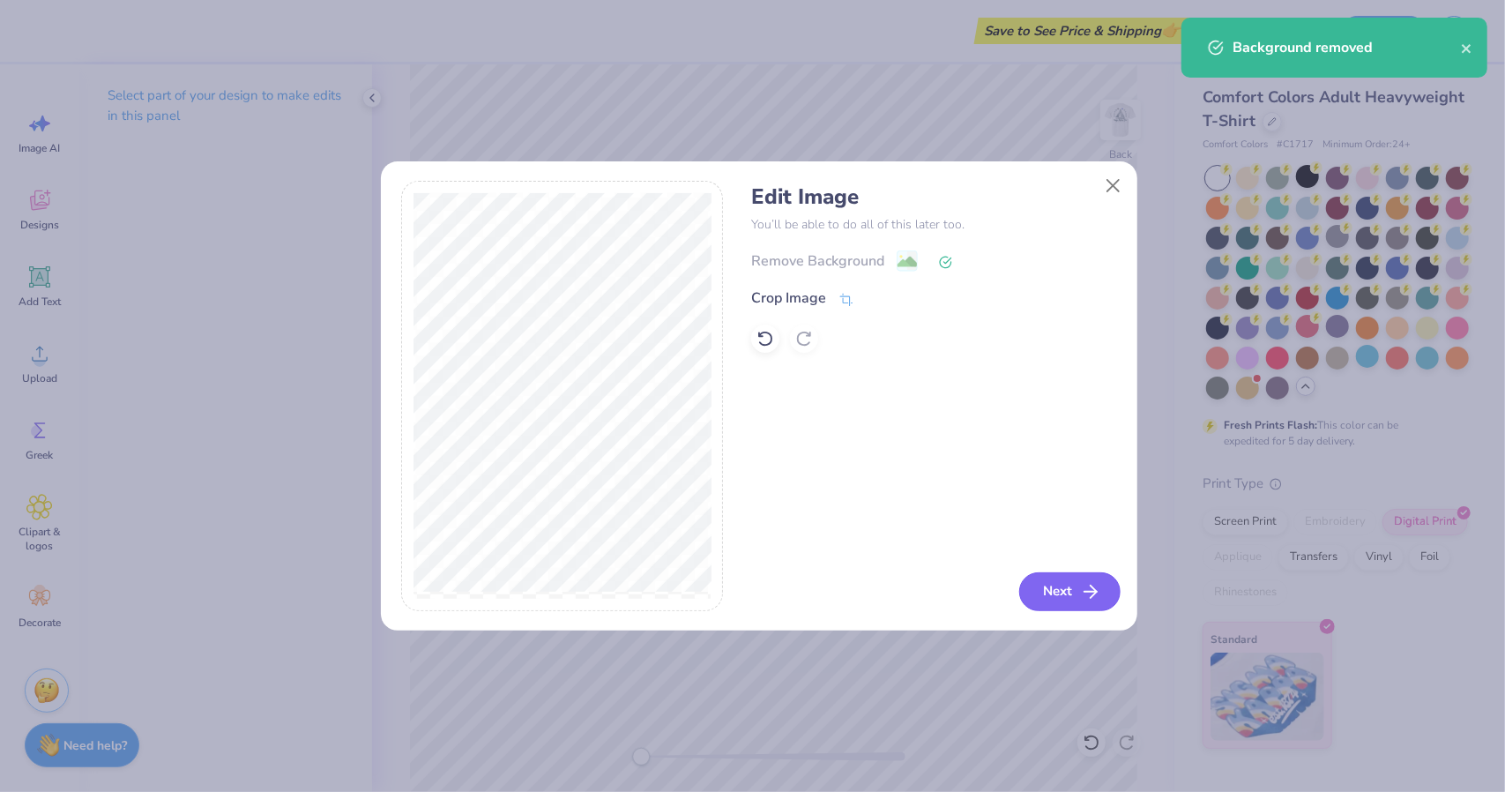
click at [1034, 593] on button "Next" at bounding box center [1069, 591] width 101 height 39
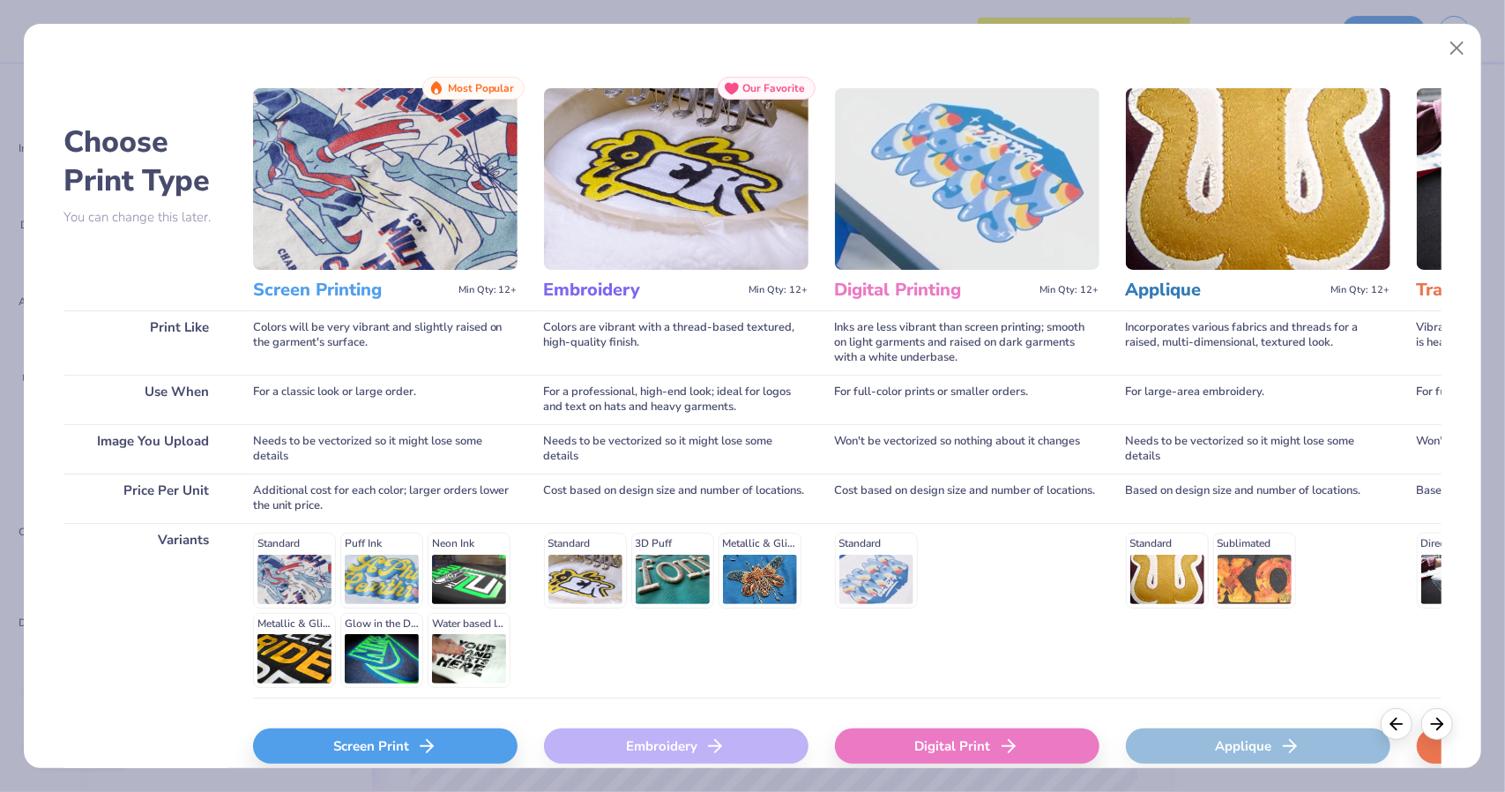
click at [467, 736] on div "Screen Print" at bounding box center [385, 745] width 264 height 35
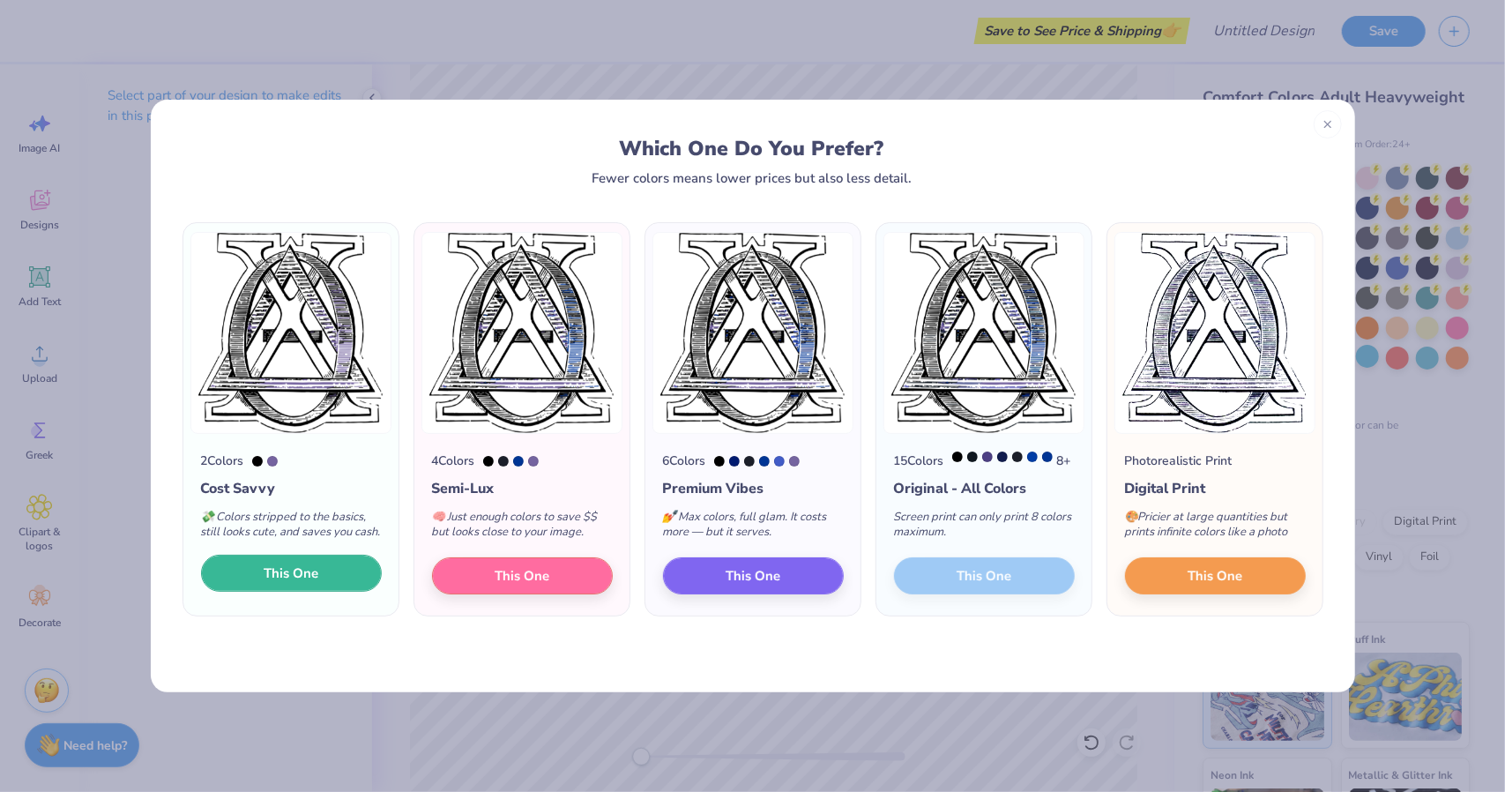
click at [316, 580] on button "This One" at bounding box center [291, 573] width 181 height 37
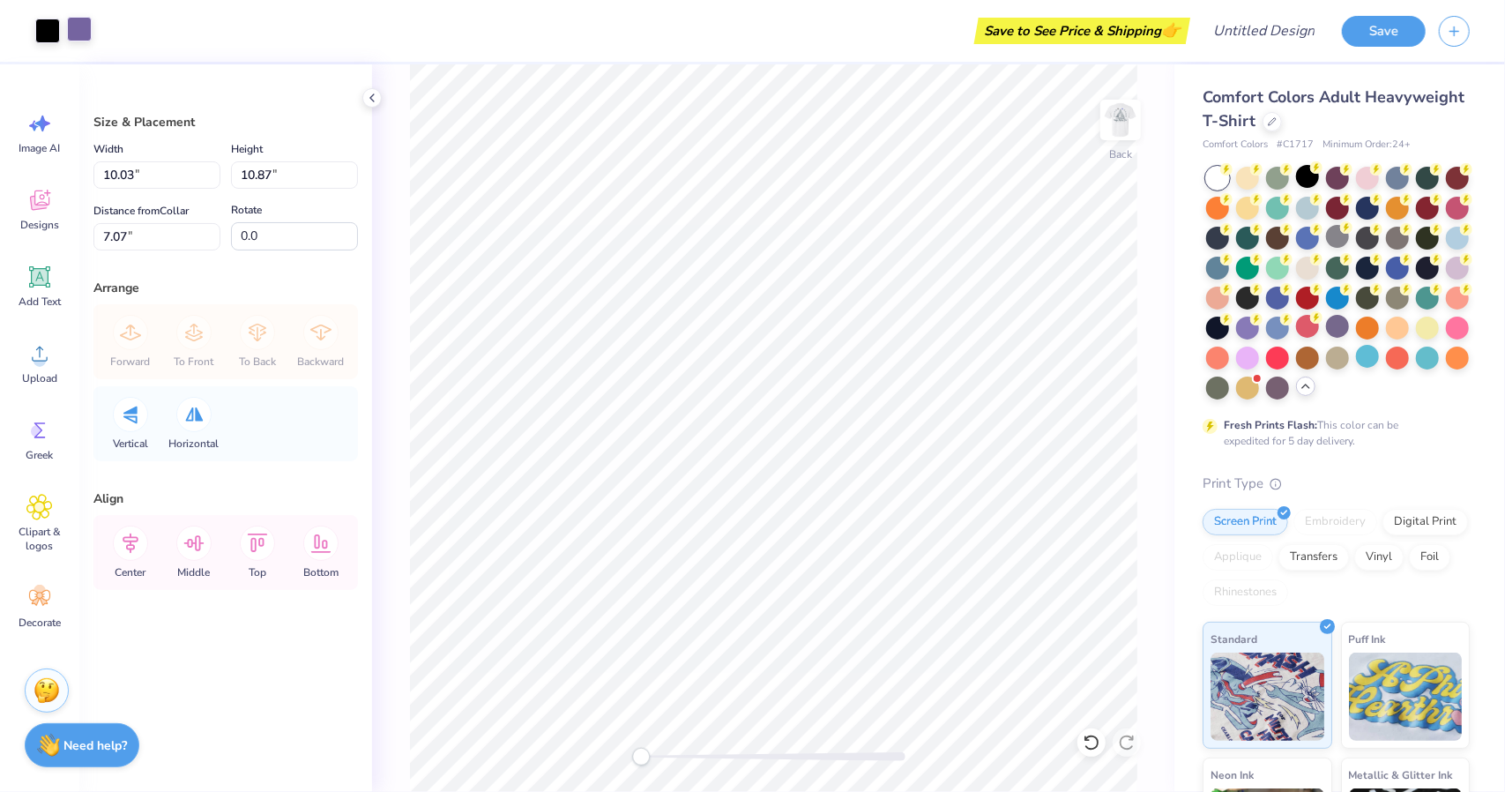
click at [76, 41] on div at bounding box center [79, 29] width 25 height 25
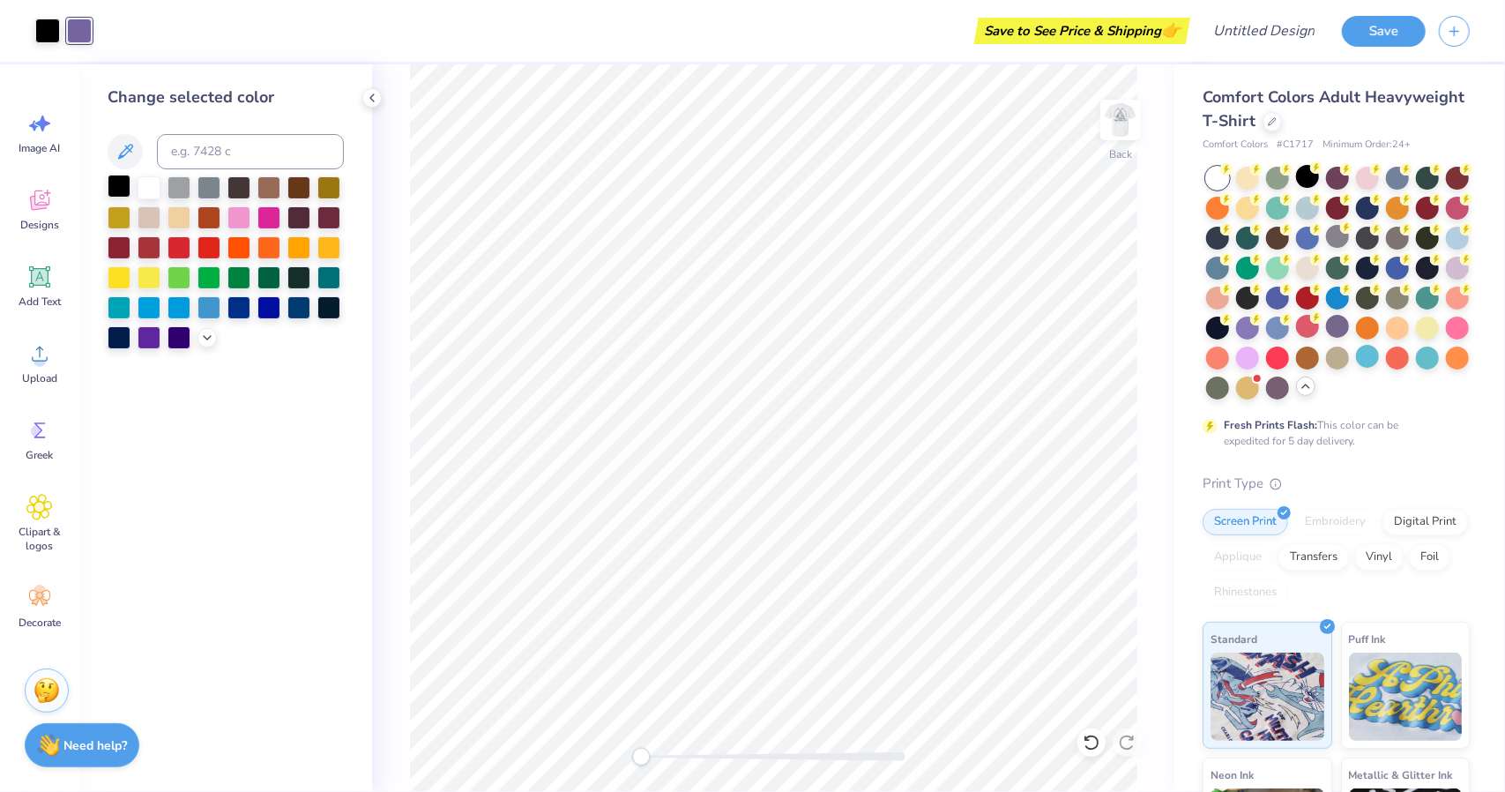
click at [120, 181] on div at bounding box center [119, 186] width 23 height 23
click at [168, 186] on div at bounding box center [179, 186] width 23 height 23
click at [1087, 744] on icon at bounding box center [1092, 743] width 18 height 18
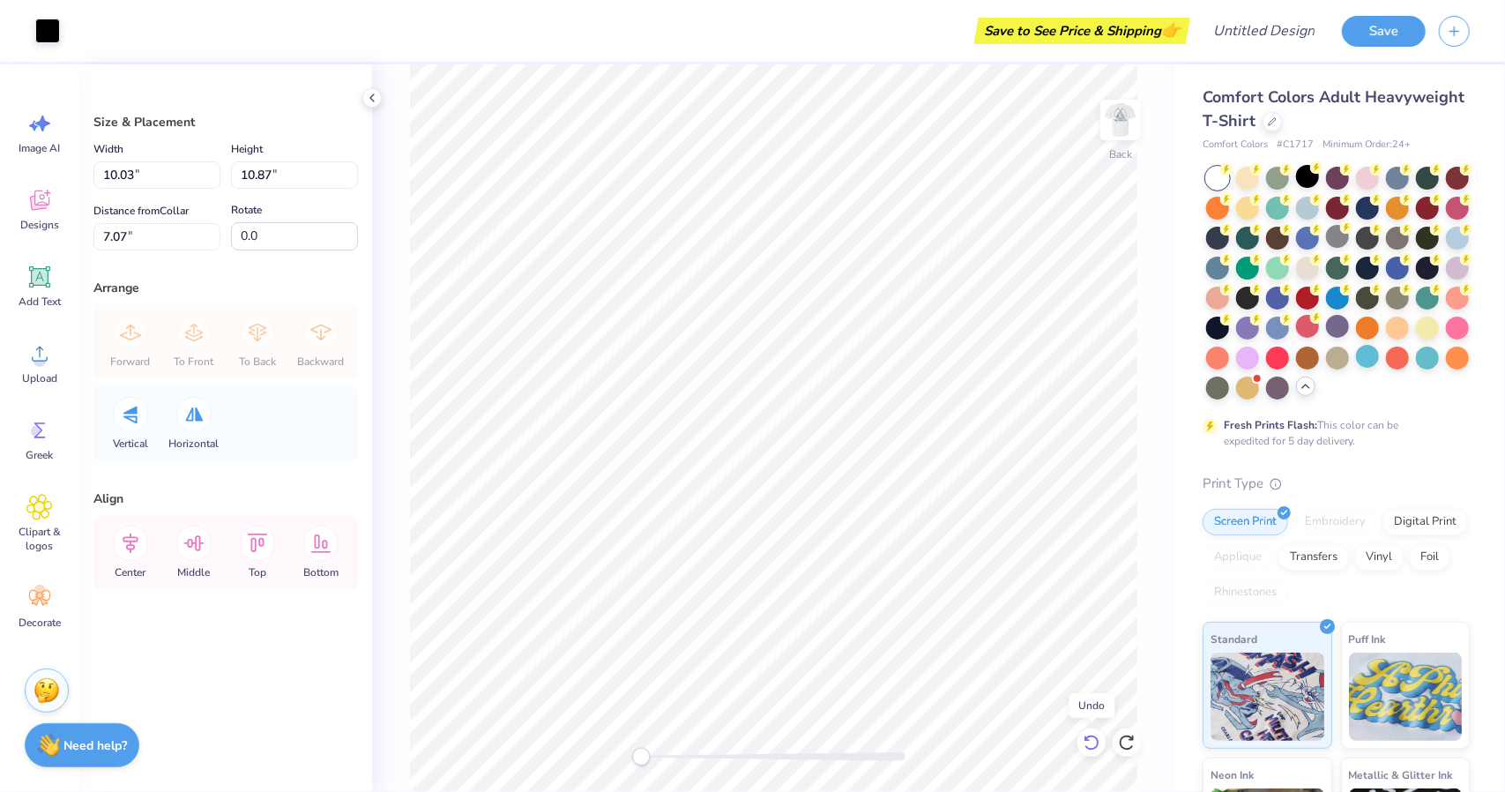
click at [1087, 744] on icon at bounding box center [1092, 743] width 18 height 18
click at [76, 31] on div at bounding box center [79, 29] width 25 height 25
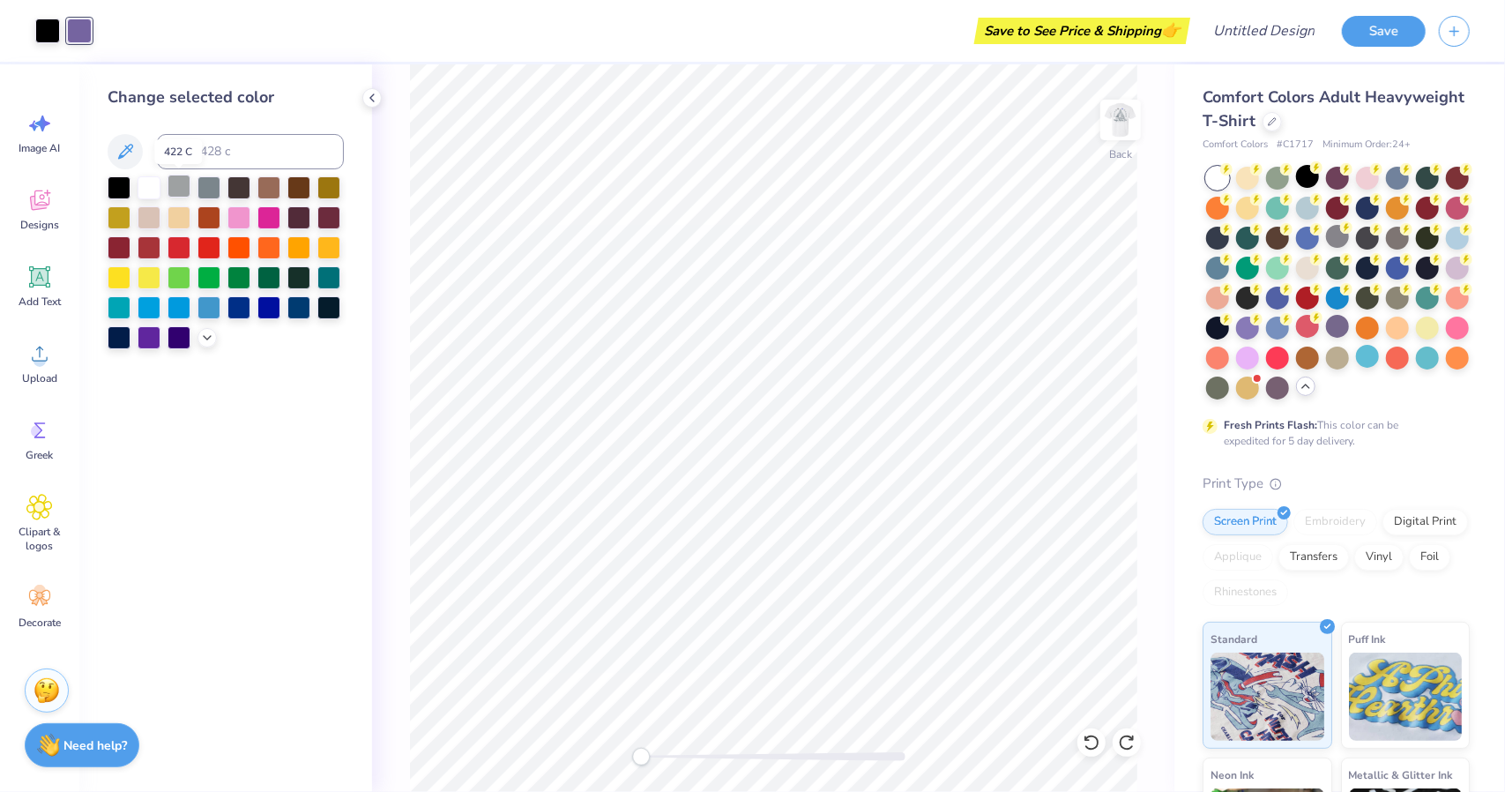
click at [179, 185] on div at bounding box center [179, 186] width 23 height 23
click at [125, 186] on div at bounding box center [119, 186] width 23 height 23
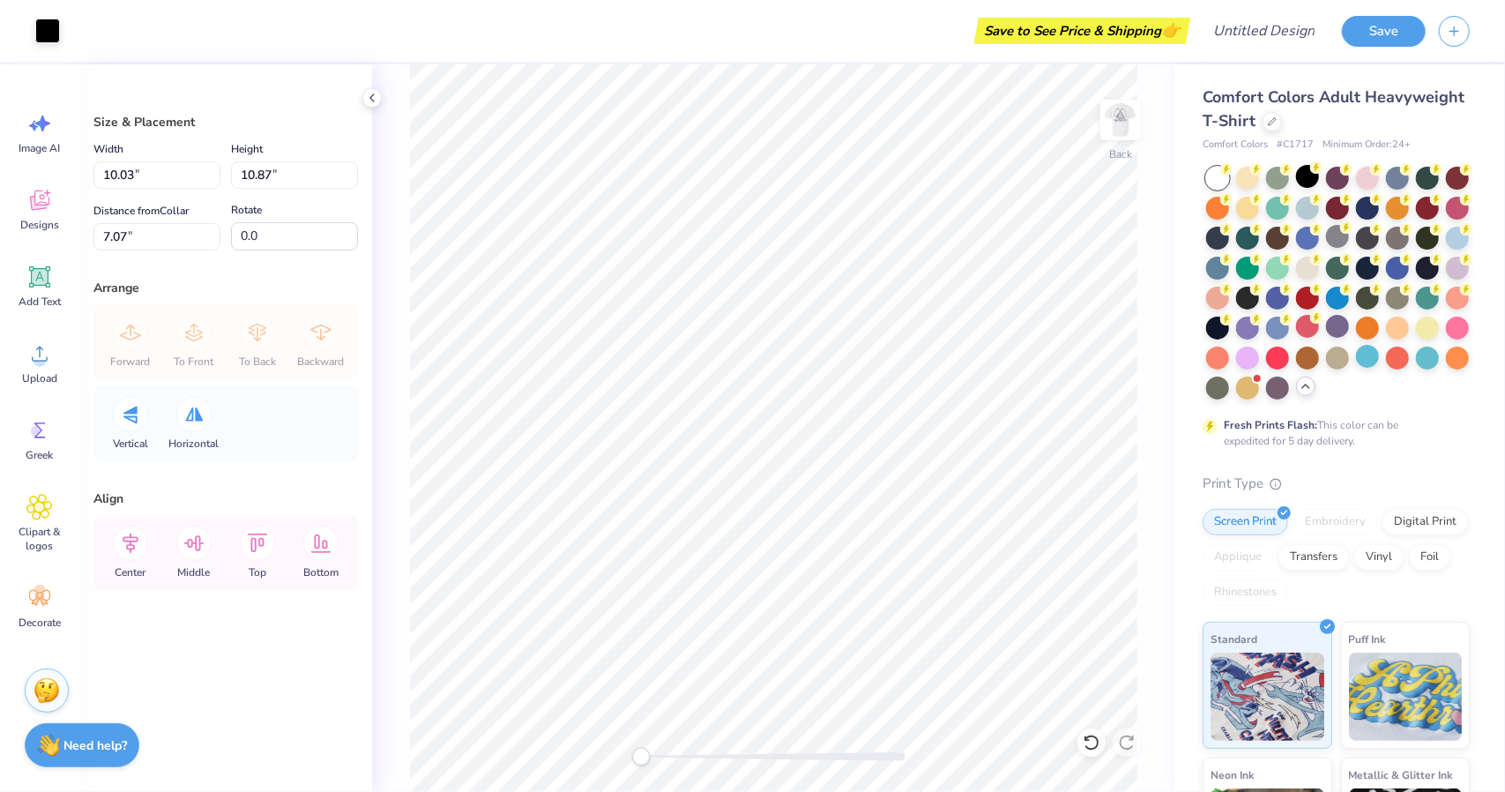
type input "2.29"
type input "2.49"
type input "15.45"
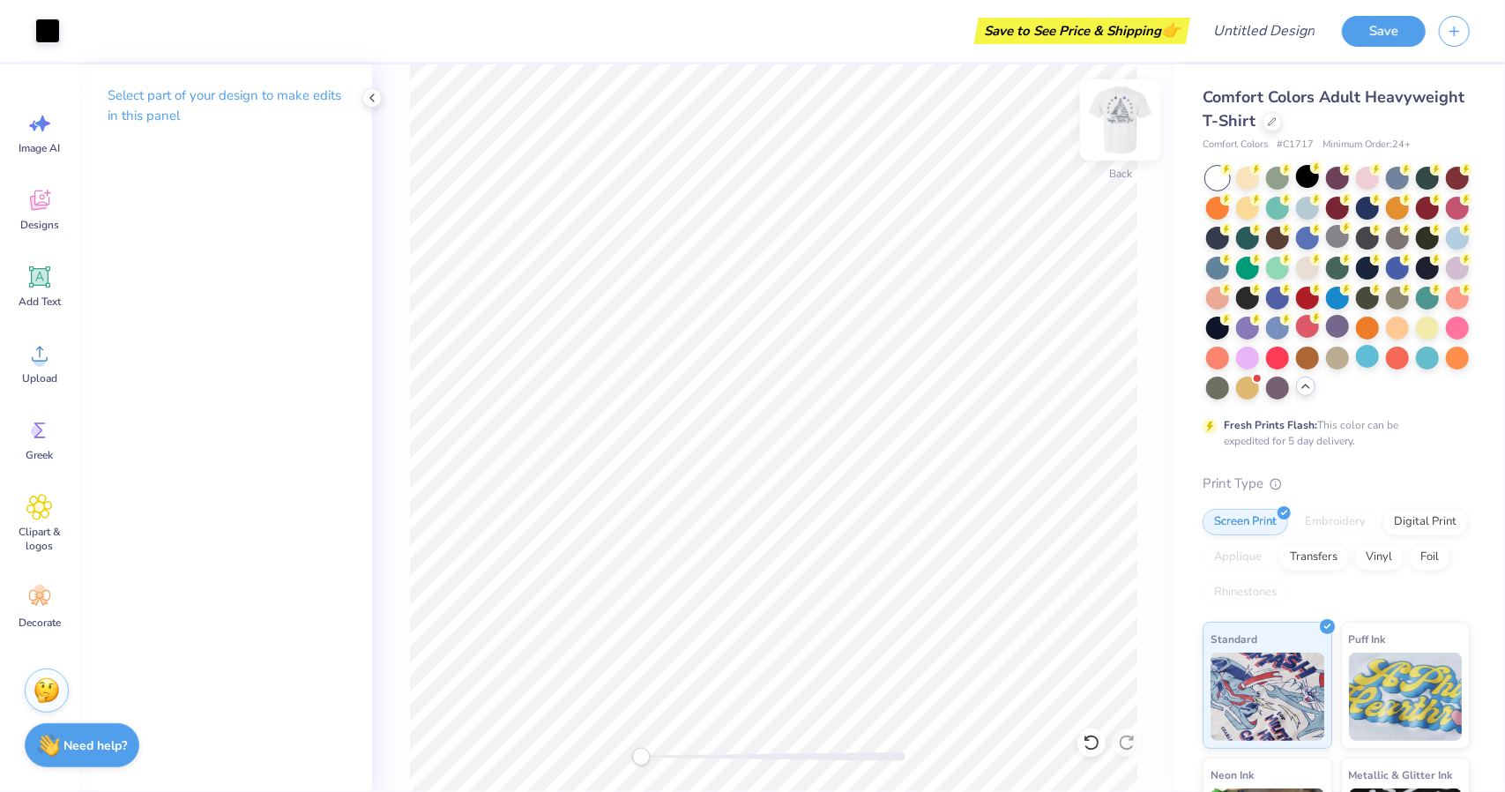
click at [1106, 133] on img at bounding box center [1120, 120] width 71 height 71
click at [1100, 111] on img at bounding box center [1120, 120] width 71 height 71
click at [51, 362] on icon at bounding box center [39, 353] width 26 height 26
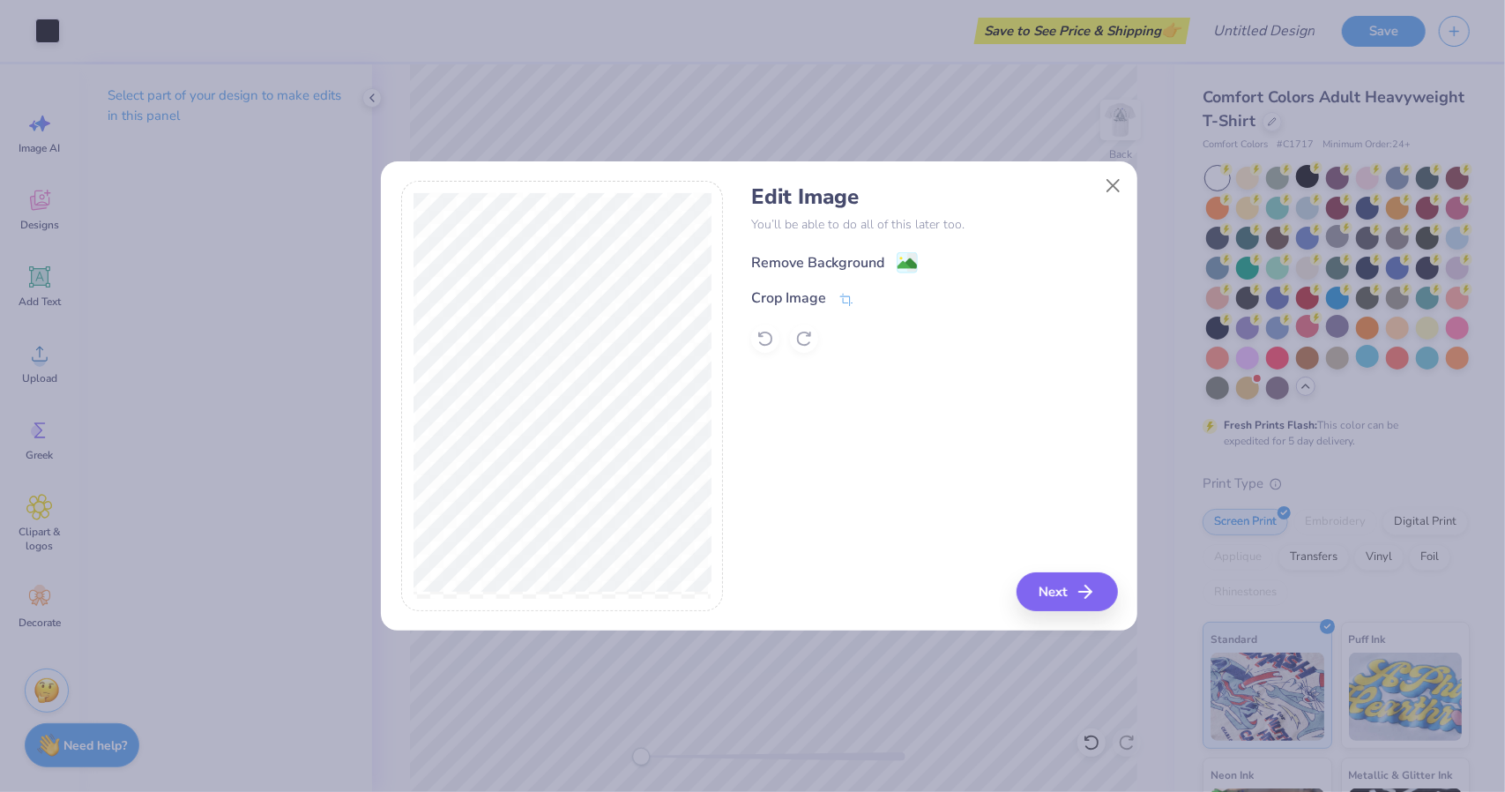
click at [835, 262] on div "Remove Background" at bounding box center [817, 262] width 133 height 21
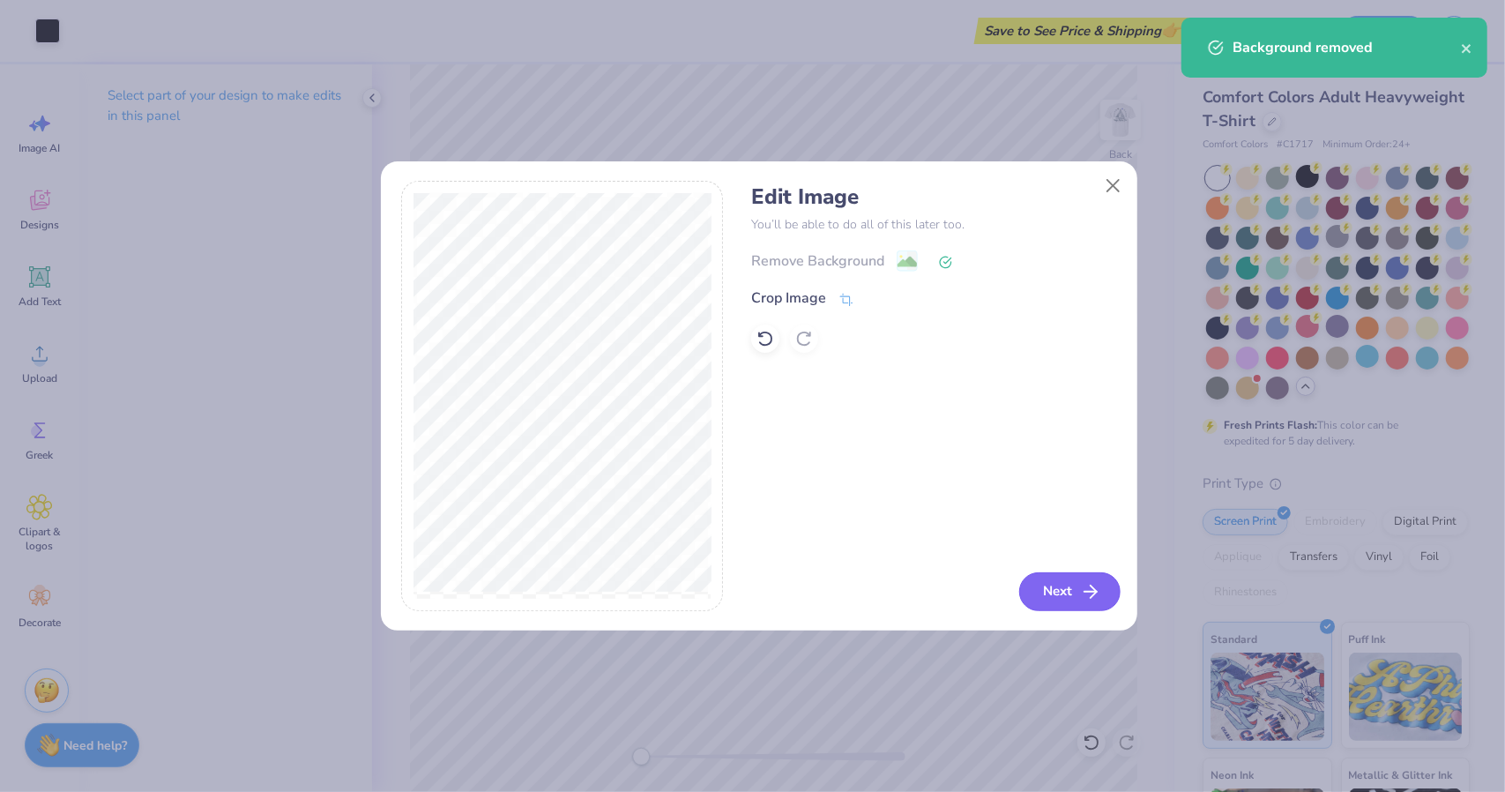
click at [1065, 592] on button "Next" at bounding box center [1069, 591] width 101 height 39
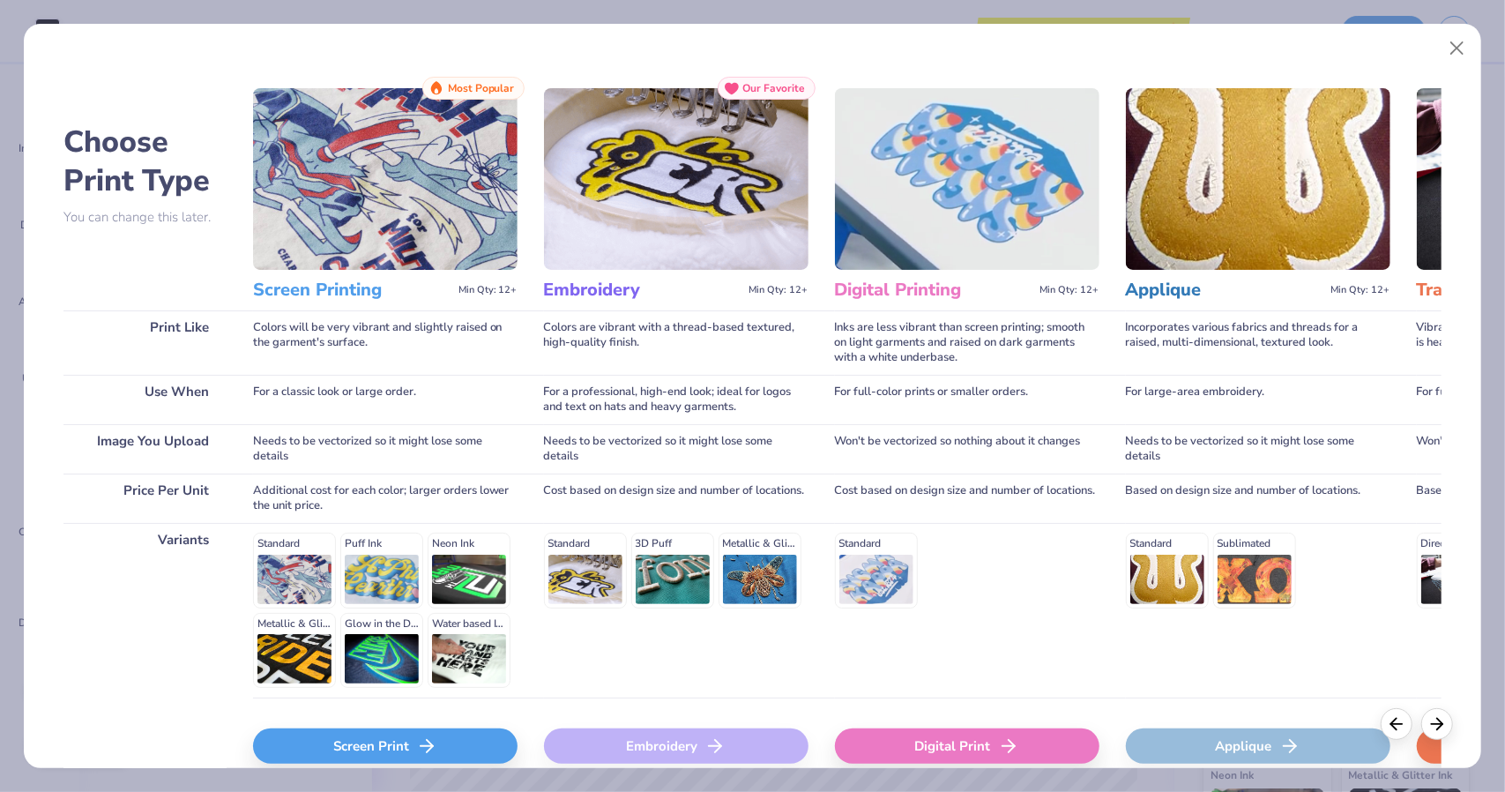
click at [470, 750] on div "Screen Print" at bounding box center [385, 745] width 264 height 35
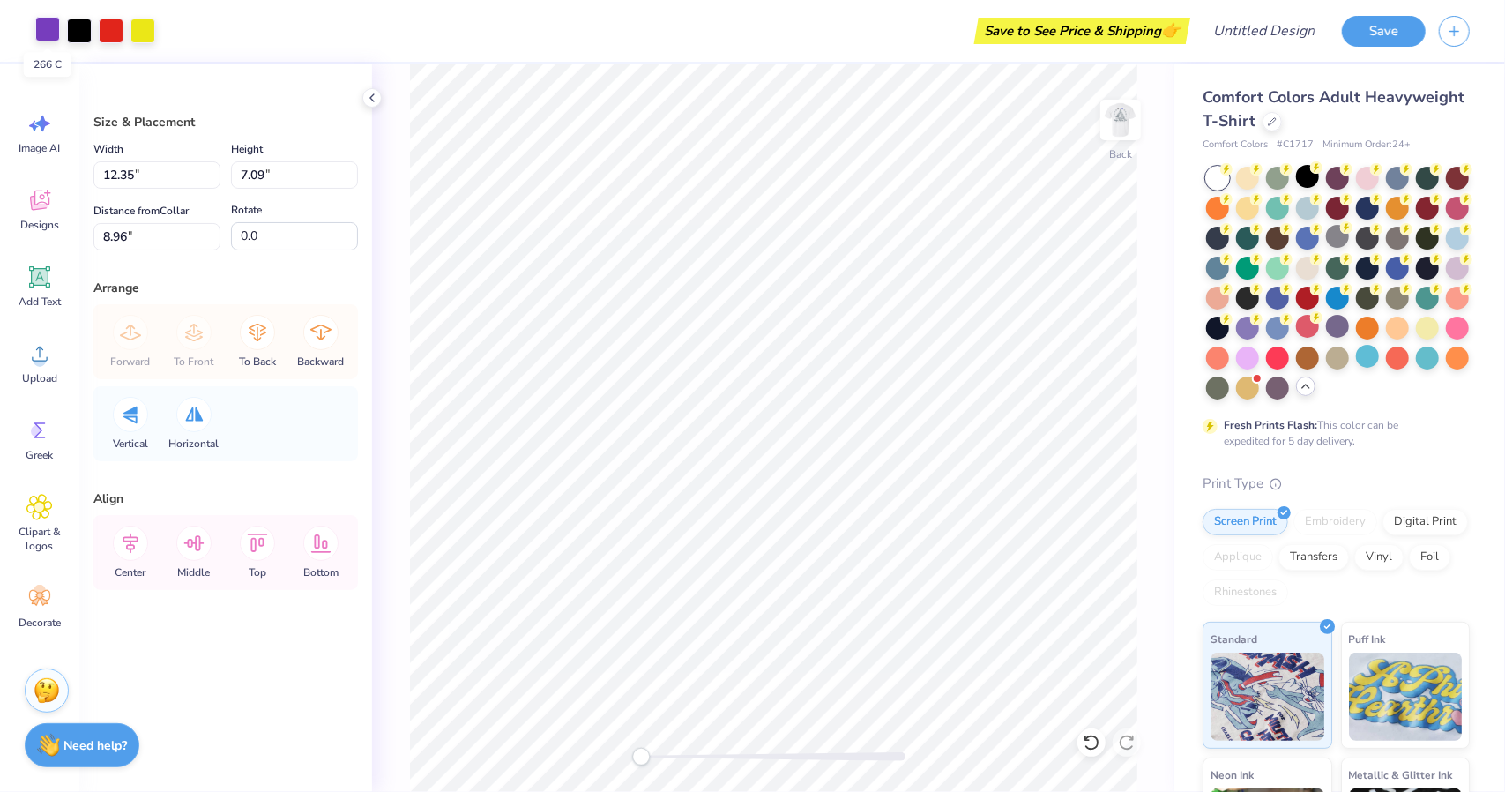
click at [48, 26] on div at bounding box center [47, 29] width 25 height 25
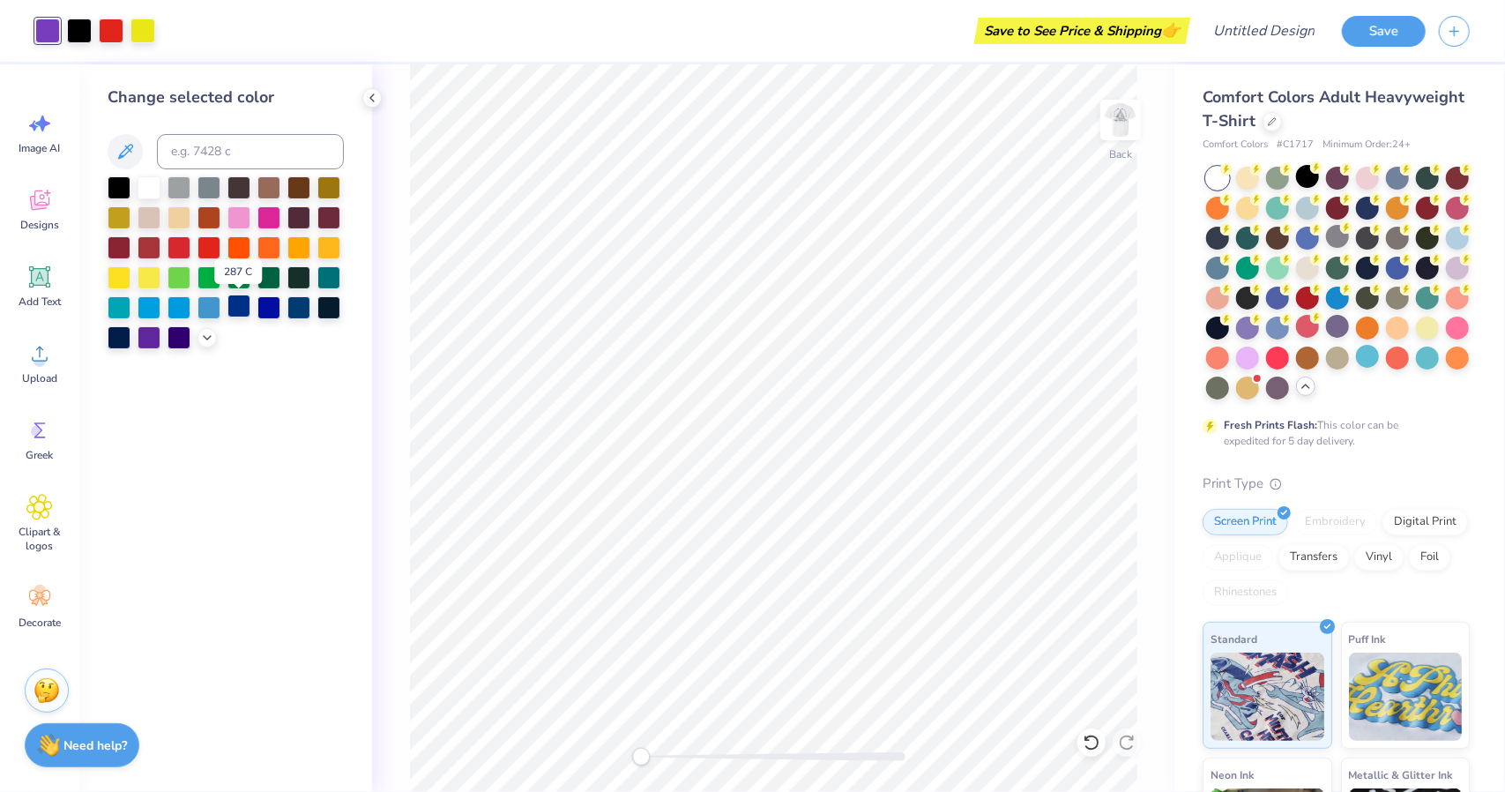
click at [242, 309] on div at bounding box center [238, 305] width 23 height 23
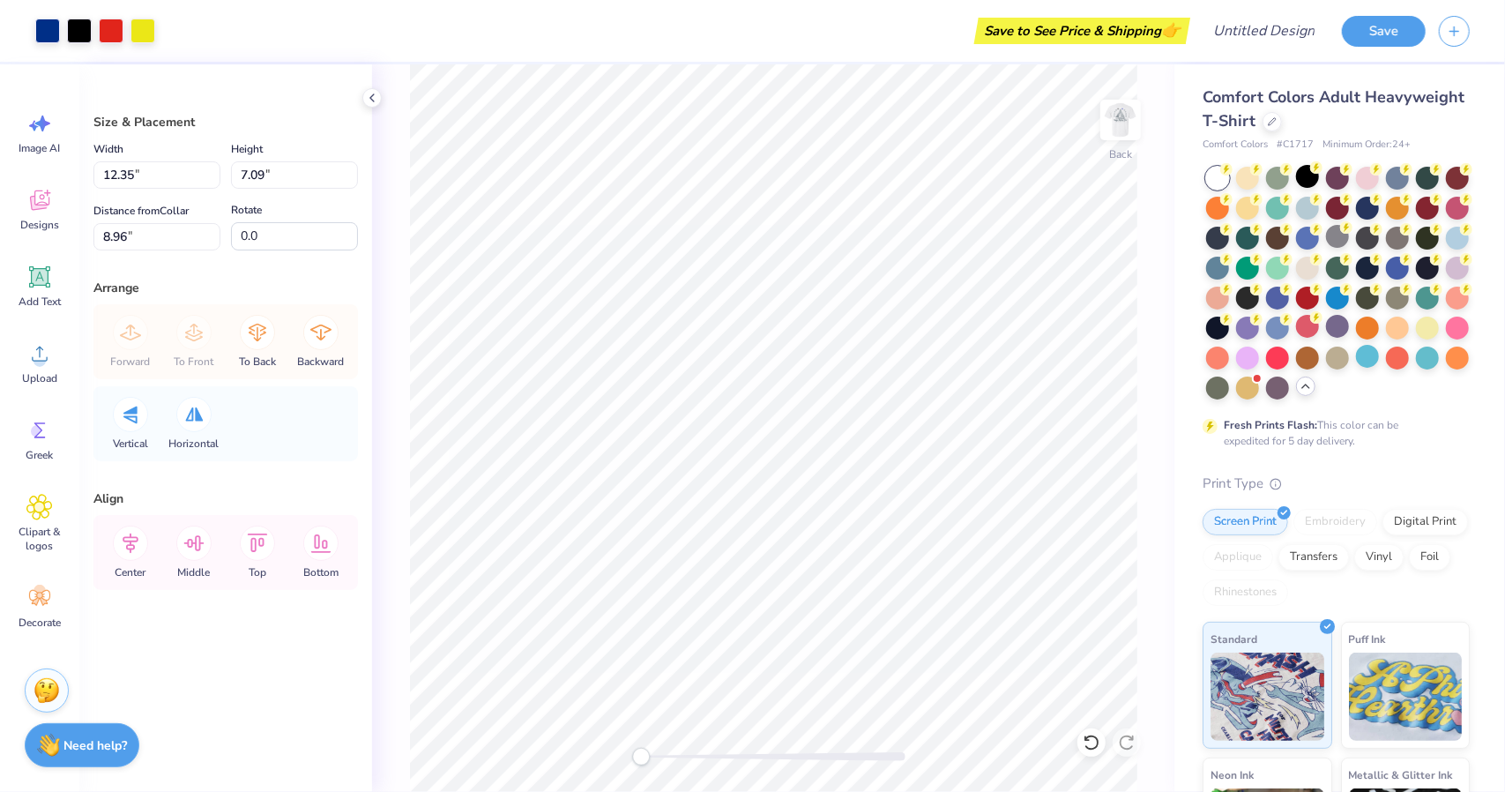
type input "3.52"
type input "2.02"
type input "14.02"
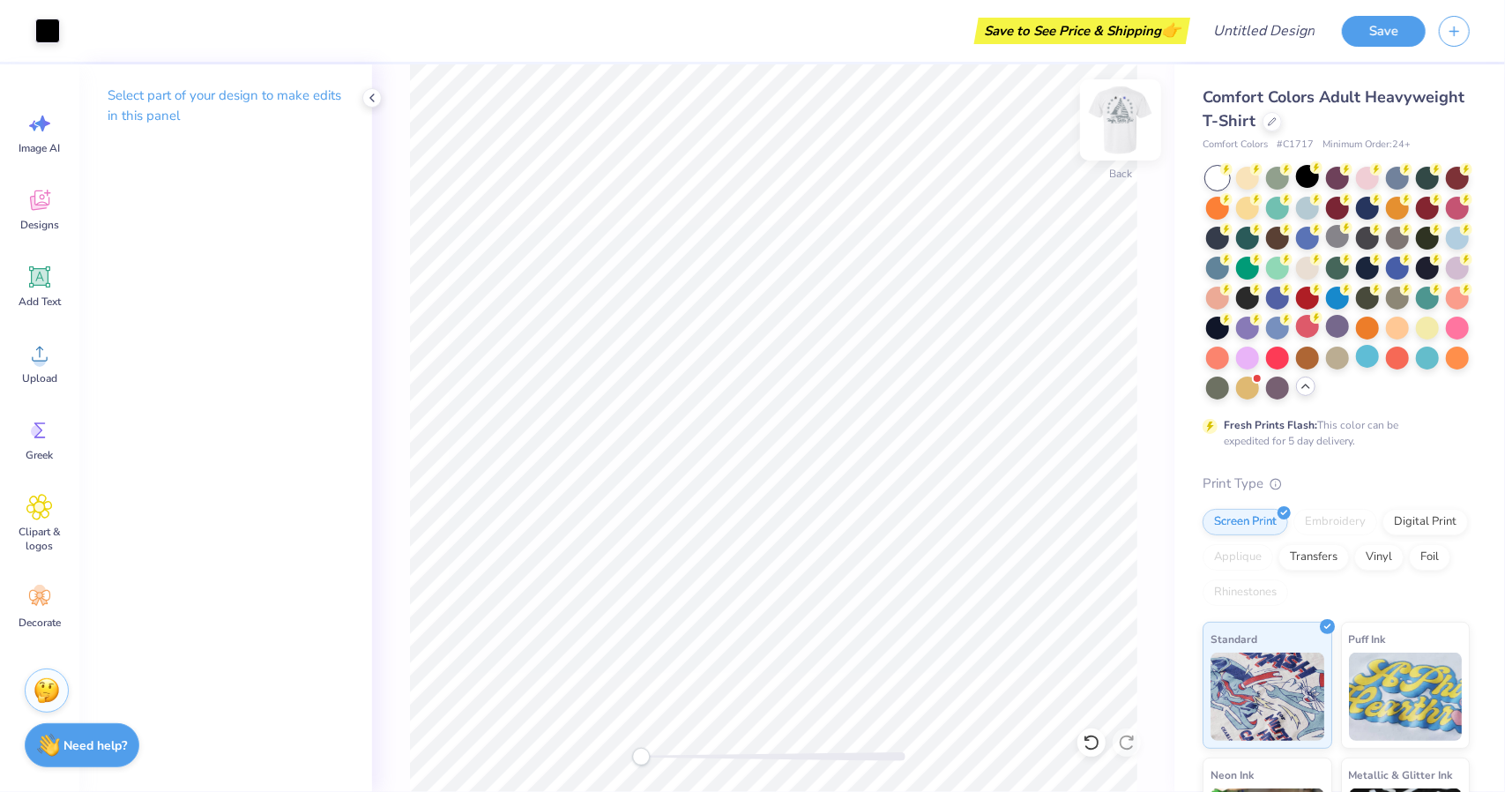
click at [1107, 115] on img at bounding box center [1120, 120] width 71 height 71
click at [1116, 133] on img at bounding box center [1120, 120] width 71 height 71
click at [1116, 133] on img at bounding box center [1120, 119] width 35 height 35
